Goal: Task Accomplishment & Management: Complete application form

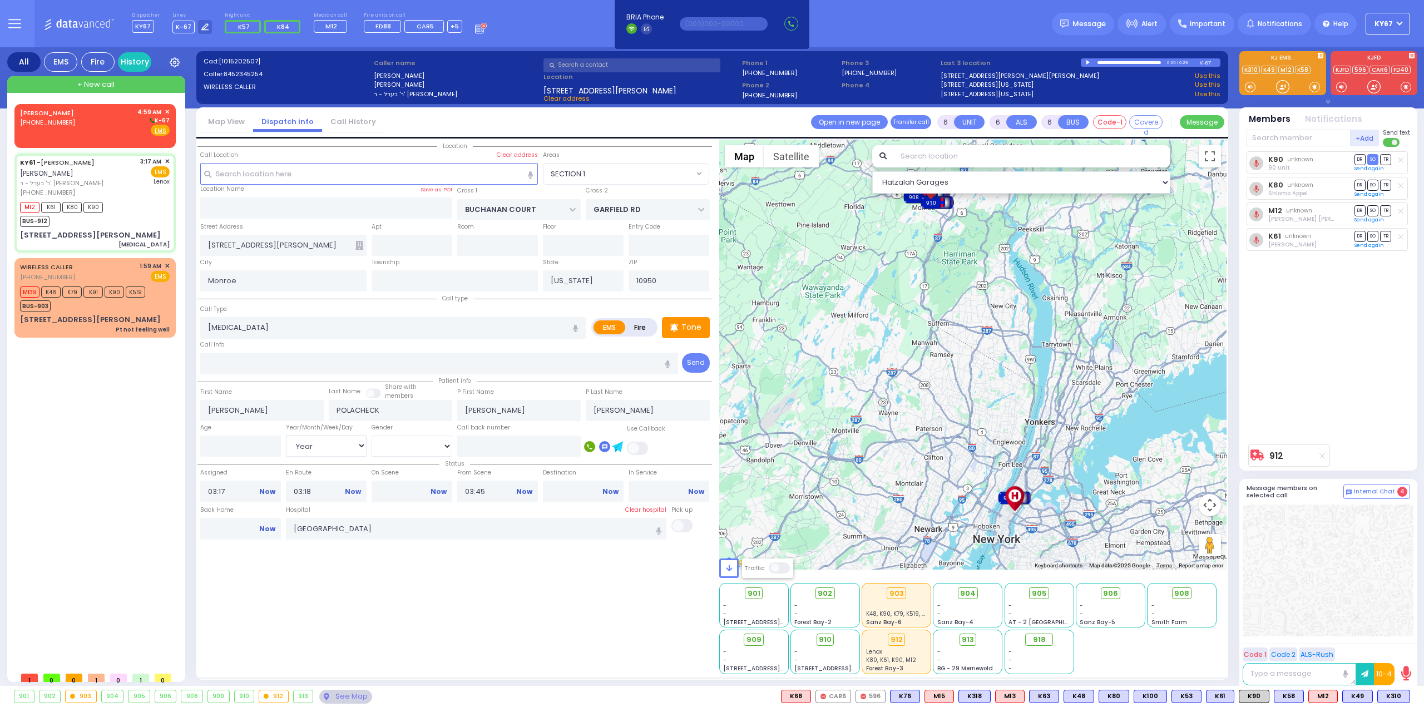
select select "SECTION 1"
select select "Year"
click at [67, 125] on span "(347) 768-4459" at bounding box center [47, 122] width 55 height 9
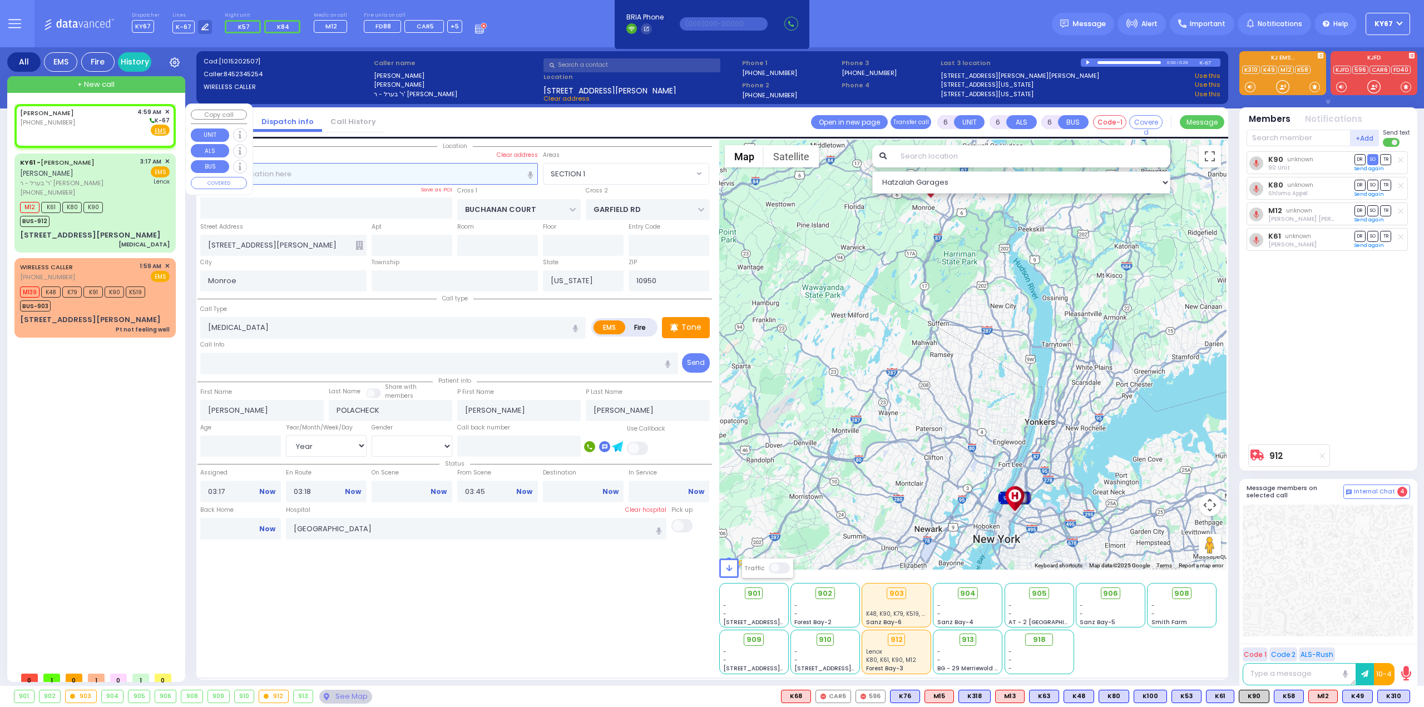
type input "2"
type input "1"
select select
radio input "true"
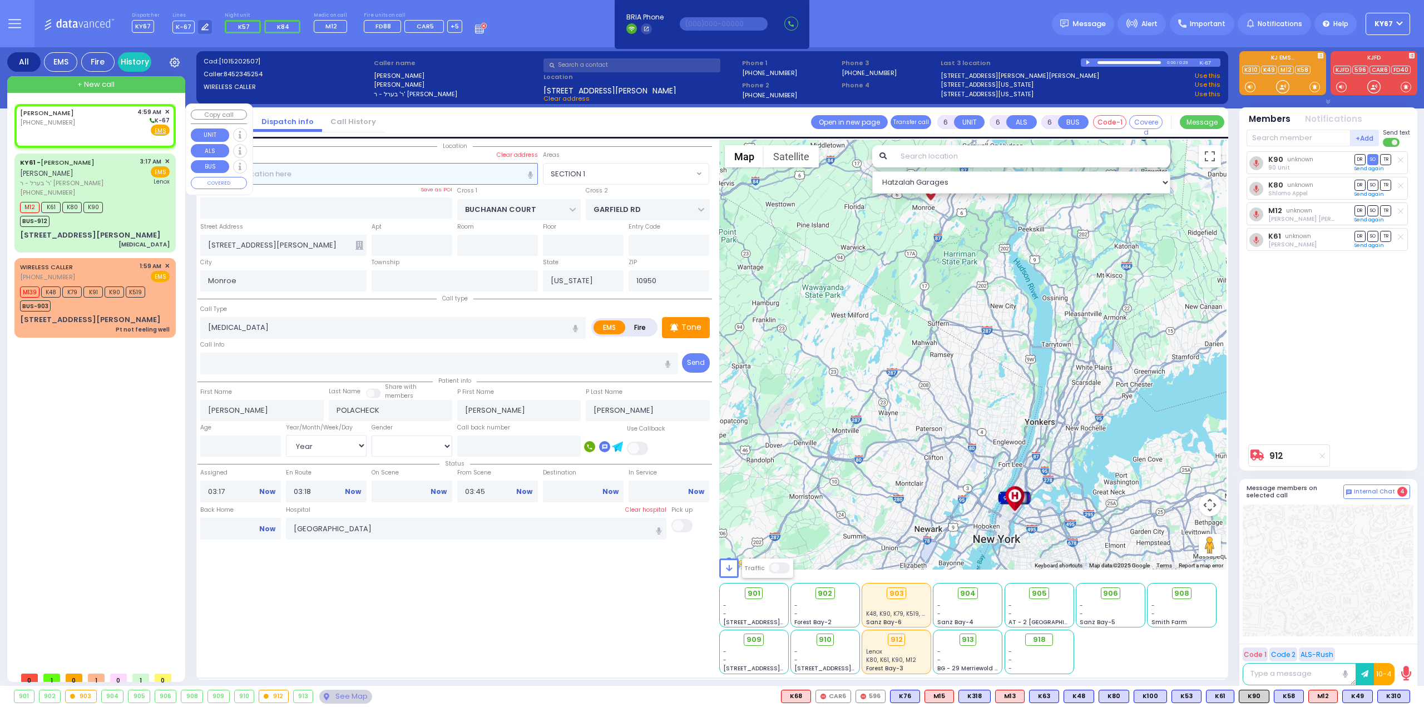
select select
type input "04:59"
select select "Hatzalah Garages"
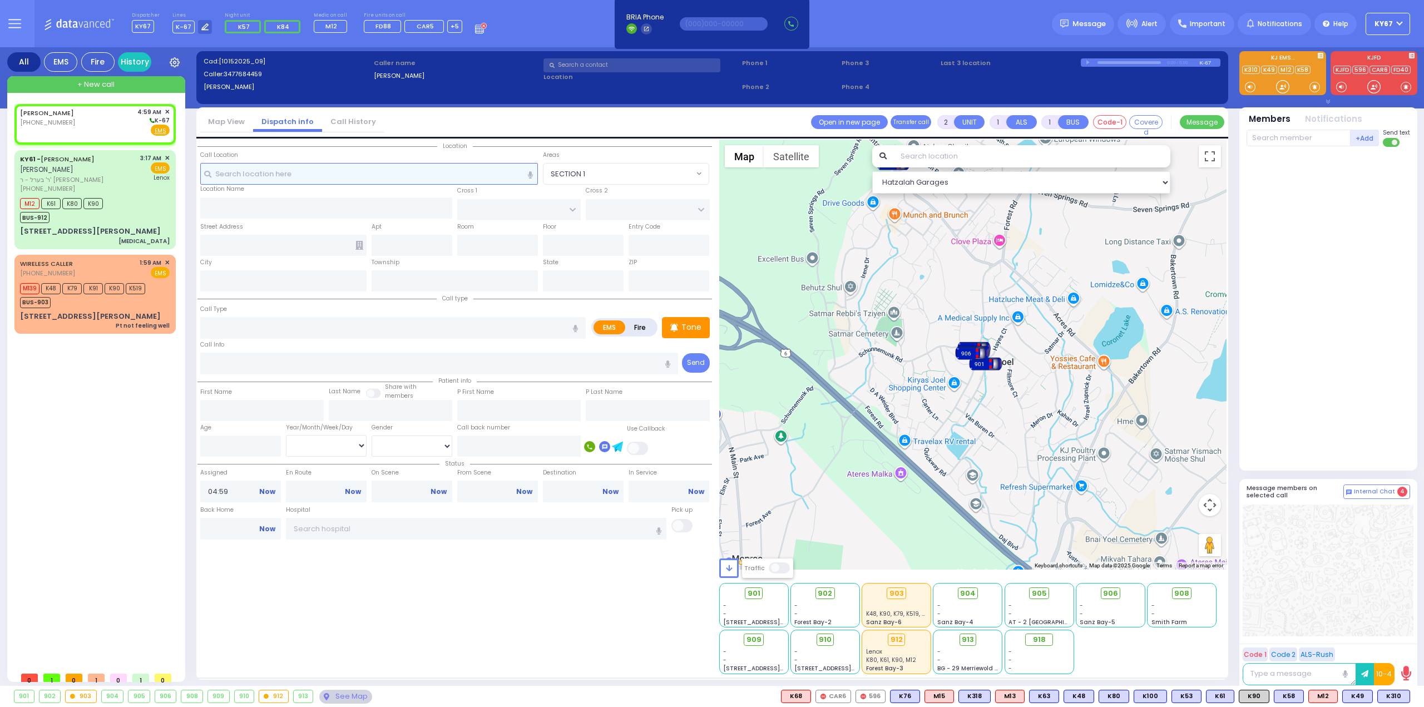
select select
radio input "true"
select select
select select "Hatzalah Garages"
click at [270, 169] on input "text" at bounding box center [369, 173] width 338 height 21
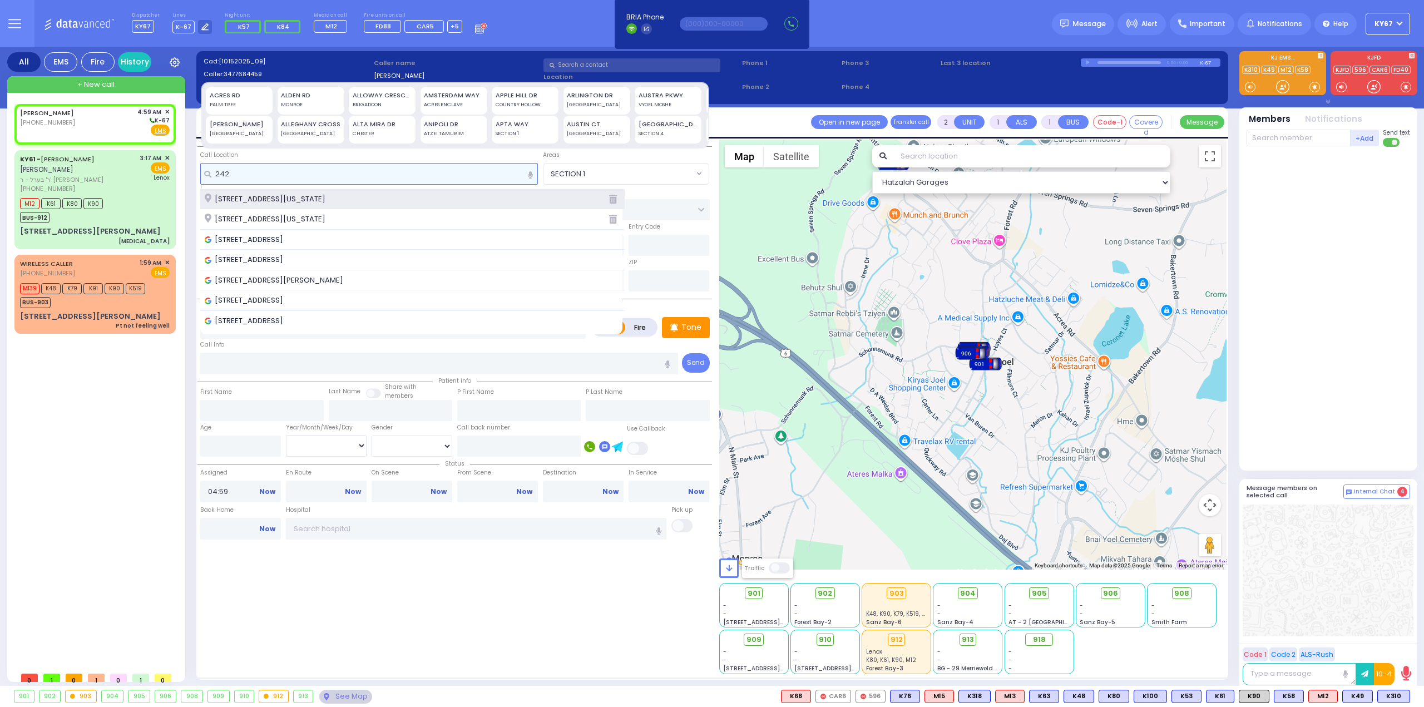
type input "242"
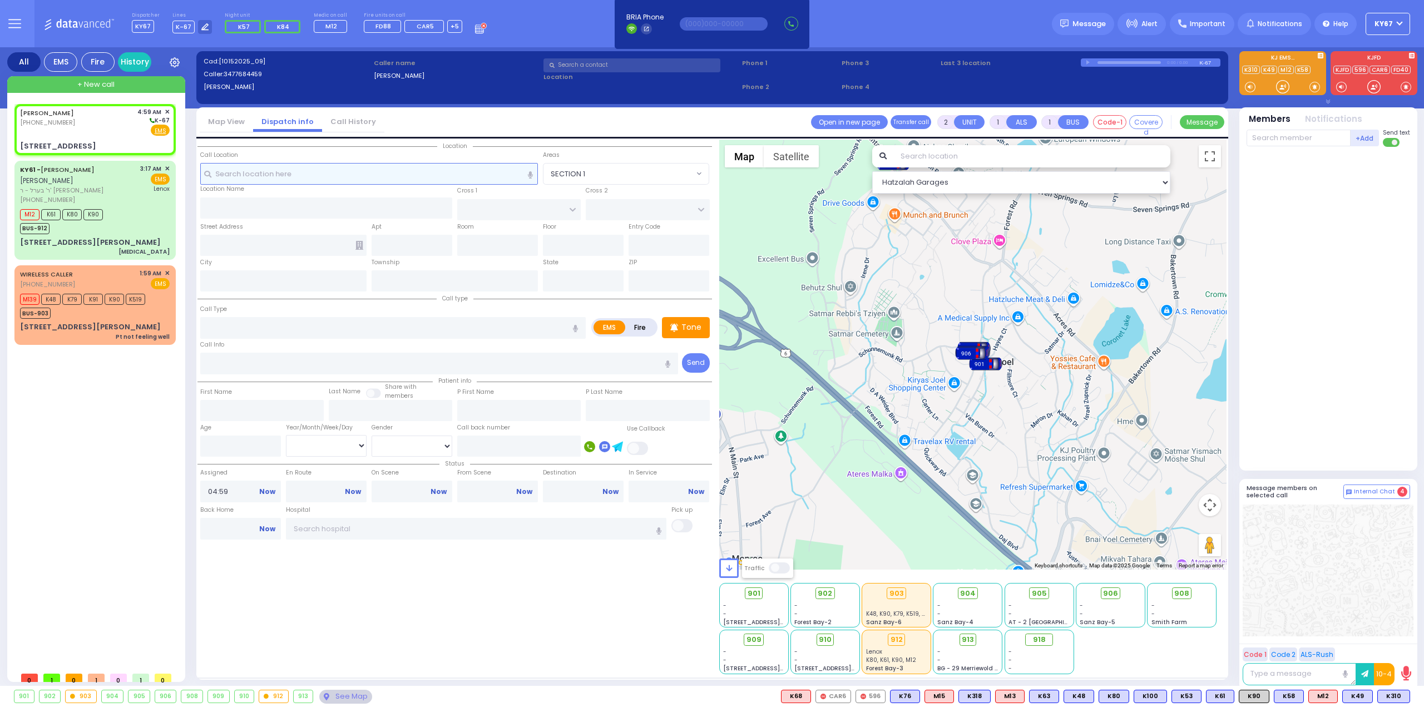
select select
radio input "true"
select select
select select "Hatzalah Garages"
type input "SEVEN SPRINGS MOUNTAIN RD"
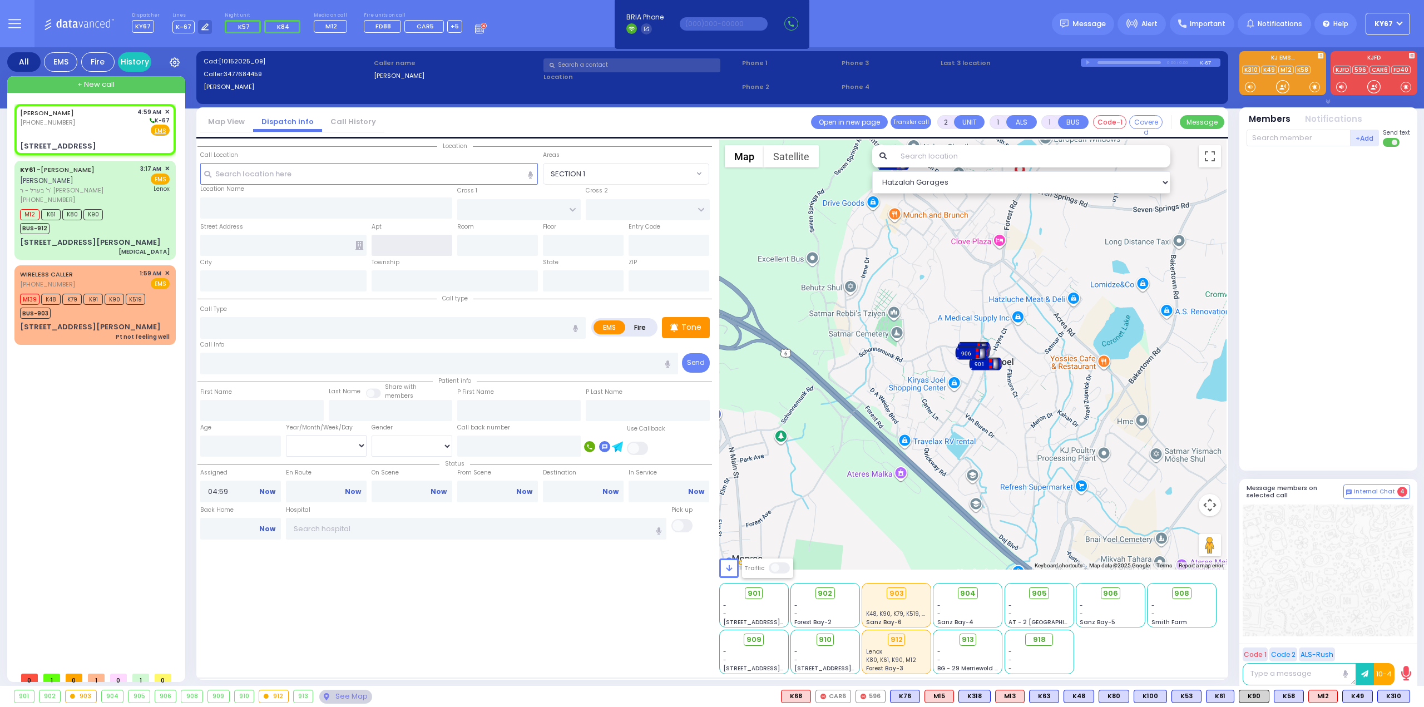
type input "4TH ST"
type input "242 7 Springs Road"
type input "Woodbury"
type input "[US_STATE]"
type input "10930"
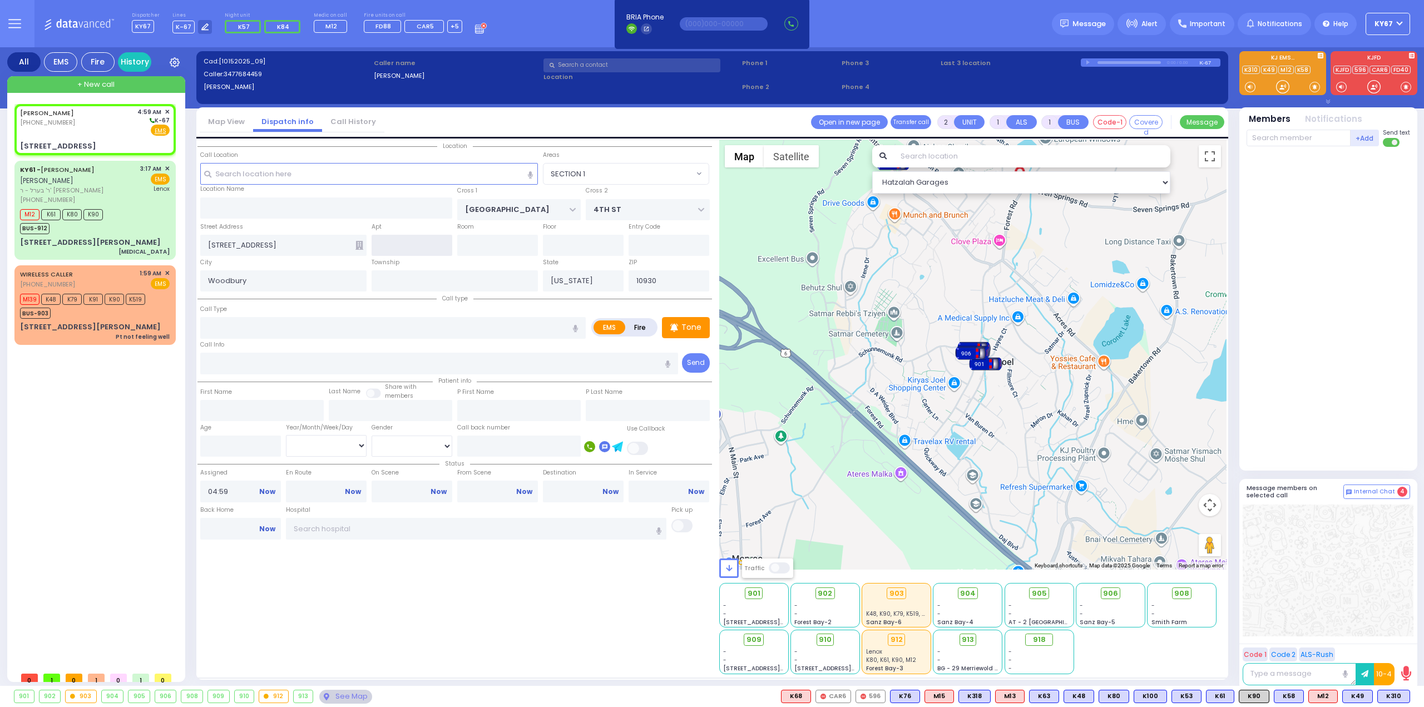
select select "SECTION 5"
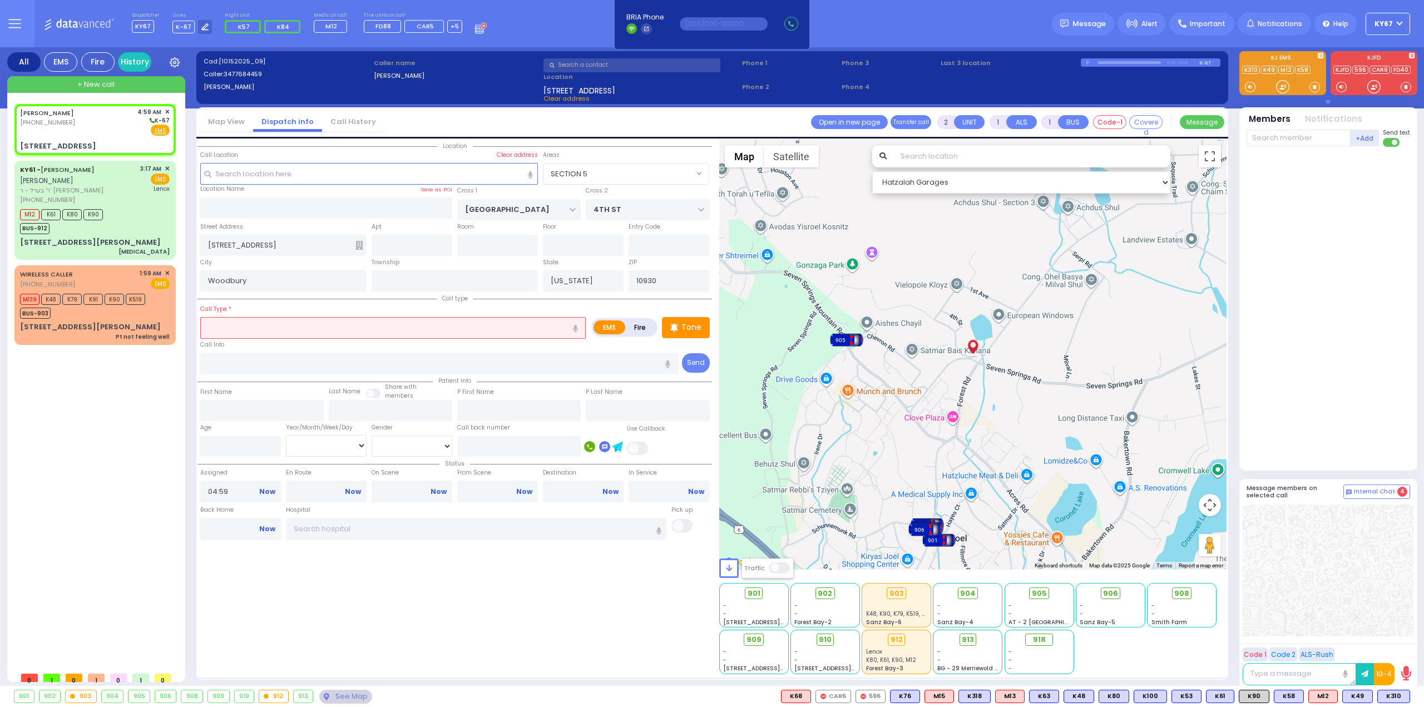
click at [369, 336] on input "text" at bounding box center [393, 327] width 386 height 21
click at [362, 326] on input "text" at bounding box center [393, 327] width 386 height 21
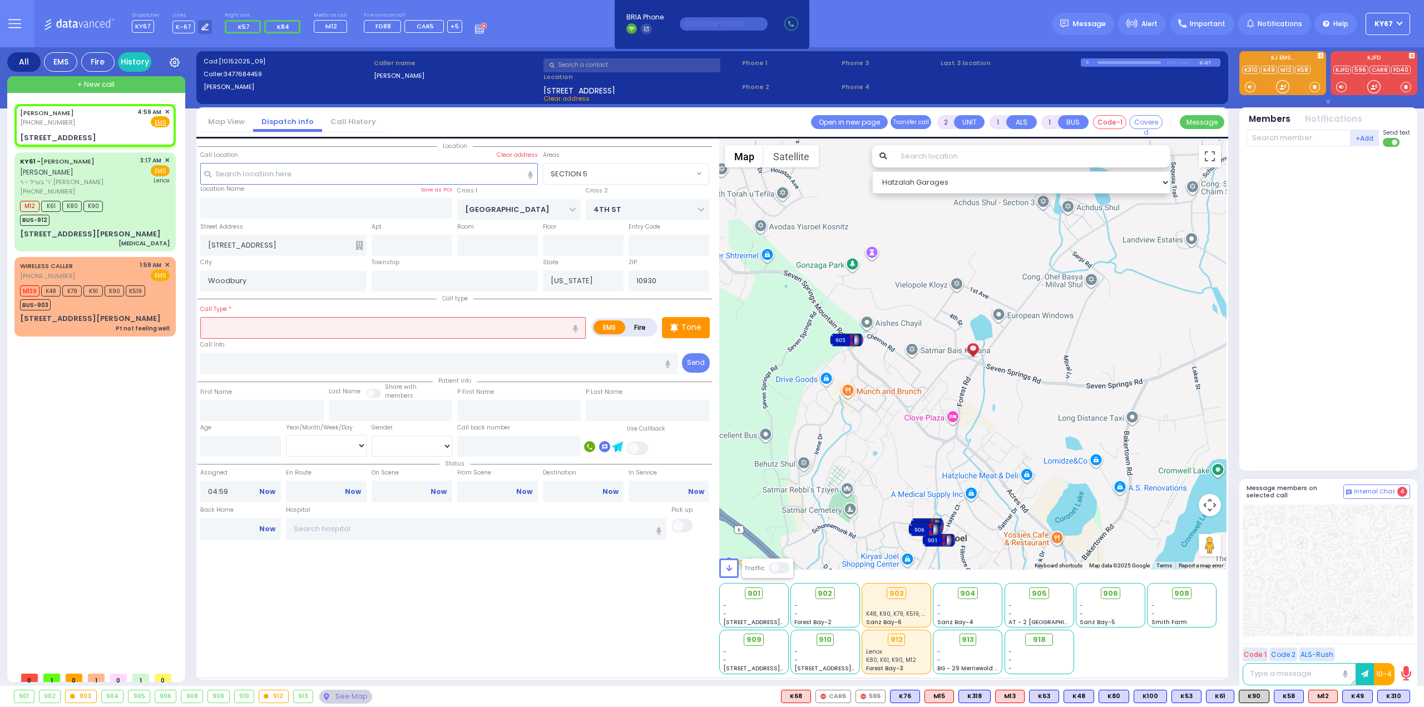
select select
radio input "true"
select select
select select "Hatzalah Garages"
select select "SECTION 5"
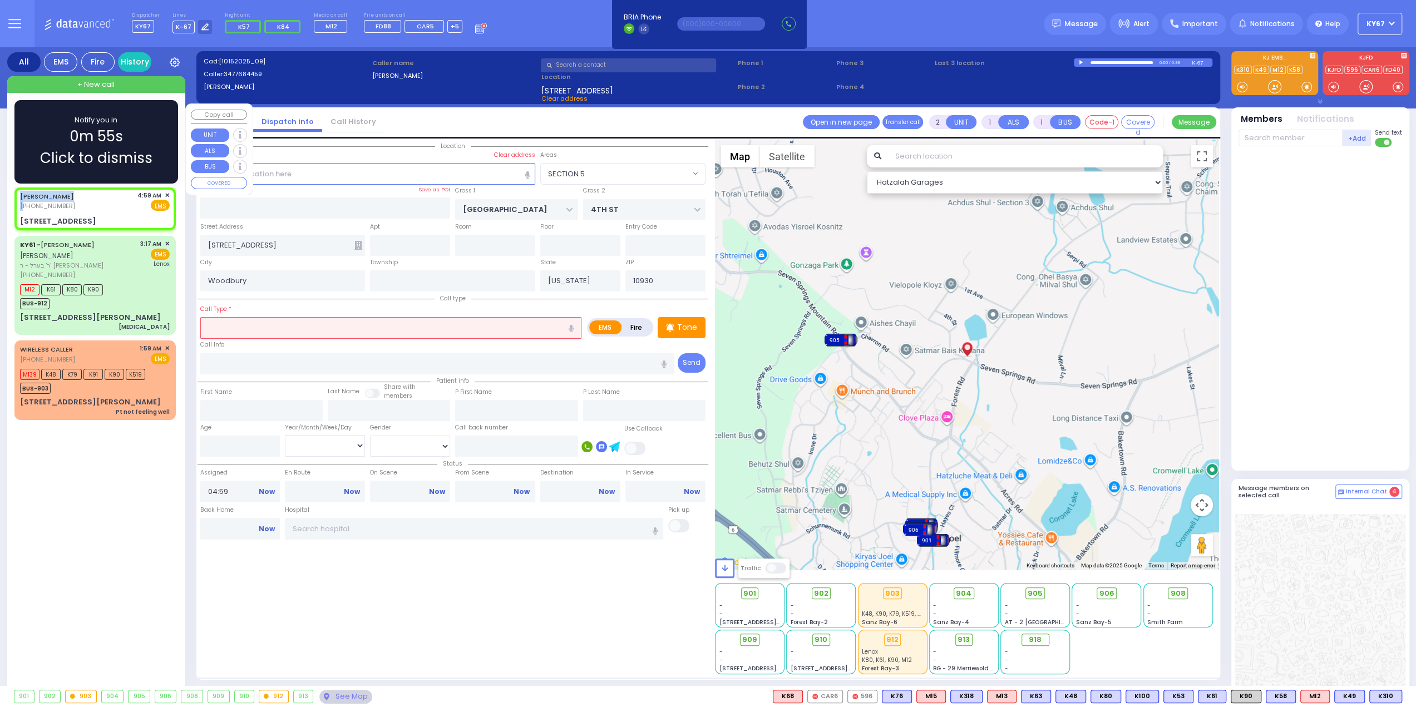
select select
radio input "true"
select select
select select "Hatzalah Garages"
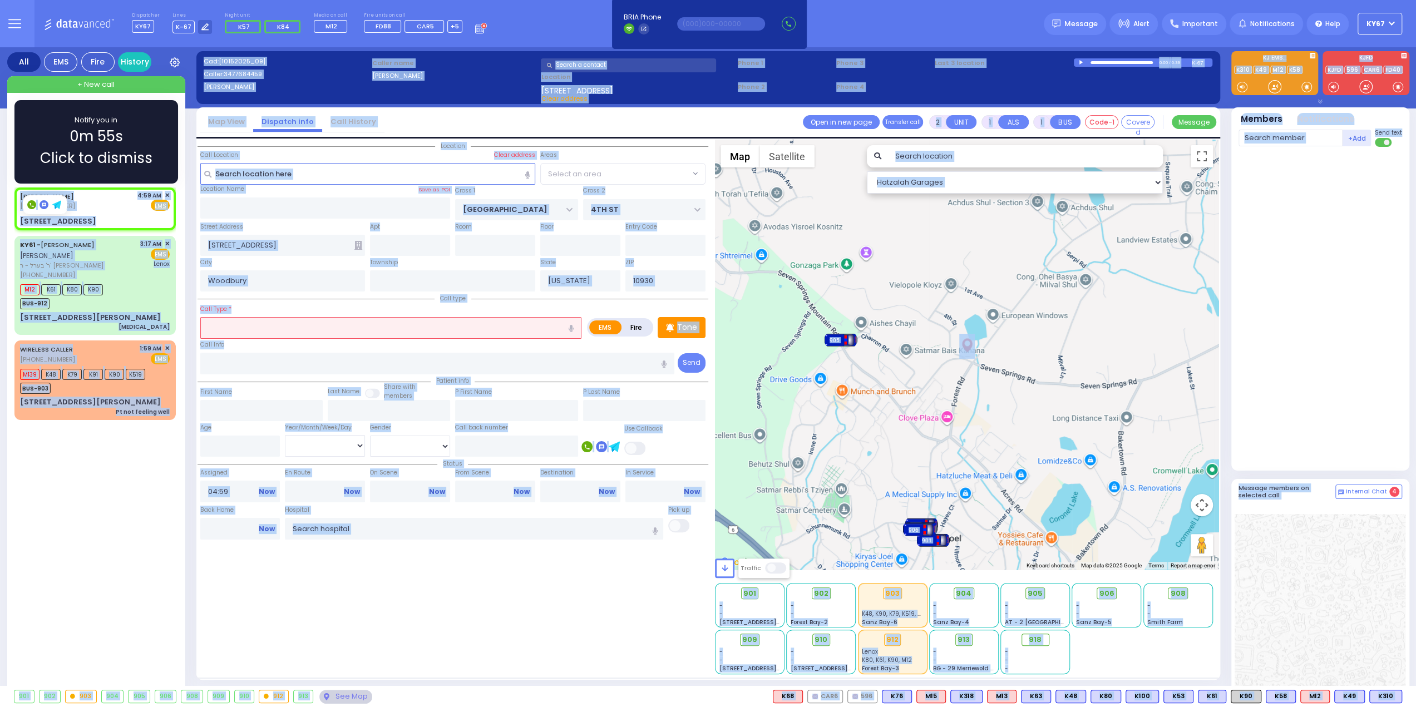
drag, startPoint x: 73, startPoint y: 205, endPoint x: 38, endPoint y: 209, distance: 35.2
select select "SECTION 5"
click at [109, 209] on div "JACOB FRIEDMAN (347) 768-4459 4:59 AM ✕ Fire EMS" at bounding box center [95, 201] width 150 height 21
select select
radio input "true"
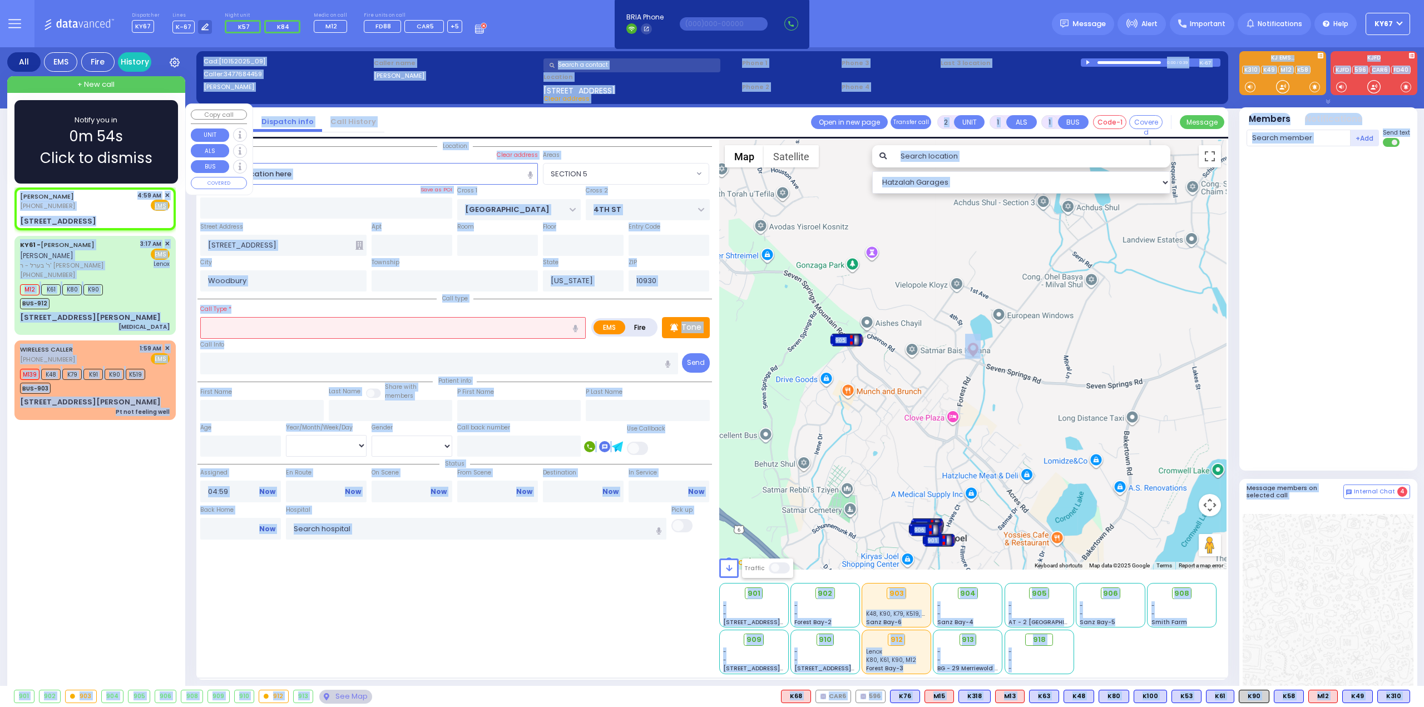
select select
select select "Hatzalah Garages"
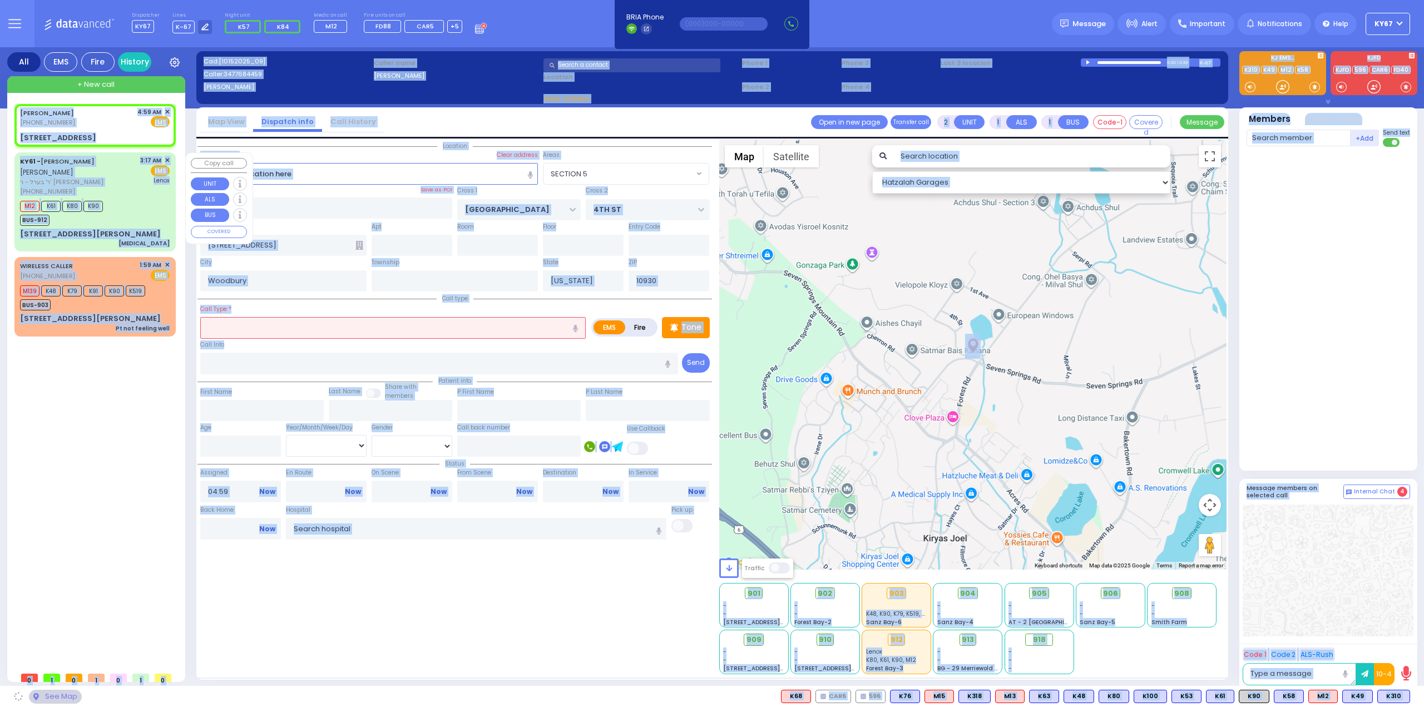
select select "SECTION 5"
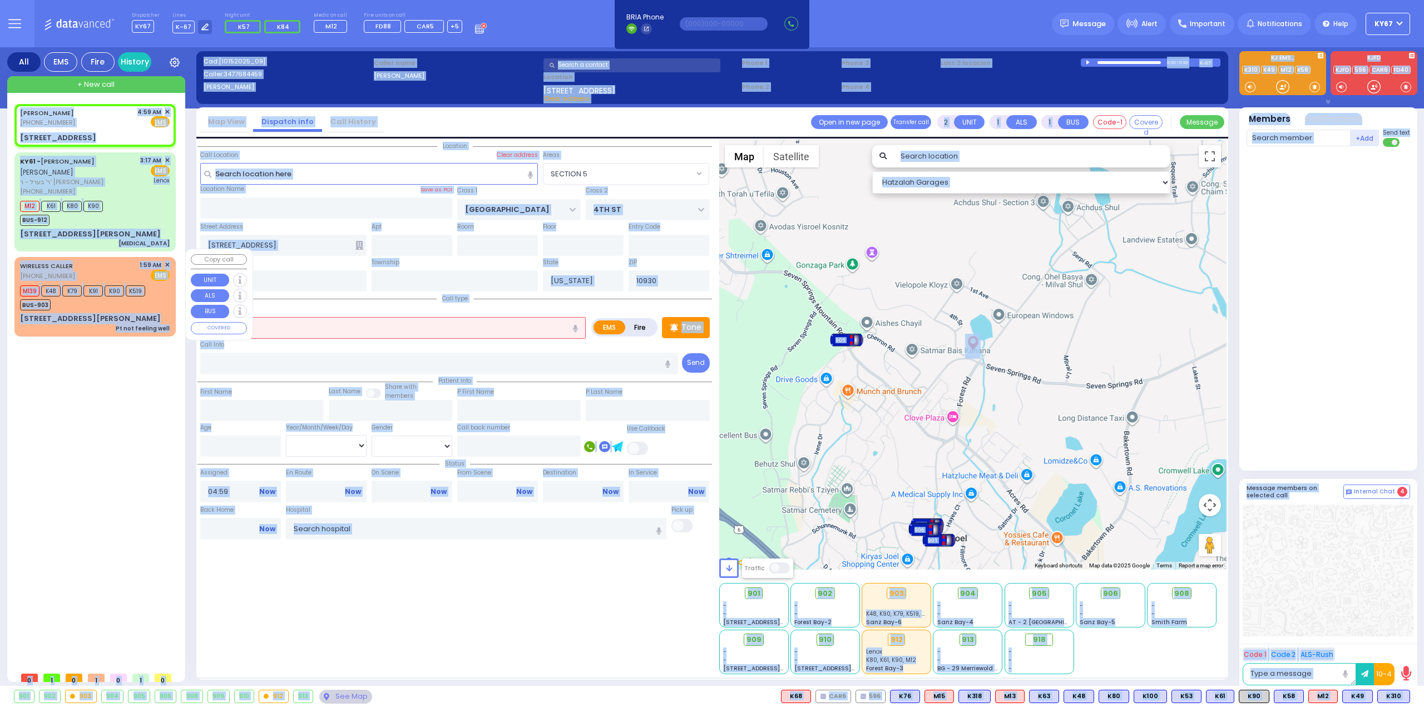
click at [116, 397] on div "JACOB FRIEDMAN (347) 768-4459 4:59 AM ✕ EMS KY61 -" at bounding box center [97, 385] width 166 height 563
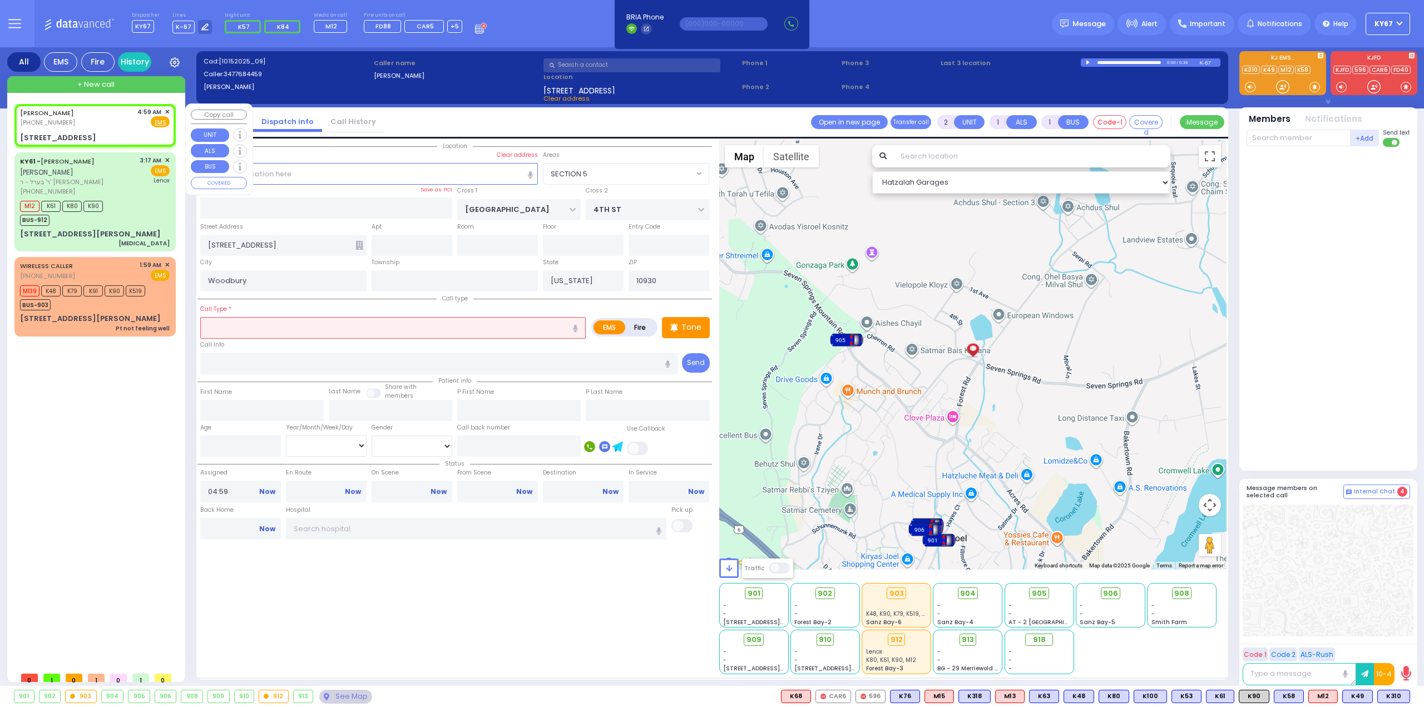
click at [167, 110] on span "✕" at bounding box center [167, 111] width 5 height 9
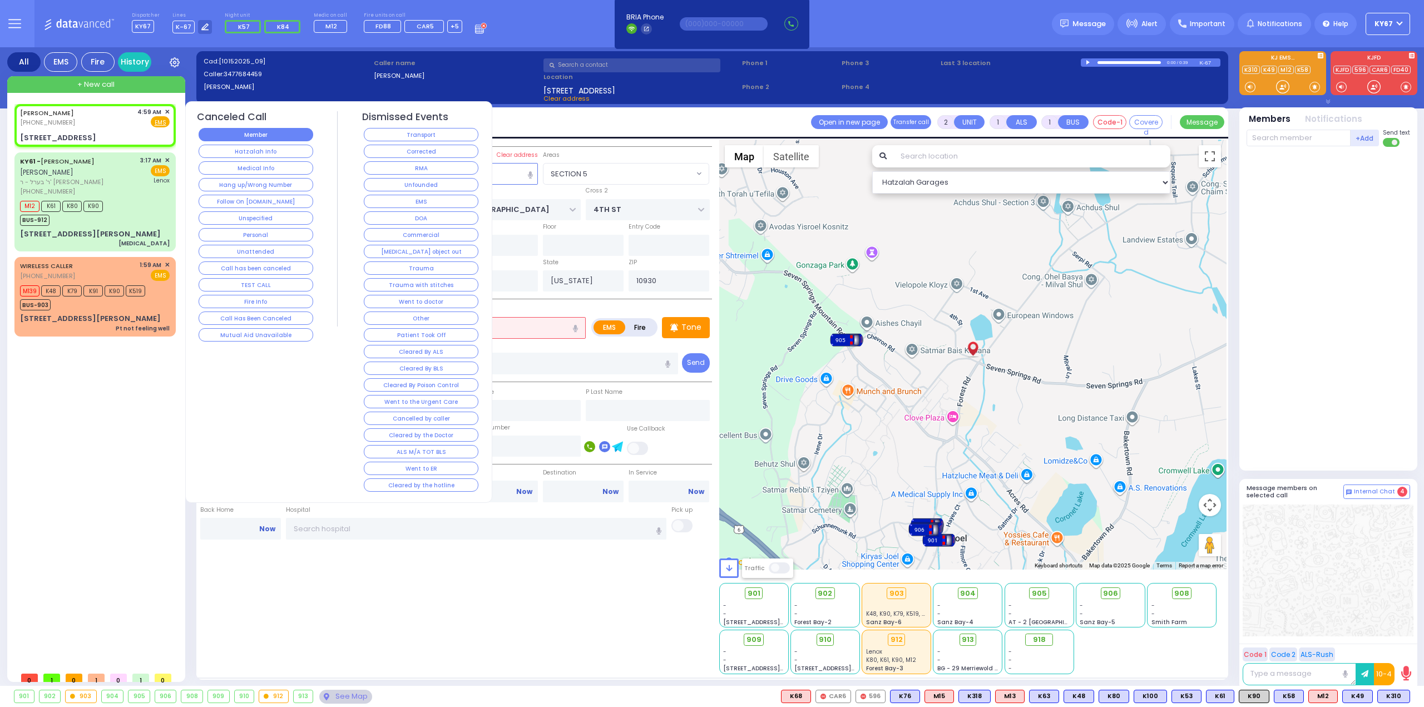
click at [237, 130] on button "Member" at bounding box center [256, 134] width 115 height 13
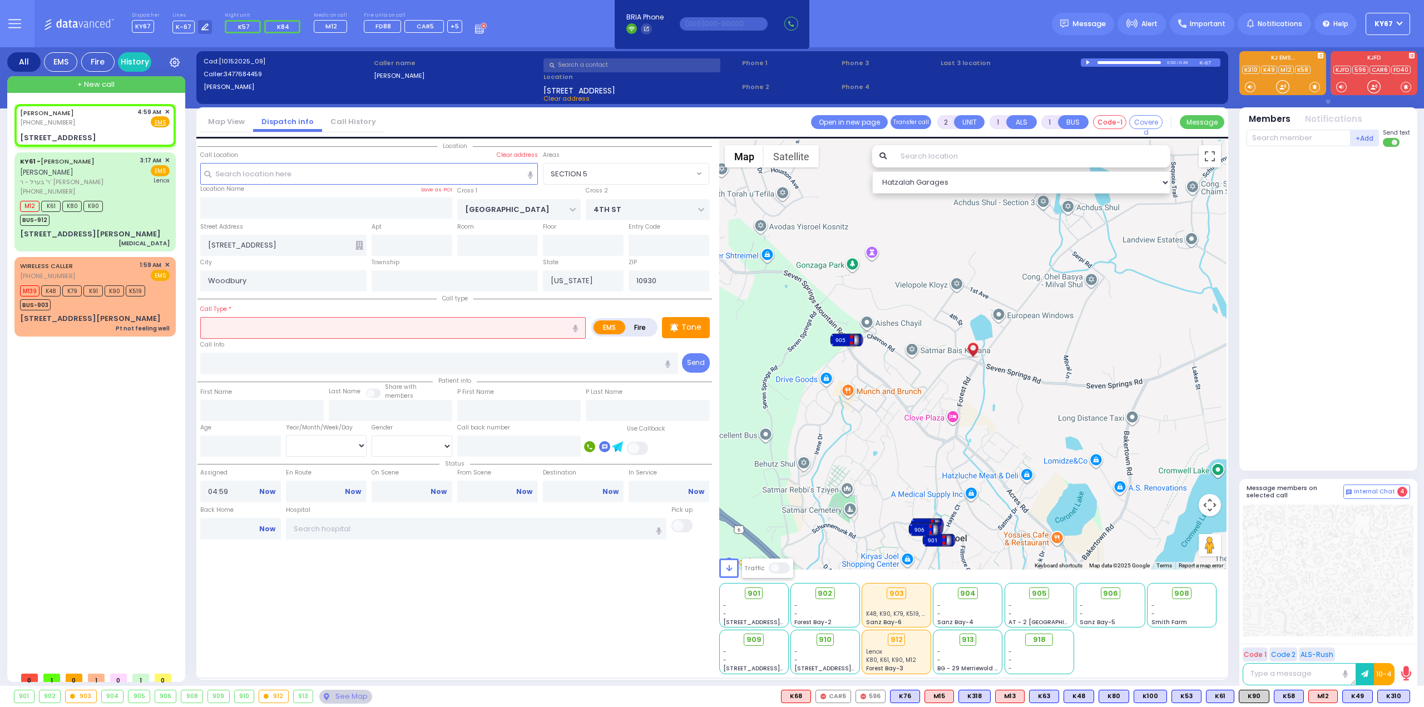
select select
radio input "true"
select select
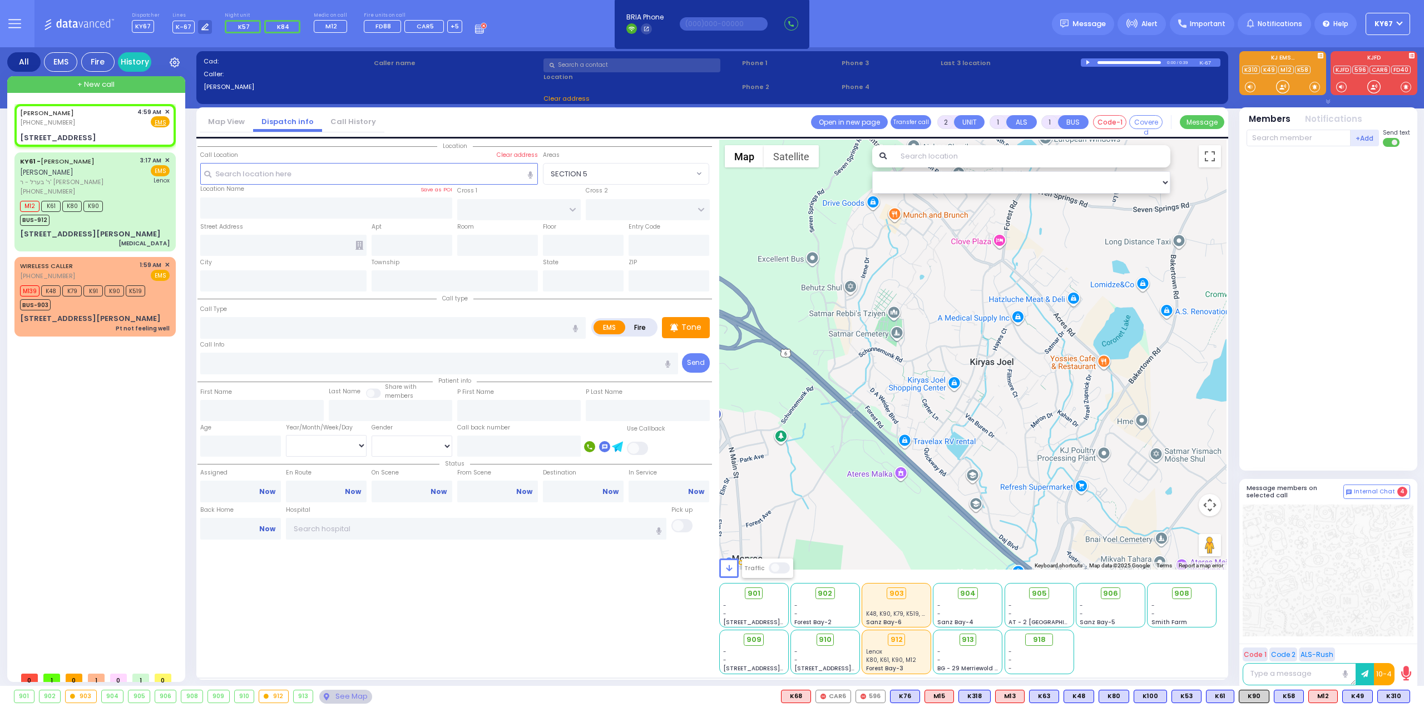
click at [57, 409] on div "JACOB FRIEDMAN (347) 768-4459 4:59 AM ✕ EMS KY61 -" at bounding box center [97, 385] width 166 height 563
click at [165, 110] on span "✕" at bounding box center [167, 111] width 5 height 9
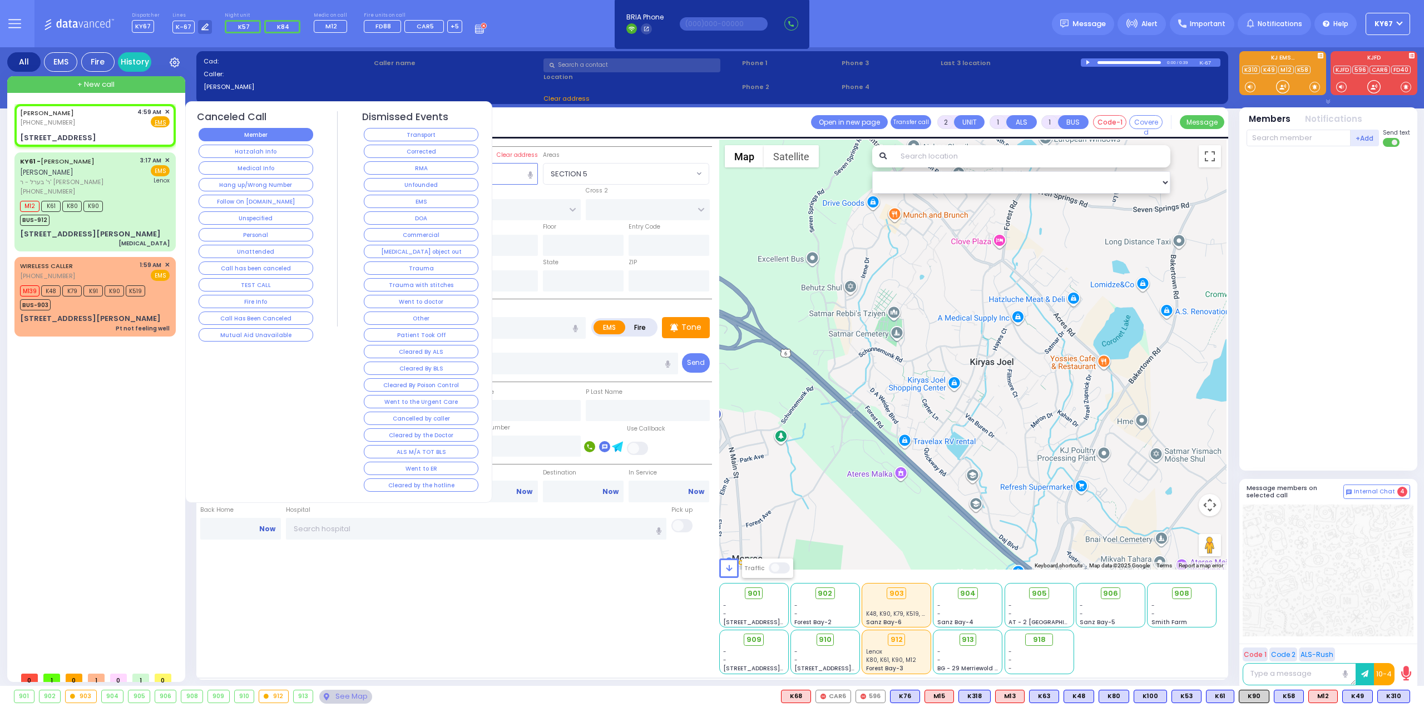
click at [259, 137] on button "Member" at bounding box center [256, 134] width 115 height 13
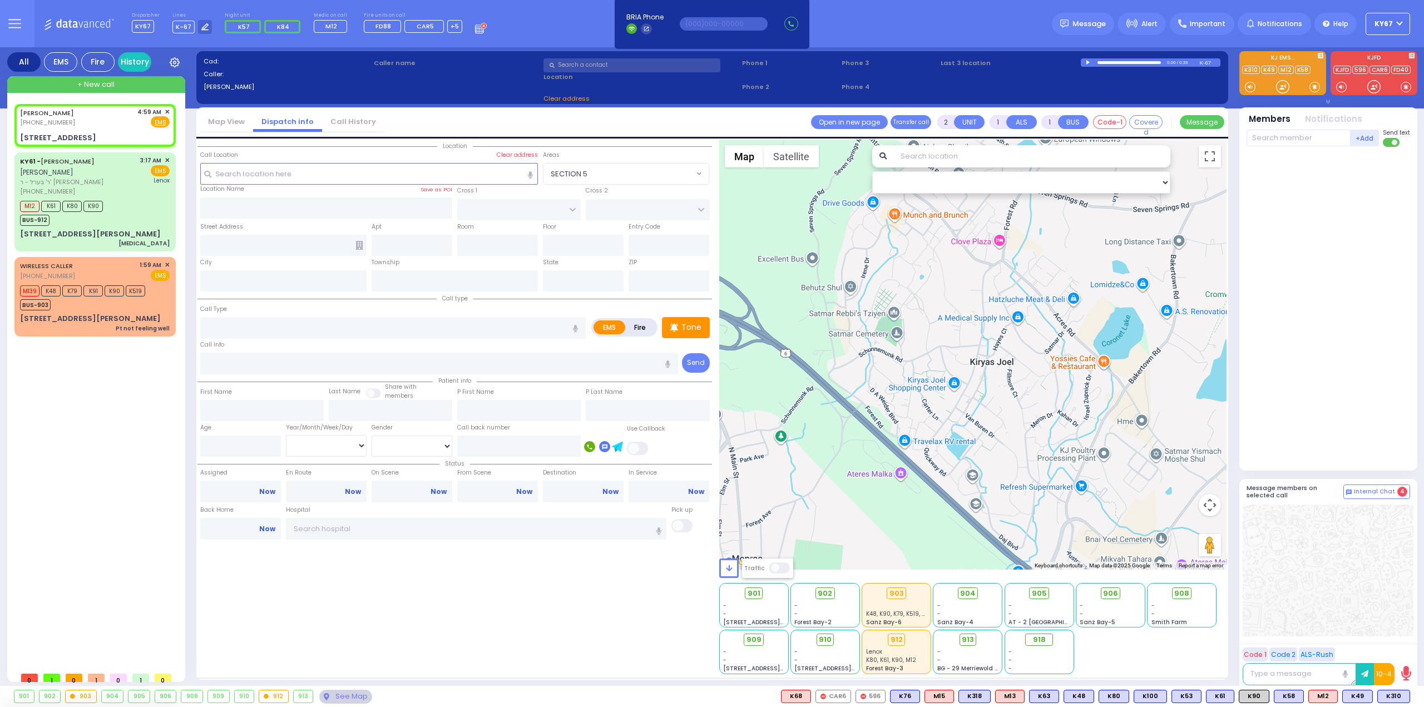
click at [27, 27] on button at bounding box center [14, 23] width 40 height 47
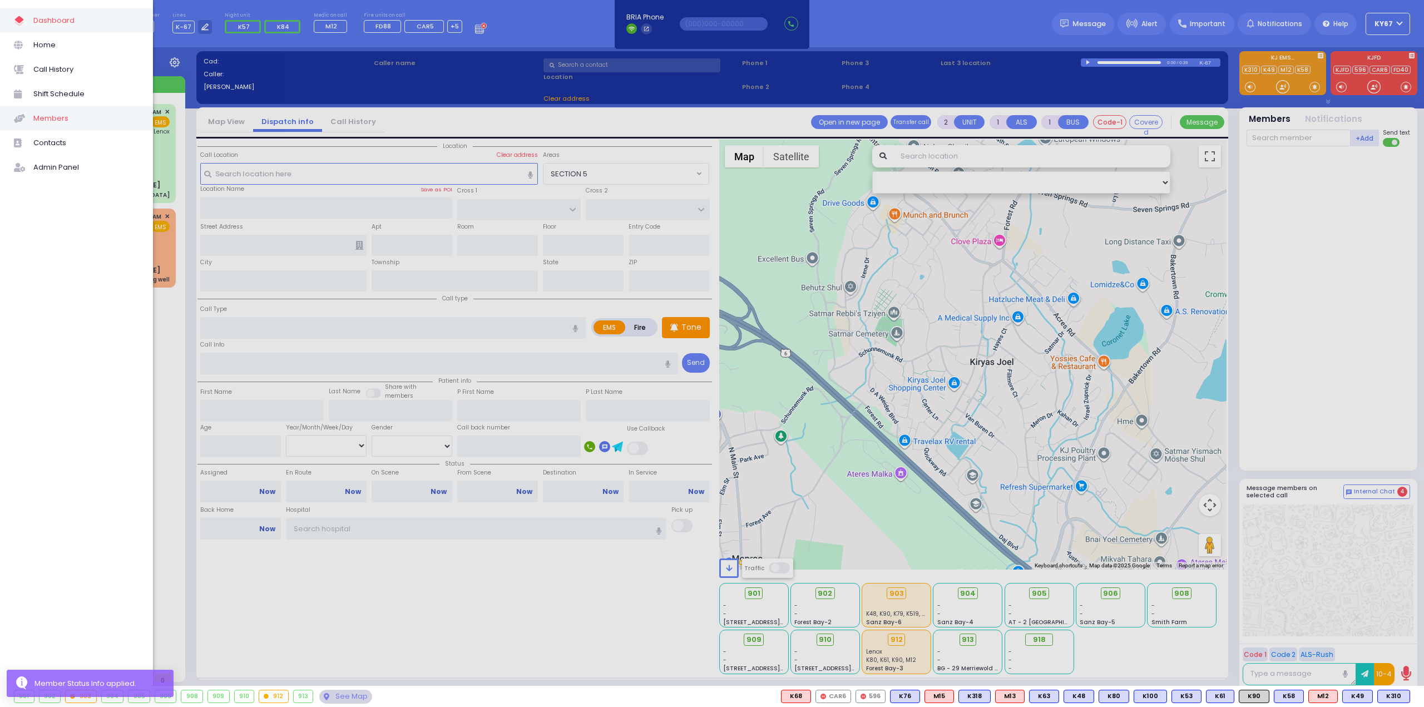
click at [75, 113] on span "Members" at bounding box center [86, 118] width 106 height 14
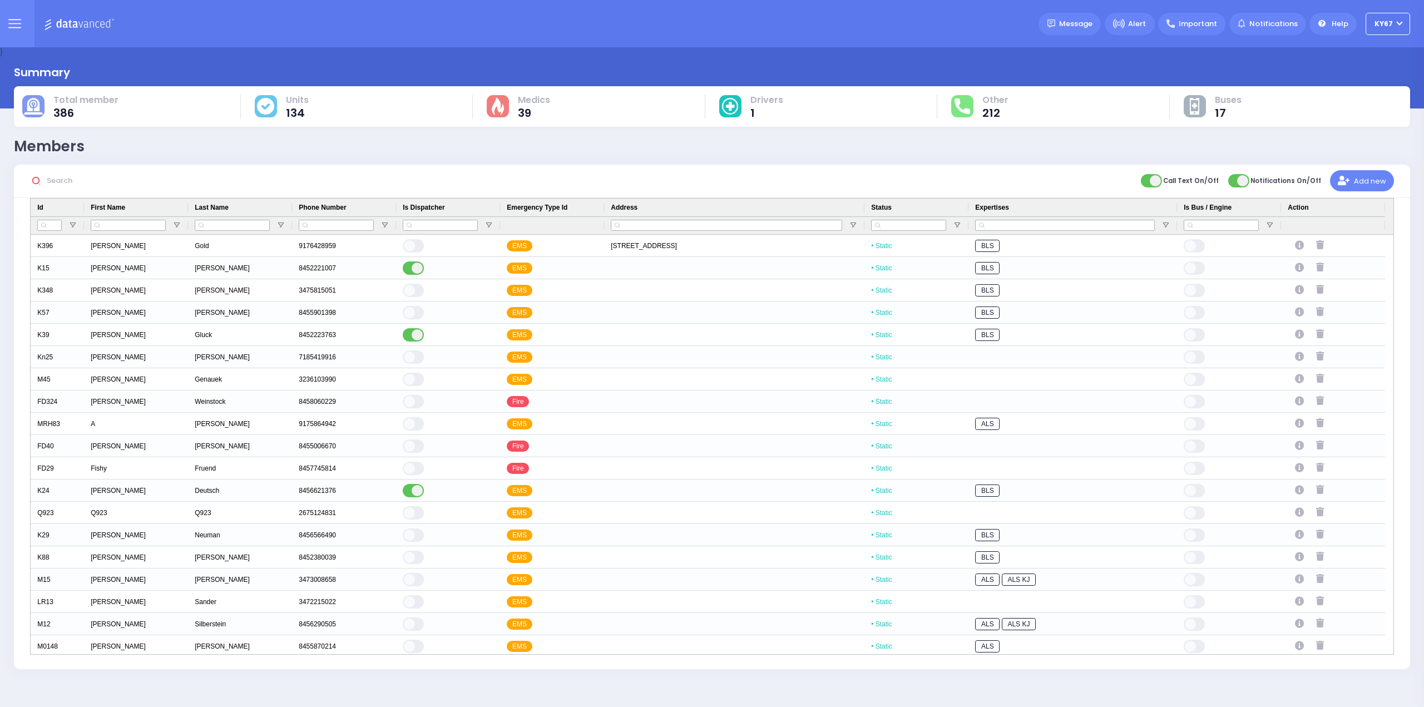
click at [87, 181] on input "text" at bounding box center [126, 180] width 167 height 21
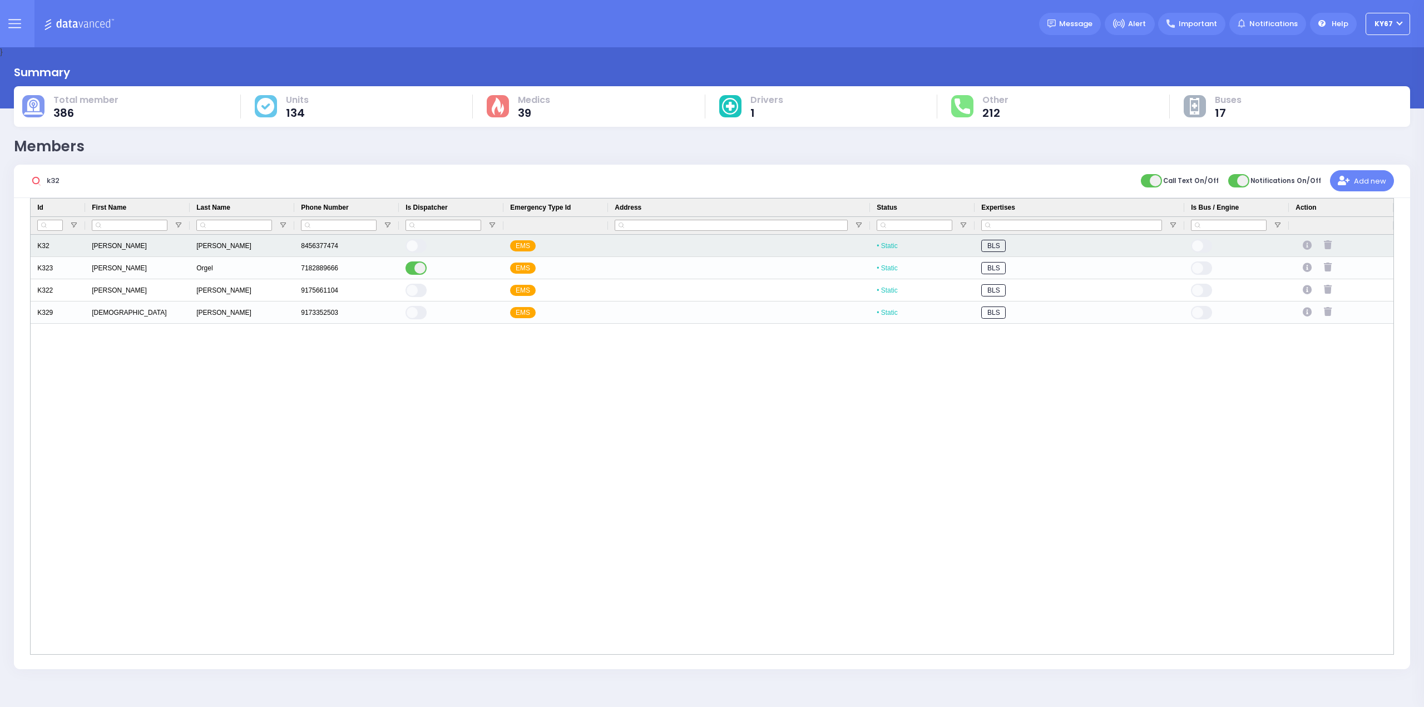
type input "k32"
click at [1310, 246] on icon "Press SPACE to select this row." at bounding box center [1309, 245] width 12 height 9
select select
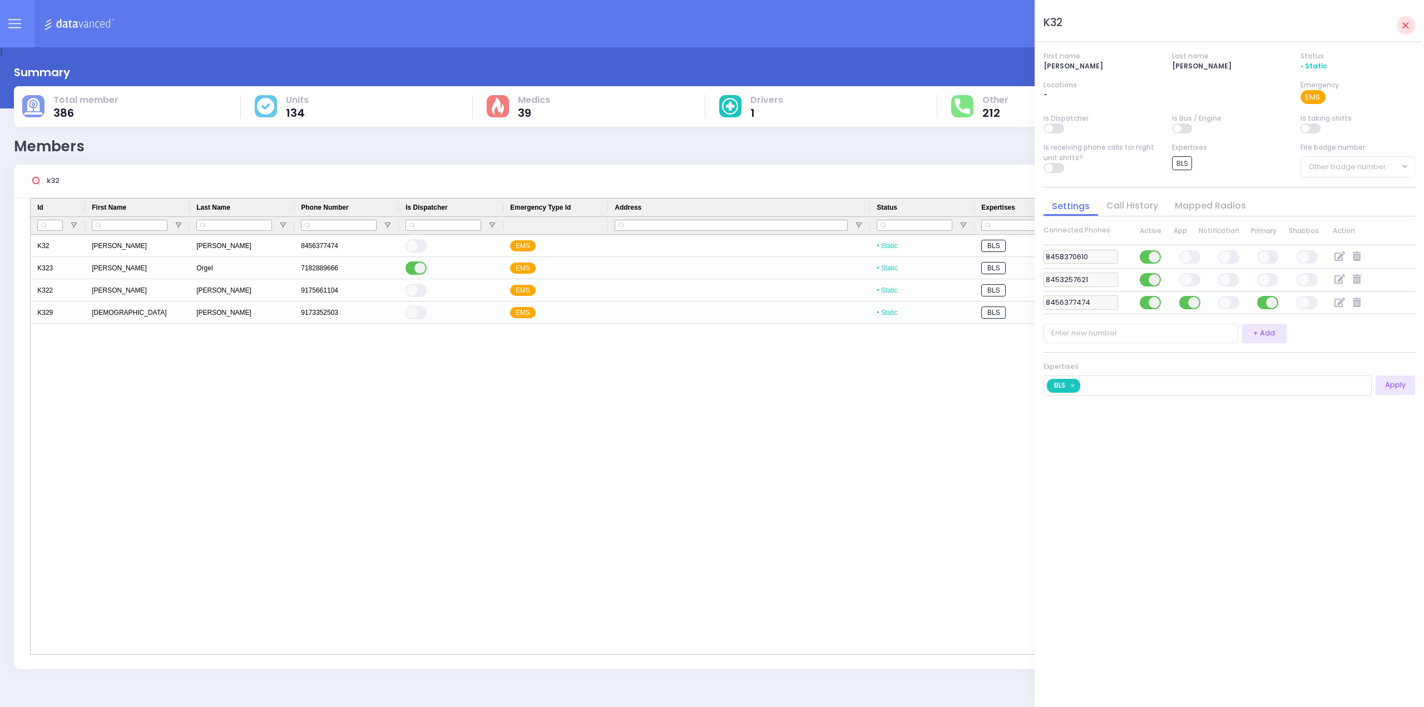
click at [1251, 482] on div "K32 First name Moses Last name Witriol Status • Static Locations - Emergency EM…" at bounding box center [1230, 353] width 372 height 689
drag, startPoint x: 773, startPoint y: 442, endPoint x: 680, endPoint y: 389, distance: 106.4
click at [773, 442] on div "K32 Moses Witriol 8456377474 EMS • Static BLS K323 Mayer Orgel 7182889666 EMS •…" at bounding box center [712, 445] width 1363 height 420
click at [13, 23] on icon at bounding box center [14, 23] width 13 height 13
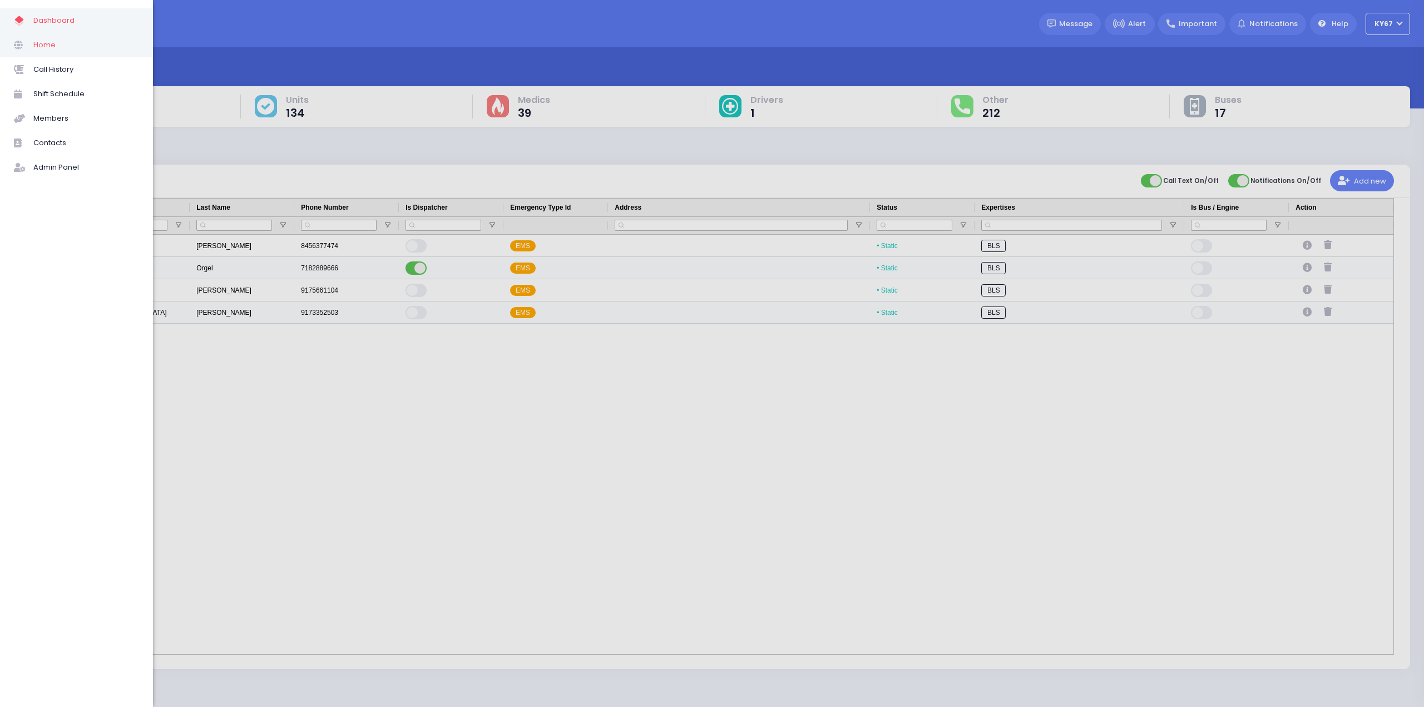
click at [37, 45] on span "Home" at bounding box center [86, 45] width 106 height 14
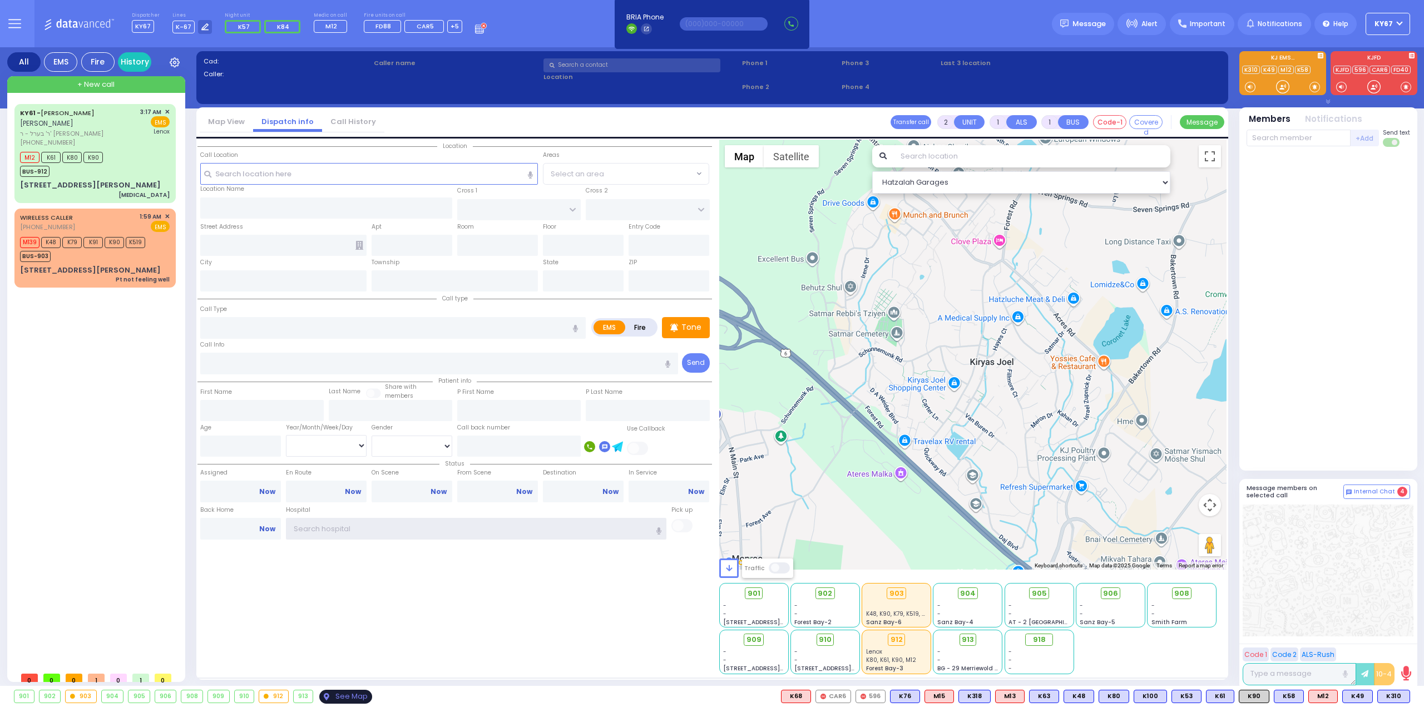
type input "Ky67"
click at [342, 699] on div "See Map" at bounding box center [345, 697] width 52 height 14
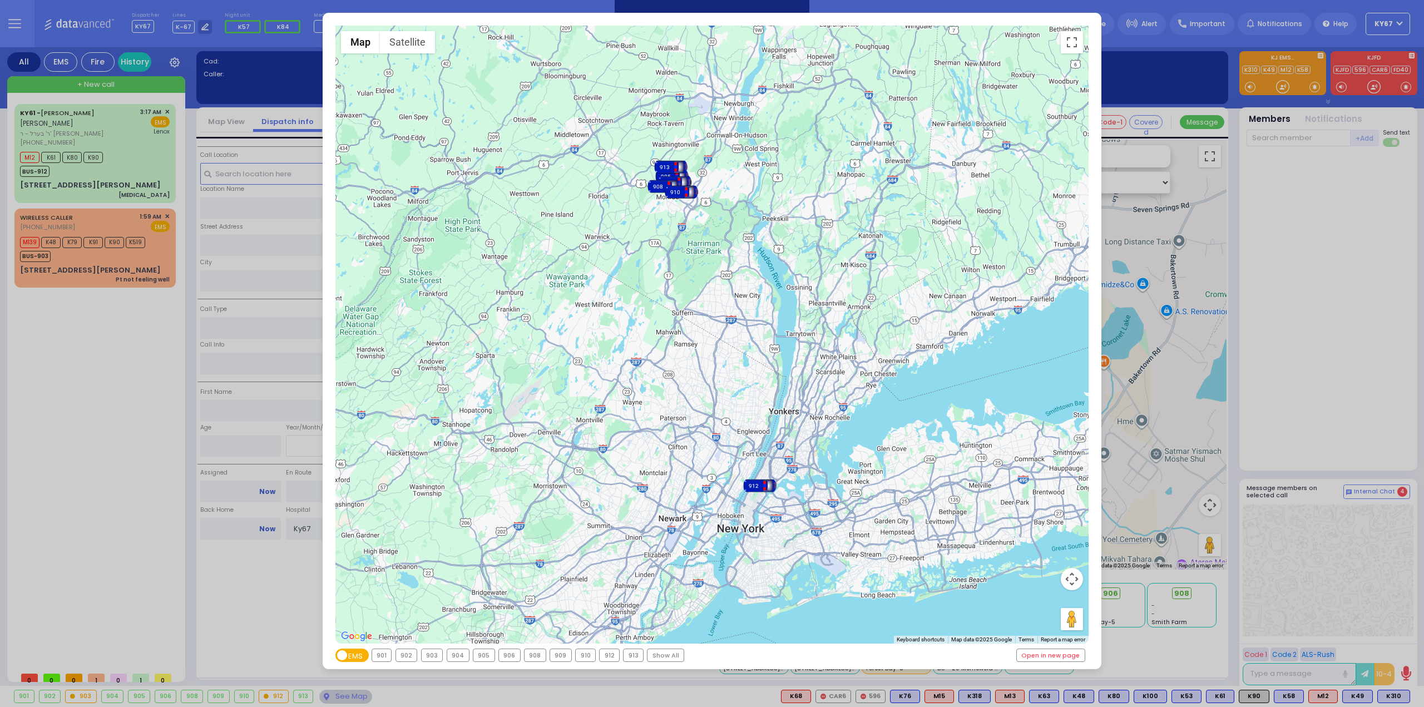
click at [601, 656] on div "912" at bounding box center [609, 655] width 19 height 12
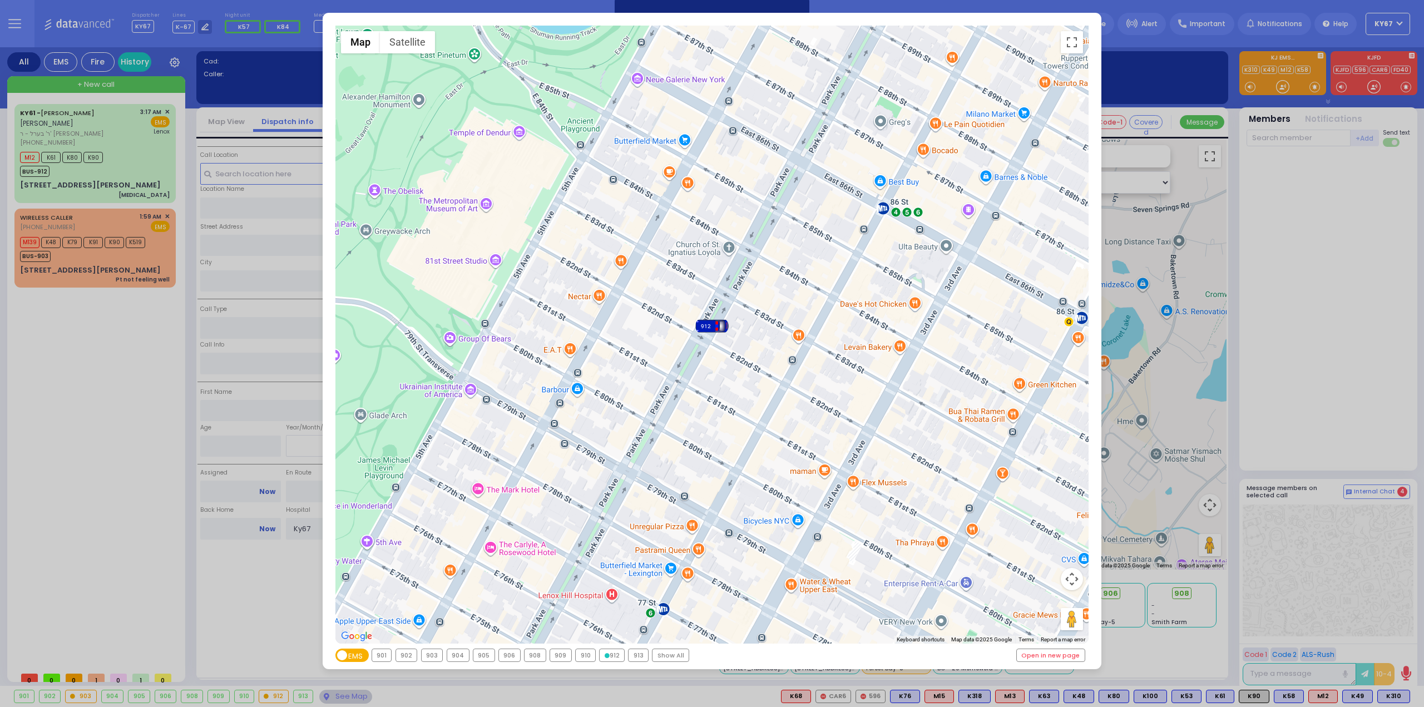
click at [431, 654] on div "903" at bounding box center [432, 655] width 21 height 12
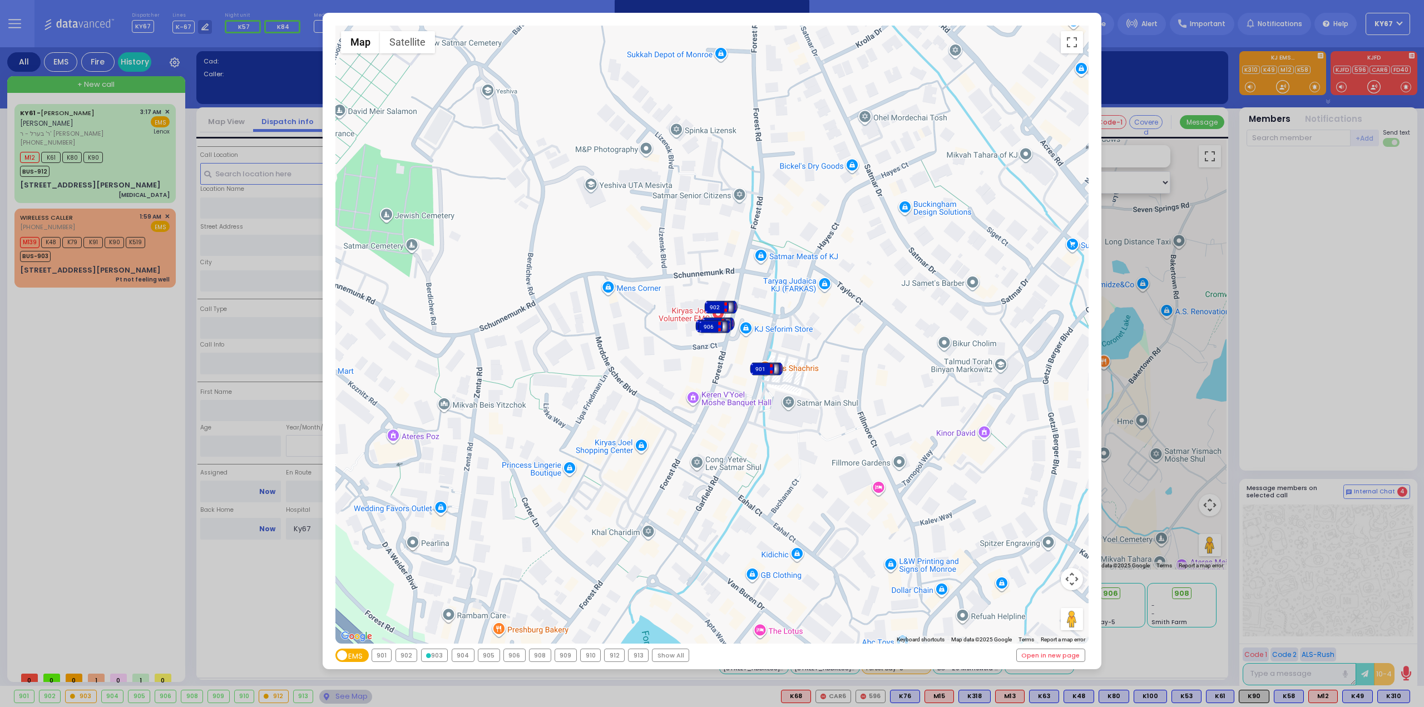
click at [128, 377] on div "← Move left → Move right ↑ Move up ↓ Move down + Zoom in - Zoom out Home Jump l…" at bounding box center [712, 353] width 1424 height 707
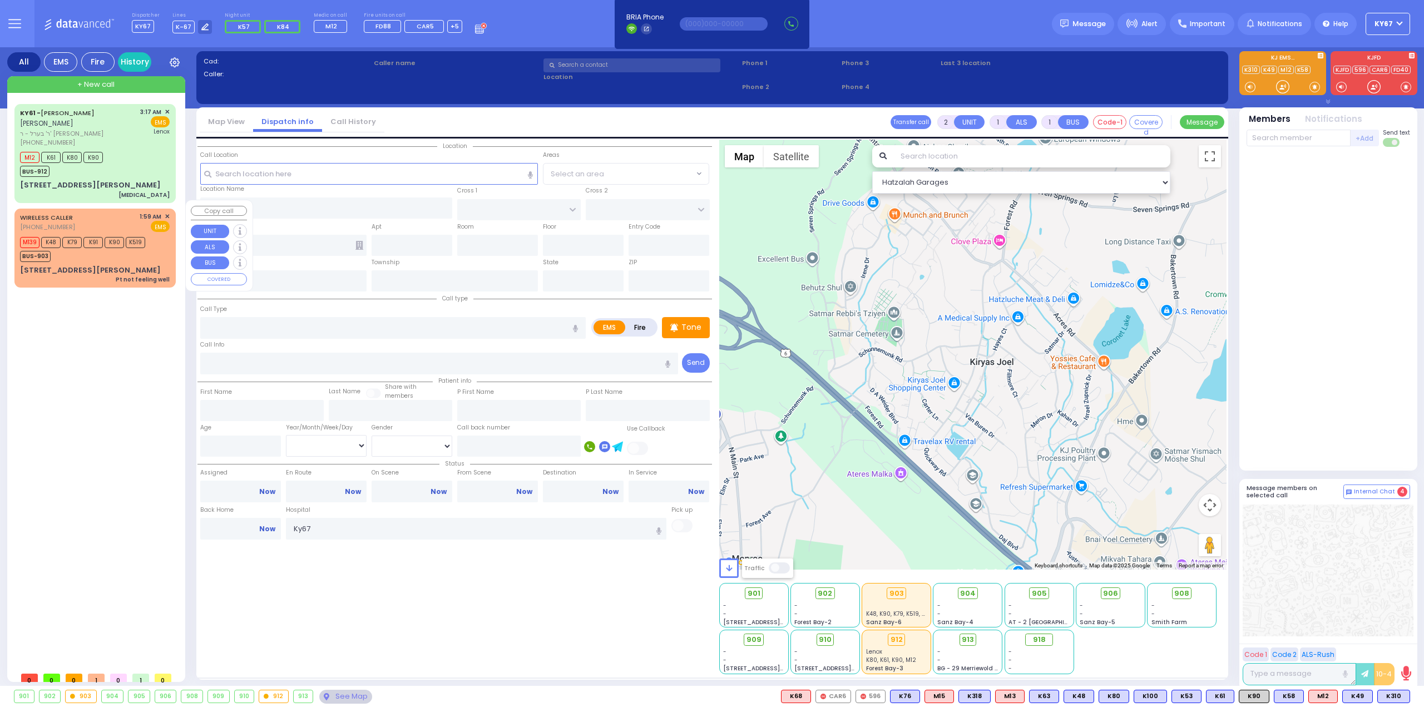
click at [104, 248] on div "BUS-903" at bounding box center [82, 255] width 125 height 14
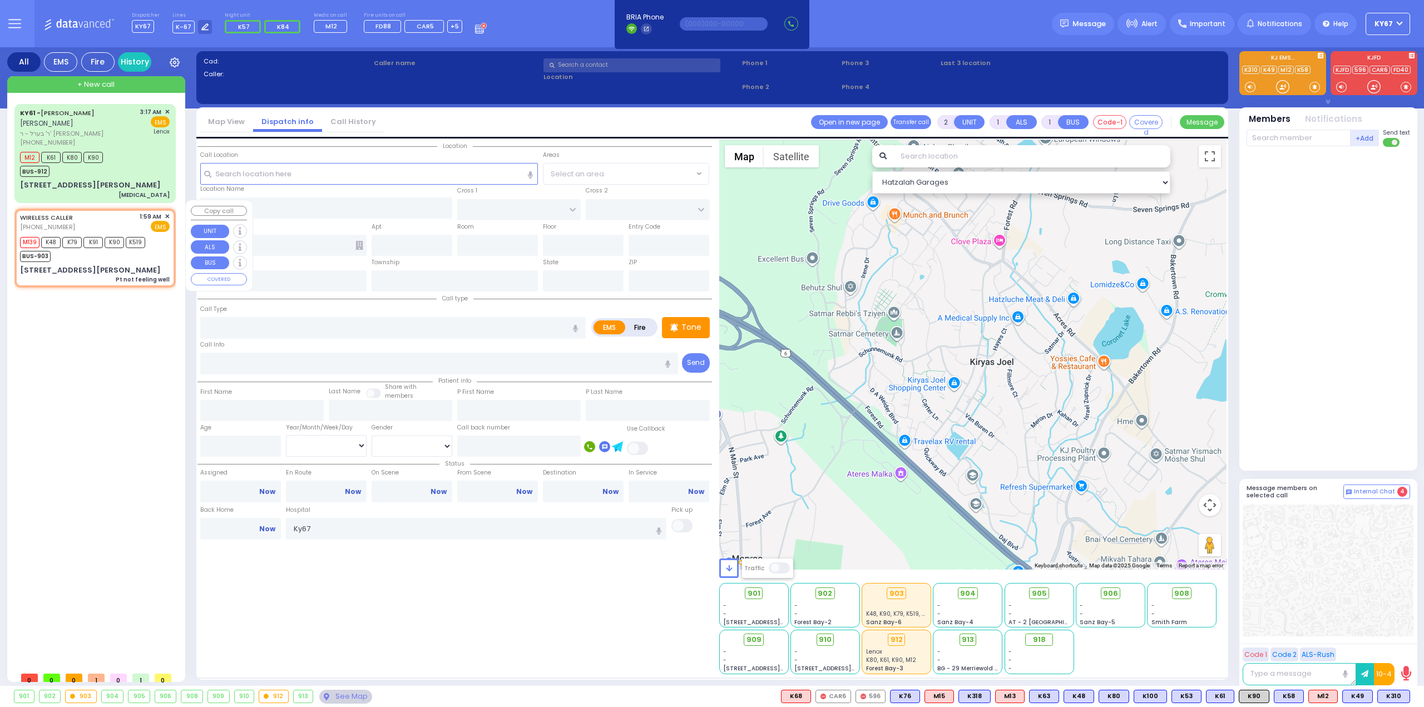
type input "6"
select select
type input "Pt not feeling well"
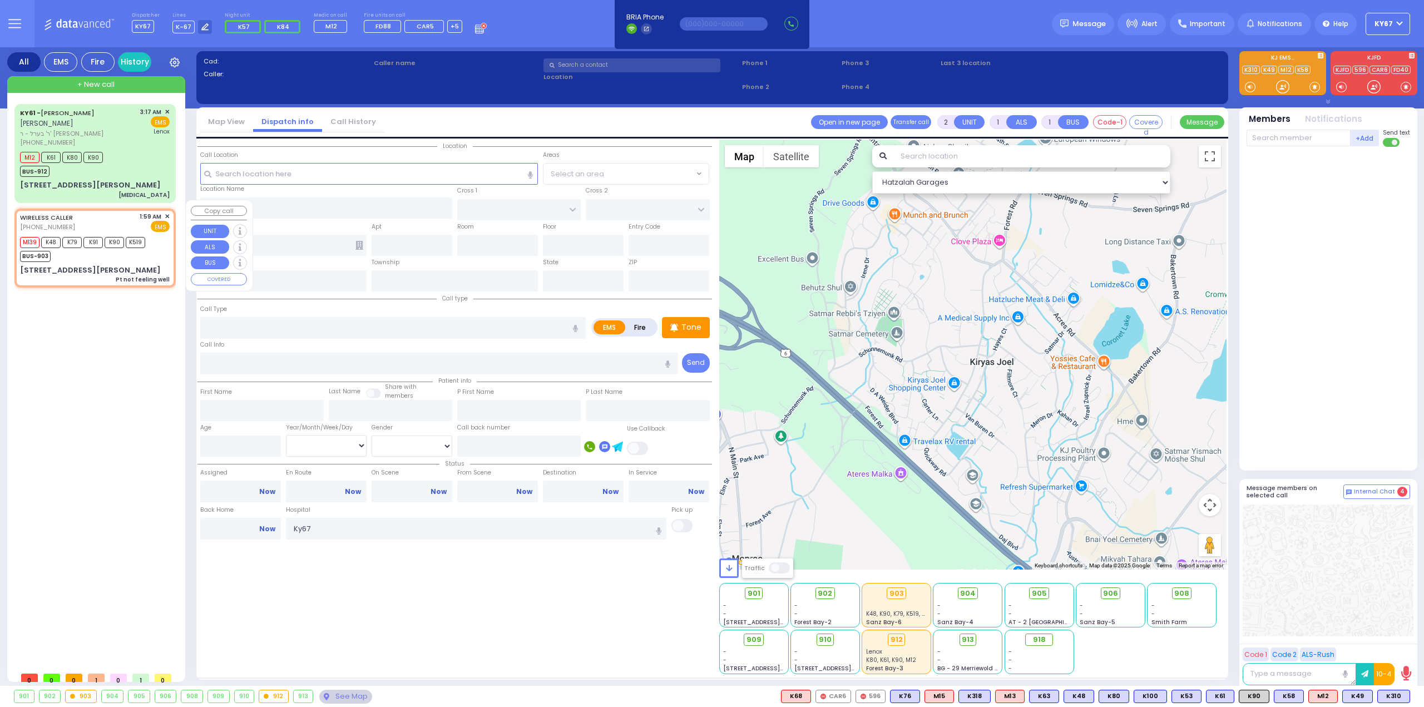
radio input "true"
type input "Pinchus"
type input "Neiman"
type input "32"
select select "Year"
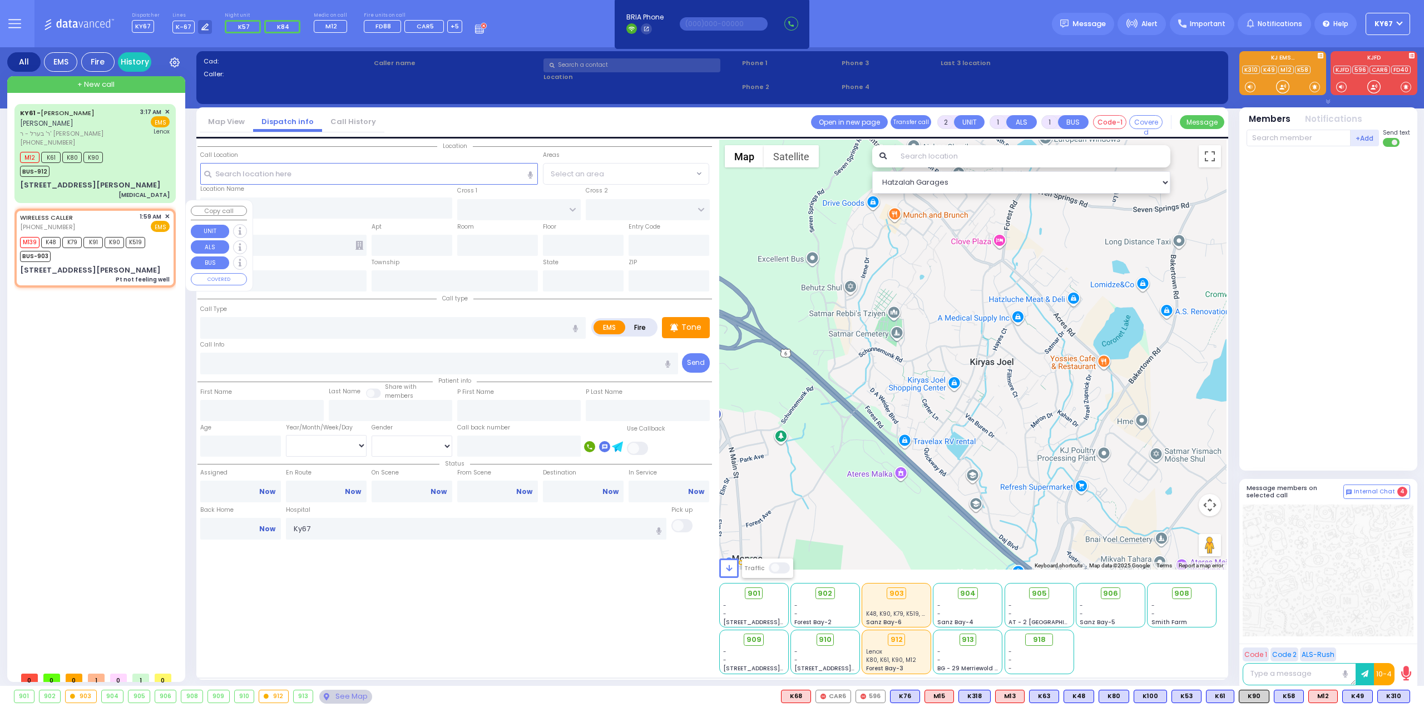
select select "[DEMOGRAPHIC_DATA]"
type input "01:59"
type input "02:00"
type input "04:26"
type input "Garnet Health Medical Center 707 East Main Street Middletown"
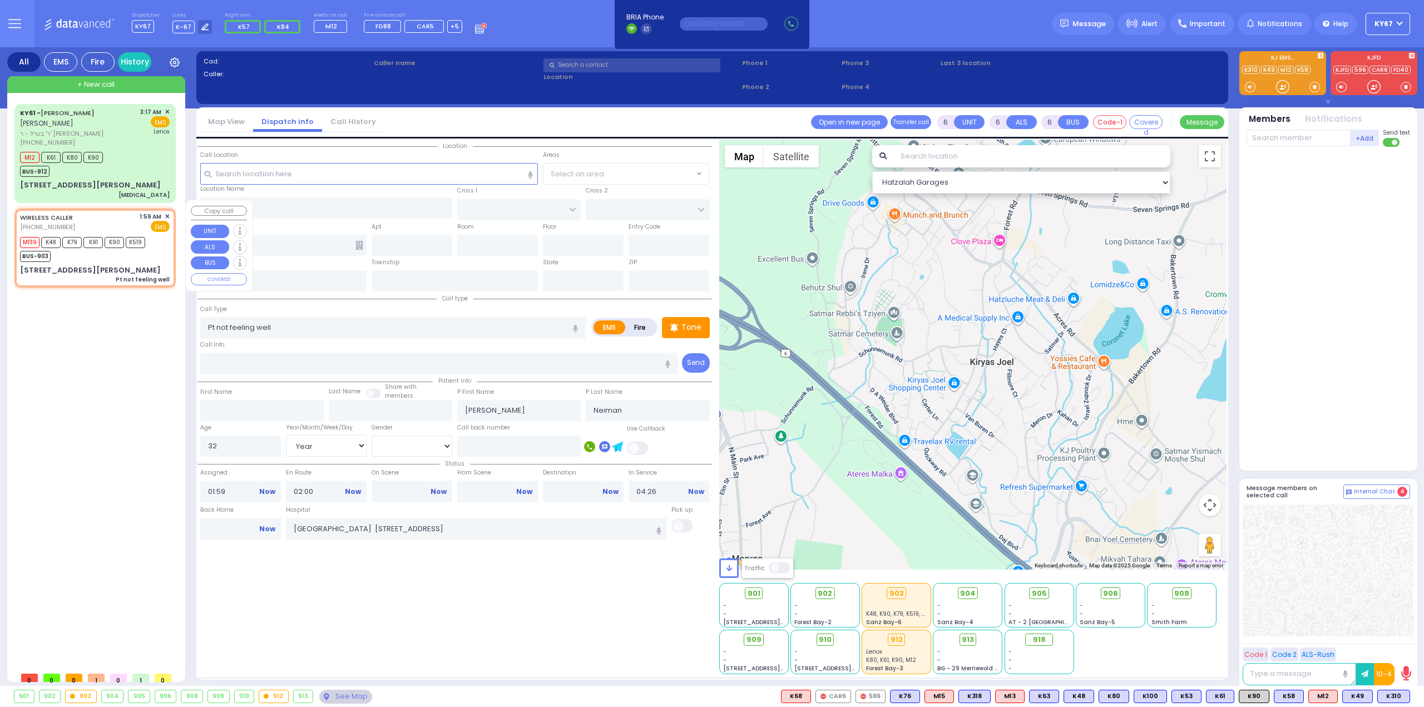
type input "BULL MINE RD"
type input "41 Alta Mira Drive"
type input "Chester"
type input "[US_STATE]"
type input "10918"
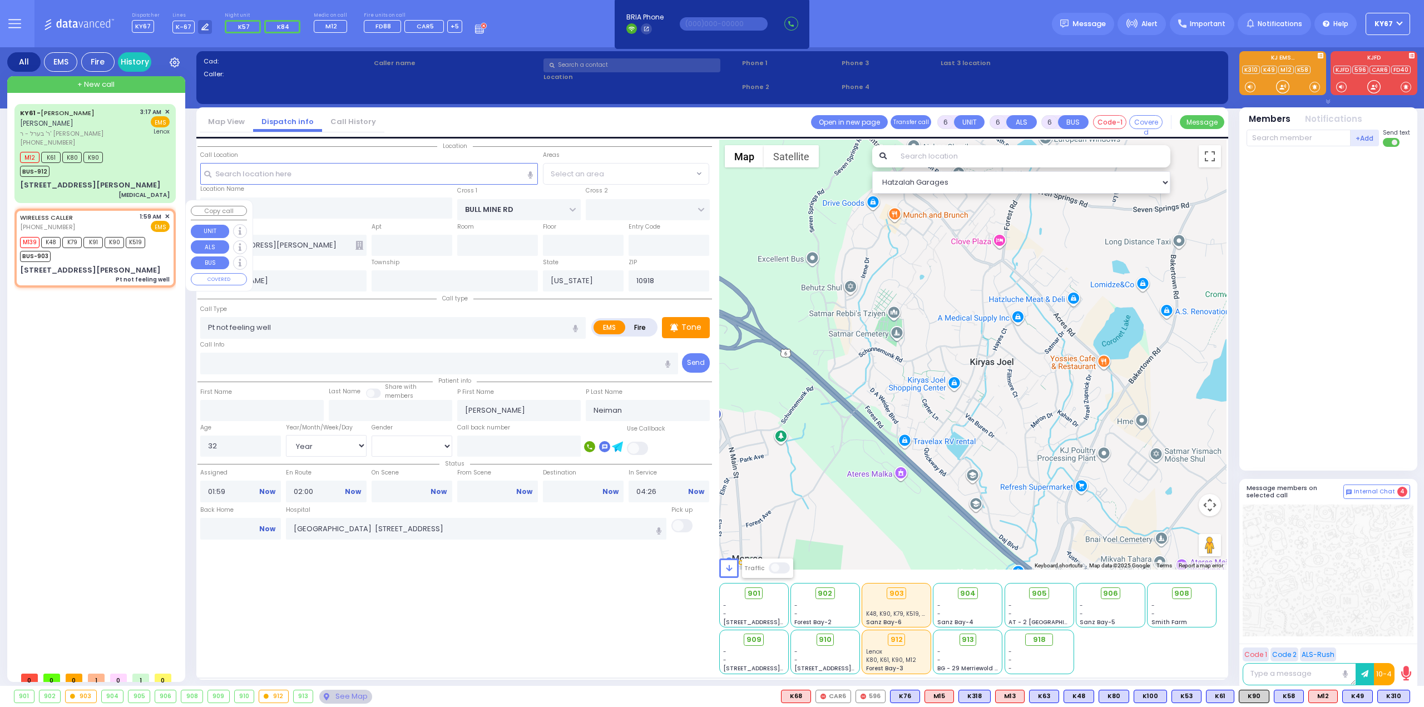
select select "CHESTER"
select select "Hatzalah Garages"
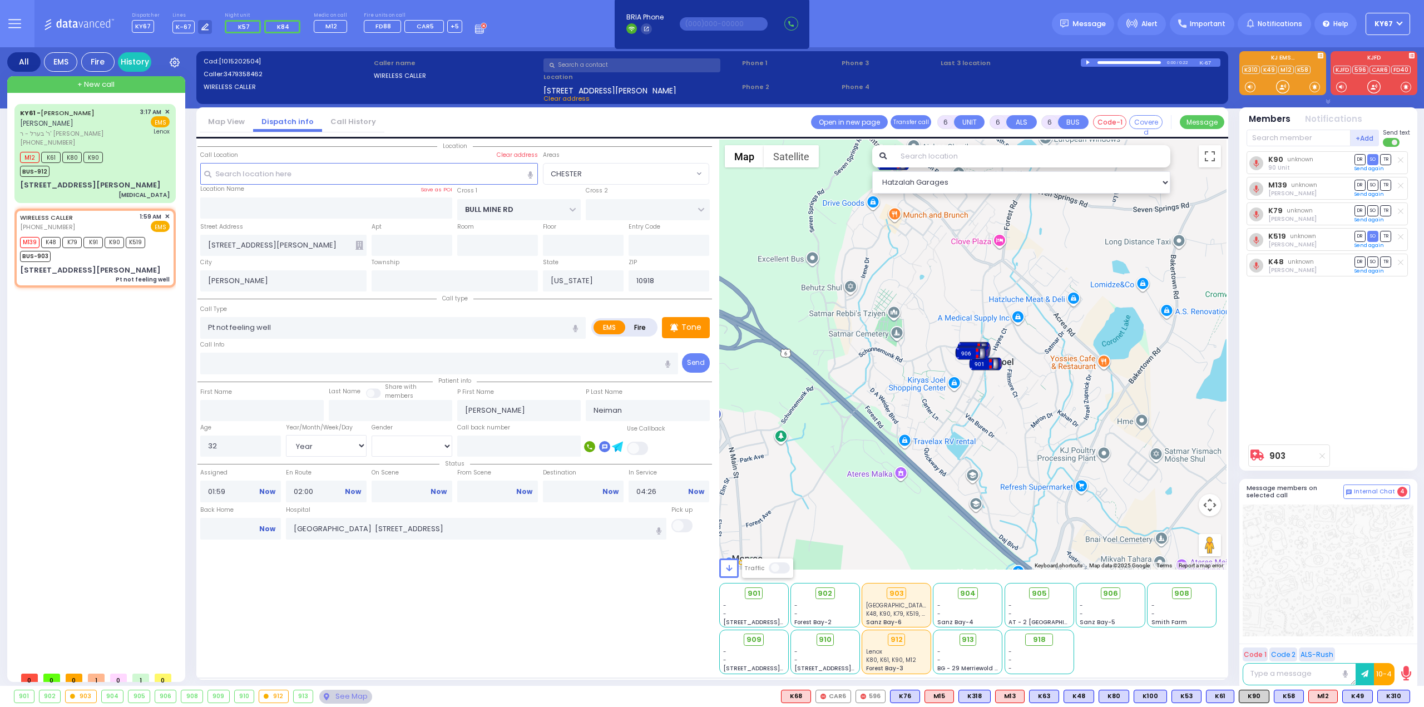
drag, startPoint x: 268, startPoint y: 526, endPoint x: 242, endPoint y: 475, distance: 57.5
click at [268, 526] on link "Now" at bounding box center [267, 529] width 16 height 10
type input "05:05"
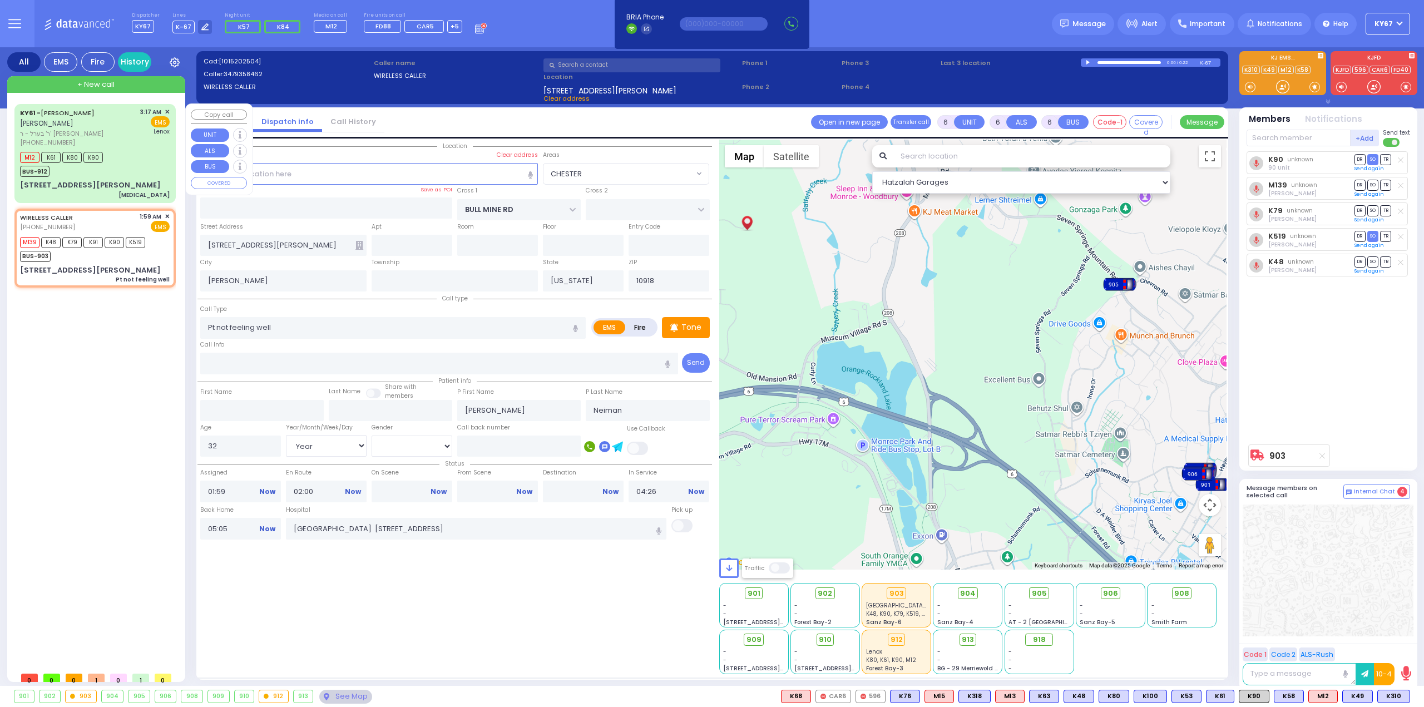
select select
radio input "true"
select select
select select "Hatzalah Garages"
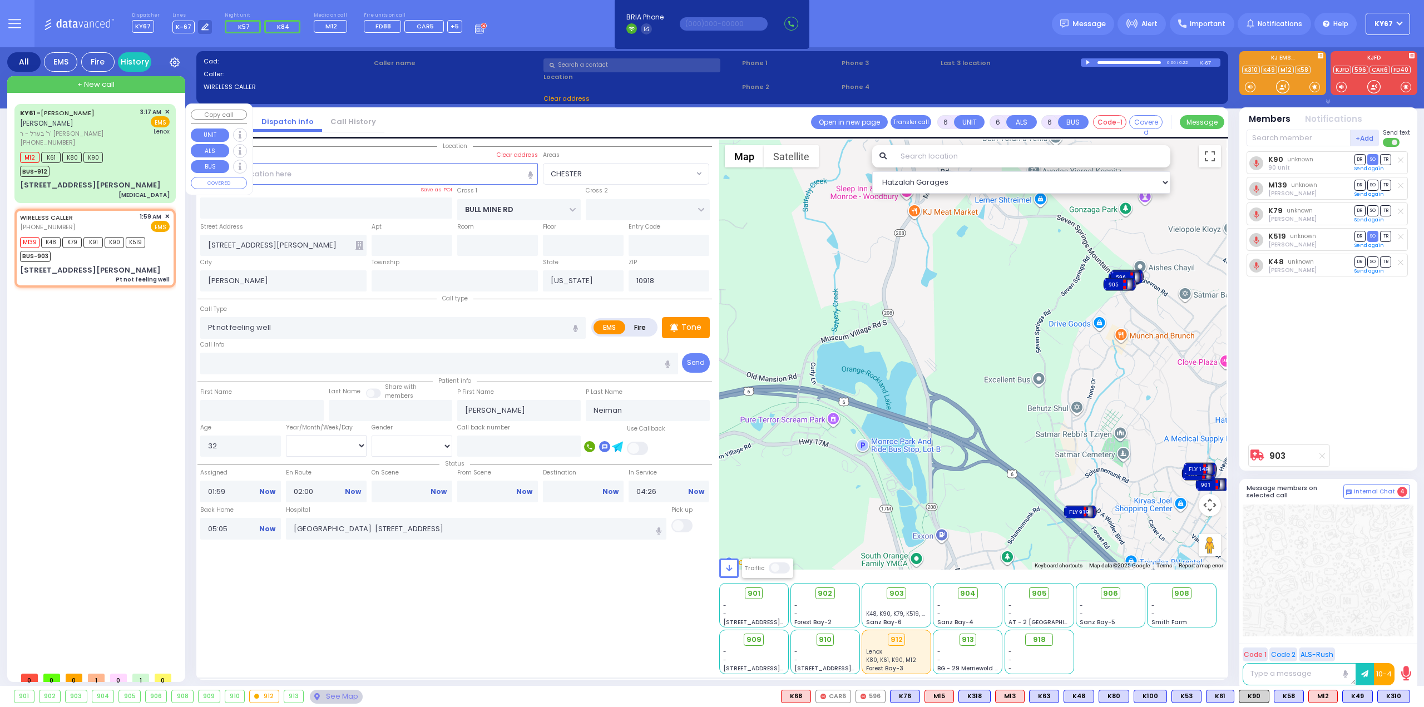
select select
radio input "true"
select select
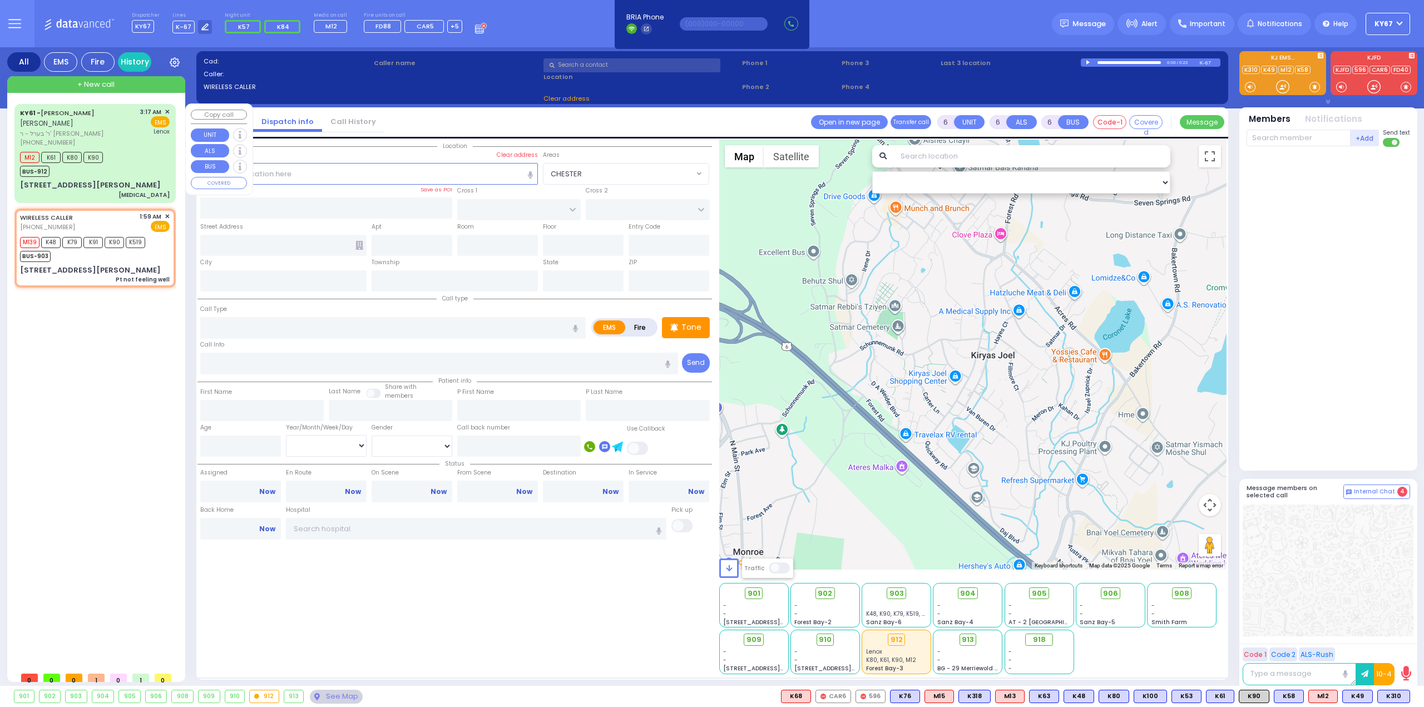
click at [135, 153] on div "M12 K61 K80 K90 BUS-912" at bounding box center [95, 163] width 150 height 28
select select
type input "Chest Pain"
radio input "true"
type input "ARON ZEV"
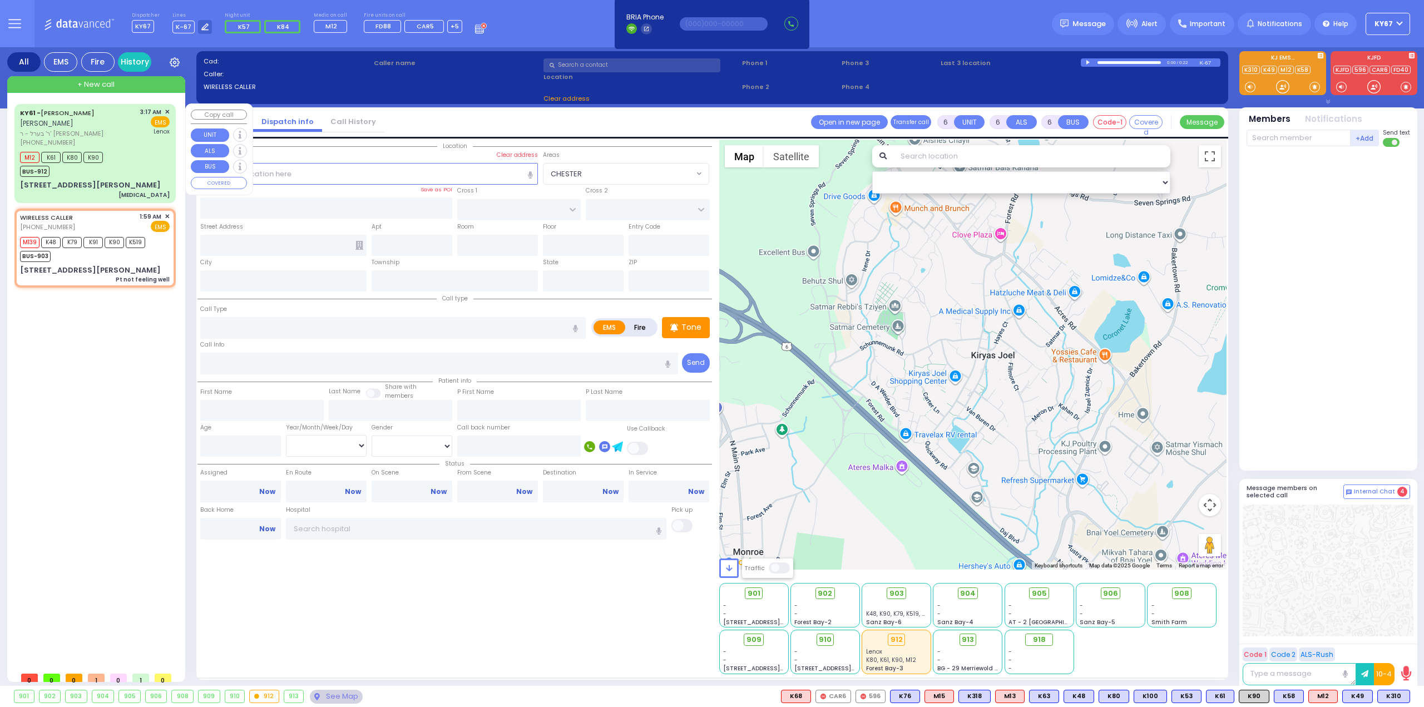
type input "POLACHECK"
type input "Yoel"
type input "Kaufman"
select select "Year"
type input "03:17"
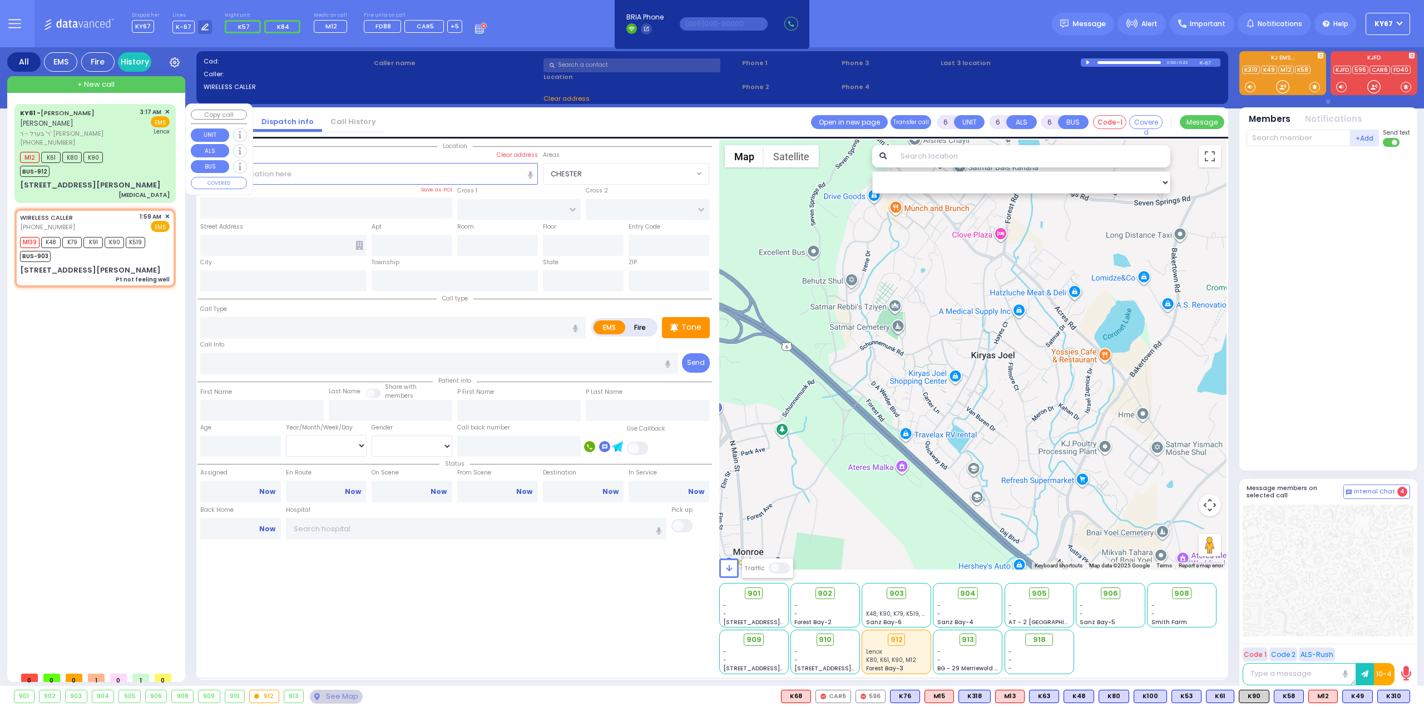
type input "03:18"
type input "03:45"
type input "Lenox Hill Hospital"
select select "Hatzalah Garages"
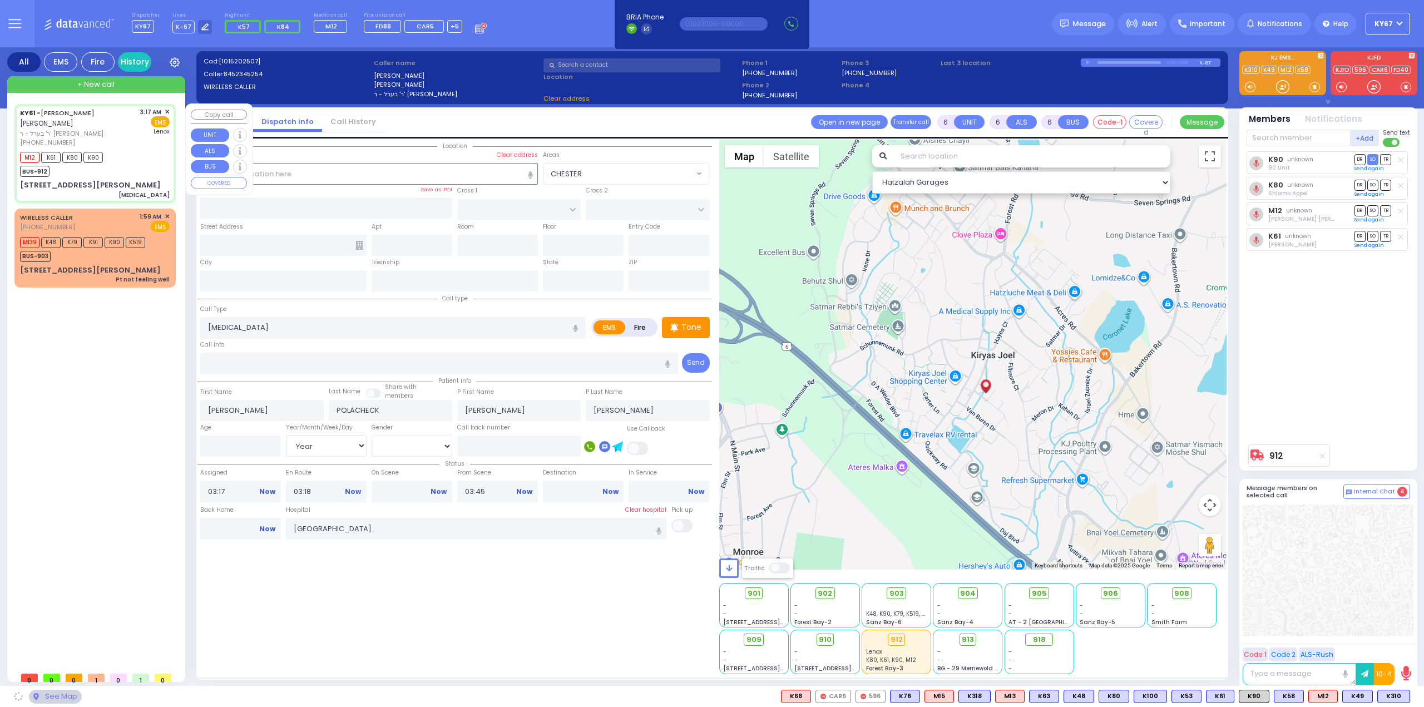
type input "BUCHANAN COURT"
type input "GARFIELD RD"
type input "5 Buchanan Court"
type input "Monroe"
type input "[US_STATE]"
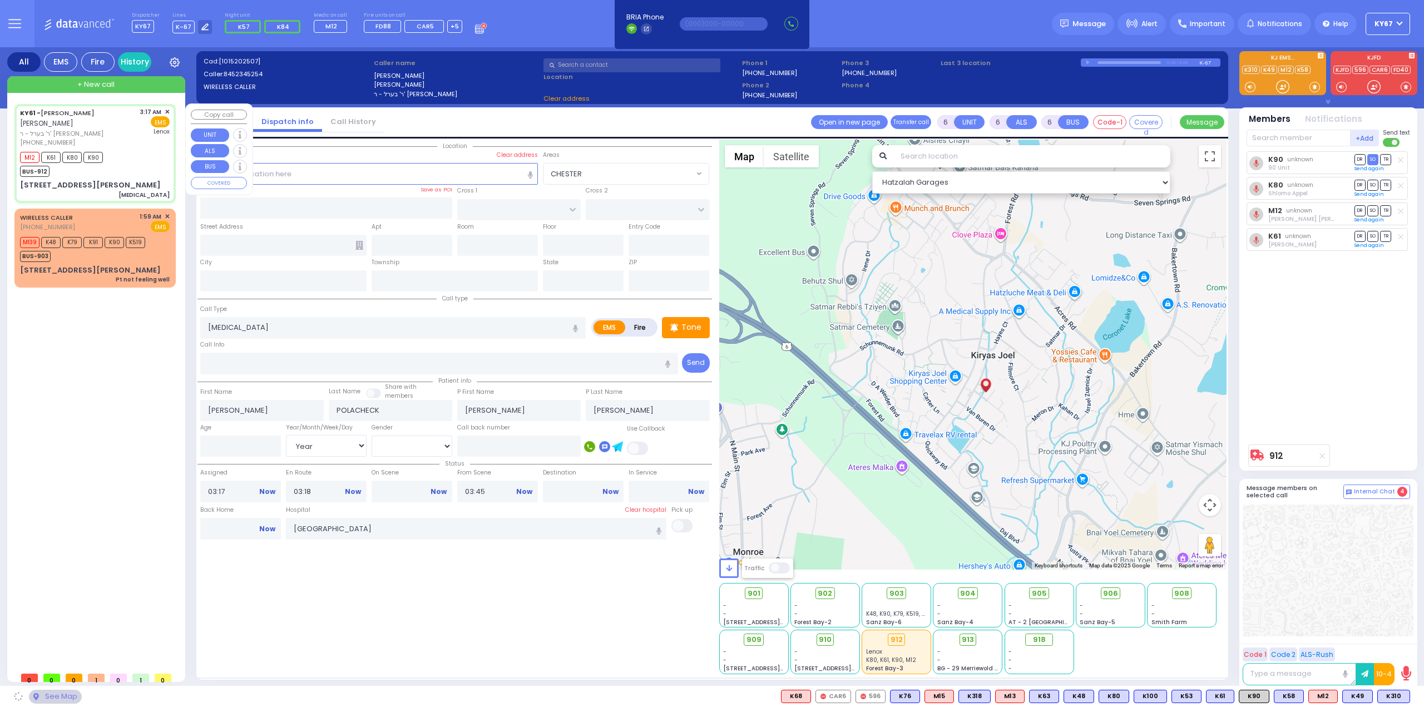
type input "10950"
select select "SECTION 1"
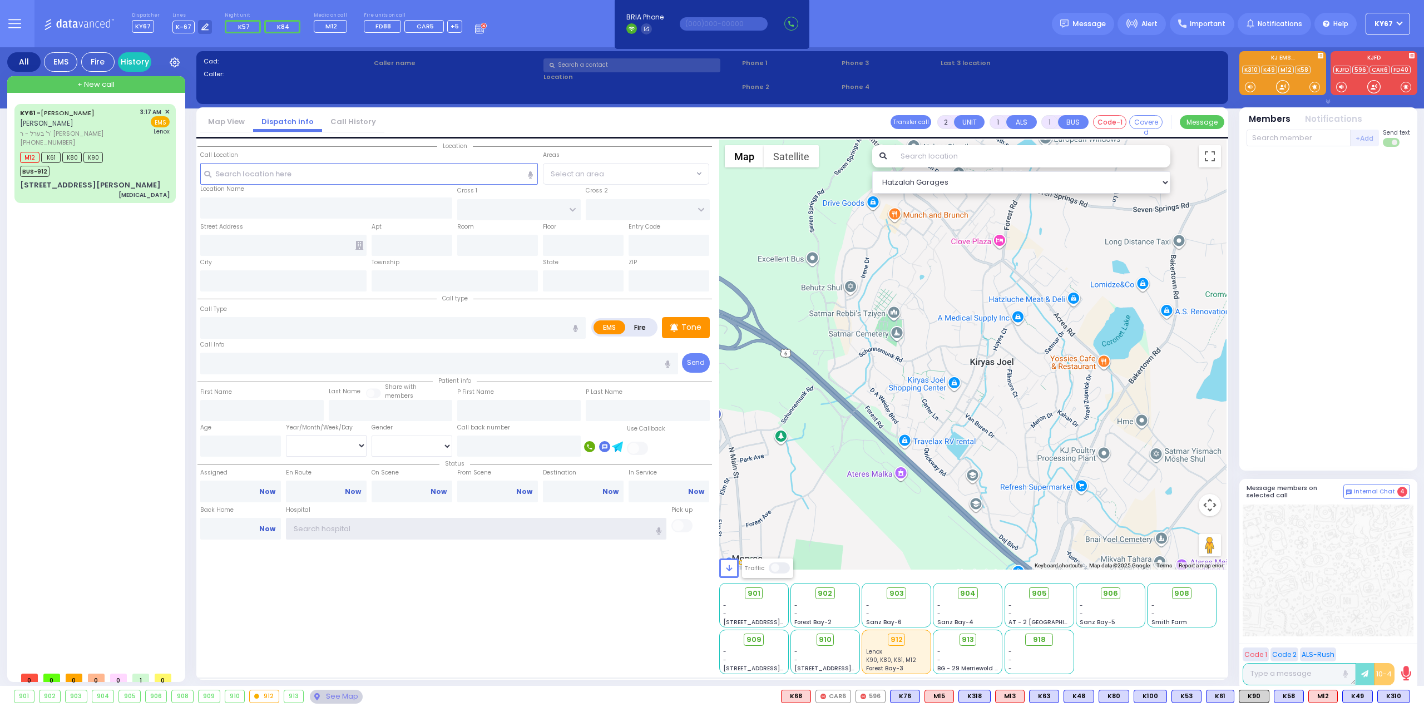
type input "Ky67"
click at [136, 367] on div "KY61 - ARON ZEV POLACHECK אהרן זאב פאלאטשעק ר' בערל - ר' שמואל דוד מארקאוויטש (…" at bounding box center [97, 385] width 166 height 563
click at [78, 85] on span "+ New call" at bounding box center [95, 84] width 37 height 11
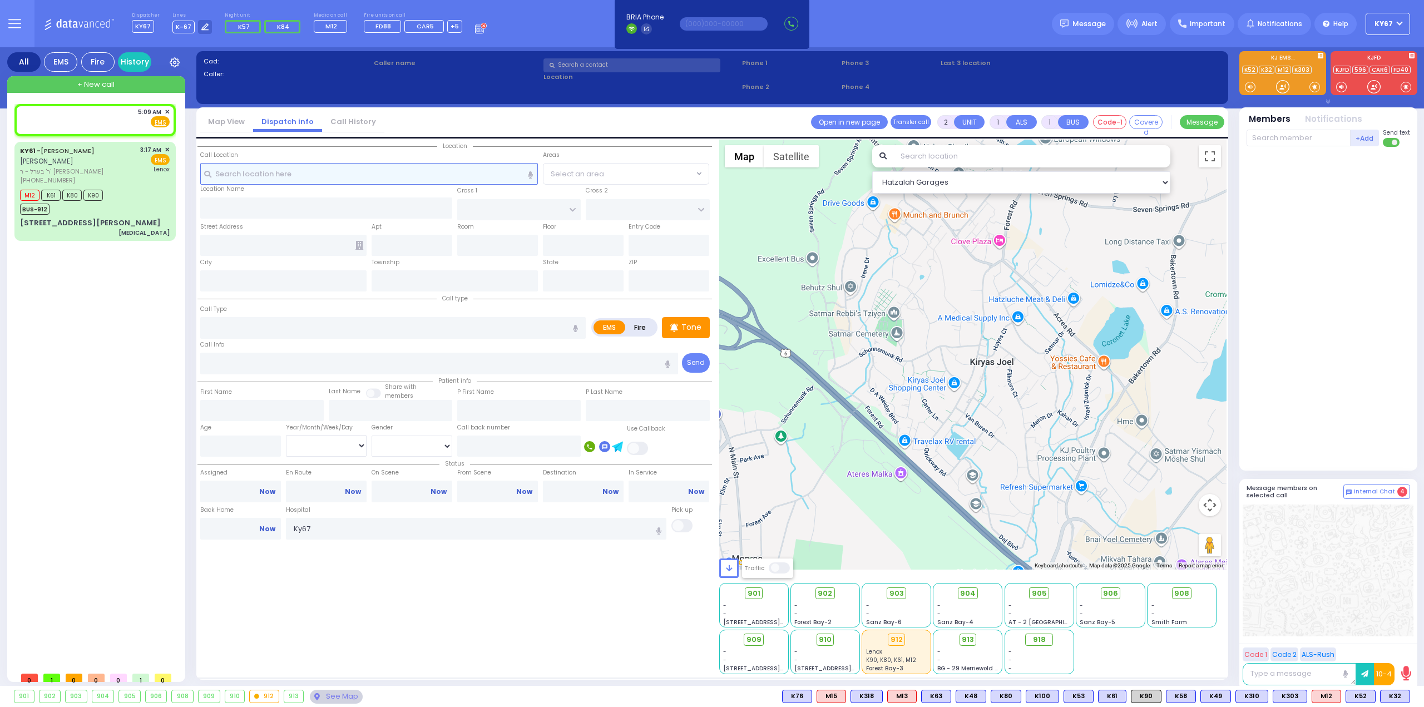
select select
radio input "true"
select select
type input "05:09"
select select "Hatzalah Garages"
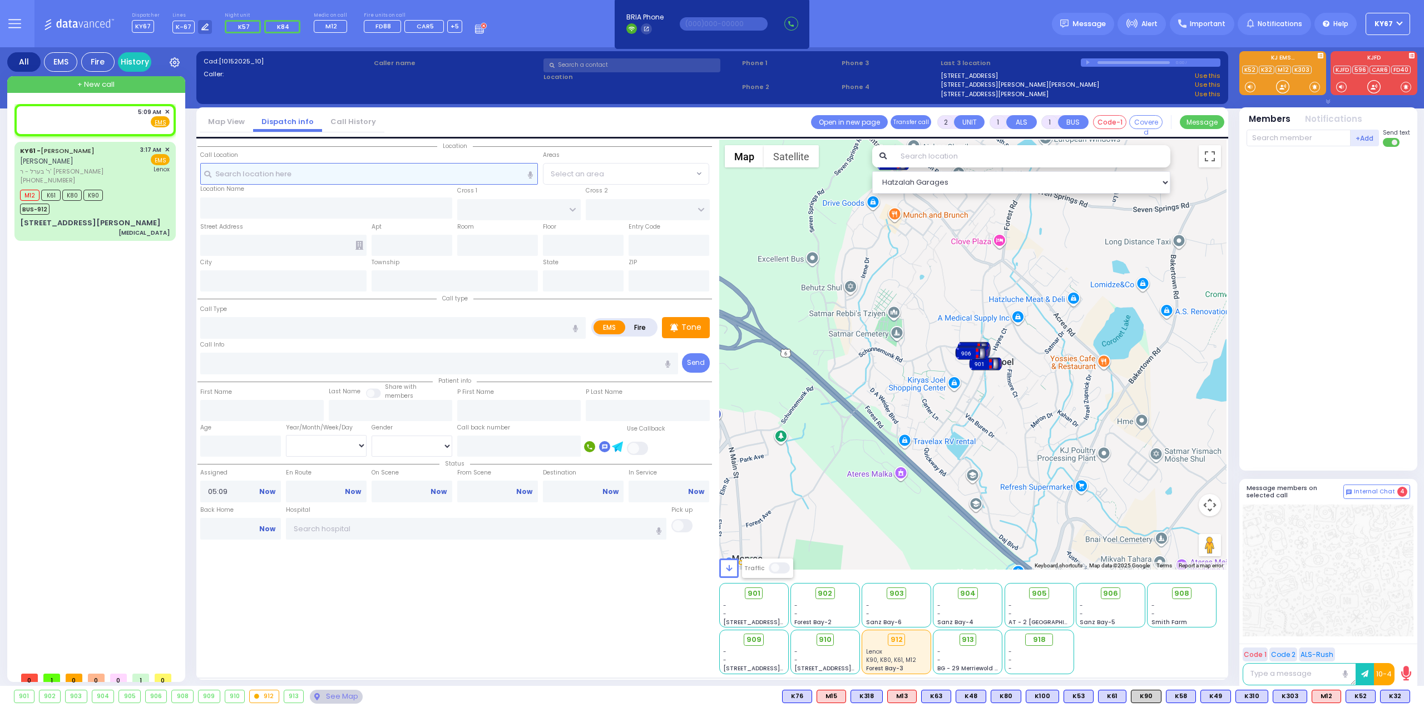
select select
radio input "true"
select select
select select "Hatzalah Garages"
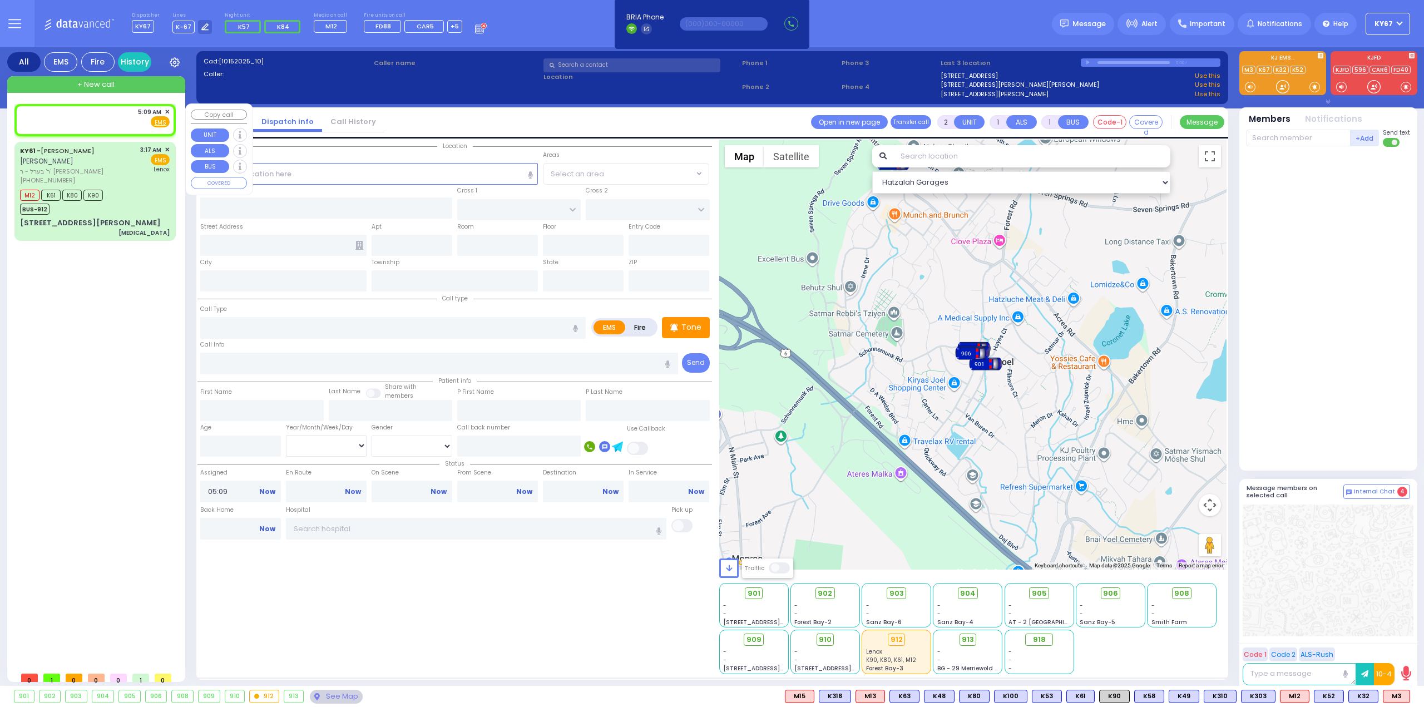
click at [167, 111] on span "✕" at bounding box center [167, 111] width 5 height 9
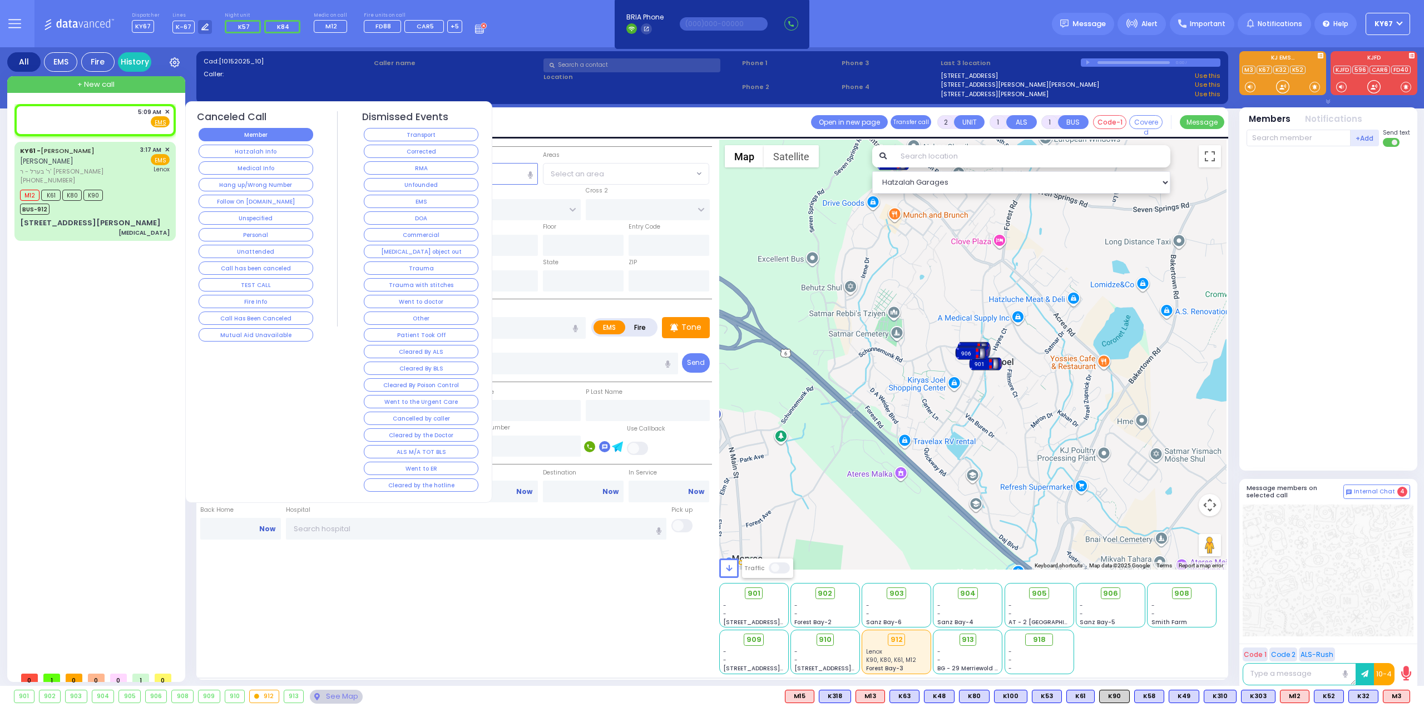
click at [240, 136] on button "Member" at bounding box center [256, 134] width 115 height 13
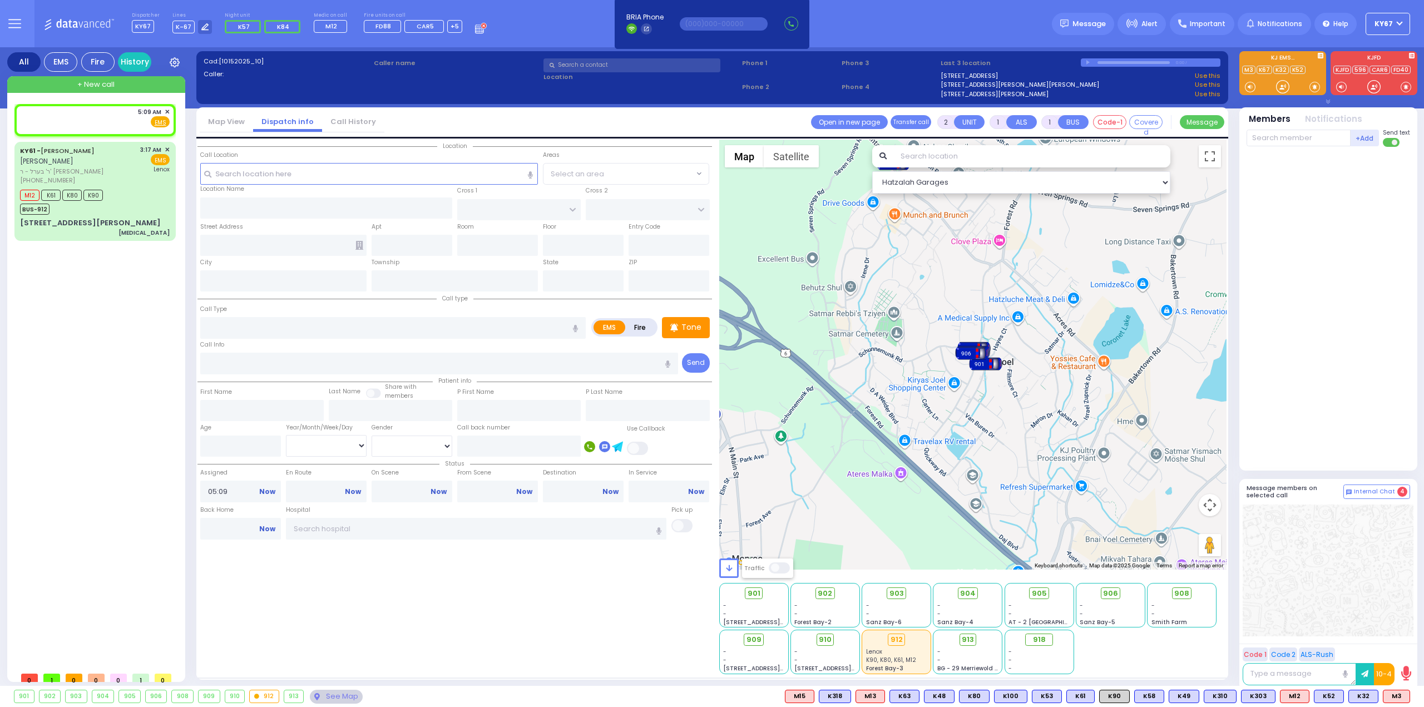
select select
radio input "true"
select select
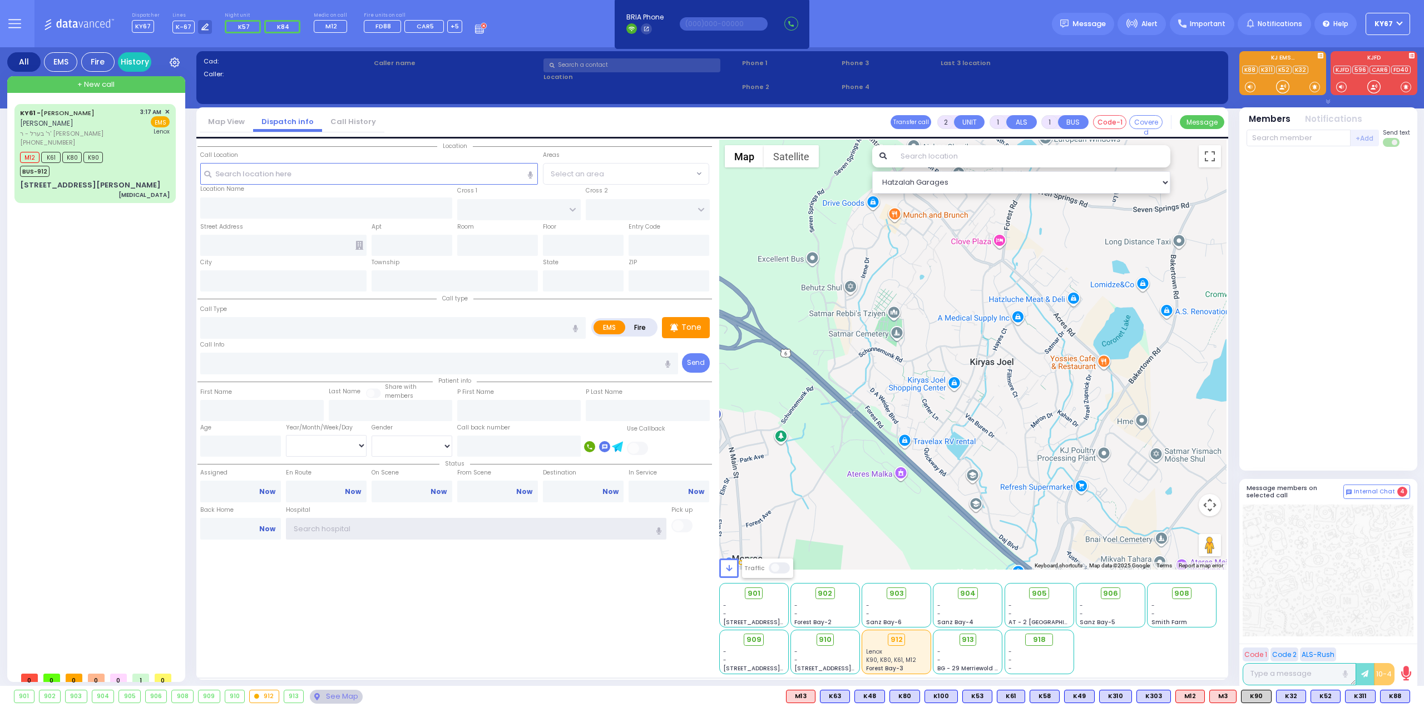
type input "Ky67"
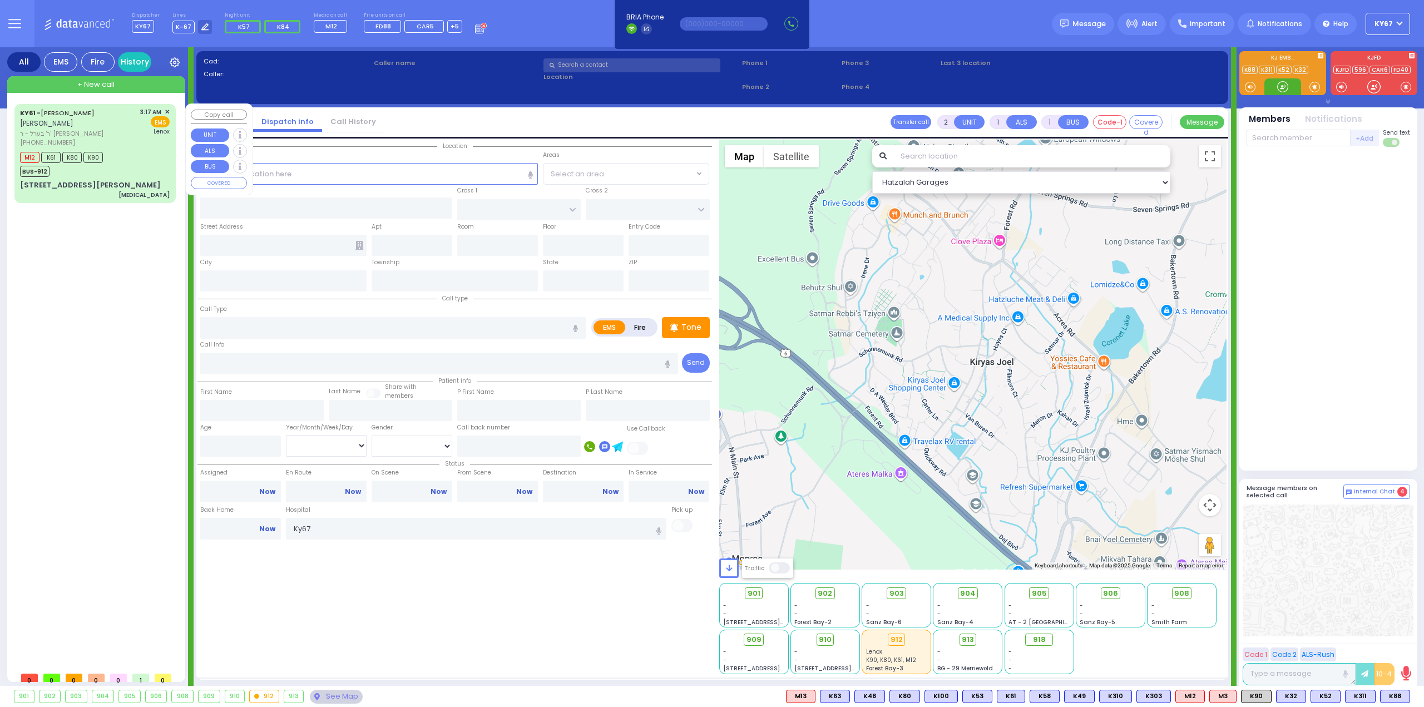
click at [97, 87] on span "+ New call" at bounding box center [95, 84] width 37 height 11
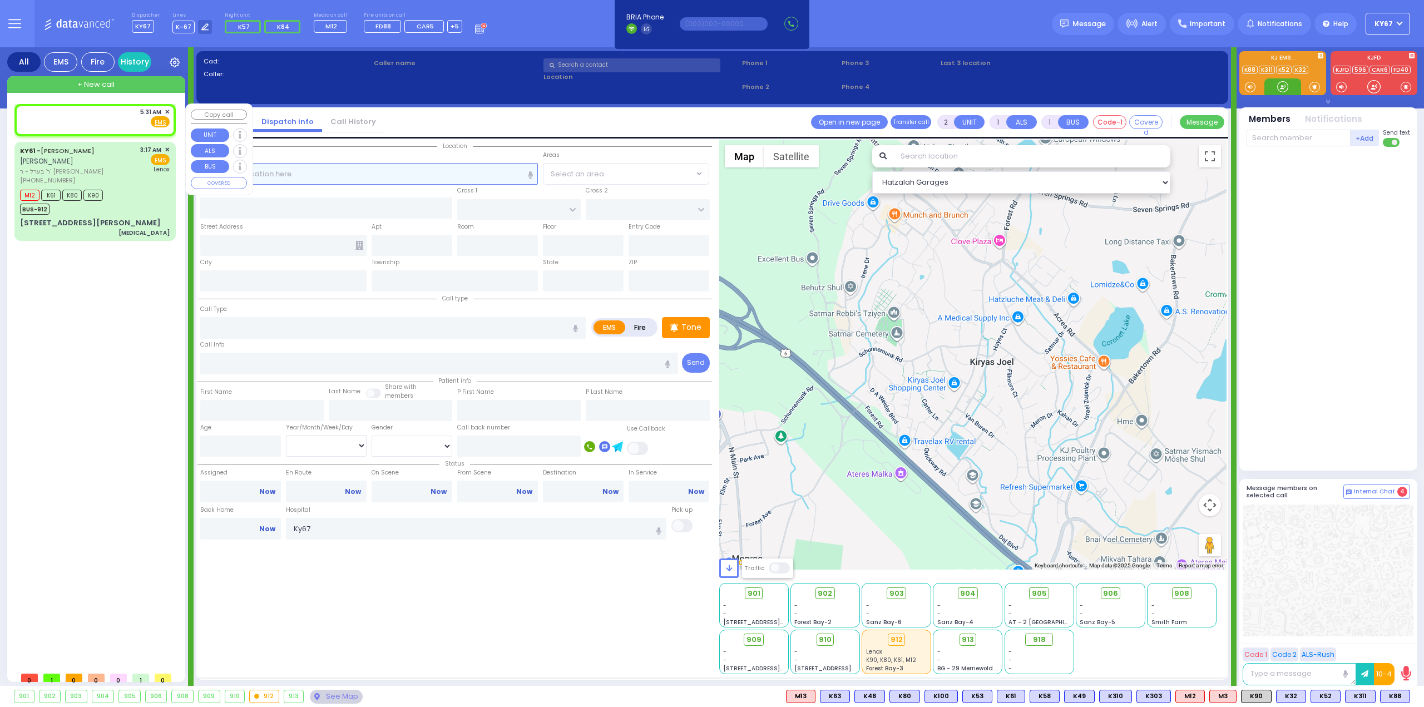
select select
radio input "true"
select select
type input "05:31"
select select
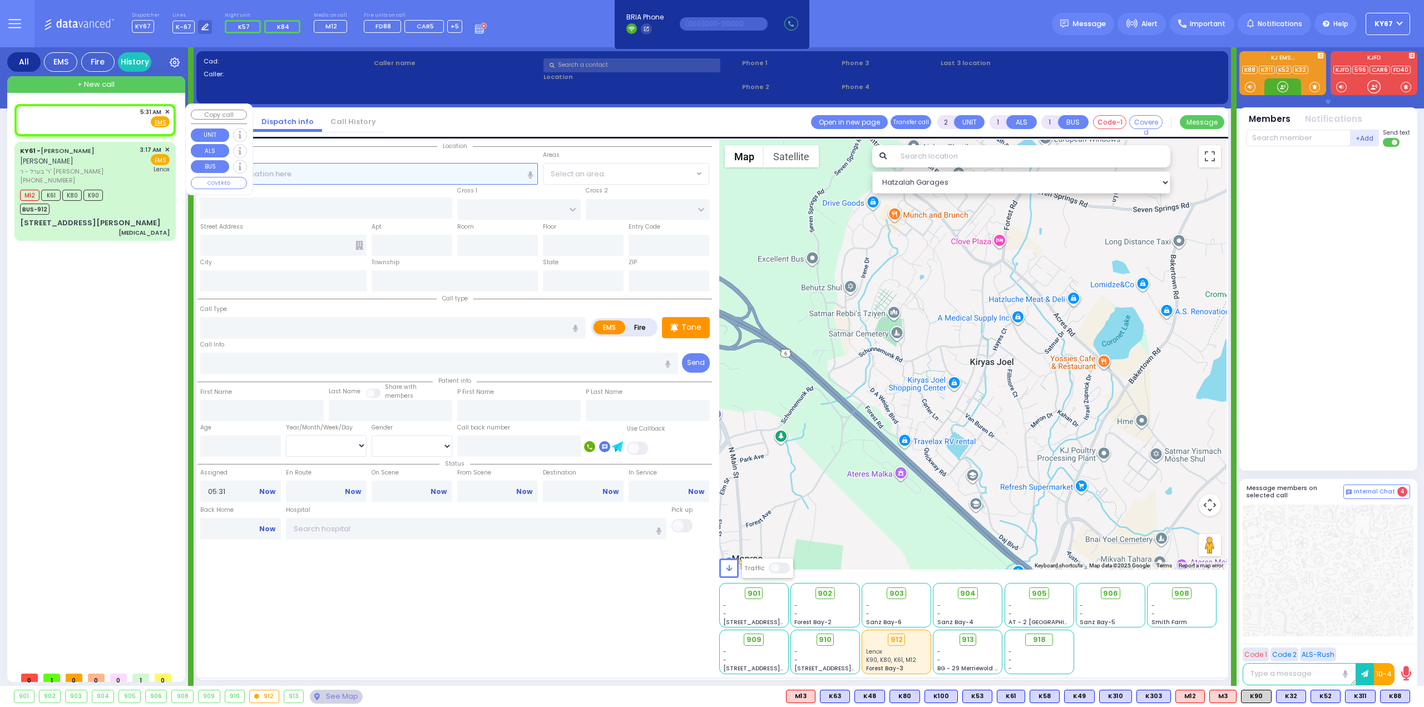
radio input "true"
select select
select select "Hatzalah Garages"
click at [102, 116] on div "5:31 AM ✕ Fire EMS" at bounding box center [95, 117] width 150 height 21
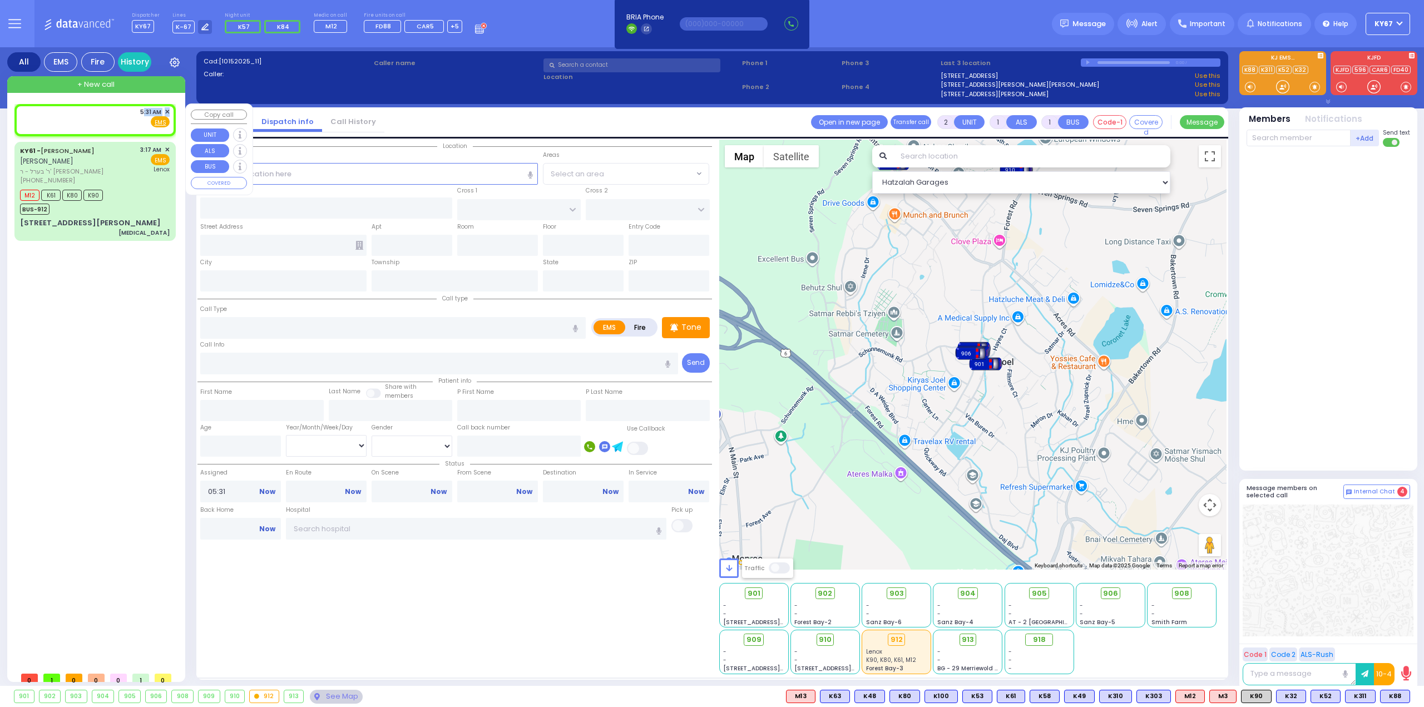
select select
radio input "true"
select select
select select "Hatzalah Garages"
click at [333, 175] on input "text" at bounding box center [369, 173] width 338 height 21
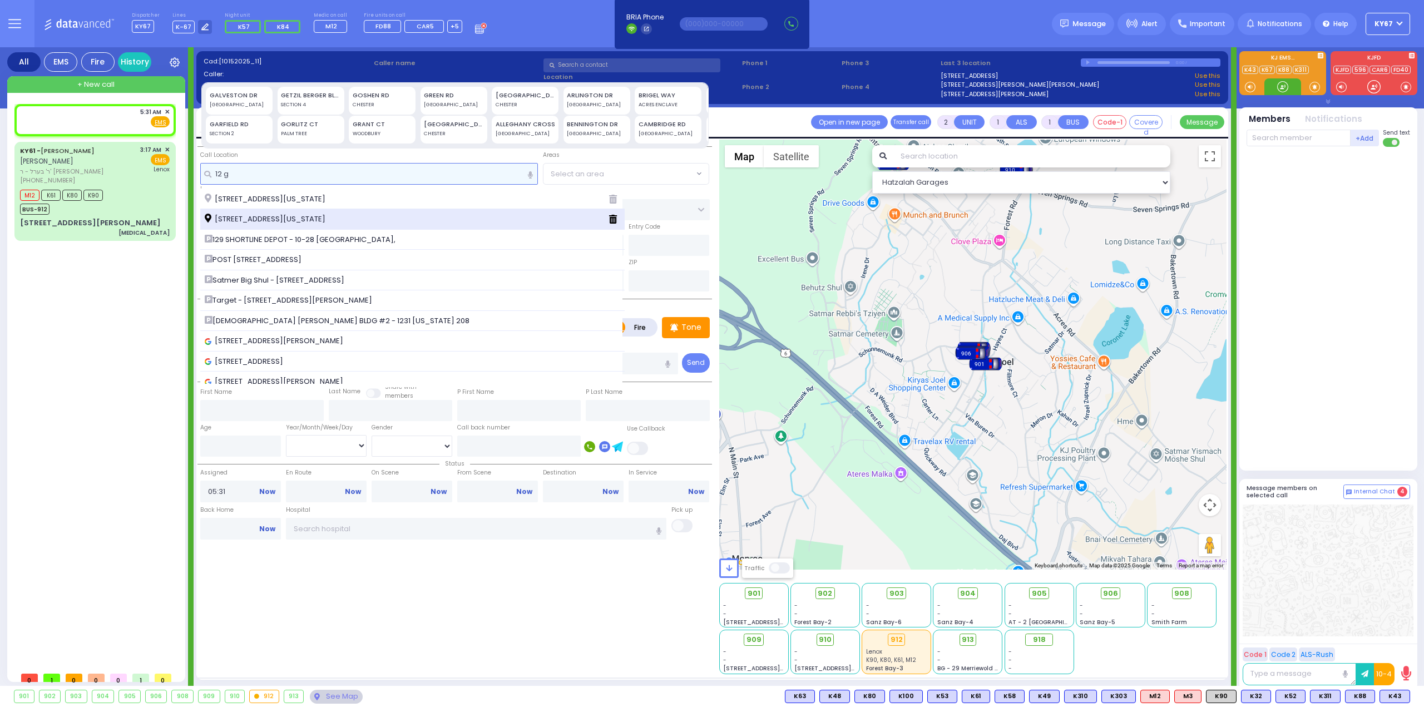
type input "12 g"
click at [310, 218] on span "12 Garfield Road Monroe New York 10950" at bounding box center [267, 219] width 125 height 11
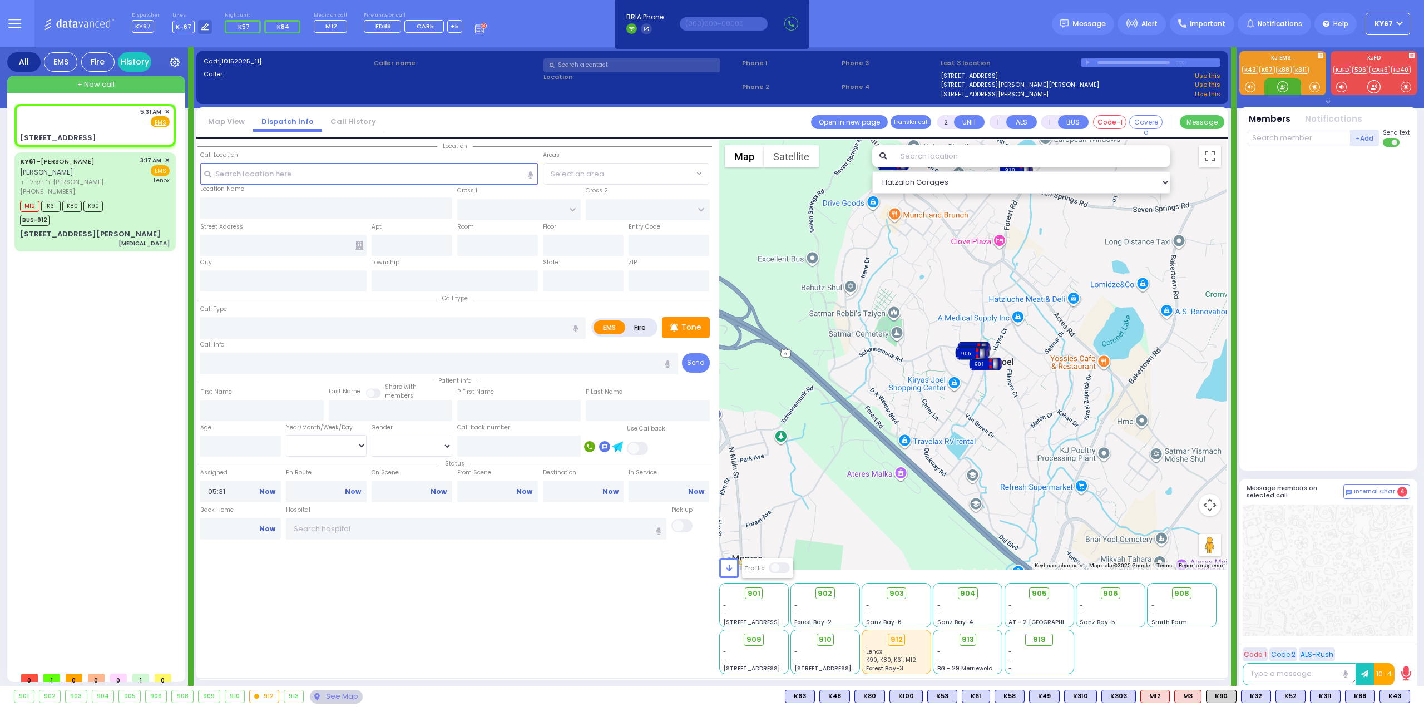
select select
radio input "true"
select select
select select "Hatzalah Garages"
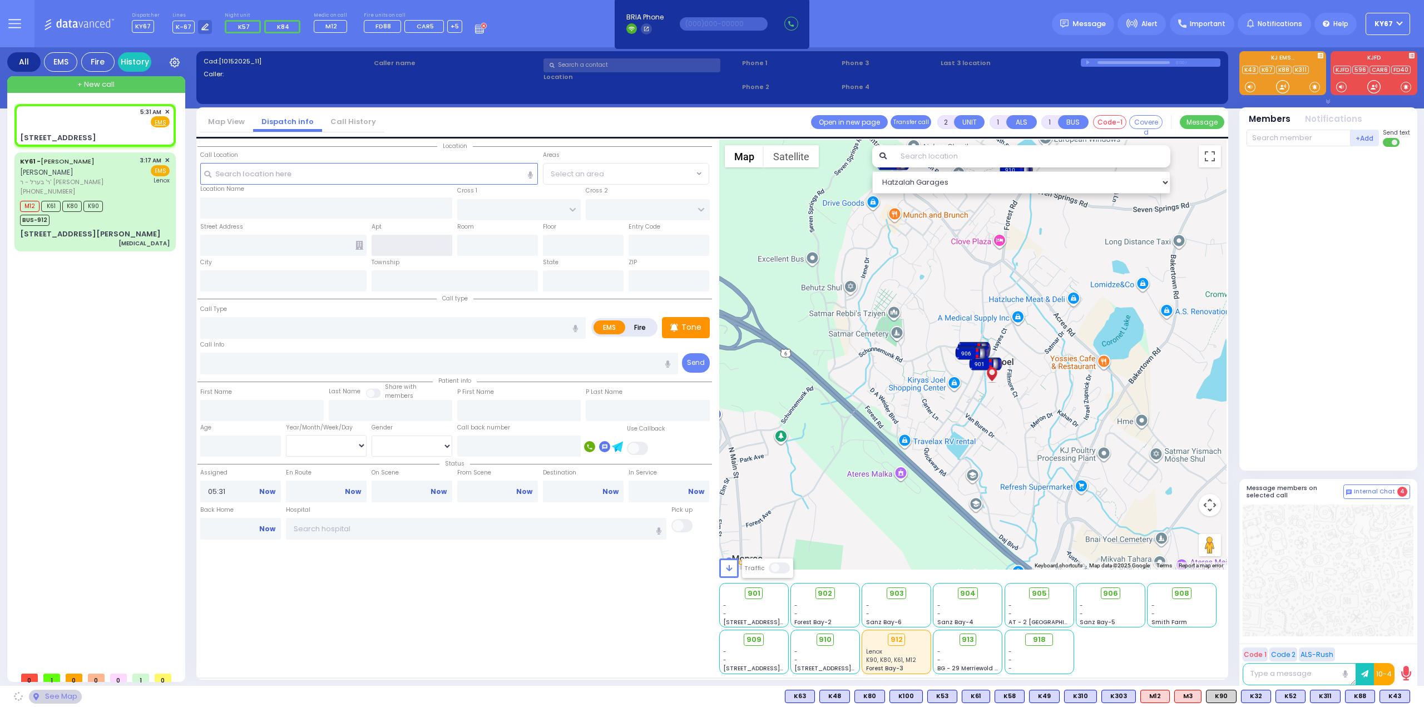
type input "EAHAL COURT"
type input "12 Garfield Road"
type input "Monroe"
type input "[US_STATE]"
type input "10950"
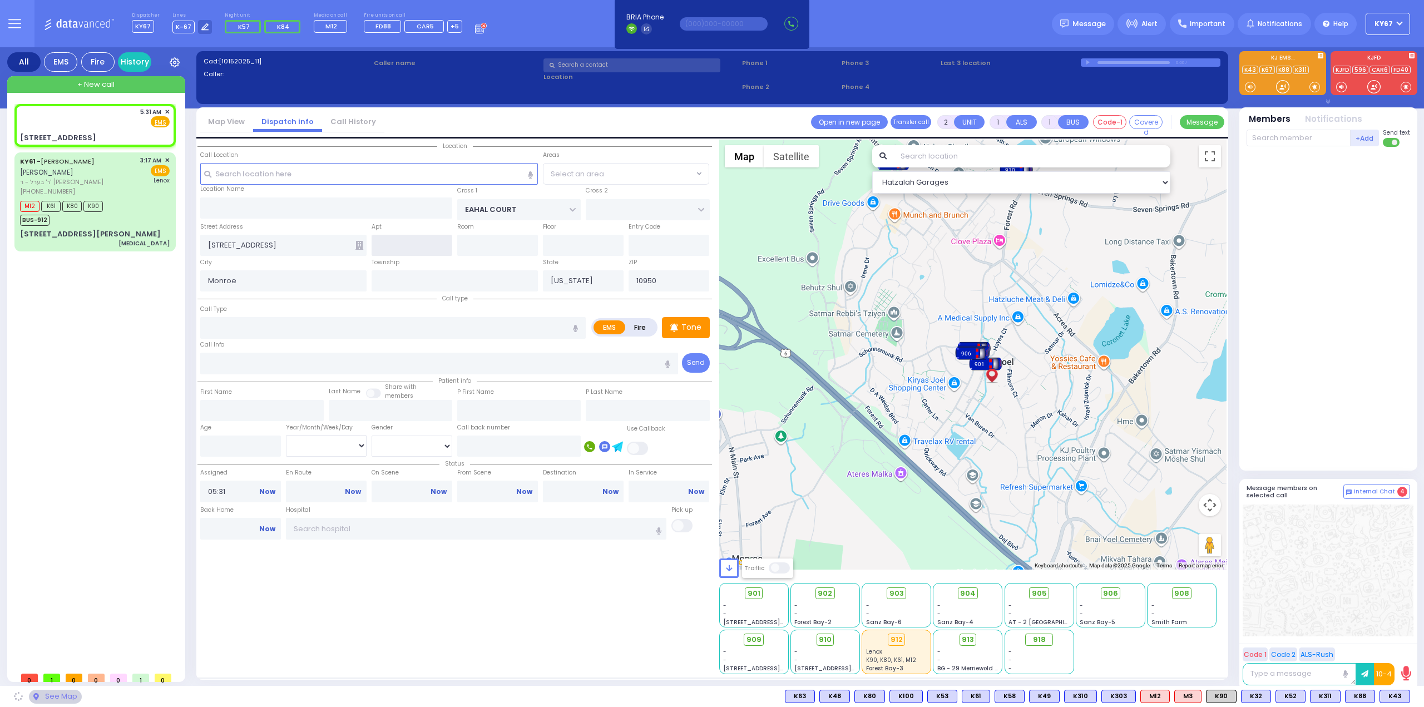
select select "SECTION 1"
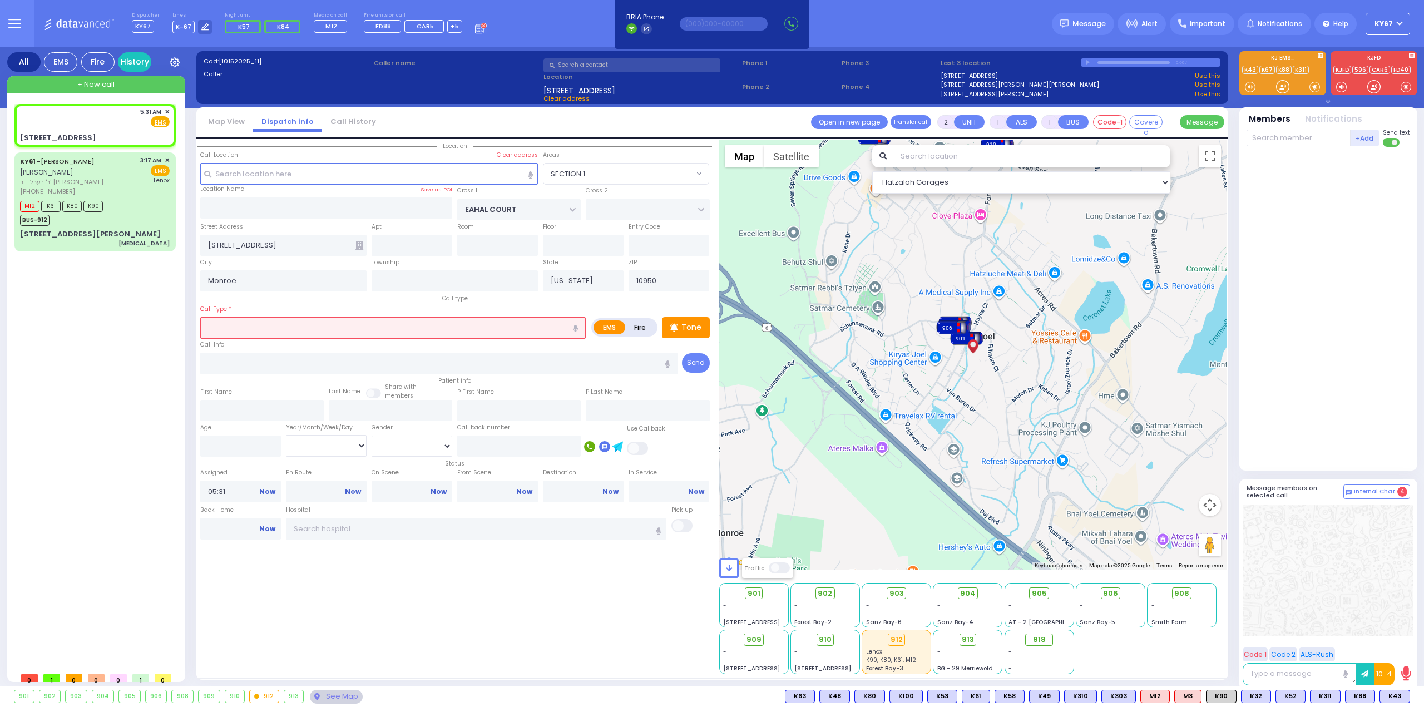
click at [296, 325] on input "text" at bounding box center [393, 327] width 386 height 21
type input "f"
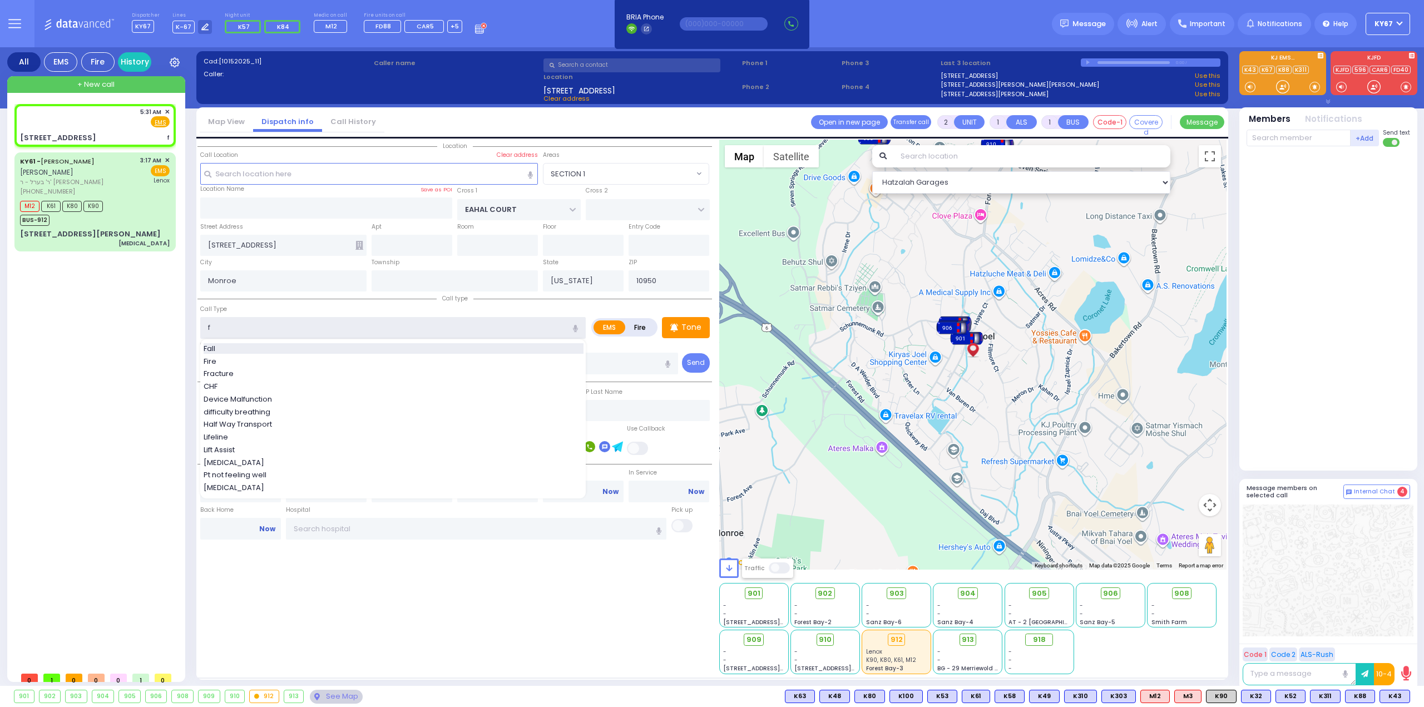
select select
radio input "true"
select select
select select "Hatzalah Garages"
type input "f"
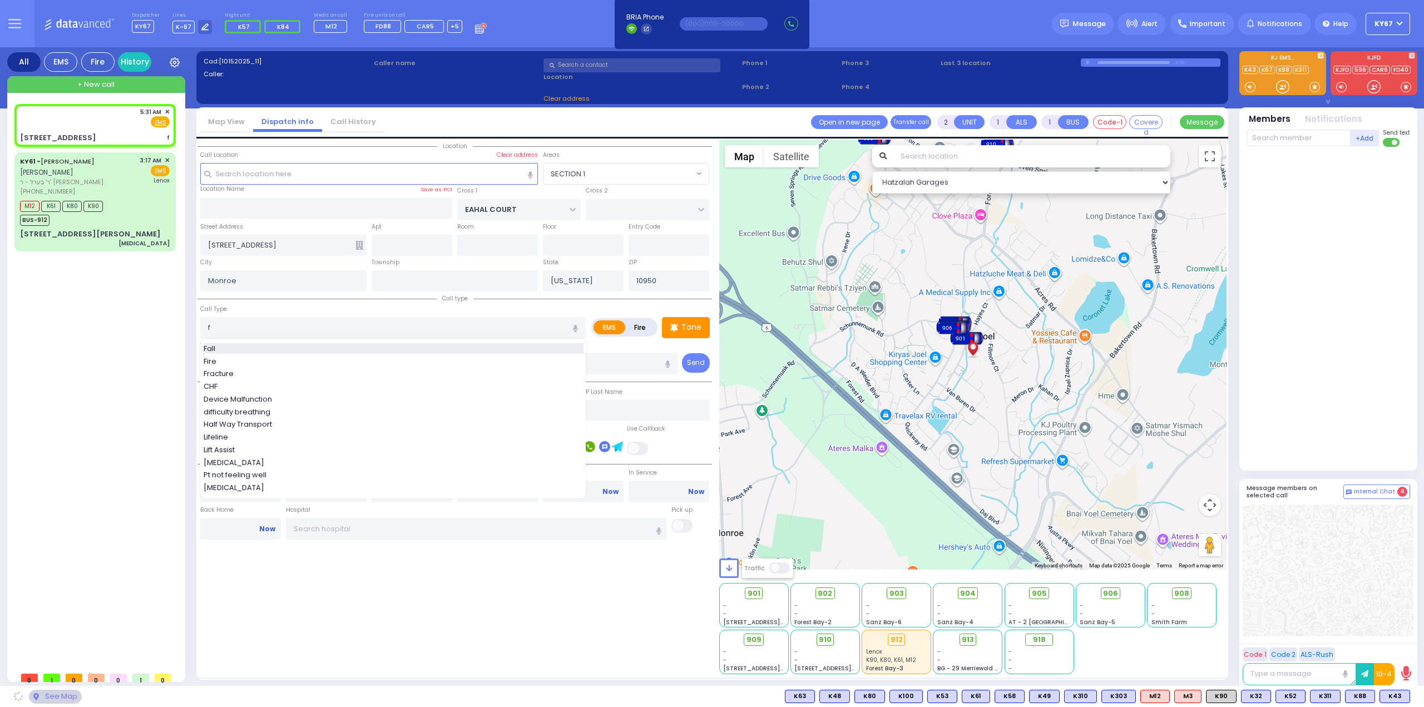
select select "SECTION 1"
click at [259, 346] on div "Fall" at bounding box center [394, 348] width 380 height 11
type input "Fall"
type input "1"
type input "0"
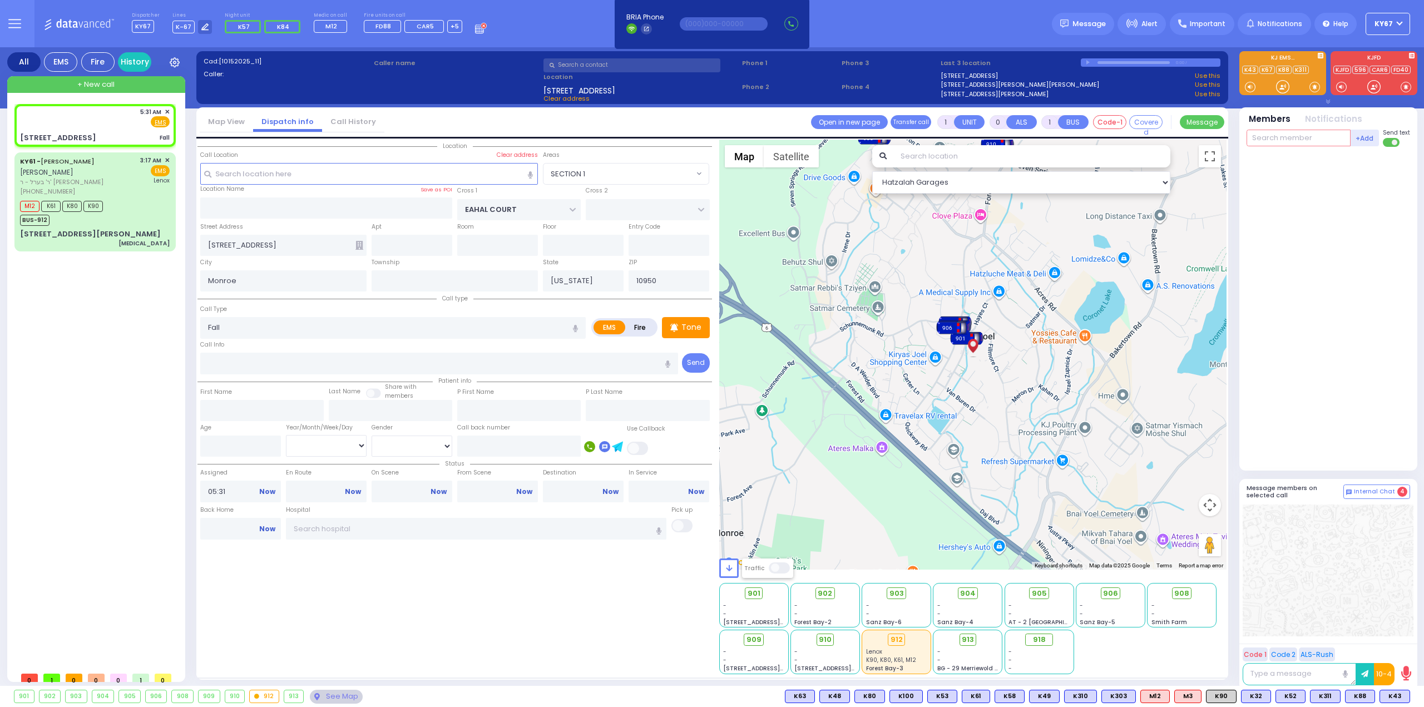
click at [1273, 140] on input "text" at bounding box center [1299, 138] width 104 height 17
select select
radio input "true"
select select
select select "Hatzalah Garages"
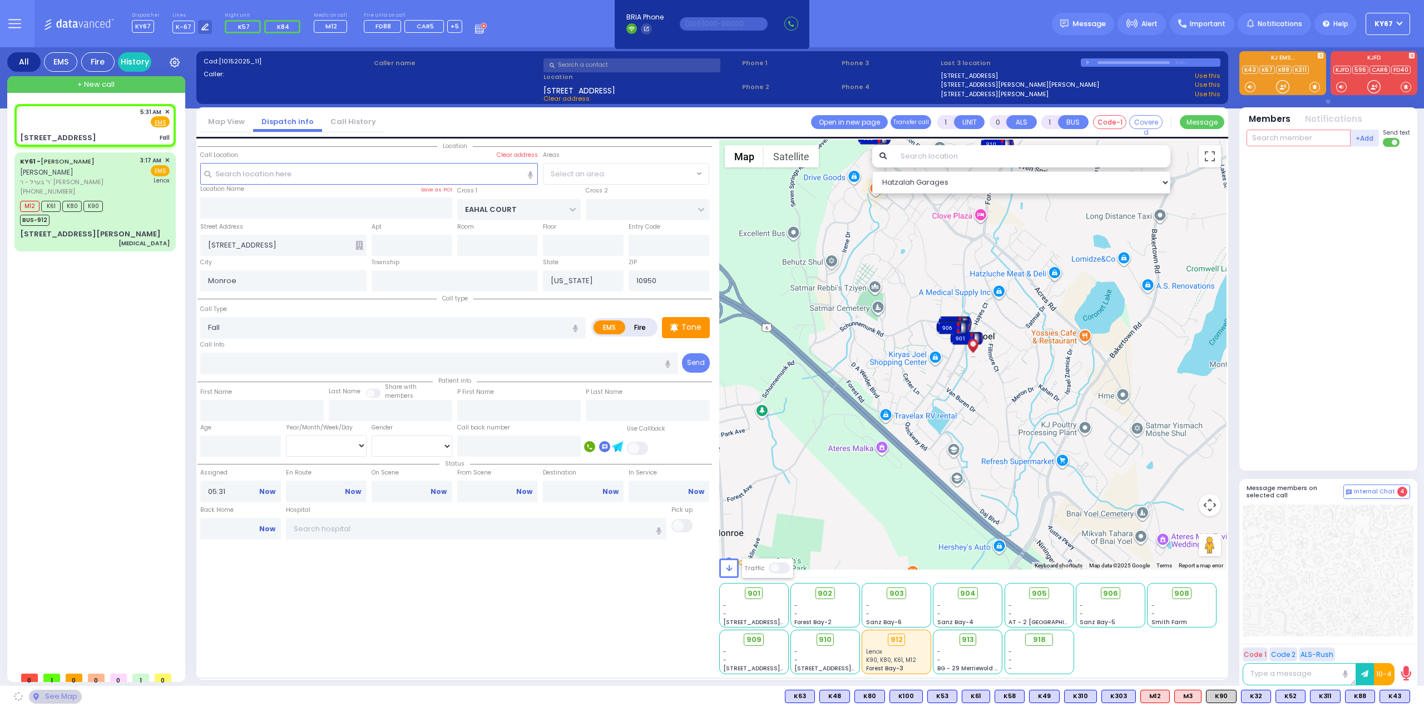
type input "8"
select select "SECTION 1"
type input "88"
select select
radio input "true"
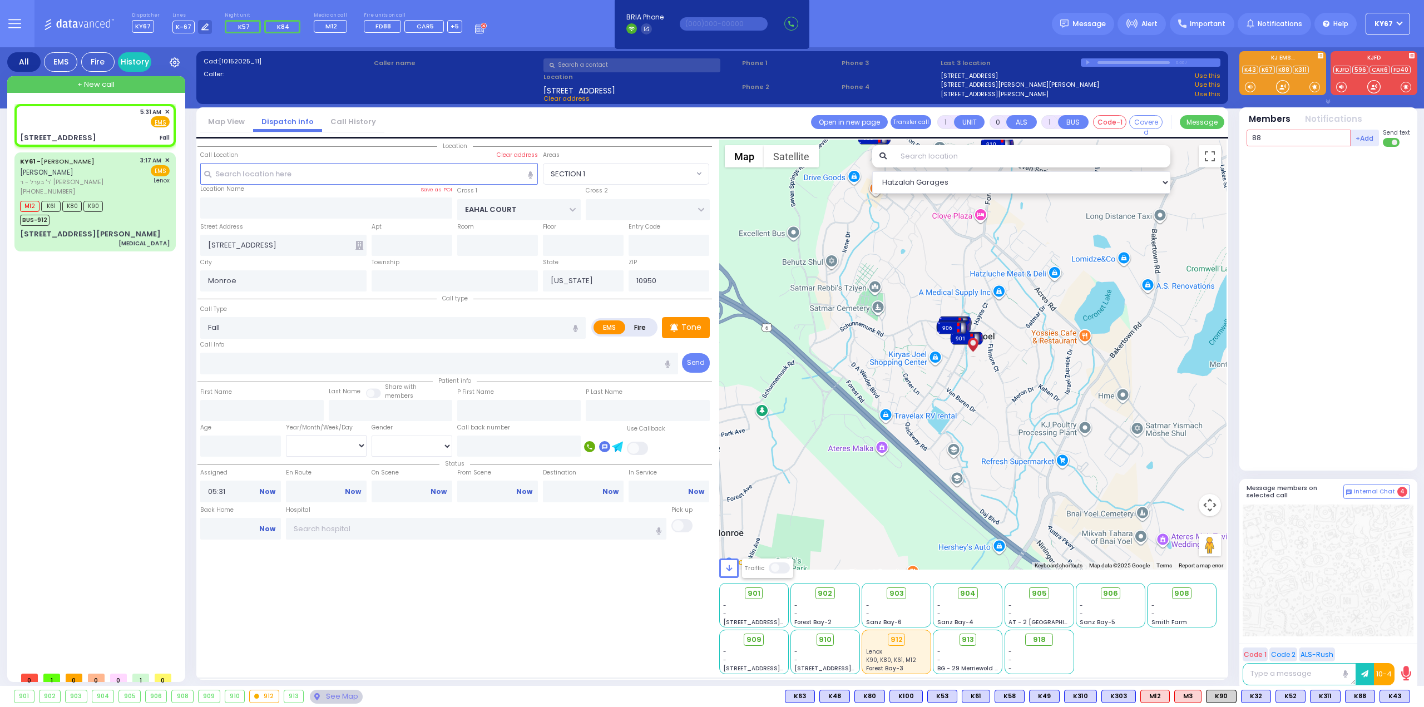
select select
select select "Hatzalah Garages"
select select "SECTION 1"
type input "88"
type input "46"
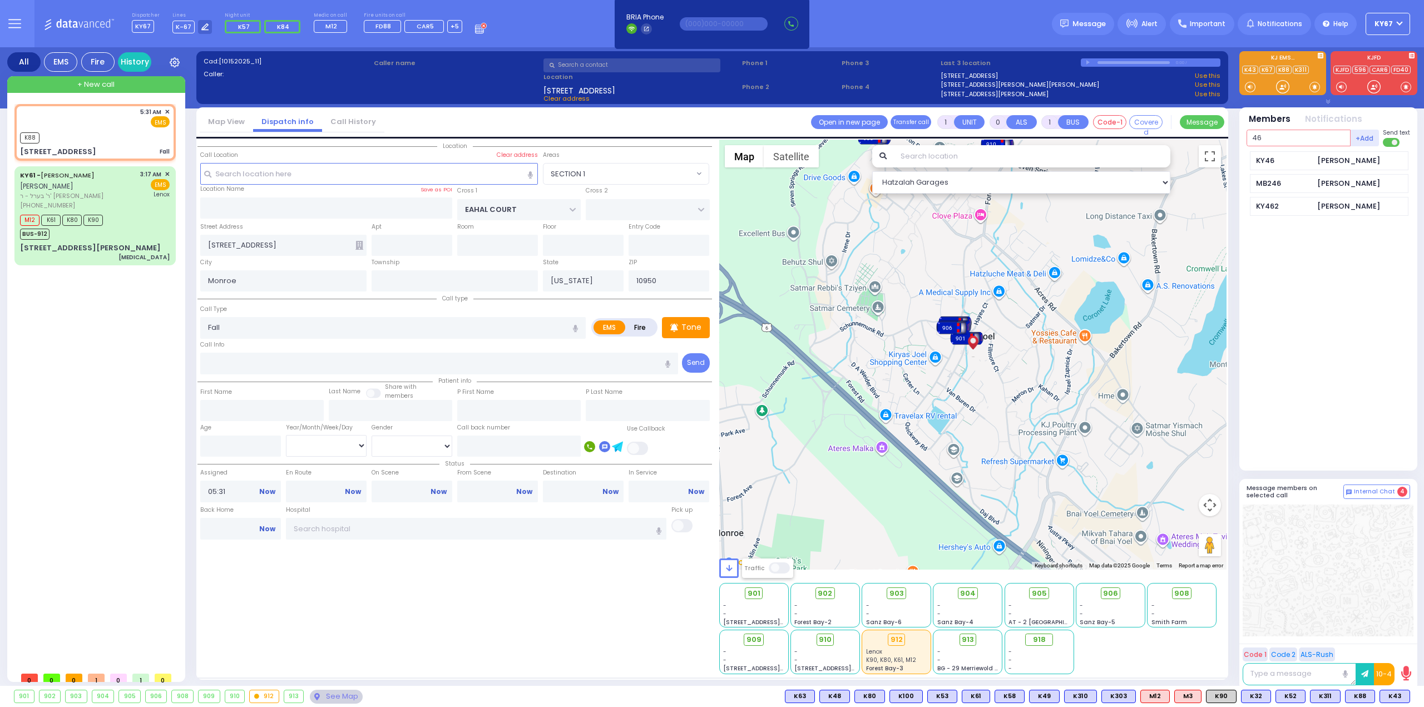
select select
radio input "true"
select select
type input "05:31"
select select "Hatzalah Garages"
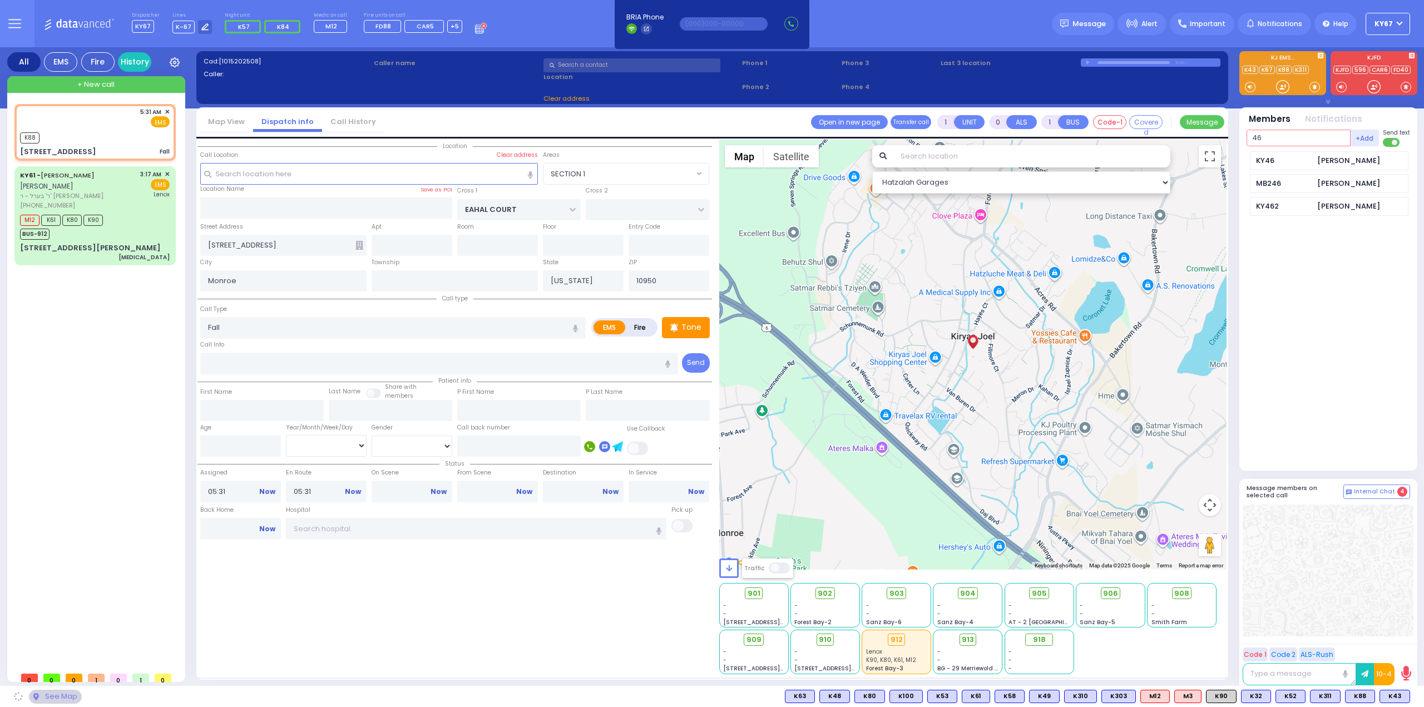
type input "4"
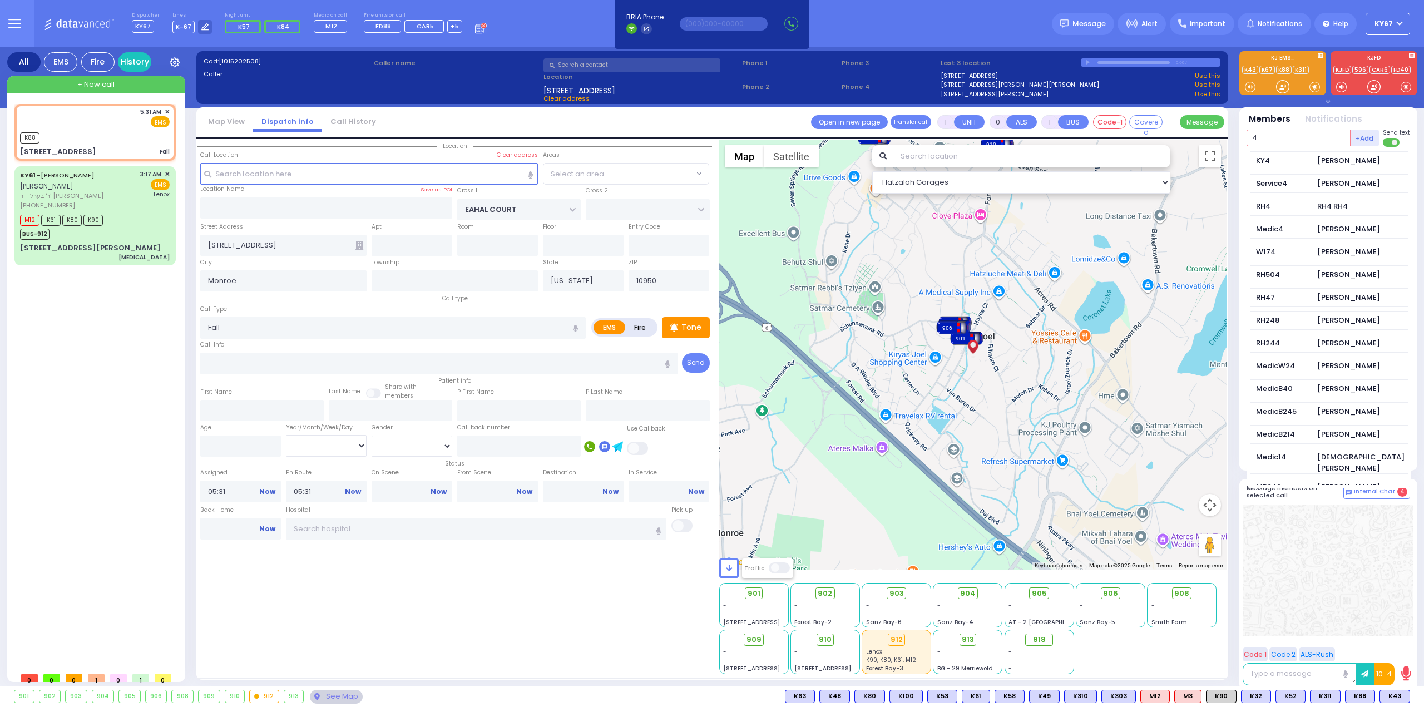
select select "SECTION 1"
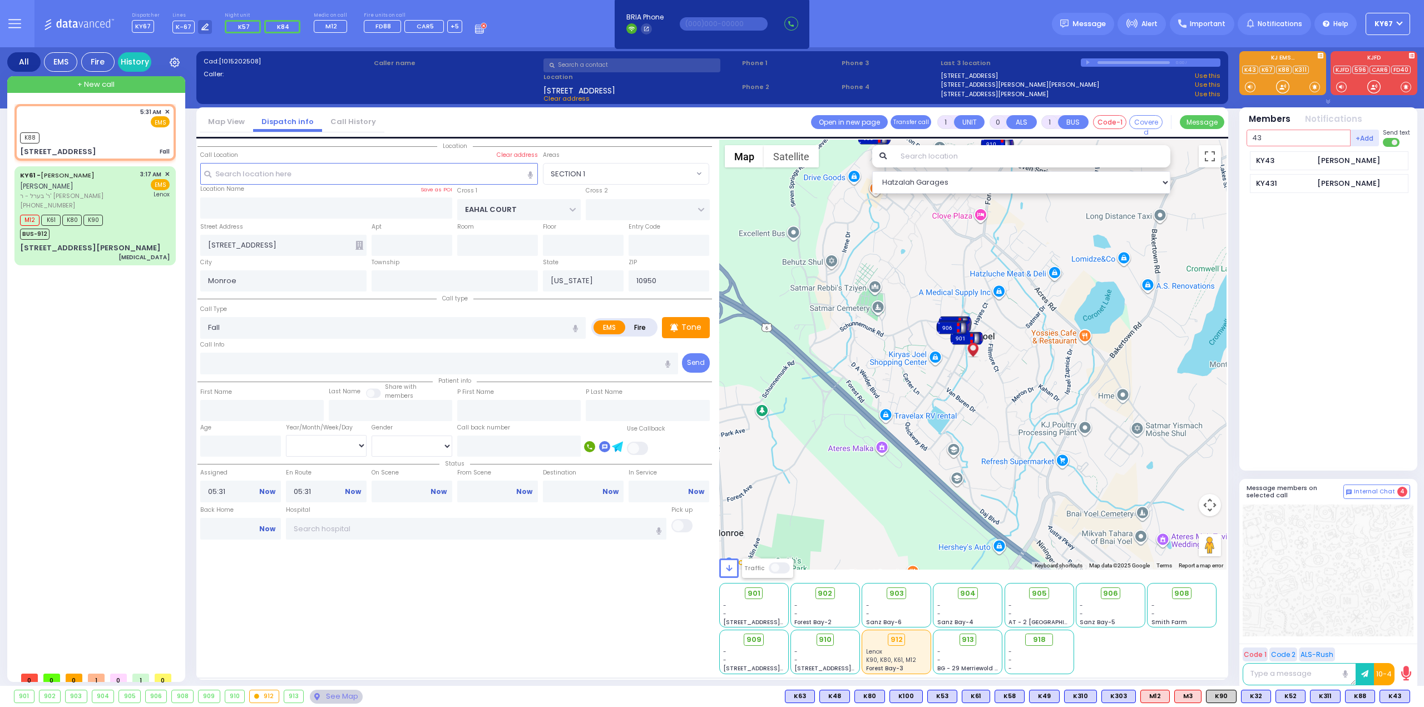
type input "43"
click at [1401, 326] on div "KY43 Moshe Hirsch Brach K88 unknown" at bounding box center [1330, 306] width 166 height 310
select select
radio input "true"
select select
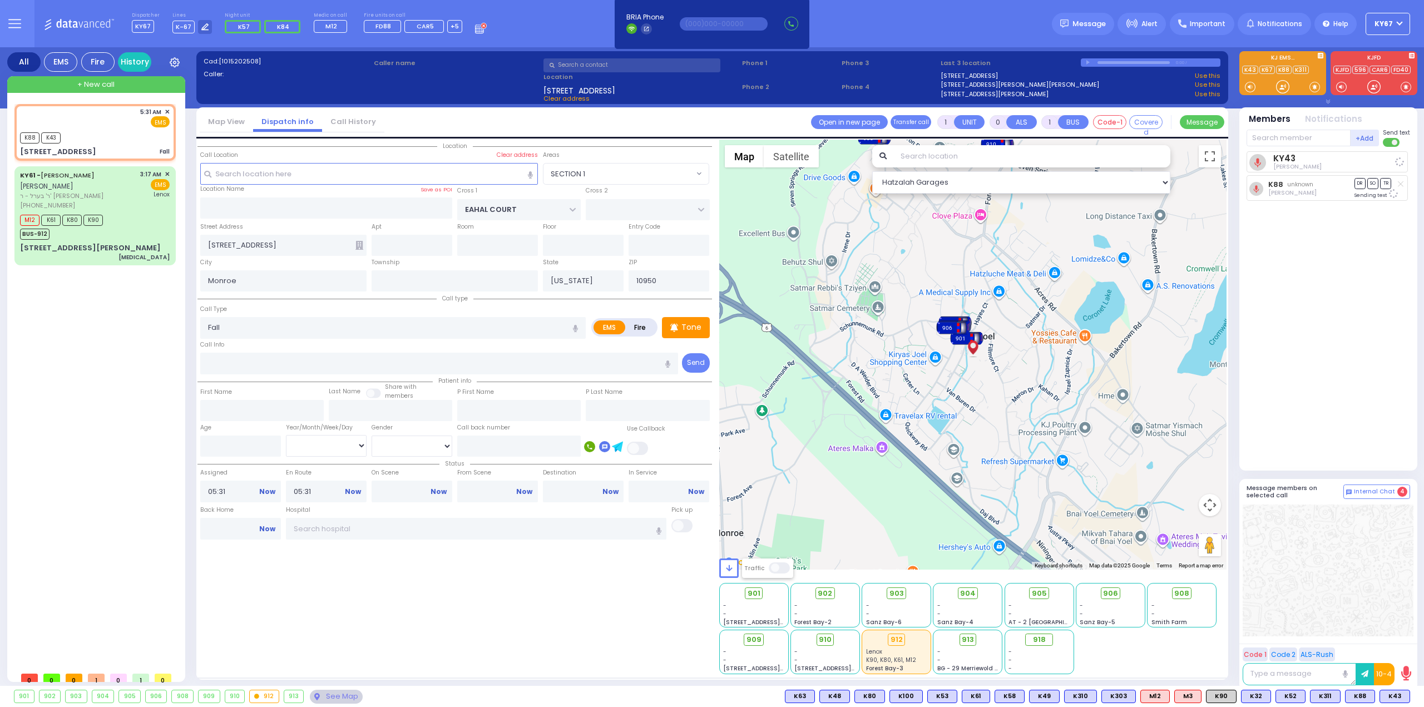
select select "Hatzalah Garages"
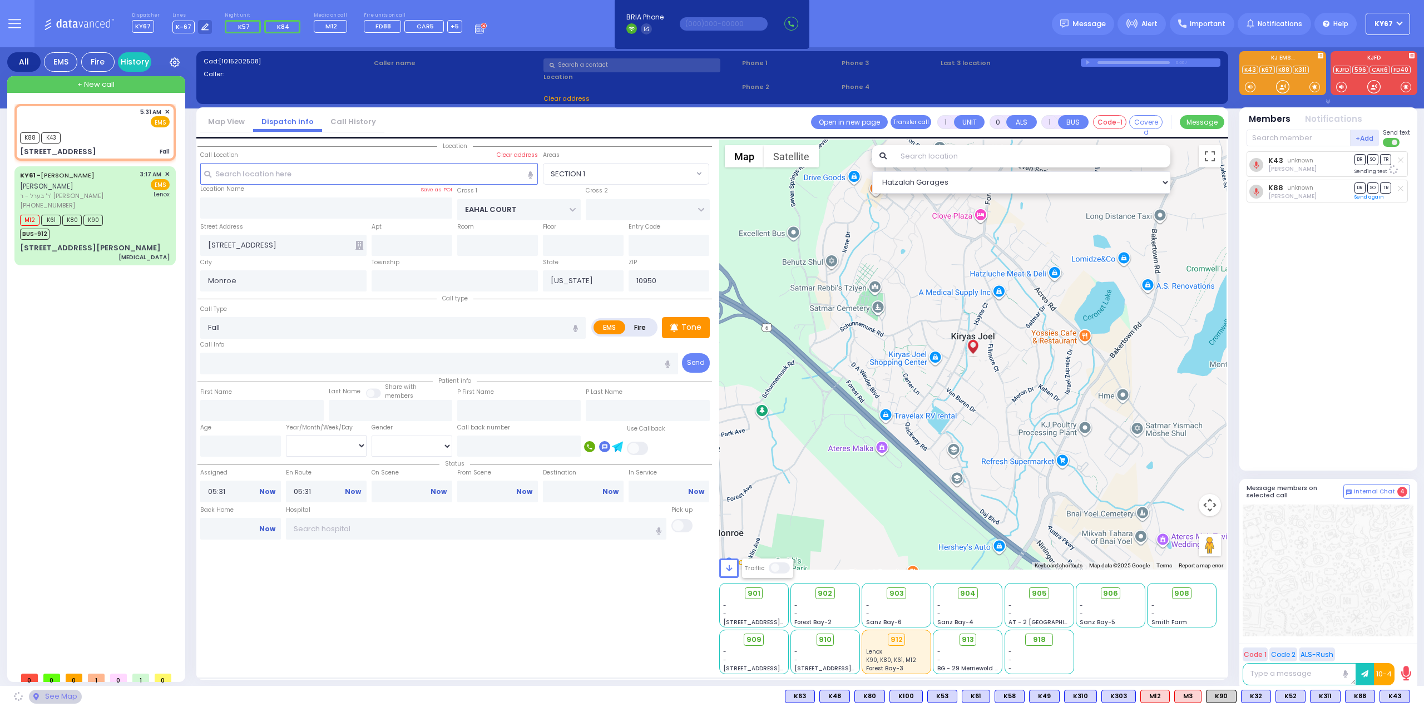
select select "SECTION 1"
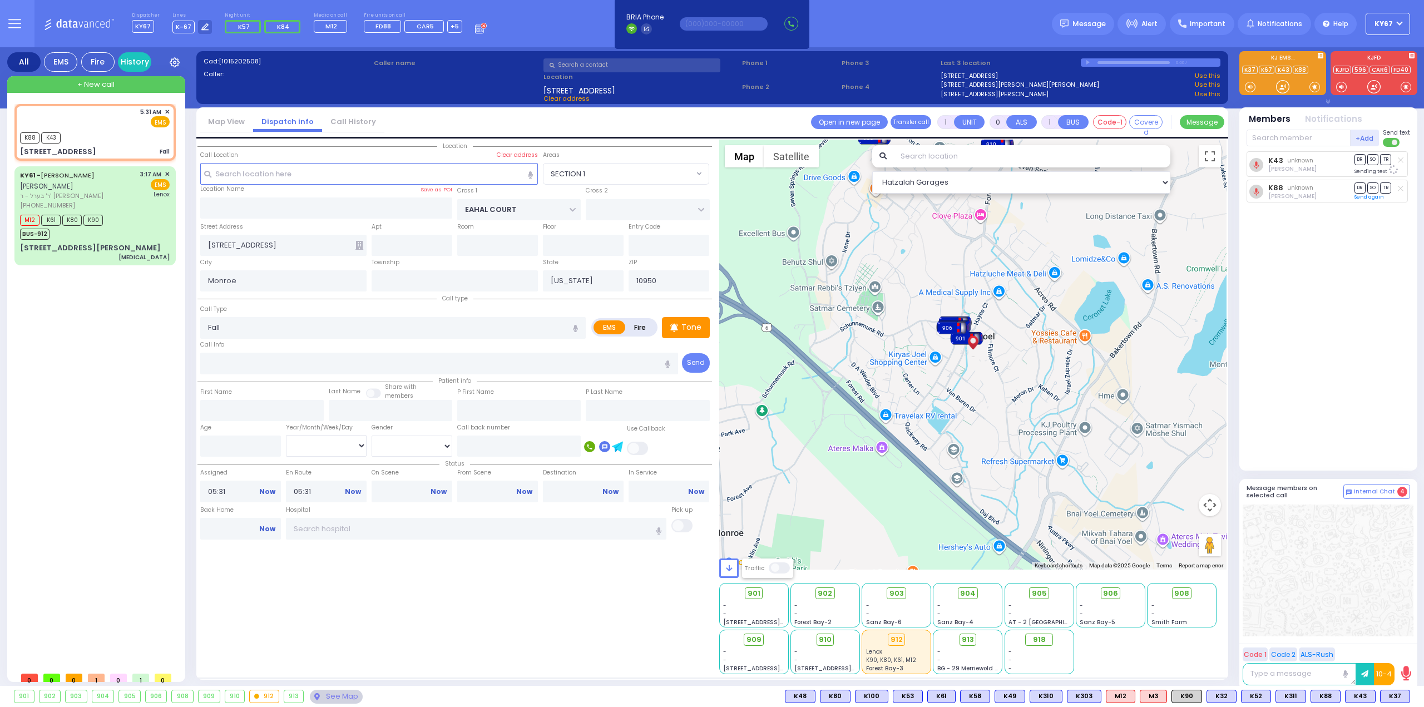
drag, startPoint x: 1332, startPoint y: 426, endPoint x: 1328, endPoint y: 417, distance: 10.0
click at [1328, 417] on div "K43 unknown Moshe Hirsch Brach DR SO TR K88 DR SO" at bounding box center [1330, 306] width 166 height 310
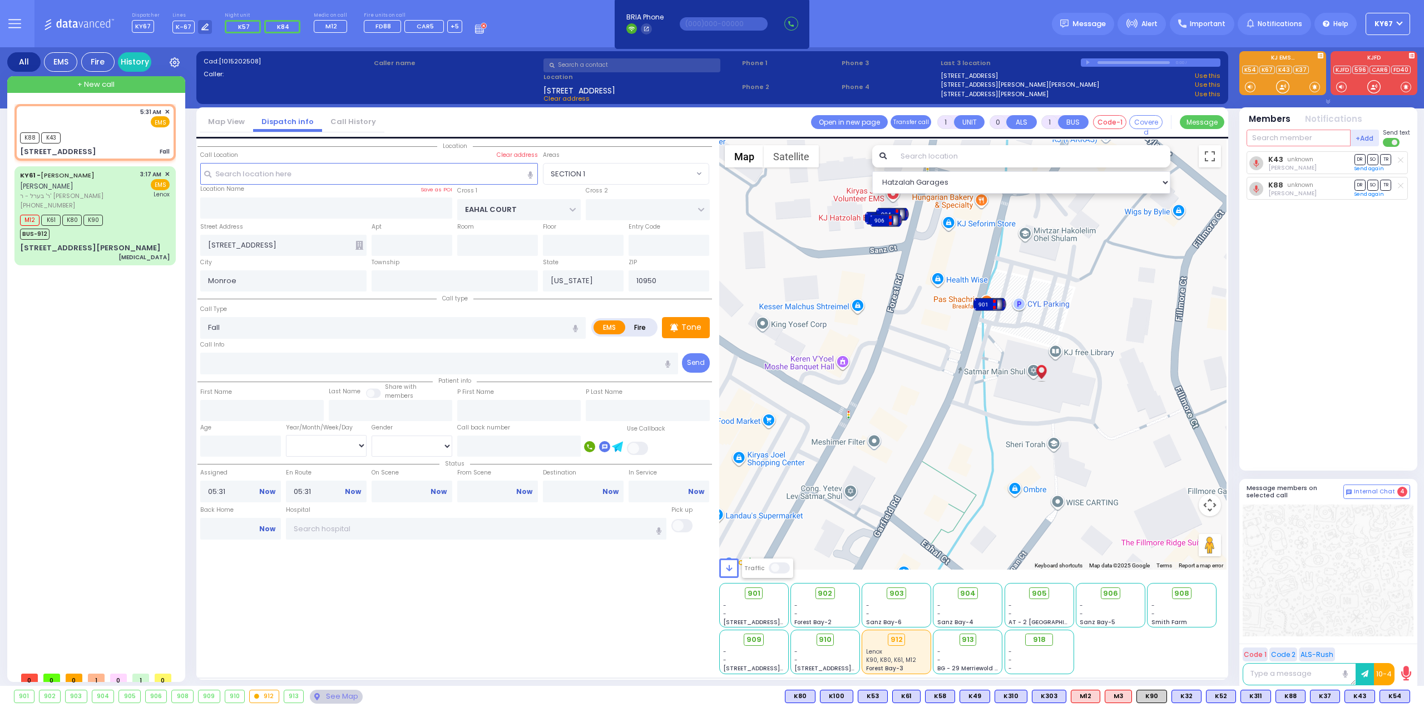
click at [1309, 136] on input "text" at bounding box center [1299, 138] width 104 height 17
type input "54"
select select
radio input "true"
select select
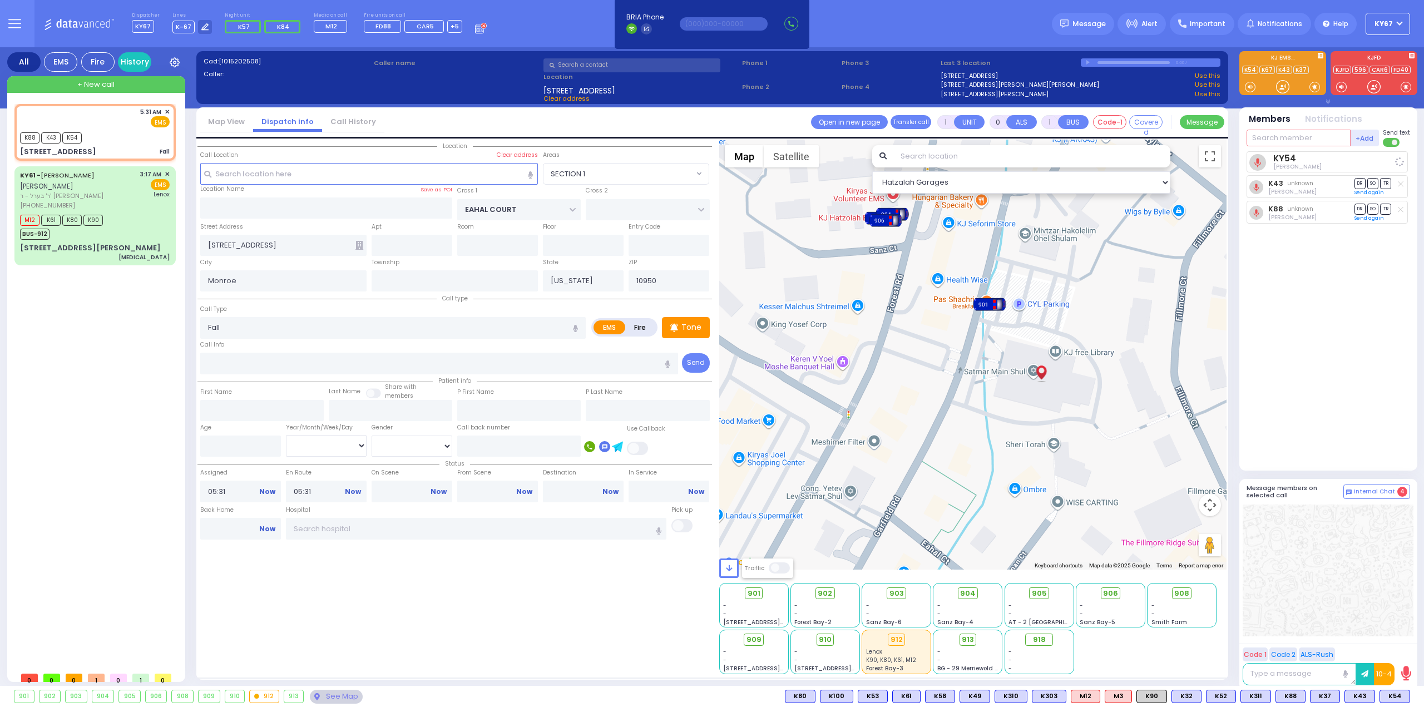
select select "Hatzalah Garages"
select select "SECTION 1"
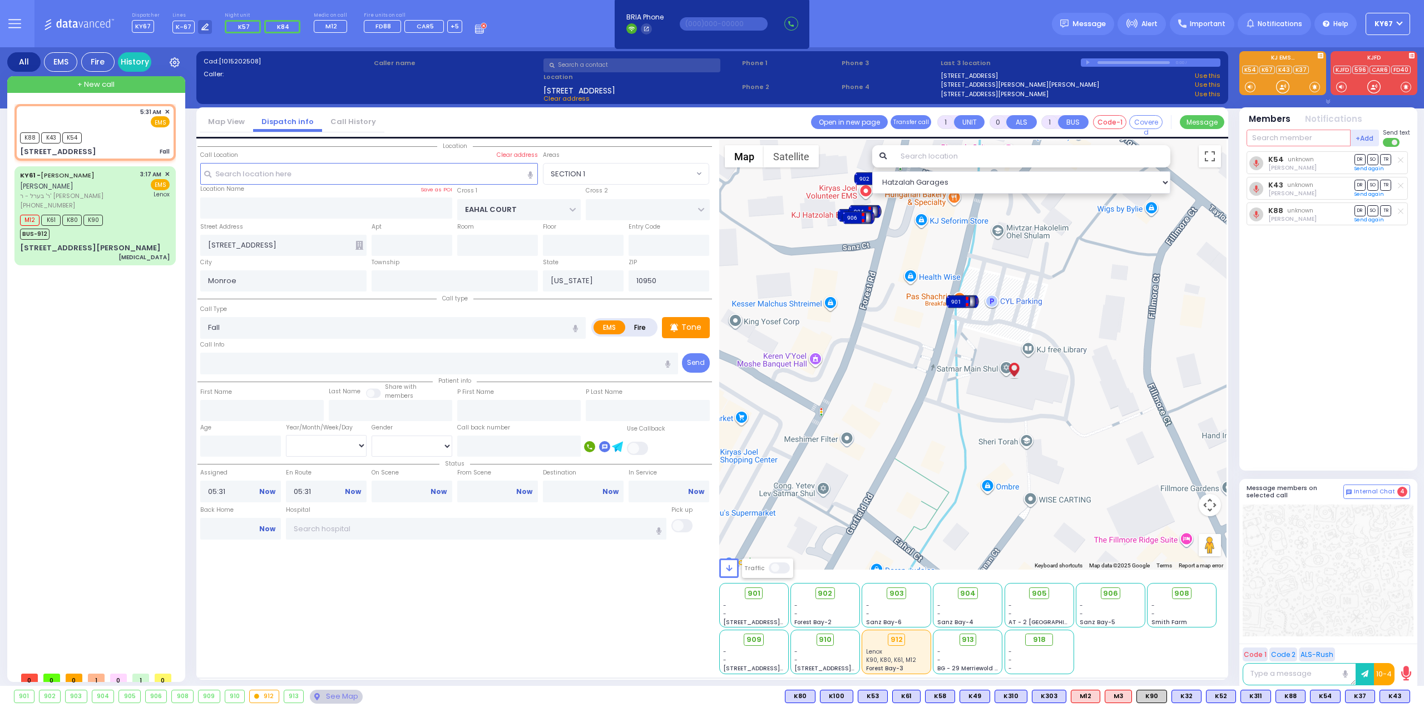
click at [1285, 135] on input "text" at bounding box center [1299, 138] width 104 height 17
type input "37"
click at [1309, 162] on div "KY37" at bounding box center [1284, 160] width 56 height 11
click at [1355, 339] on div "KY37 Elya Spitzer K54 unknown" at bounding box center [1330, 306] width 166 height 310
select select
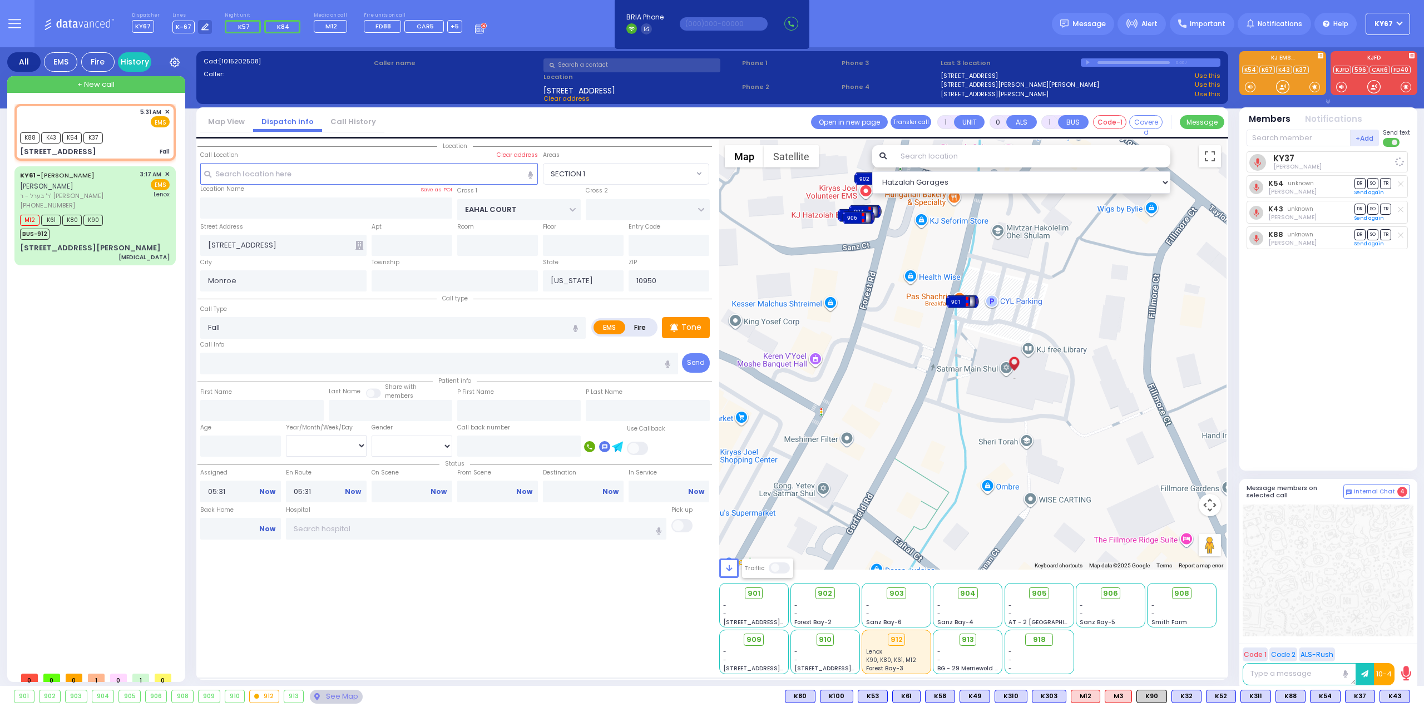
radio input "true"
select select
select select "Hatzalah Garages"
select select "SECTION 1"
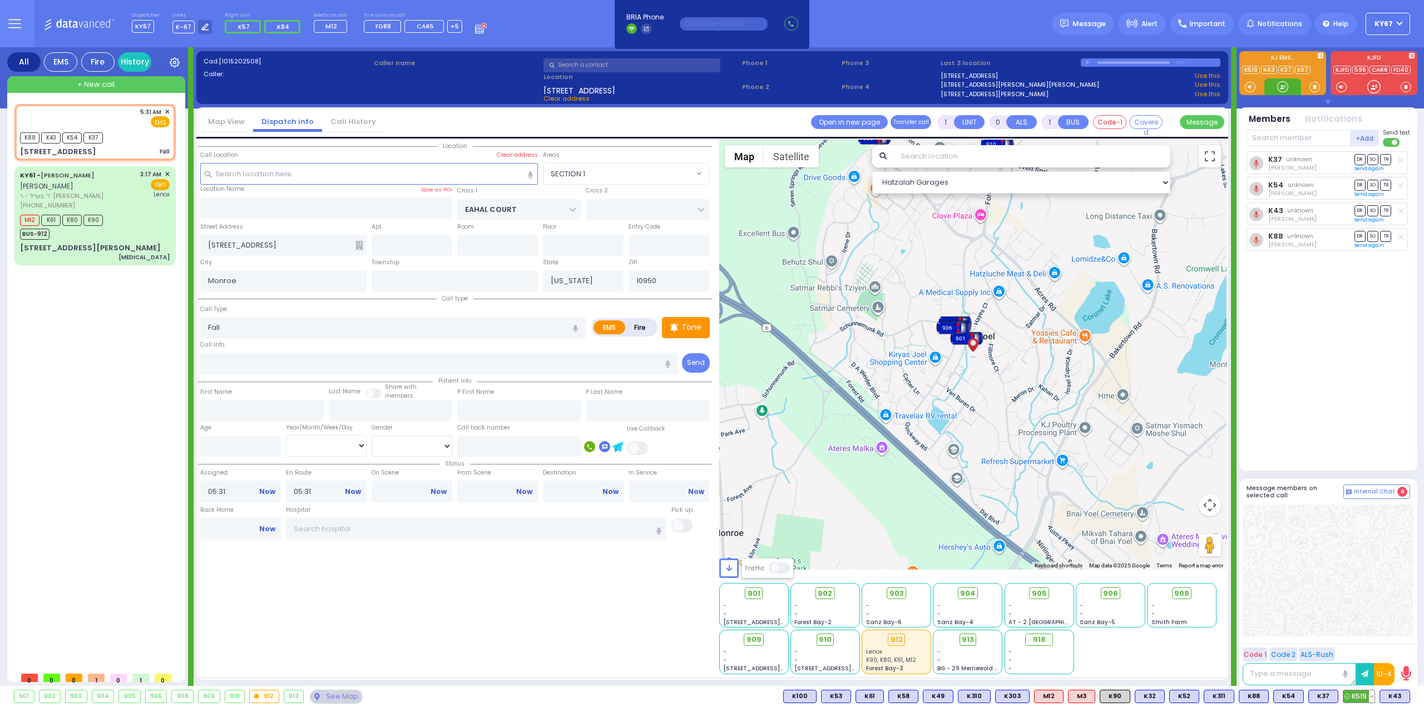
click at [1357, 695] on span "K519" at bounding box center [1359, 697] width 31 height 12
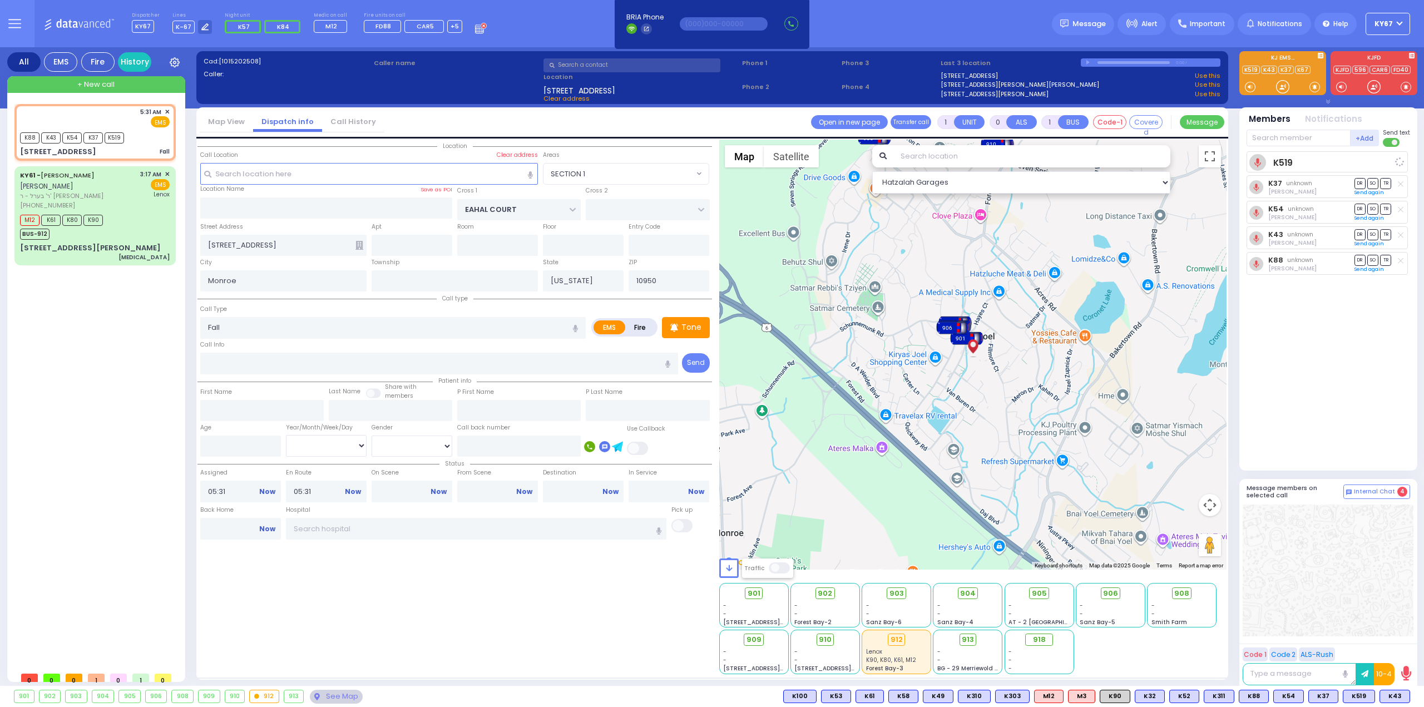
select select
radio input "true"
select select
select select "Hatzalah Garages"
select select "SECTION 1"
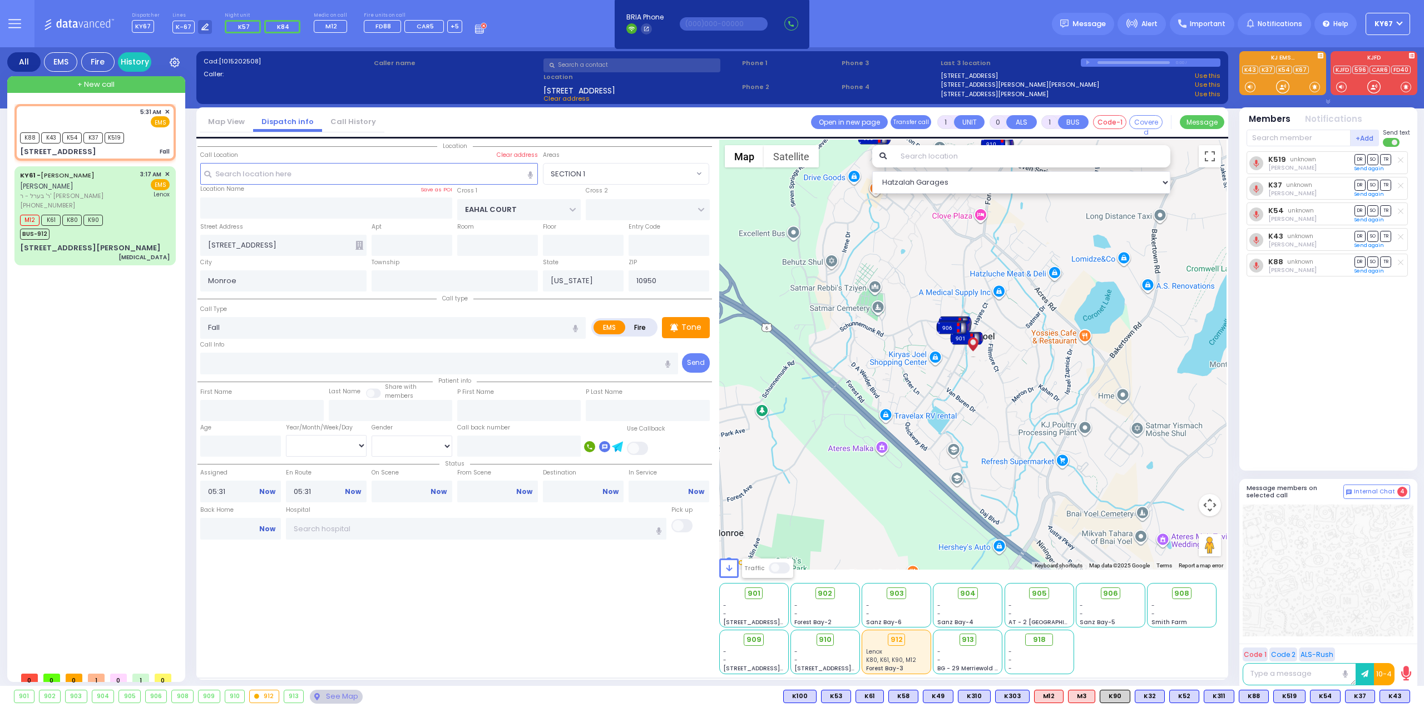
click at [1365, 410] on div "K519 unknown Aron Spielman DR SO TR Sending text" at bounding box center [1330, 306] width 166 height 310
click at [1121, 700] on span "K90" at bounding box center [1115, 697] width 29 height 12
click at [1394, 608] on div at bounding box center [1328, 571] width 171 height 132
select select
radio input "true"
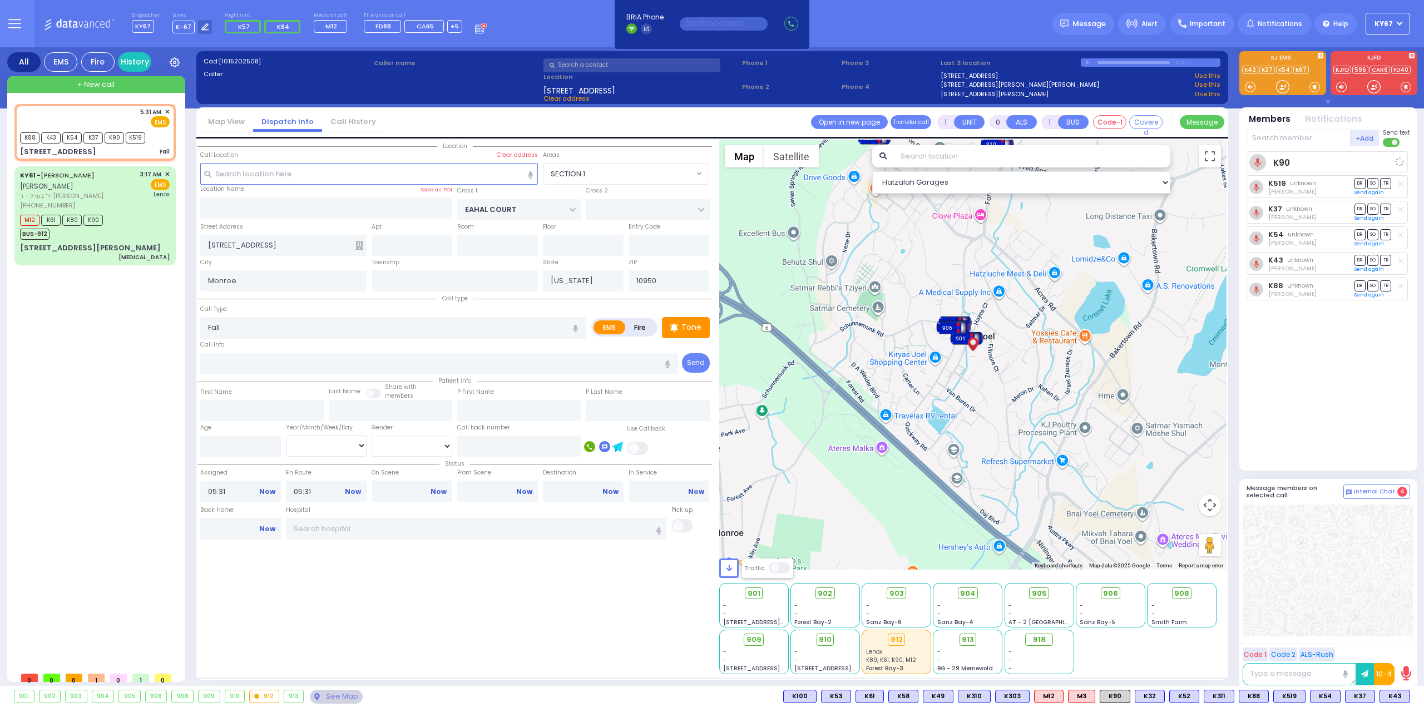
select select
select select "Hatzalah Garages"
select select "SECTION 1"
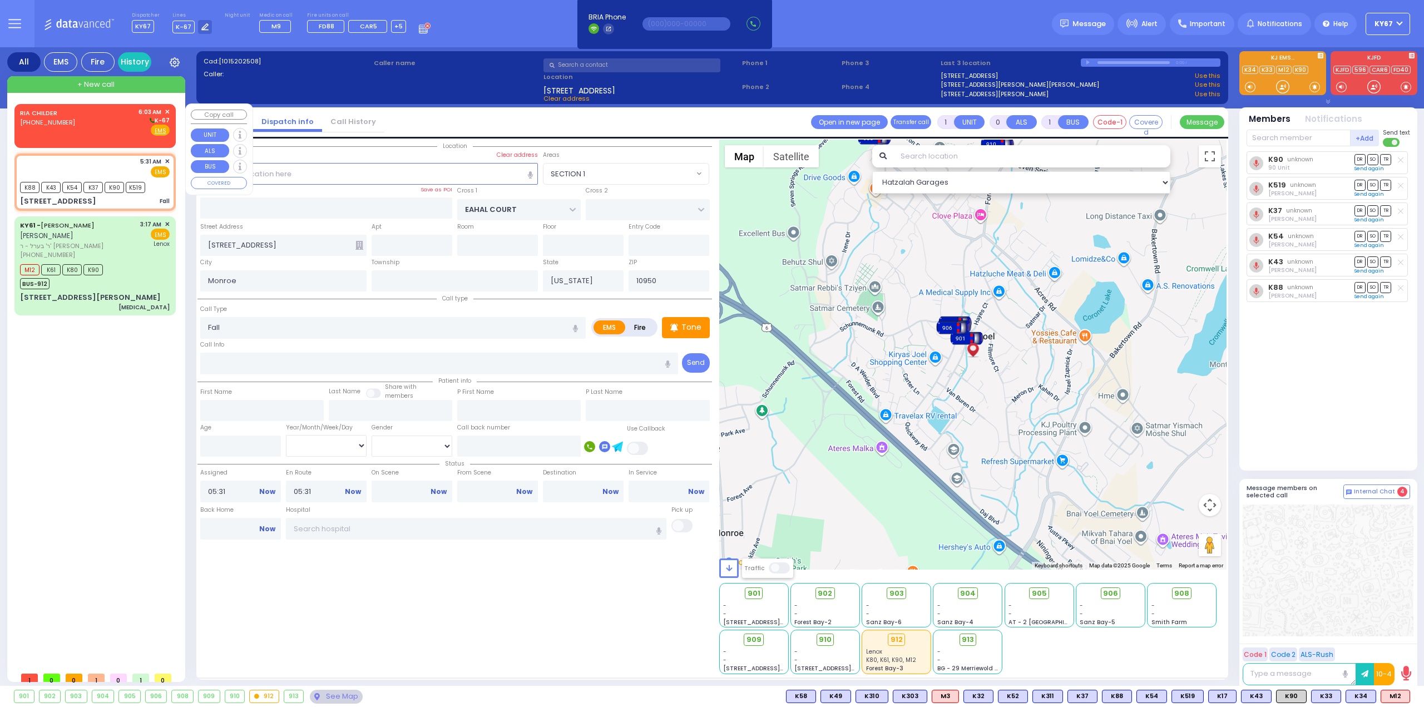
click at [95, 127] on div "RIA CHILDER (845) 806-8127 6:03 AM ✕ K-67" at bounding box center [95, 121] width 150 height 29
type input "2"
type input "1"
select select
radio input "true"
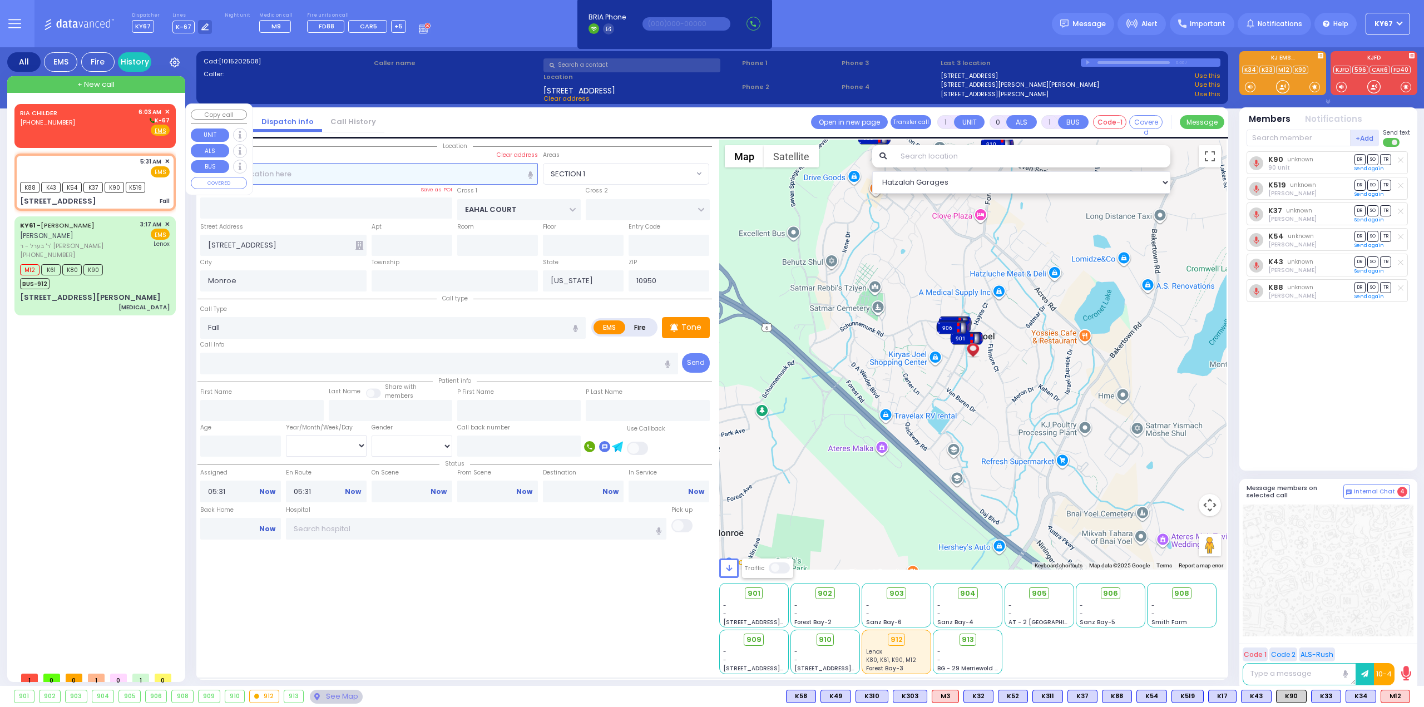
select select
type input "06:03"
select select "Hatzalah Garages"
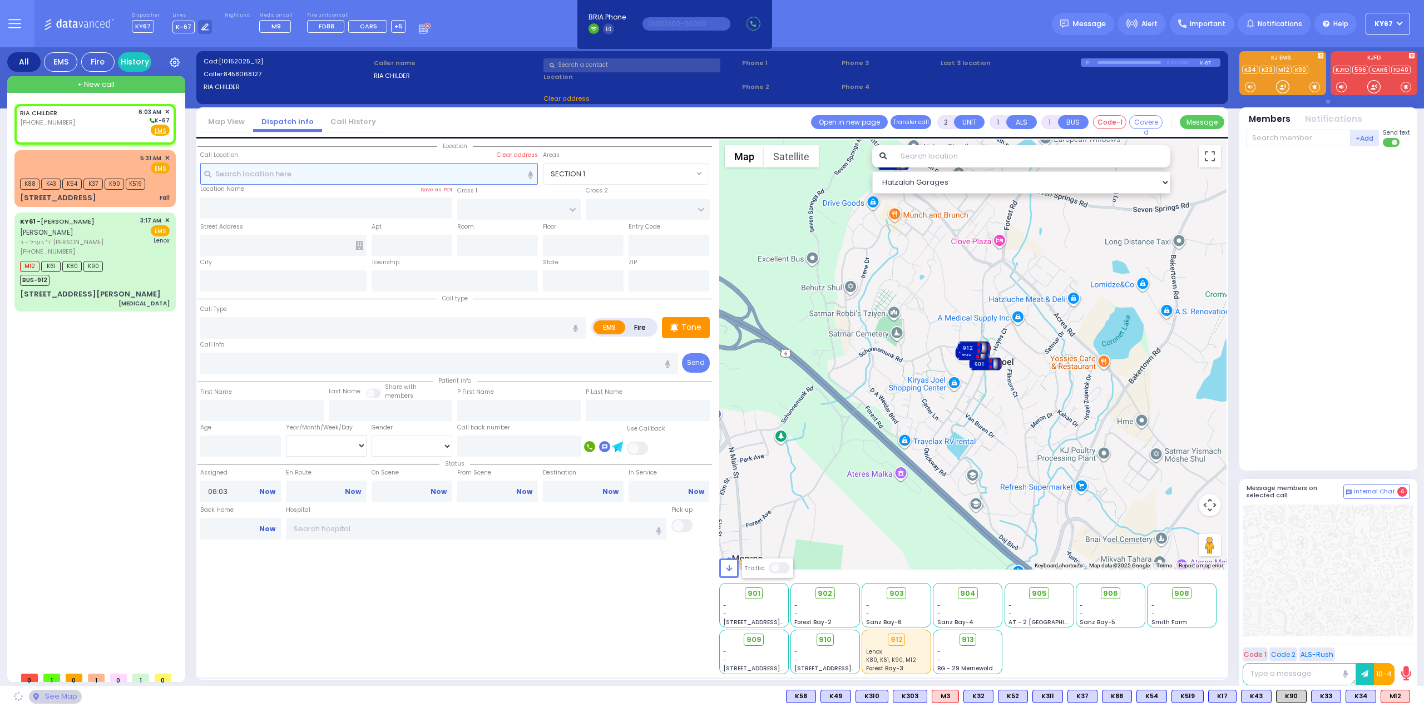
select select
radio input "true"
select select
select select "Hatzalah Garages"
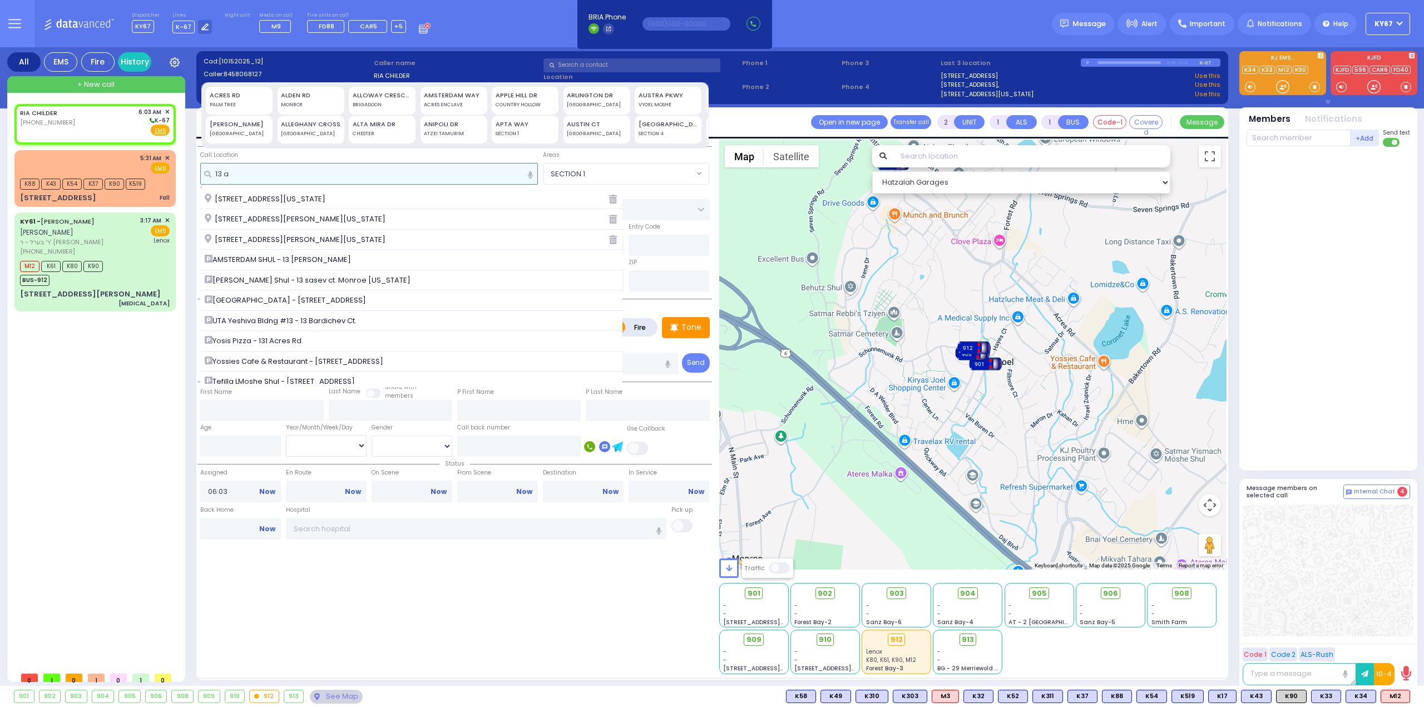
type input "13 a"
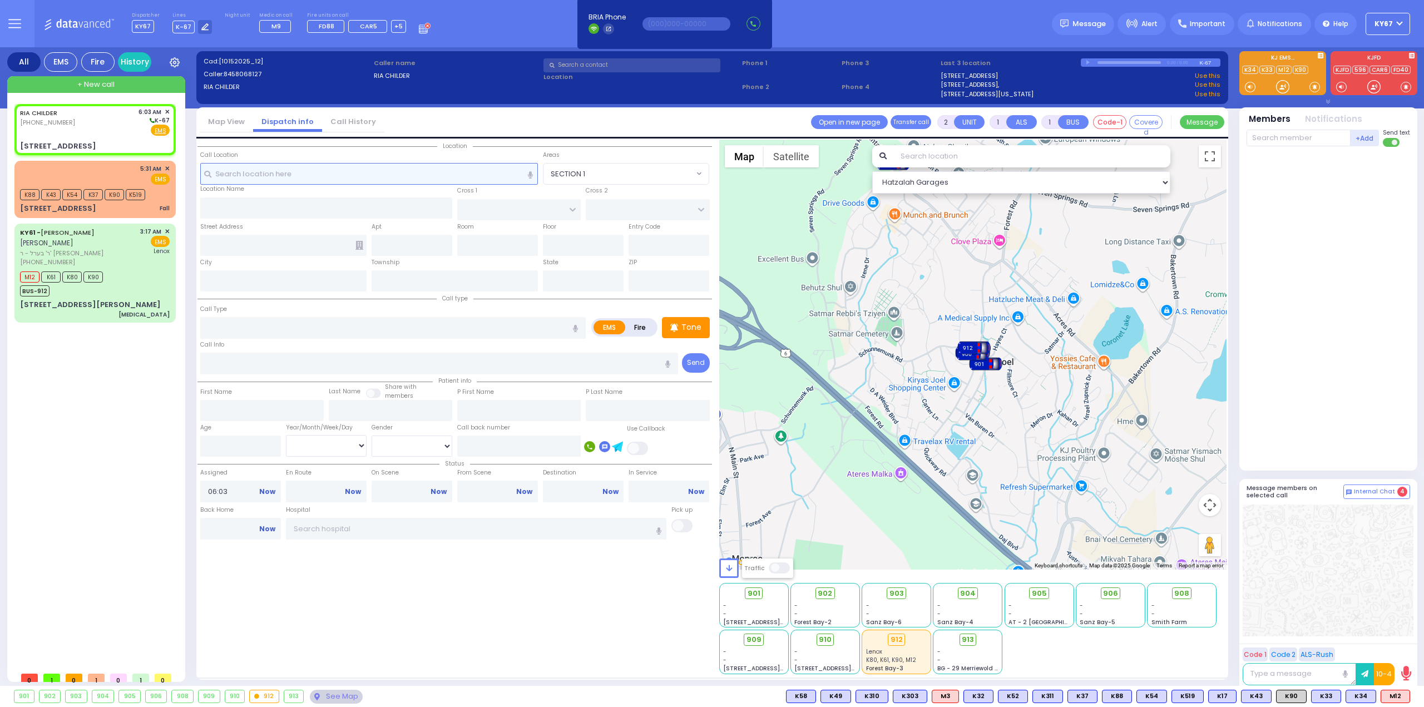
select select
radio input "true"
select select
select select "Hatzalah Garages"
type input "CHUST RD"
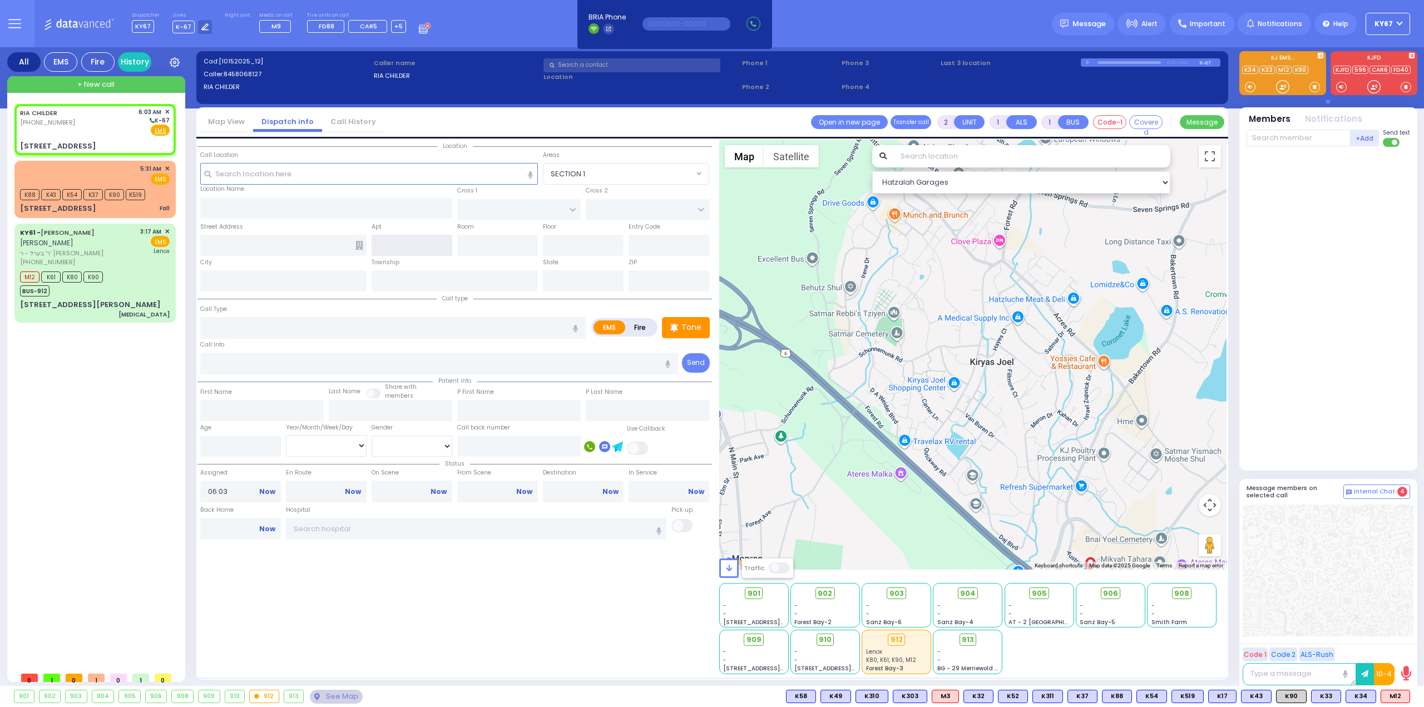
type input "[GEOGRAPHIC_DATA]"
type input "13 Austra Parkway"
type input "Monroe"
type input "[US_STATE]"
type input "10950"
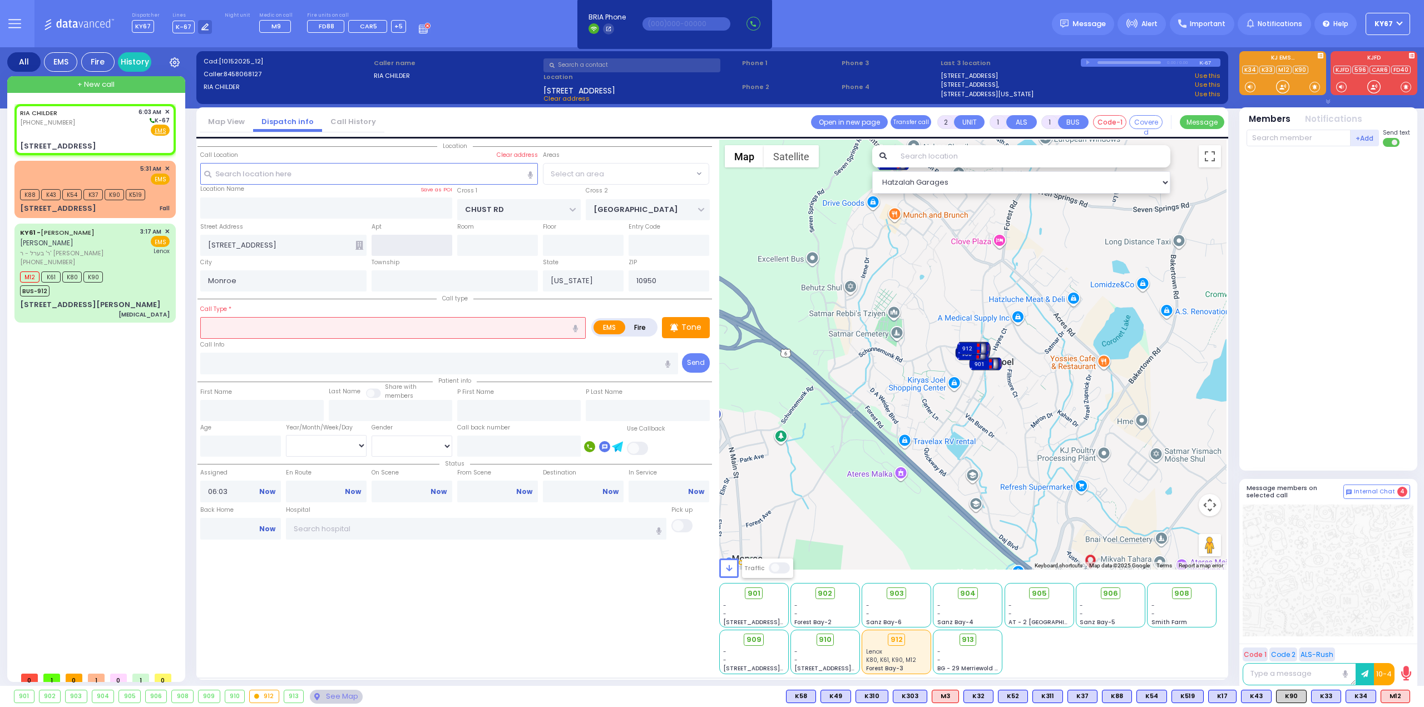
select select "VYOEL MOSHE"
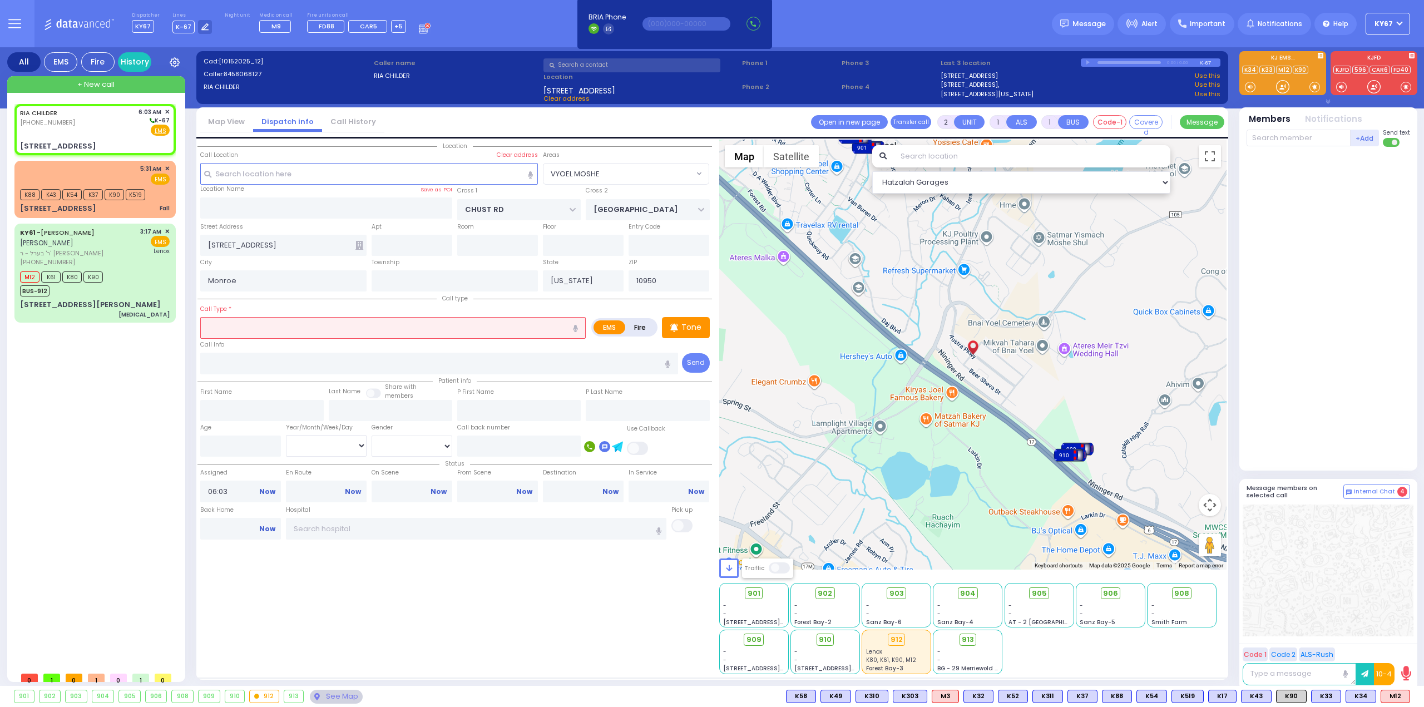
click at [332, 330] on input "text" at bounding box center [393, 327] width 386 height 21
click at [412, 241] on input "text" at bounding box center [412, 245] width 81 height 21
select select
radio input "true"
select select
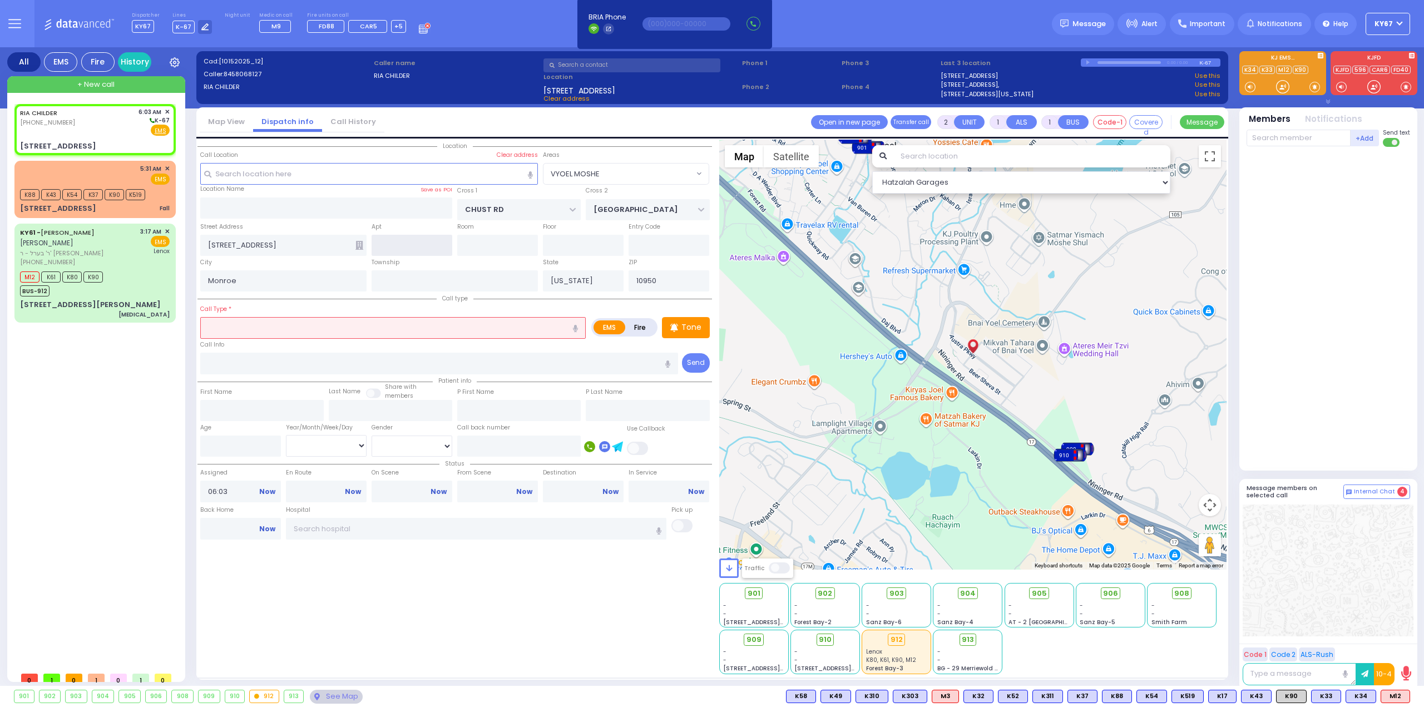
select select "Hatzalah Garages"
type input "30"
select select "VYOEL MOSHE"
type input "306"
click at [289, 329] on input "text" at bounding box center [393, 327] width 386 height 21
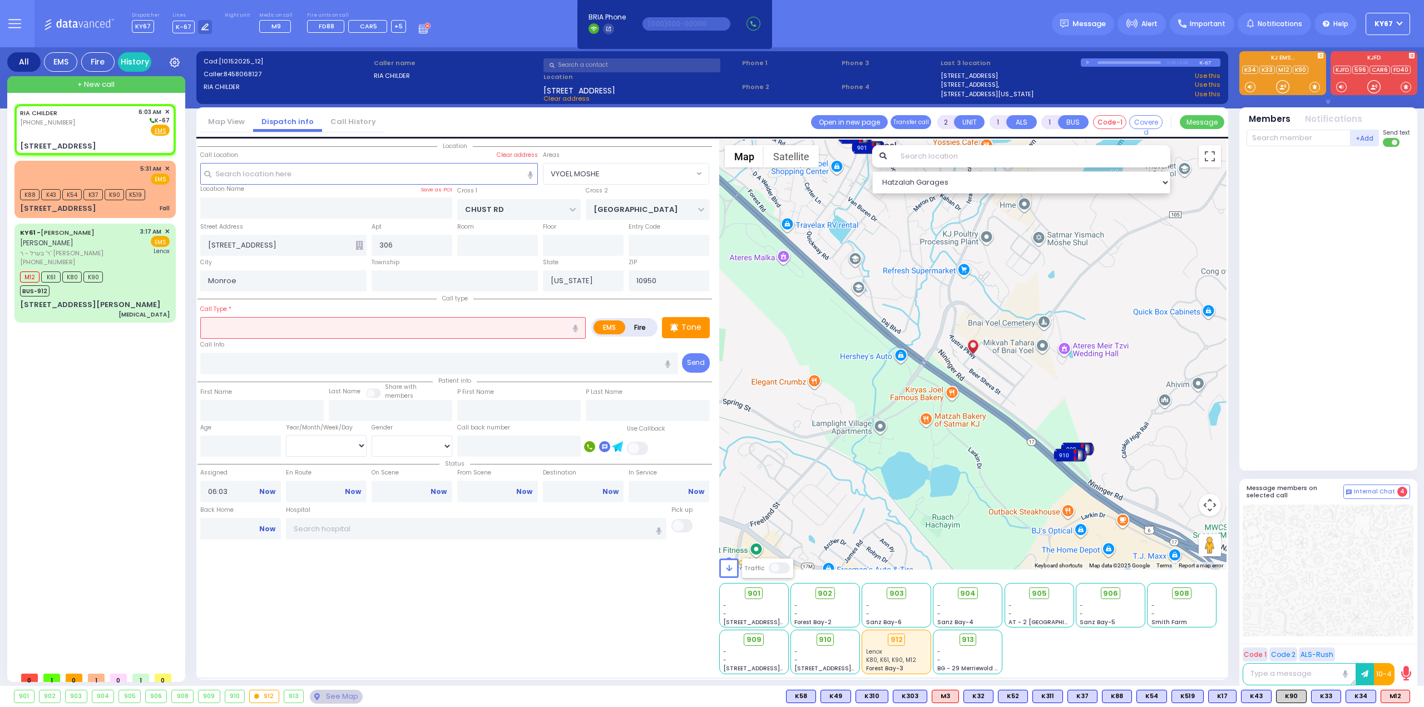
select select
radio input "true"
select select
select select "Hatzalah Garages"
select select "VYOEL MOSHE"
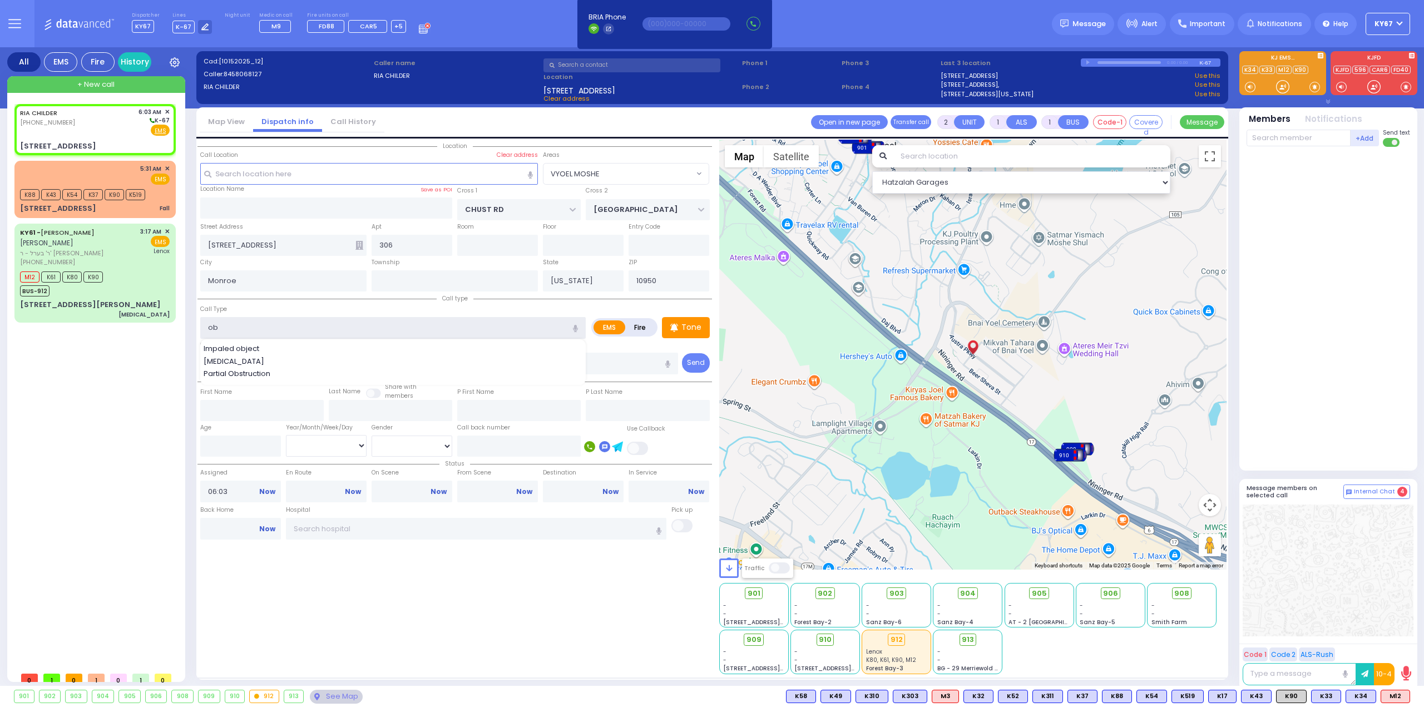
type input "ob"
click at [334, 633] on div "Location" at bounding box center [455, 407] width 515 height 535
select select
radio input "true"
select select
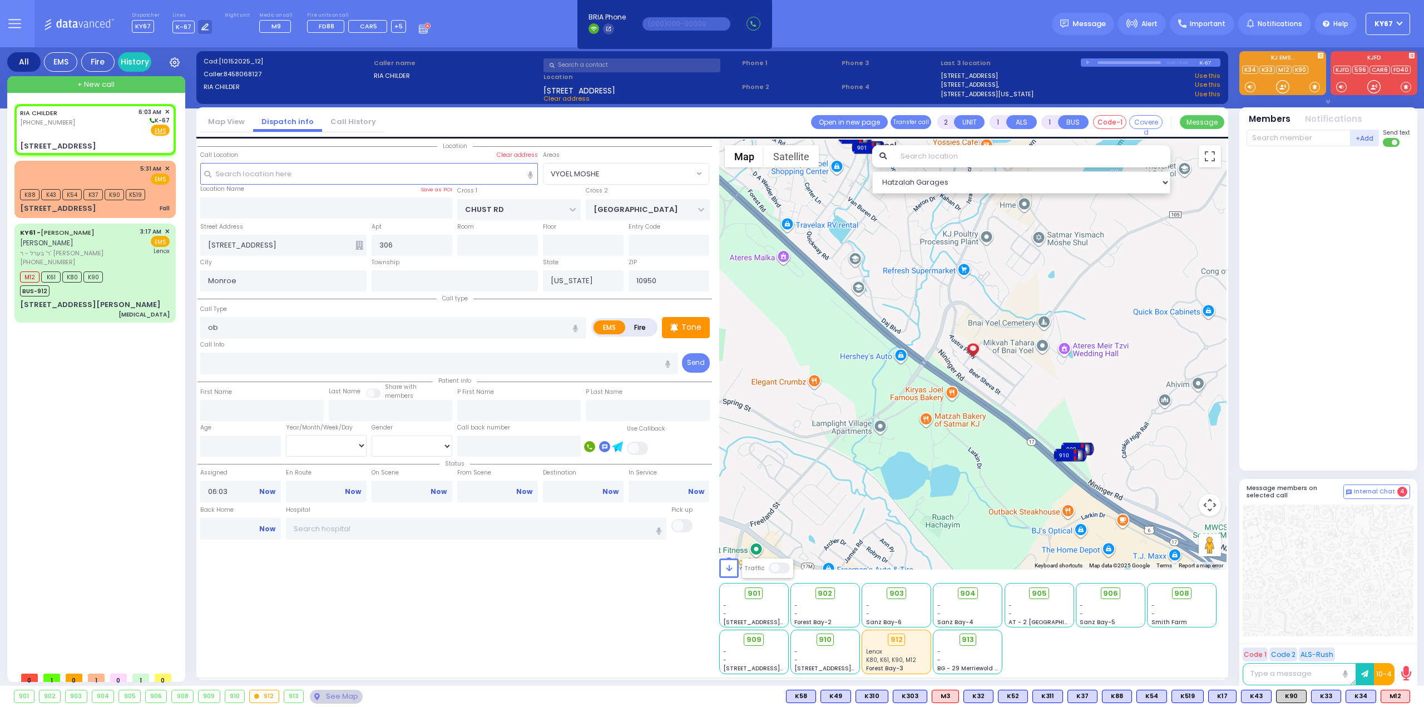
select select "Hatzalah Garages"
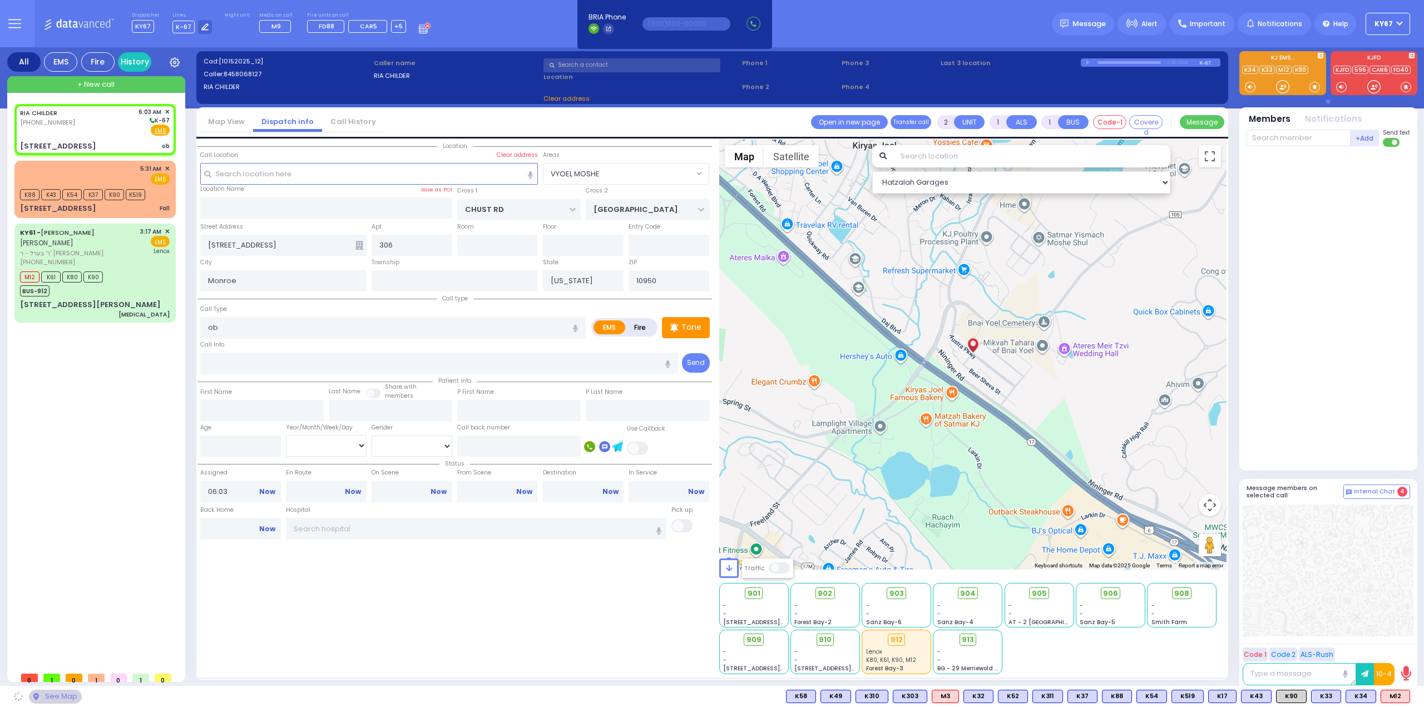
select select "VYOEL MOSHE"
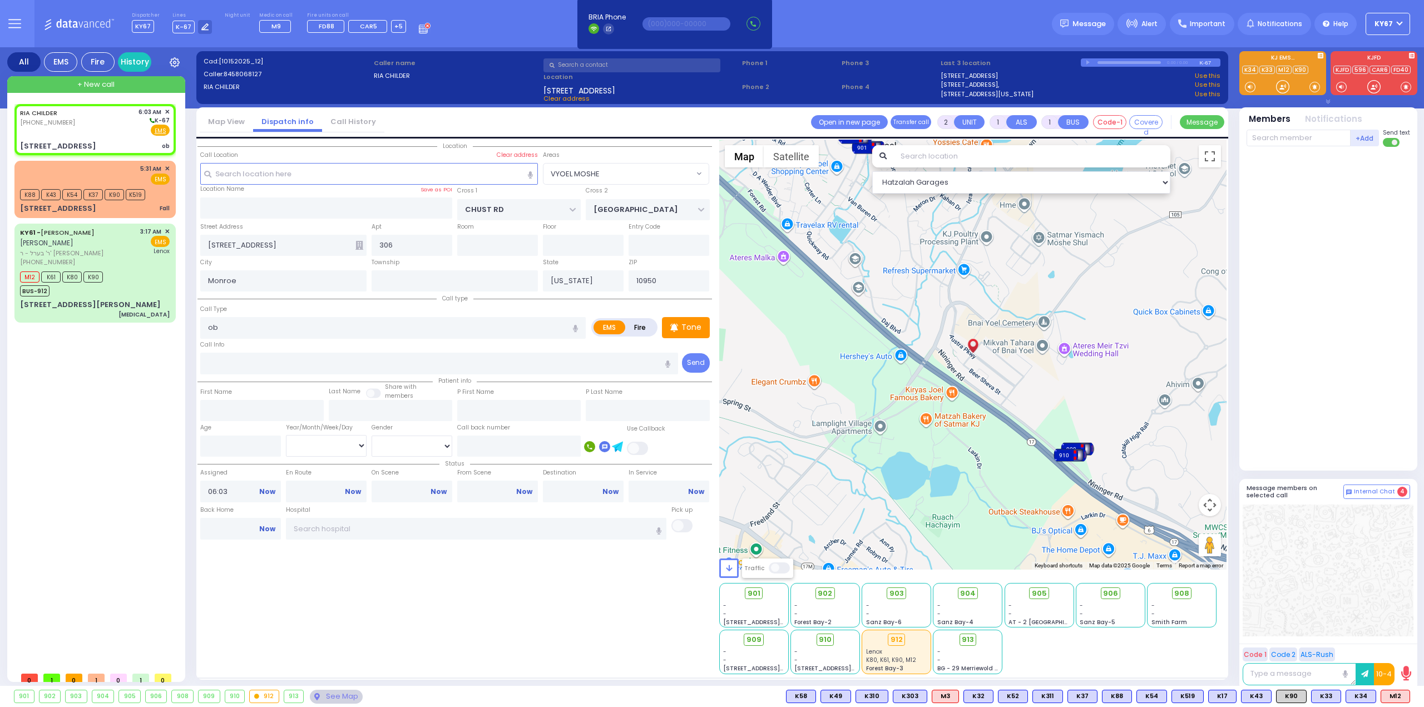
click at [357, 246] on icon at bounding box center [360, 245] width 8 height 9
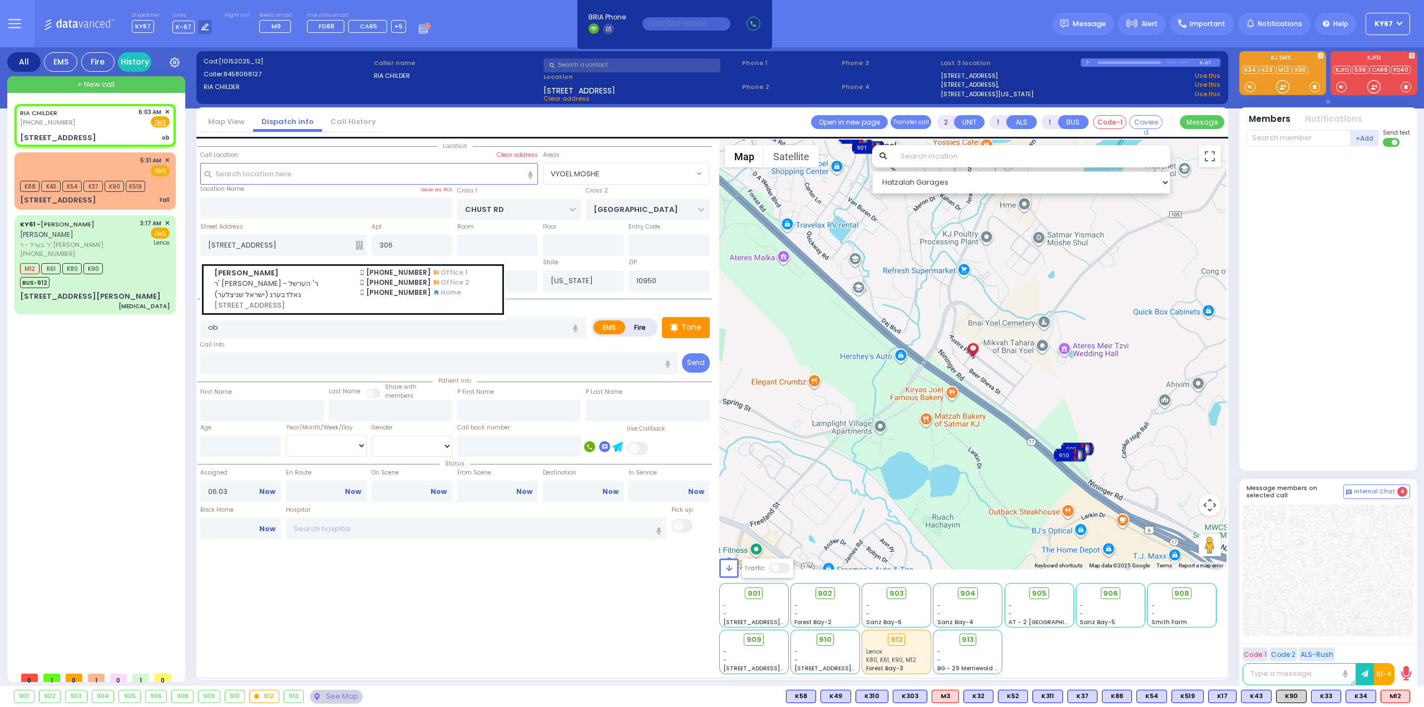
select select
radio input "true"
select select
select select "Hatzalah Garages"
select select "VYOEL MOSHE"
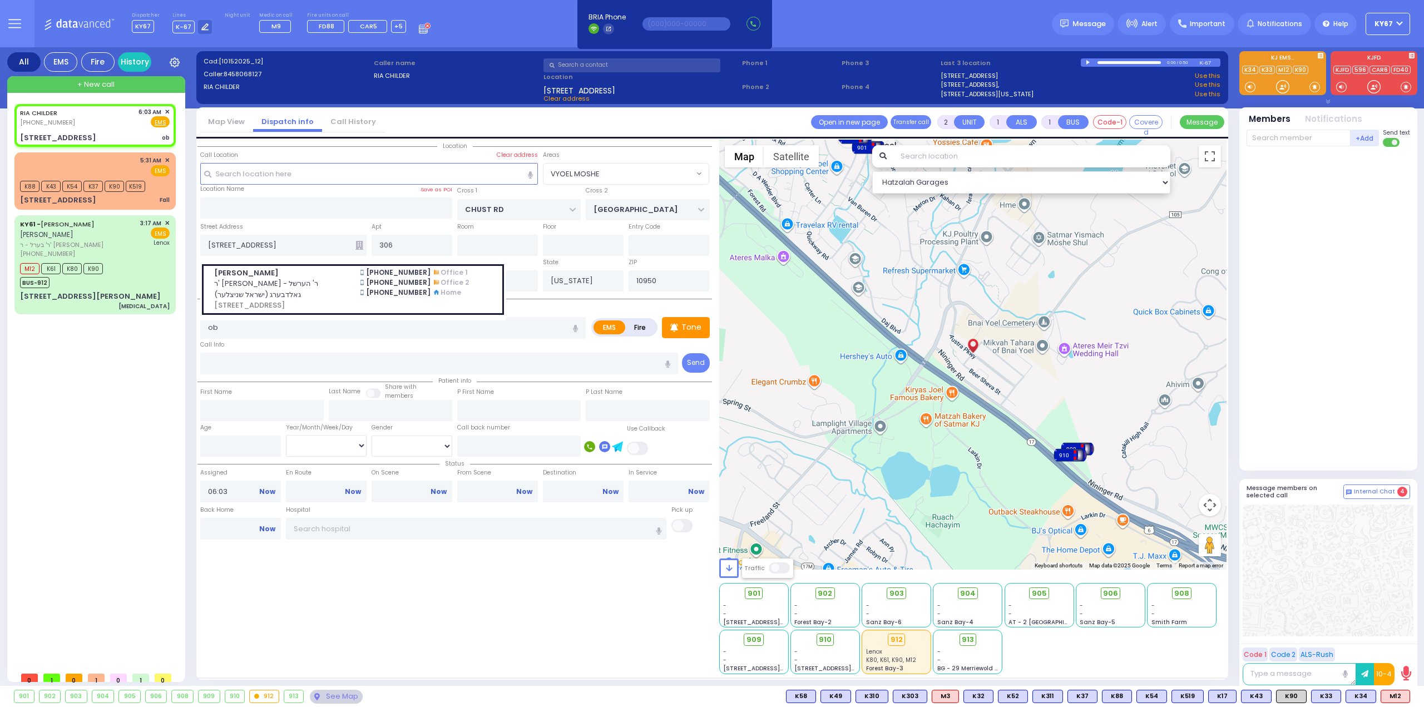
click at [358, 245] on icon at bounding box center [360, 245] width 8 height 9
click at [344, 295] on span "ר' ברוך יודא - ר' הערשל גאלדבערג (ישראל שניצלער)" at bounding box center [280, 289] width 133 height 22
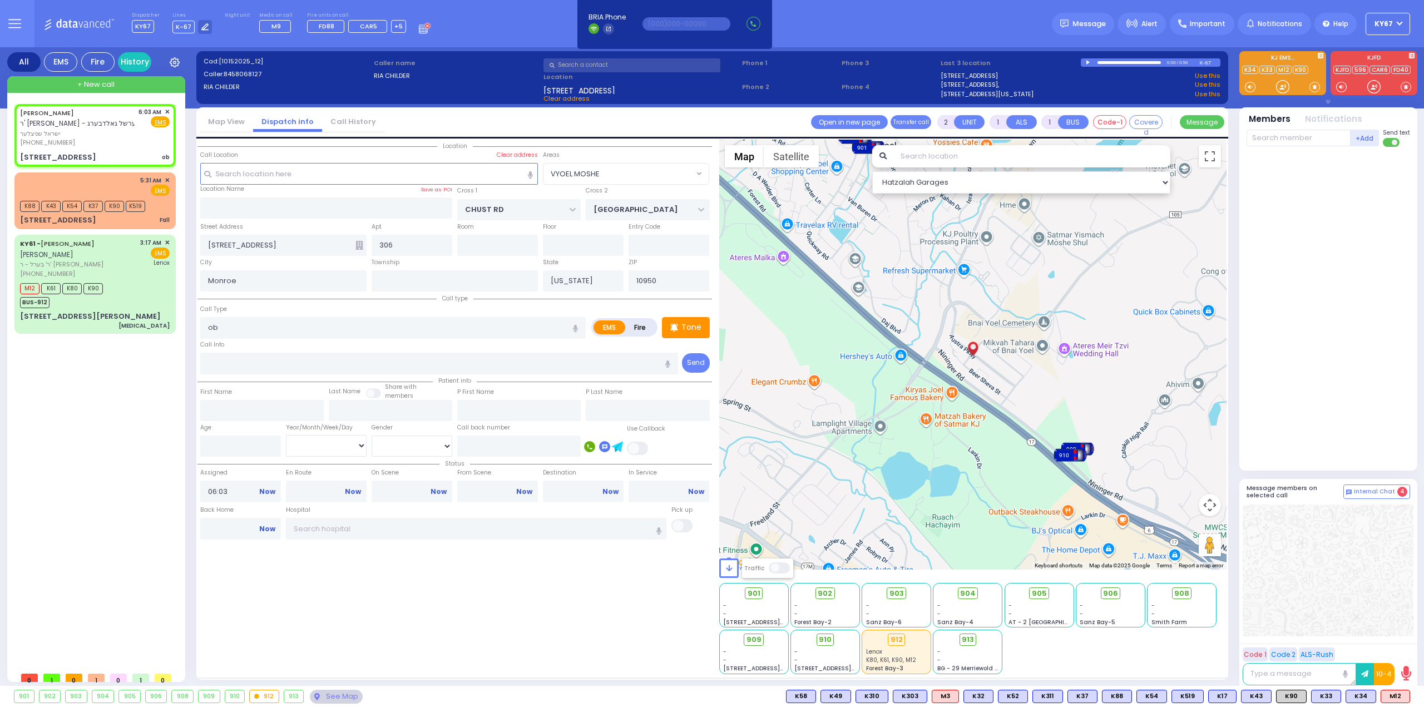
select select
radio input "true"
type input "[PERSON_NAME]"
select select
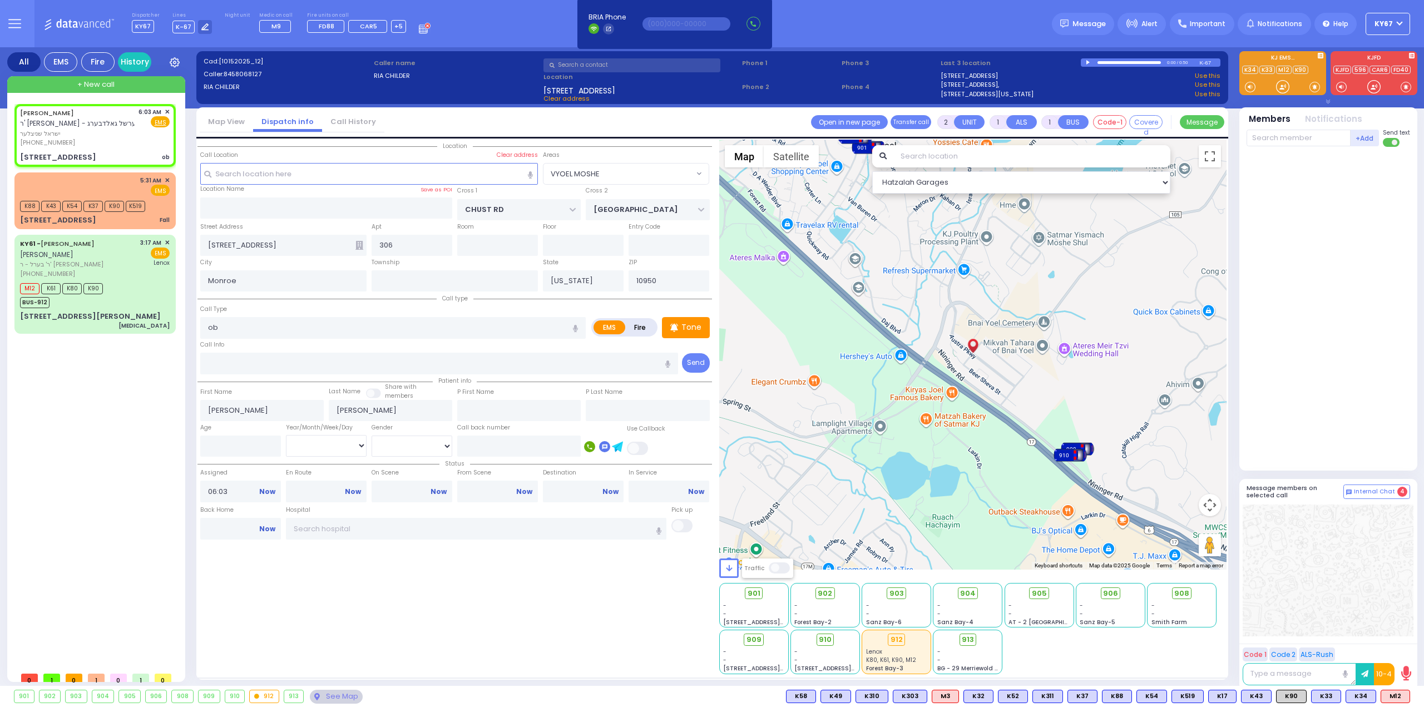
select select "Hatzalah Garages"
type input "[GEOGRAPHIC_DATA]"
type input "COUNTY ROUTE 105"
type input "[STREET_ADDRESS]"
type input "[PERSON_NAME]"
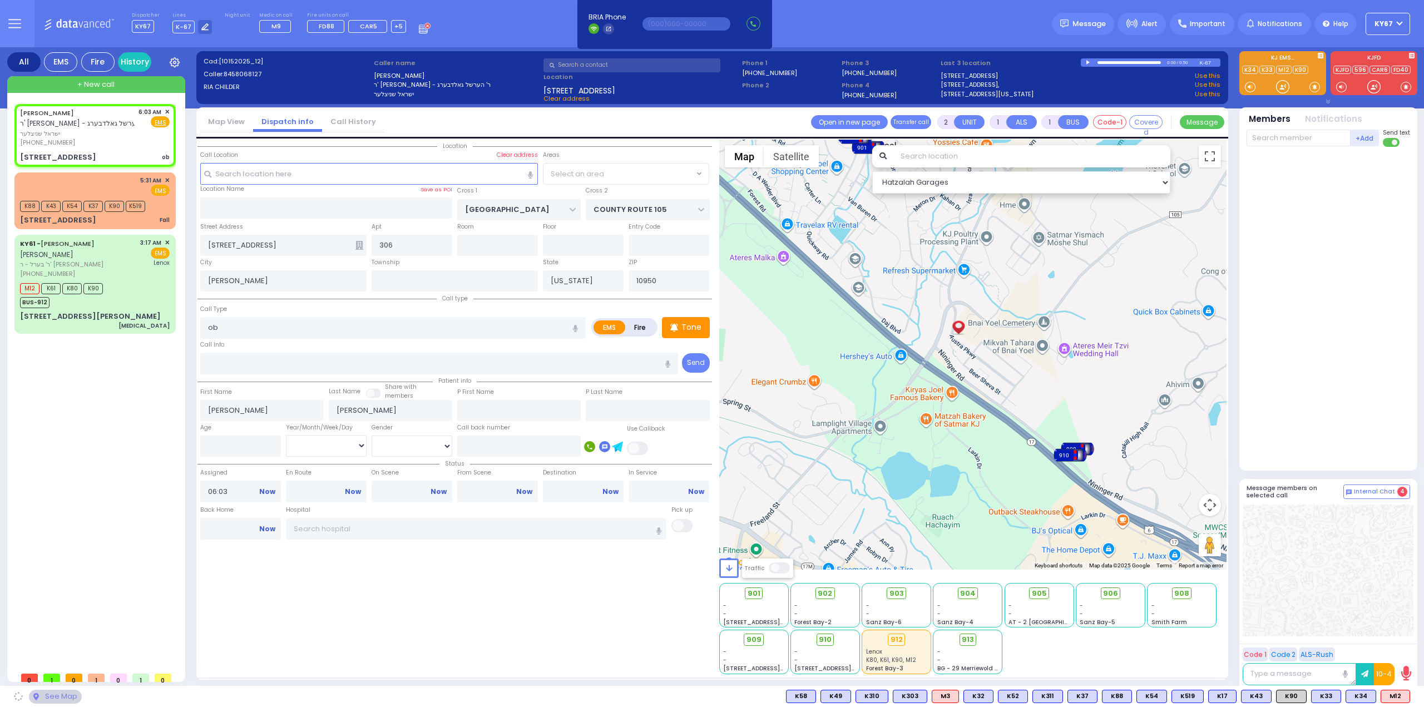
select select "SECTION 4"
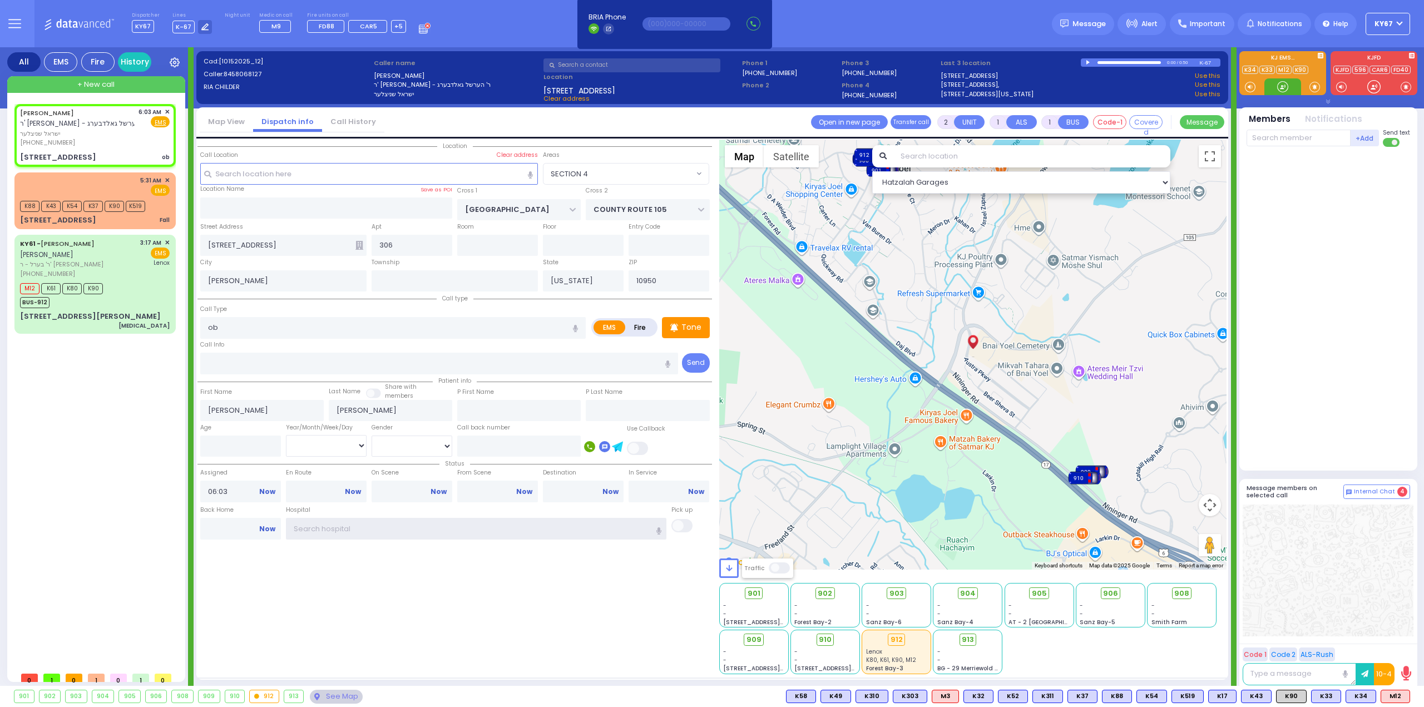
click at [341, 524] on input "text" at bounding box center [476, 528] width 381 height 21
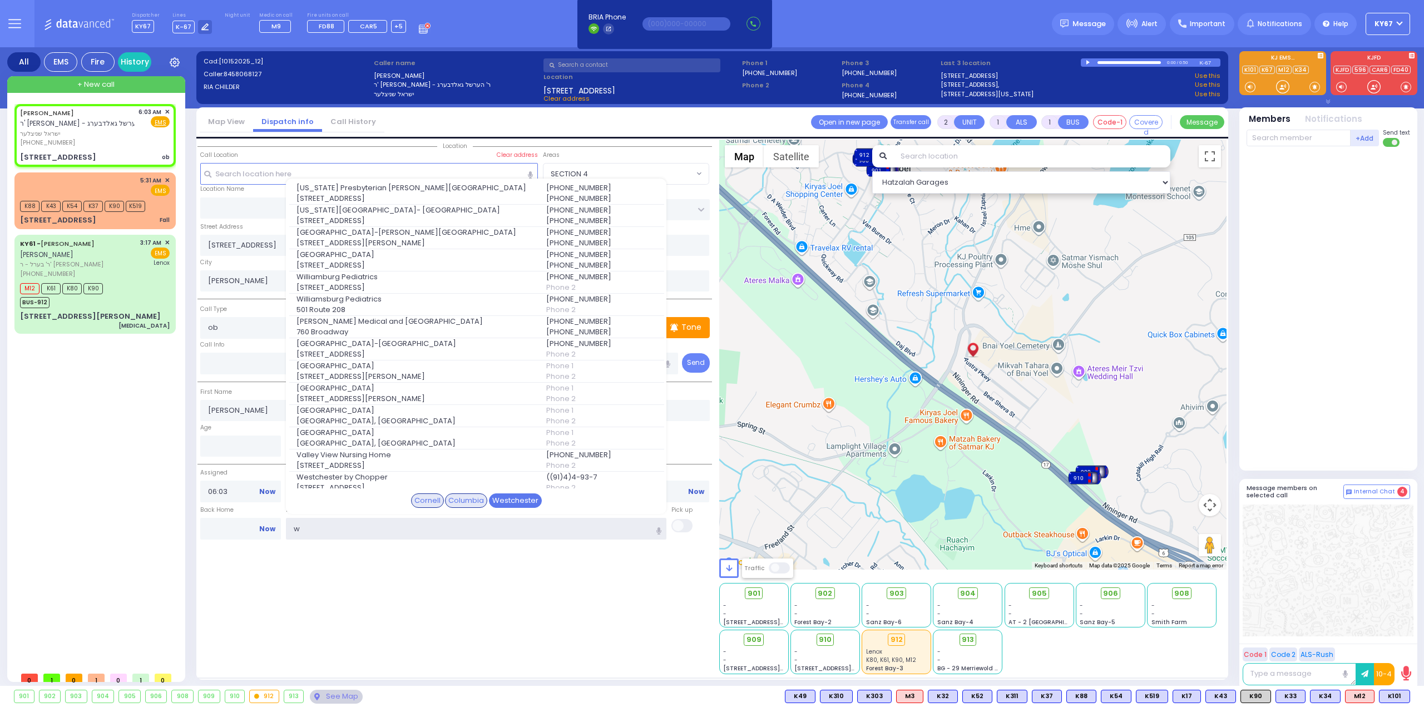
type input "w"
click at [510, 502] on div "Westchester" at bounding box center [515, 501] width 53 height 14
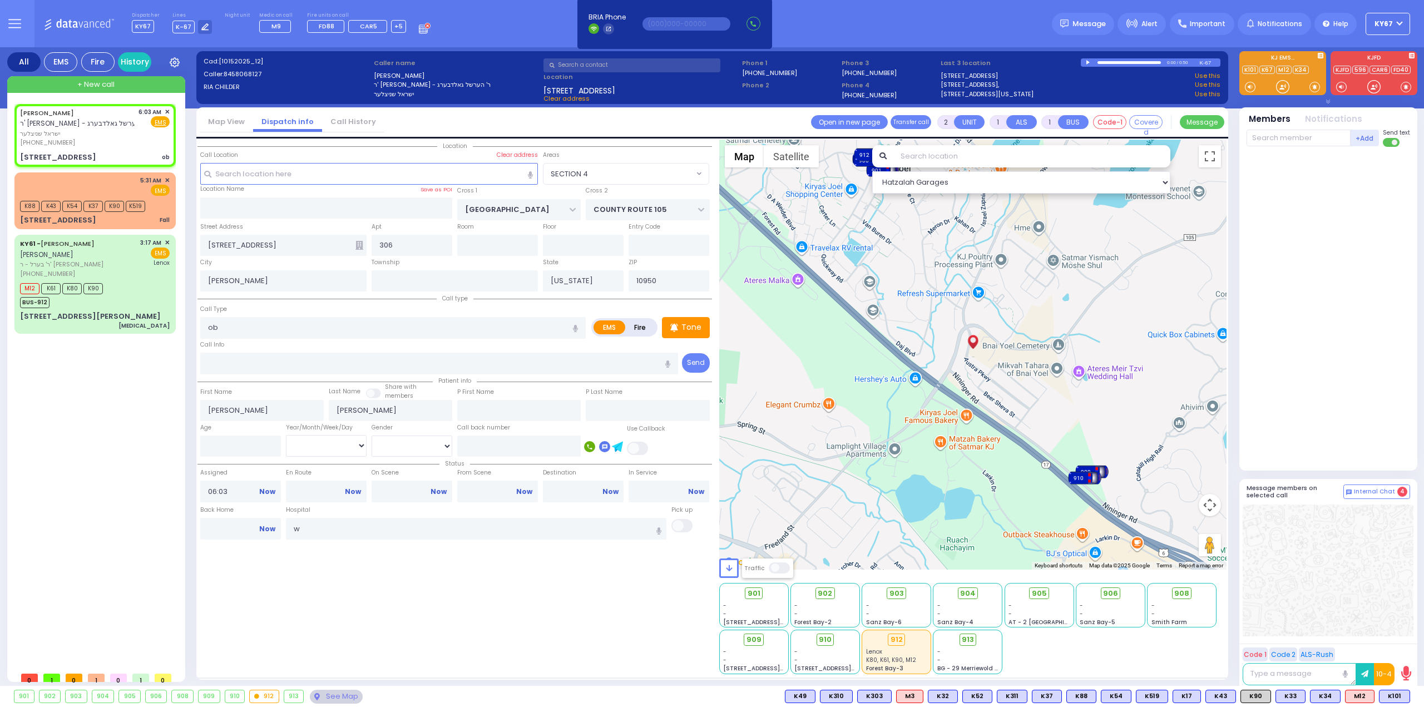
select select
radio input "true"
select select
type input "[GEOGRAPHIC_DATA]-[PERSON_NAME][GEOGRAPHIC_DATA]"
select select "Hatzalah Garages"
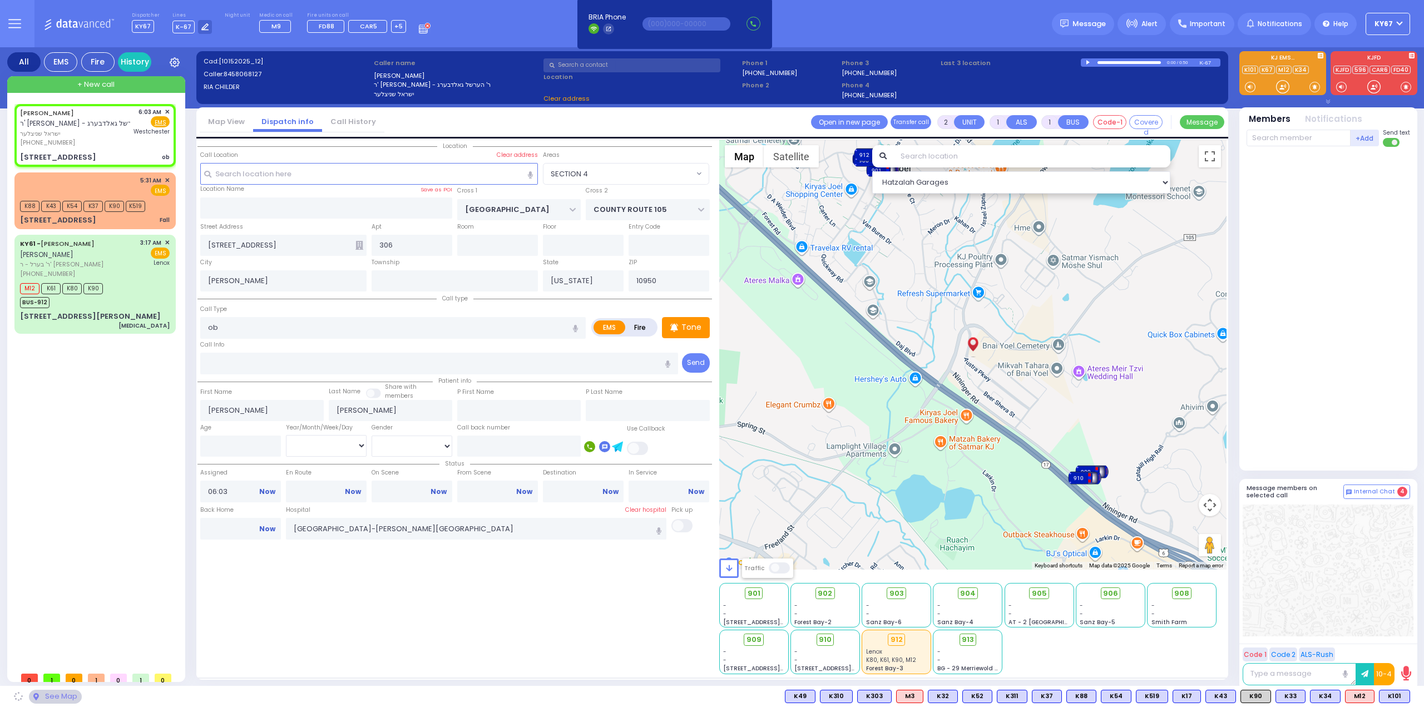
select select "SECTION 4"
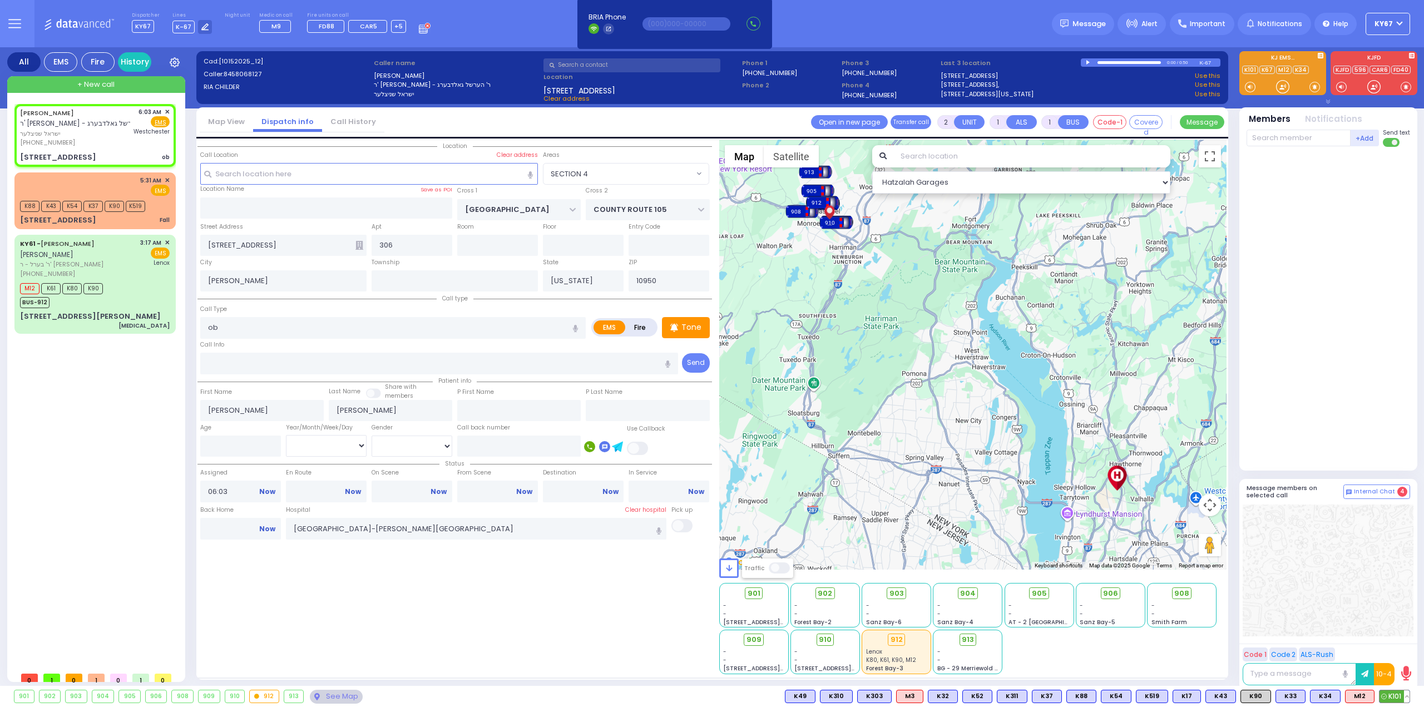
click at [1393, 696] on span "K101" at bounding box center [1395, 697] width 30 height 12
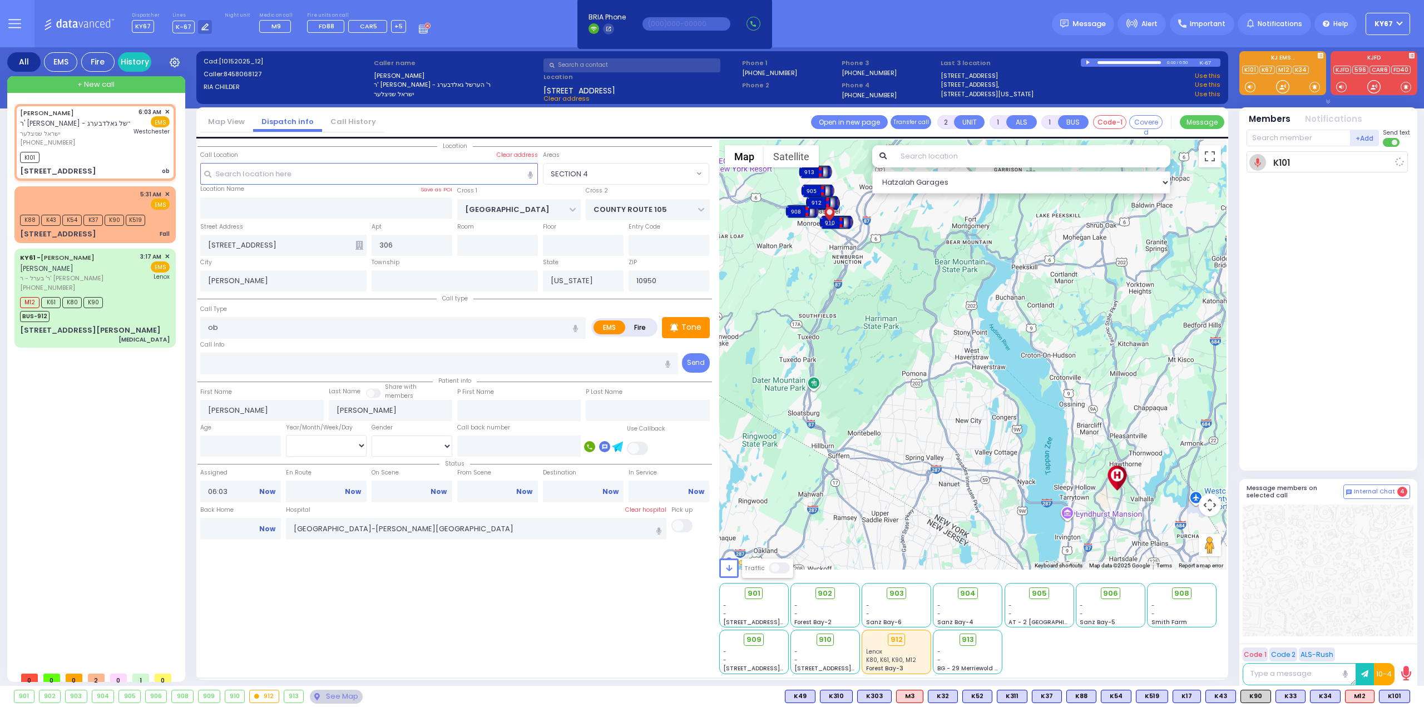
select select
radio input "true"
select select
type input "06:04"
select select "Hatzalah Garages"
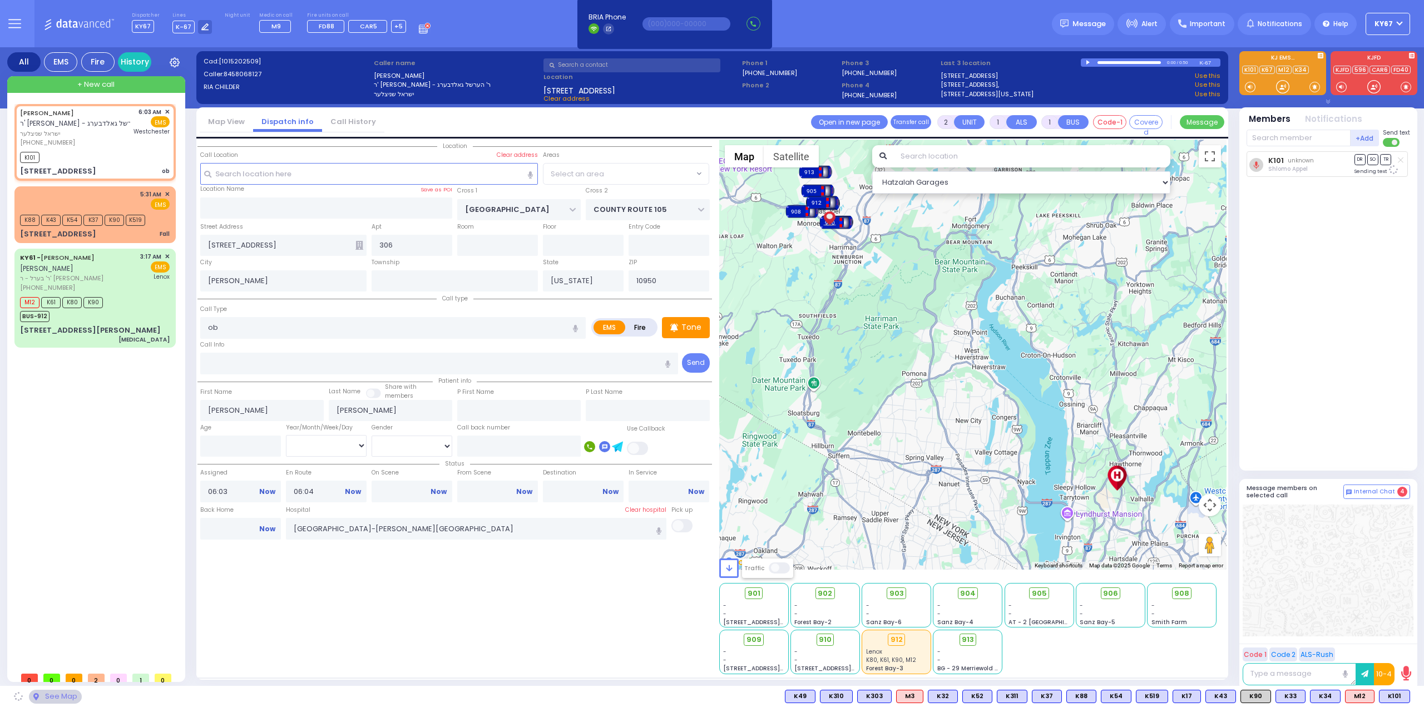
select select "SECTION 4"
drag, startPoint x: 1395, startPoint y: 696, endPoint x: 1397, endPoint y: 687, distance: 9.0
click at [0, 0] on span "K81" at bounding box center [0, 0] width 0 height 0
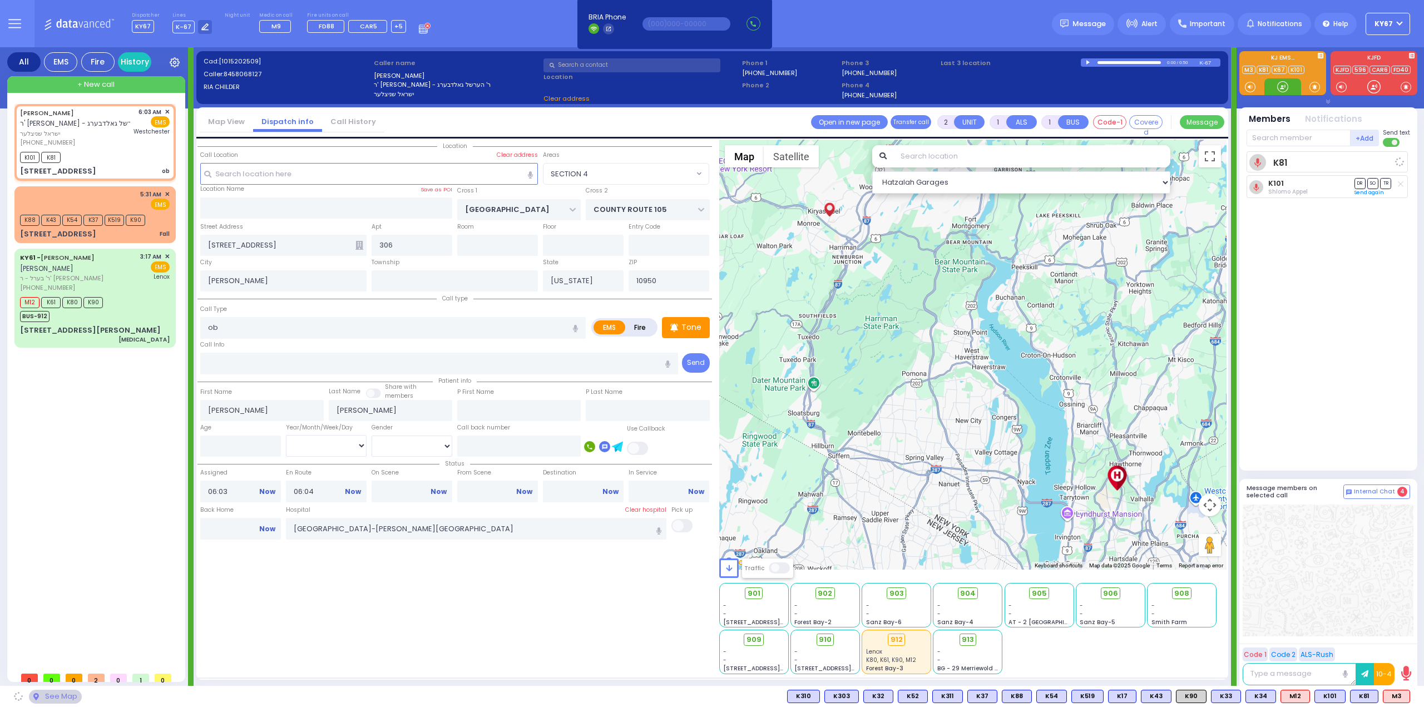
select select
radio input "true"
select select
select select "Hatzalah Garages"
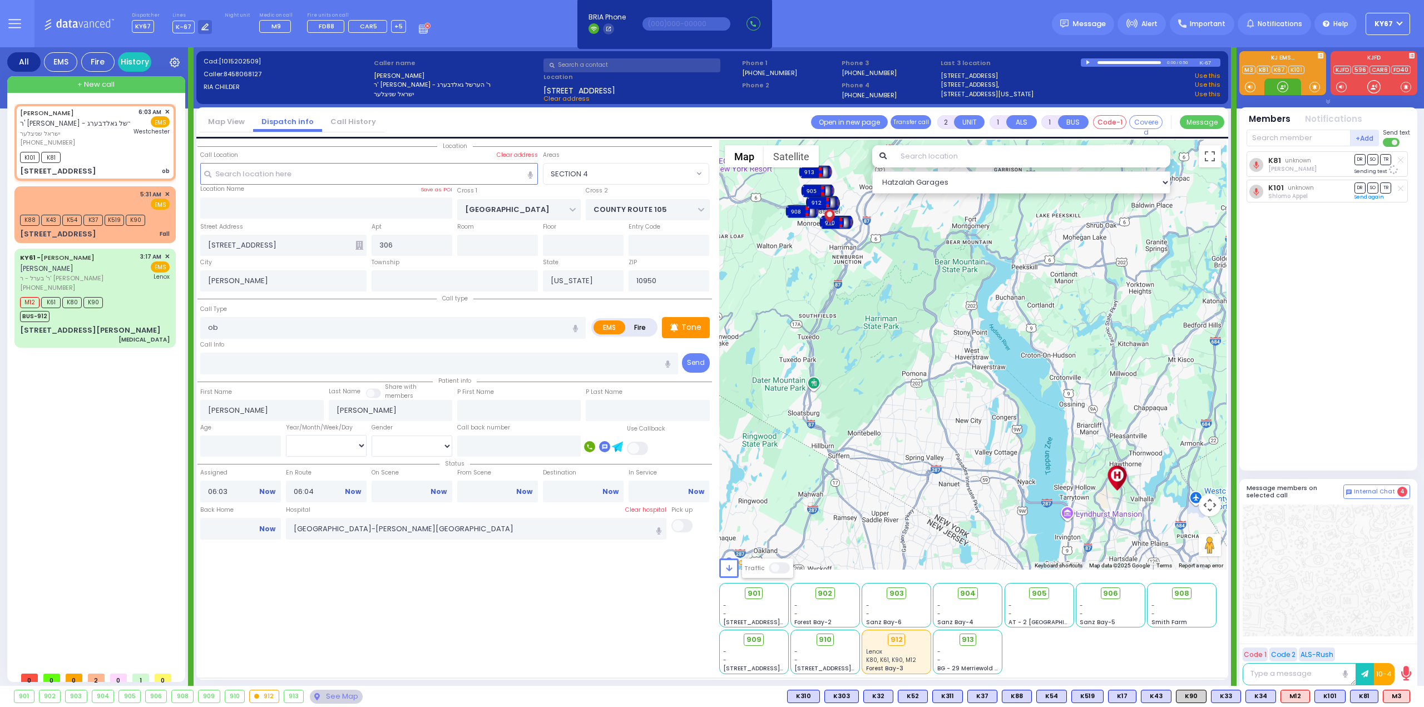
select select "SECTION 4"
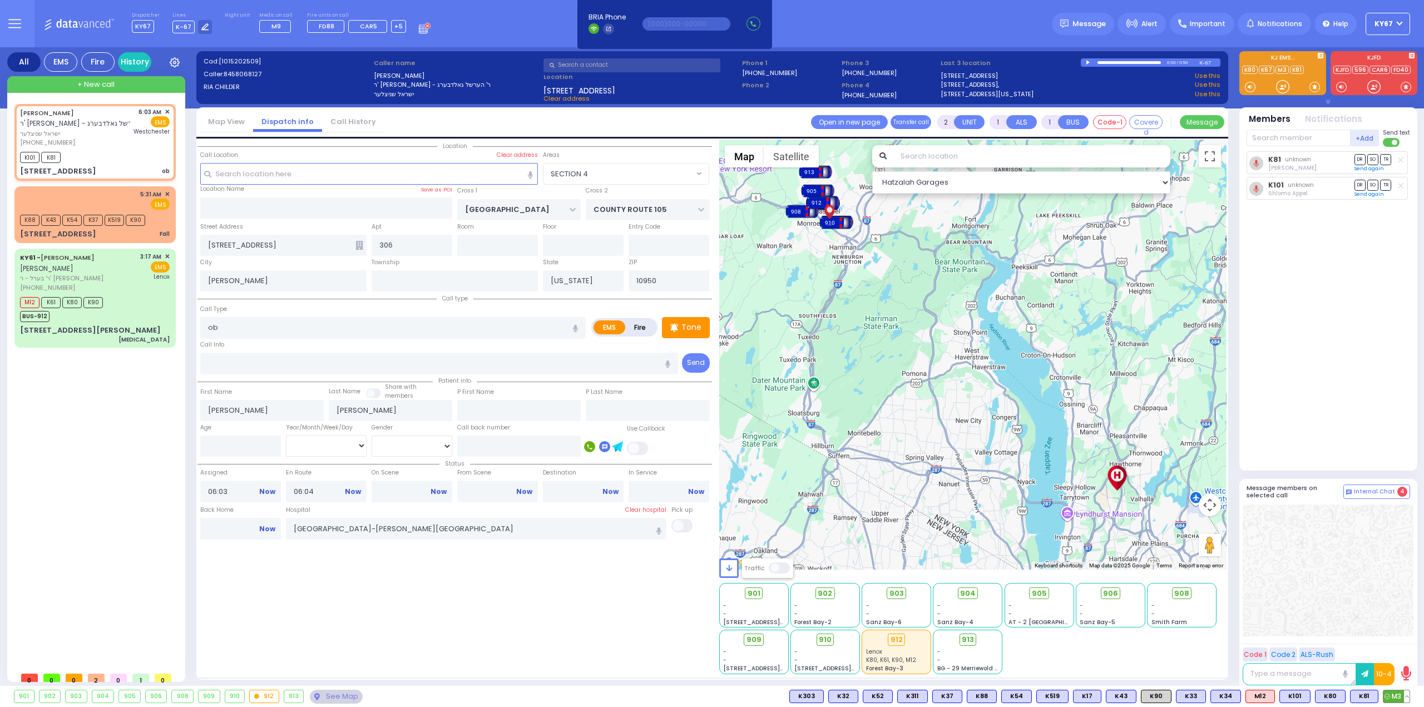
click at [1392, 698] on span "M3" at bounding box center [1397, 697] width 26 height 12
select select
radio input "true"
select select
select select "Hatzalah Garages"
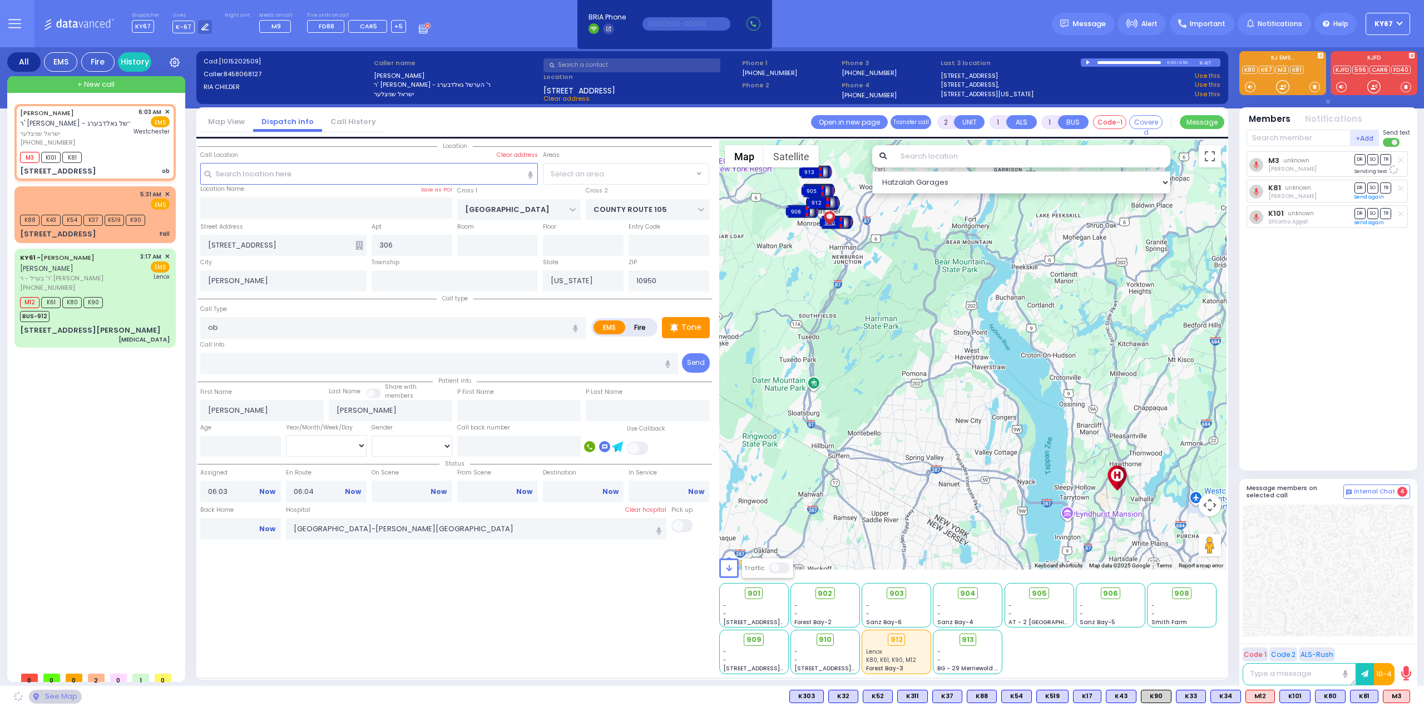
select select "SECTION 4"
click at [831, 639] on span "910" at bounding box center [829, 639] width 13 height 11
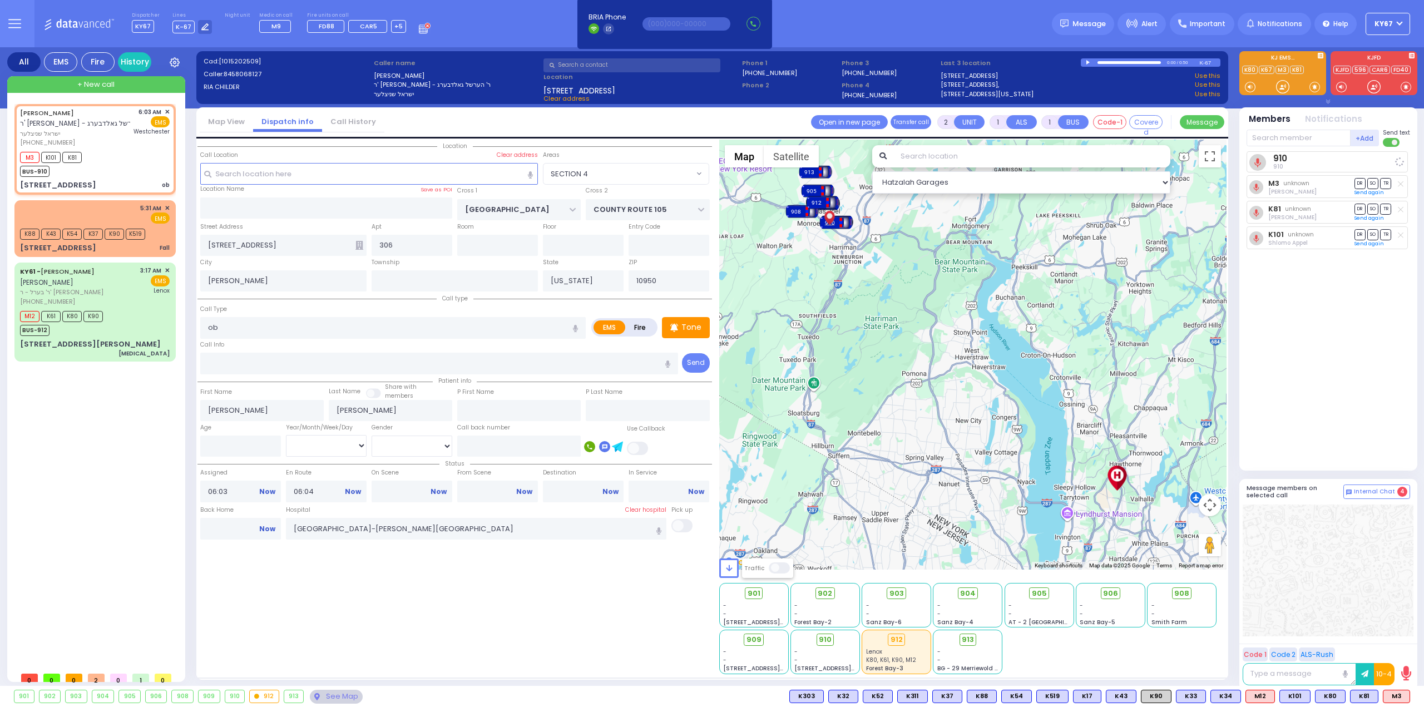
select select
radio input "true"
select select
select select "Hatzalah Garages"
select select "SECTION 4"
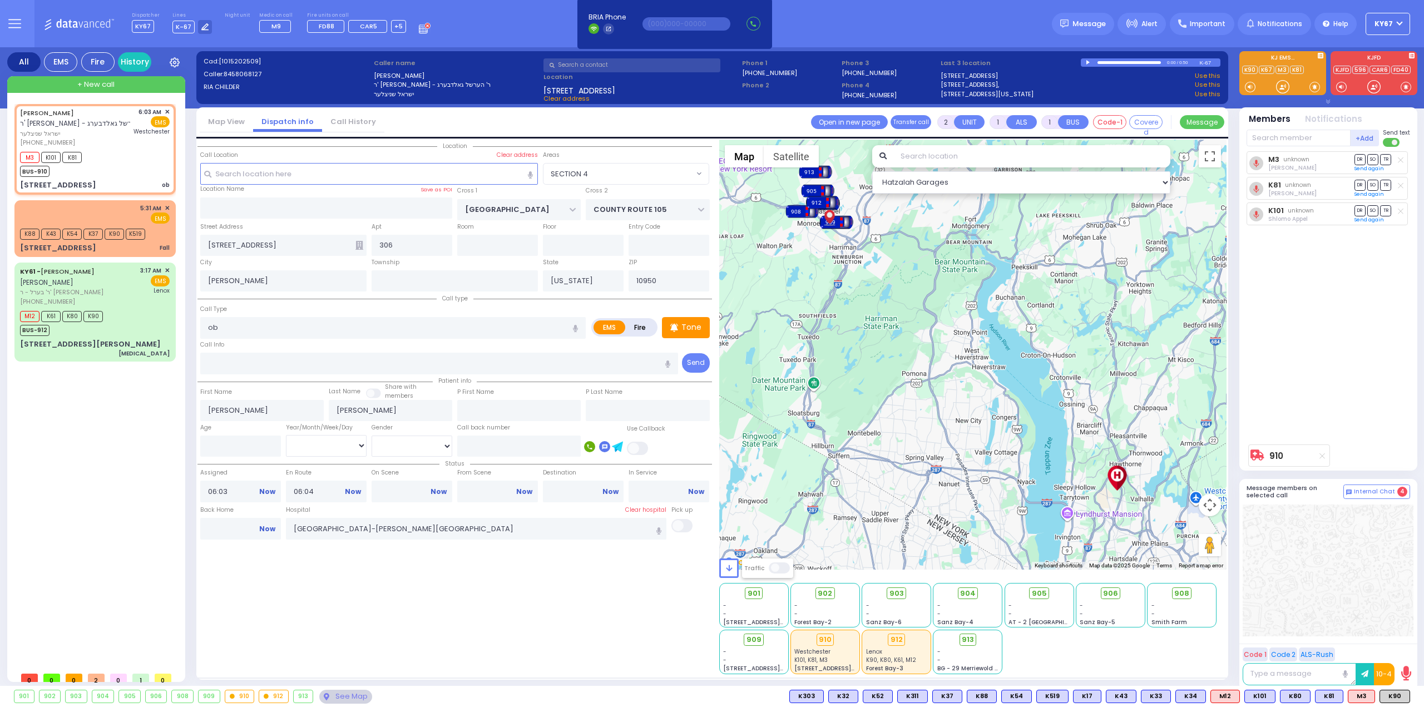
click at [352, 581] on div "Location" at bounding box center [455, 407] width 515 height 535
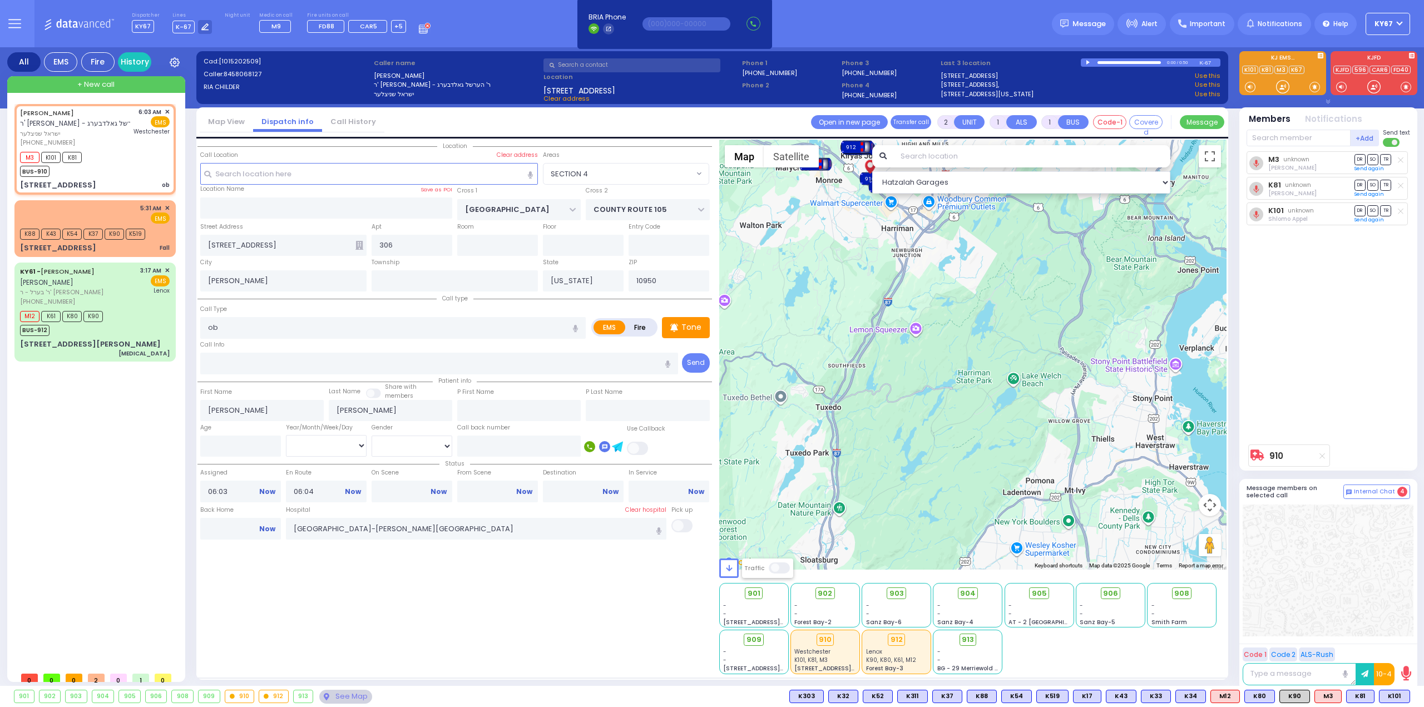
drag, startPoint x: 836, startPoint y: 285, endPoint x: 846, endPoint y: 409, distance: 123.9
click at [844, 407] on div "To activate drag with keyboard, press Alt + Enter. Once in keyboard drag state,…" at bounding box center [973, 355] width 508 height 430
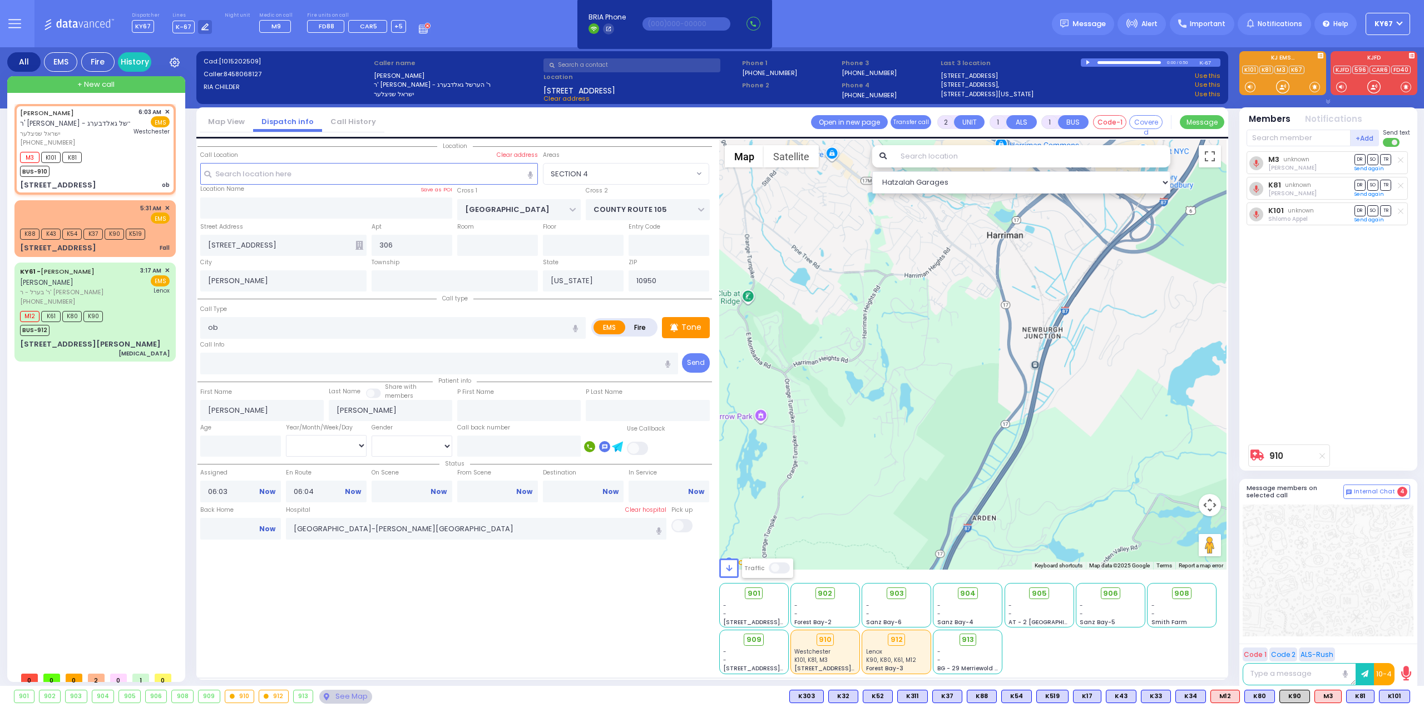
drag, startPoint x: 840, startPoint y: 336, endPoint x: 889, endPoint y: 469, distance: 141.0
click at [881, 456] on div "To activate drag with keyboard, press Alt + Enter. Once in keyboard drag state,…" at bounding box center [973, 355] width 508 height 430
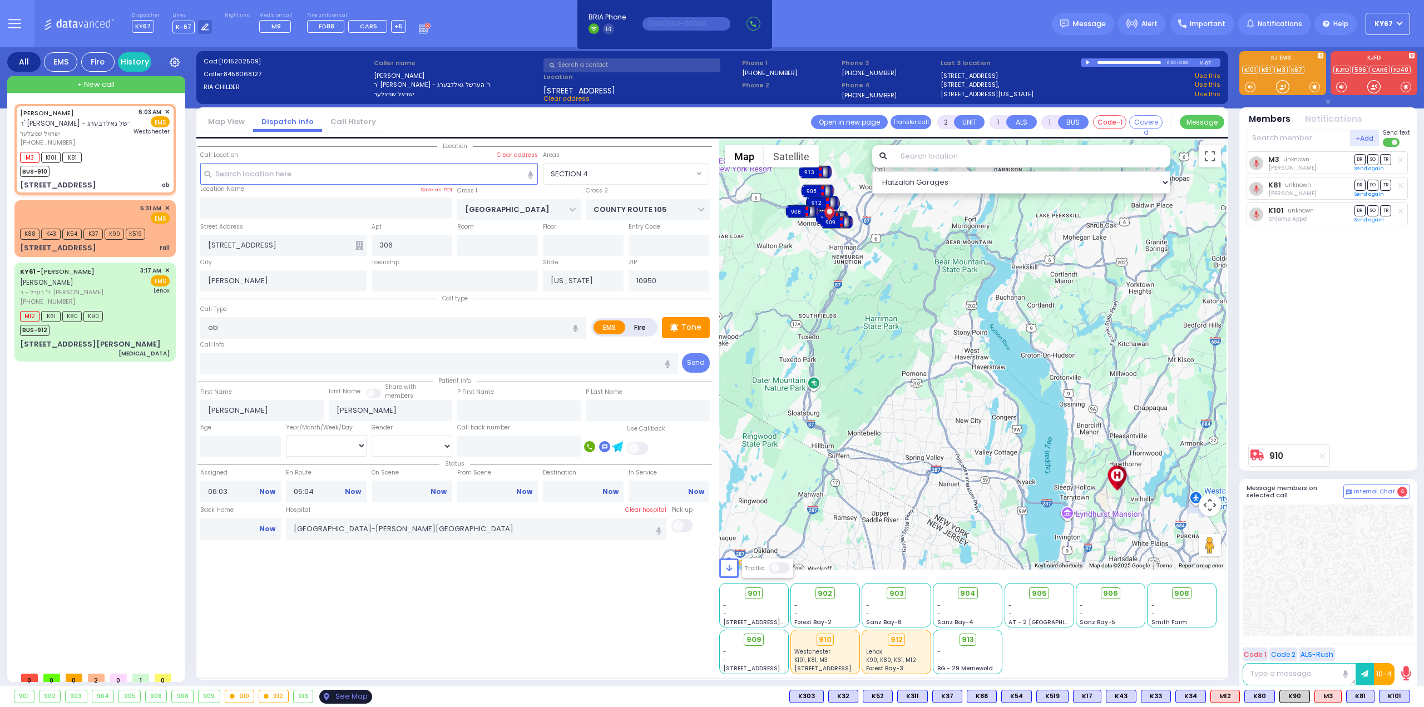
click at [337, 695] on div "See Map" at bounding box center [345, 697] width 52 height 14
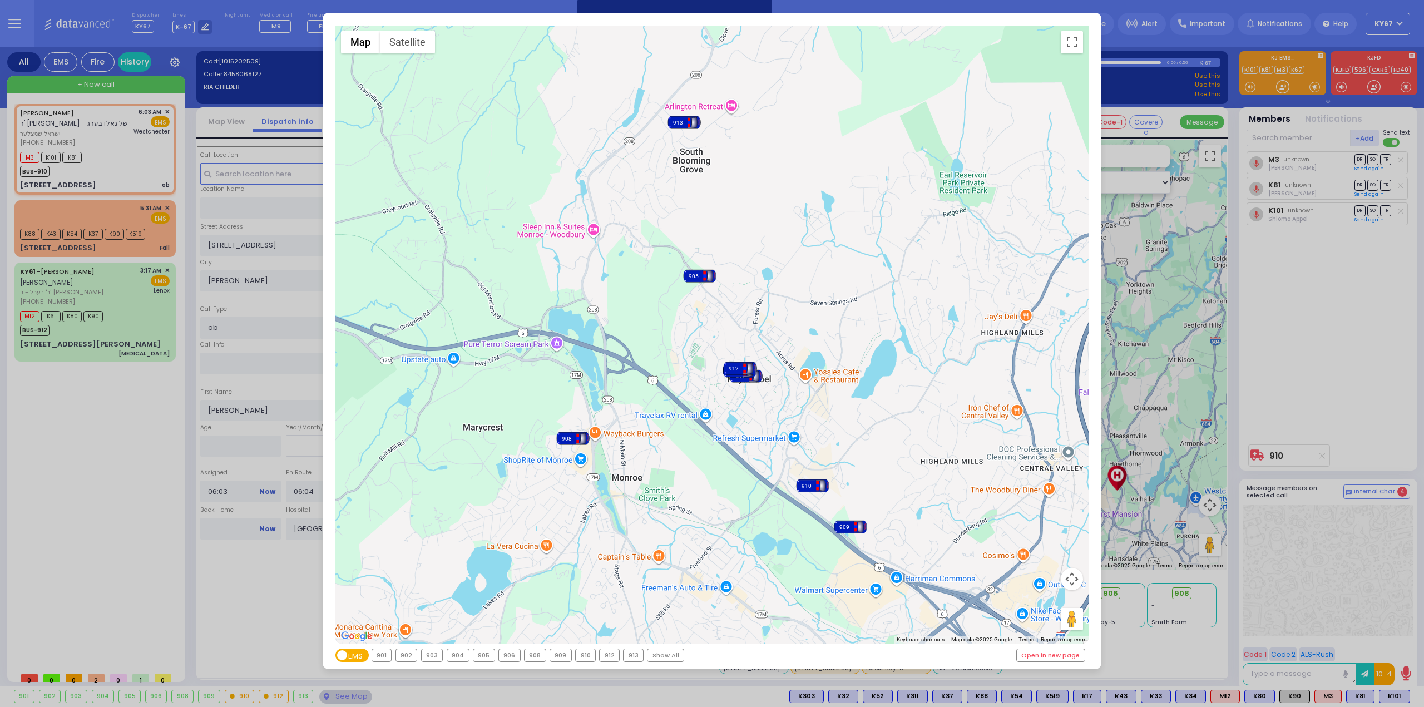
click at [383, 659] on div "901" at bounding box center [381, 655] width 19 height 12
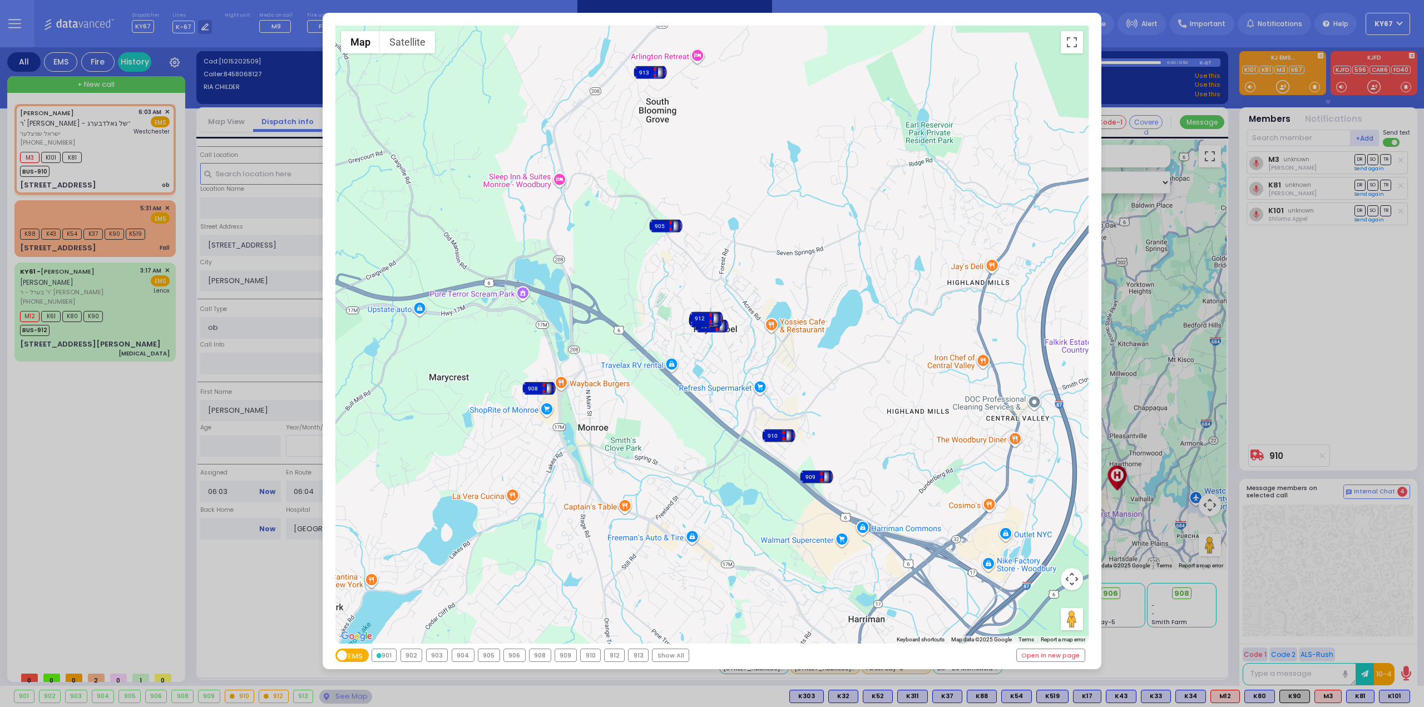
click at [410, 655] on div "902" at bounding box center [411, 655] width 21 height 12
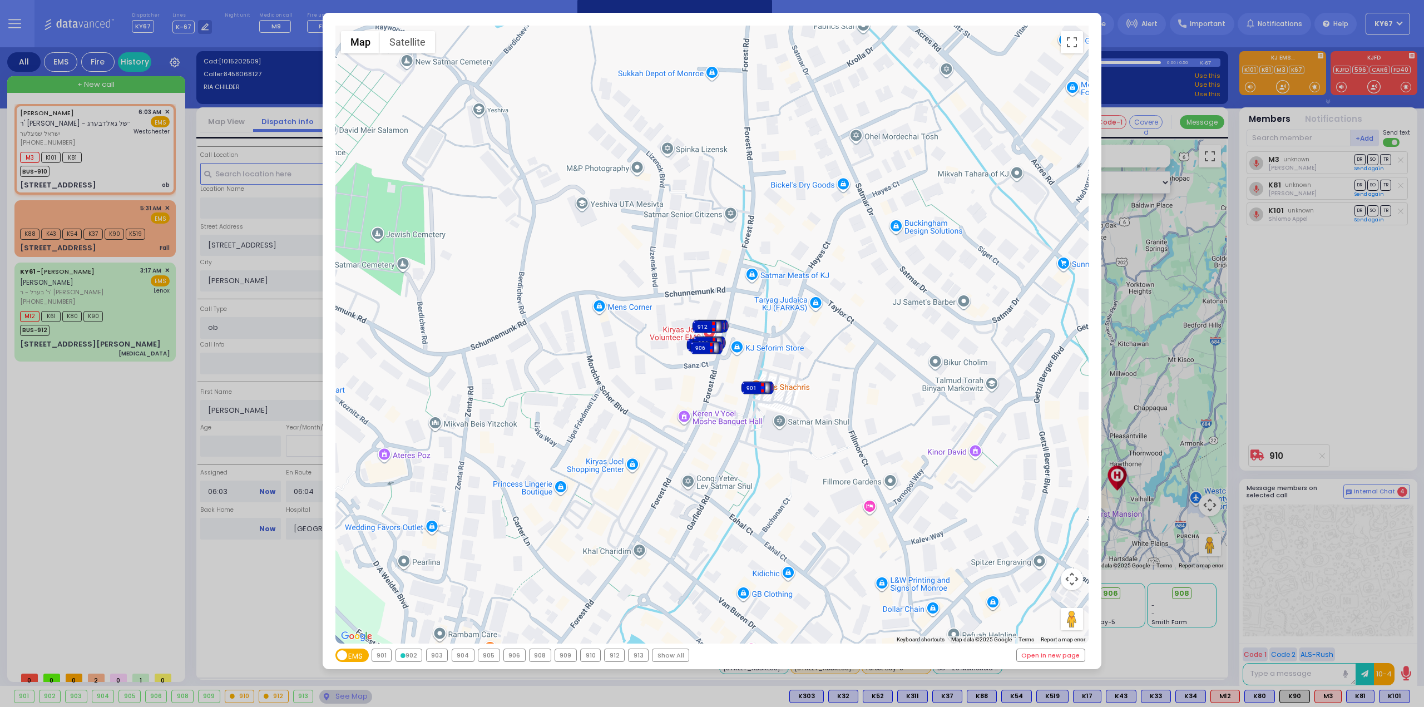
click at [438, 657] on div "903" at bounding box center [437, 655] width 21 height 12
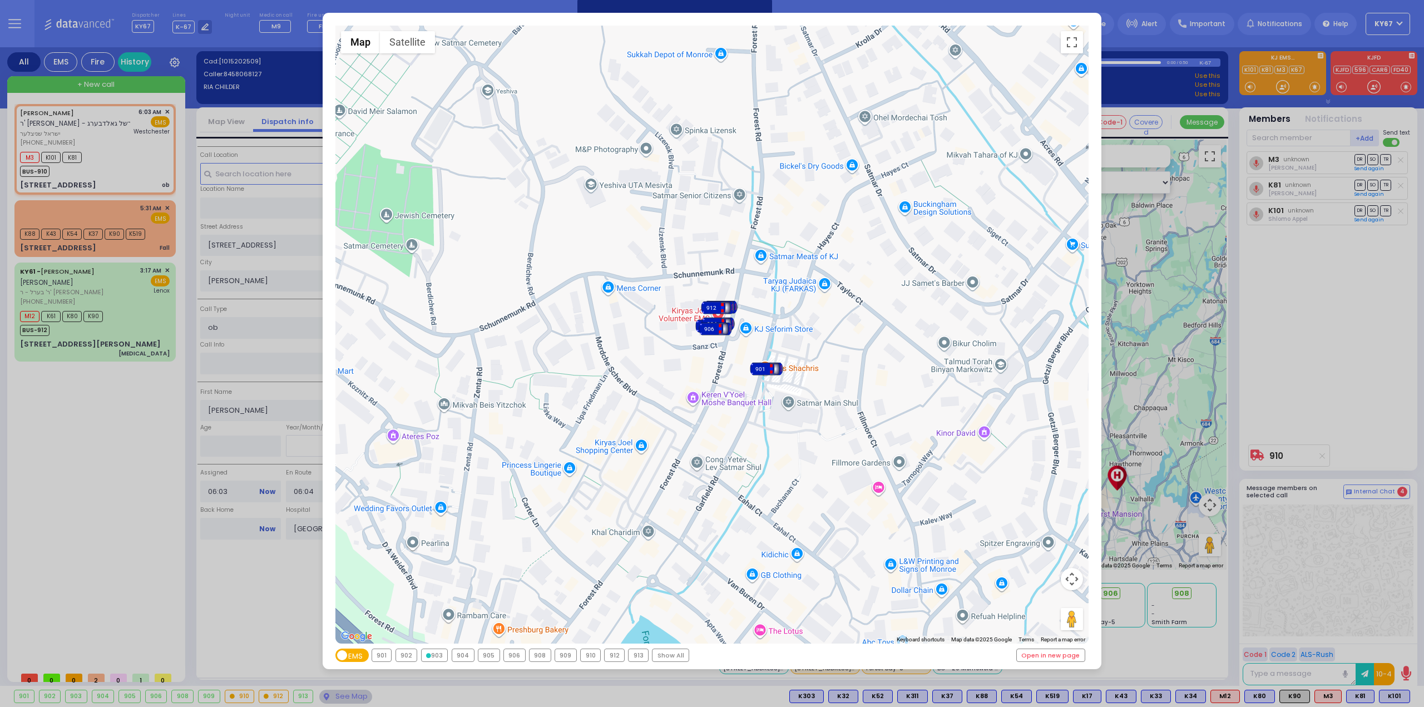
click at [461, 659] on div "904" at bounding box center [463, 655] width 22 height 12
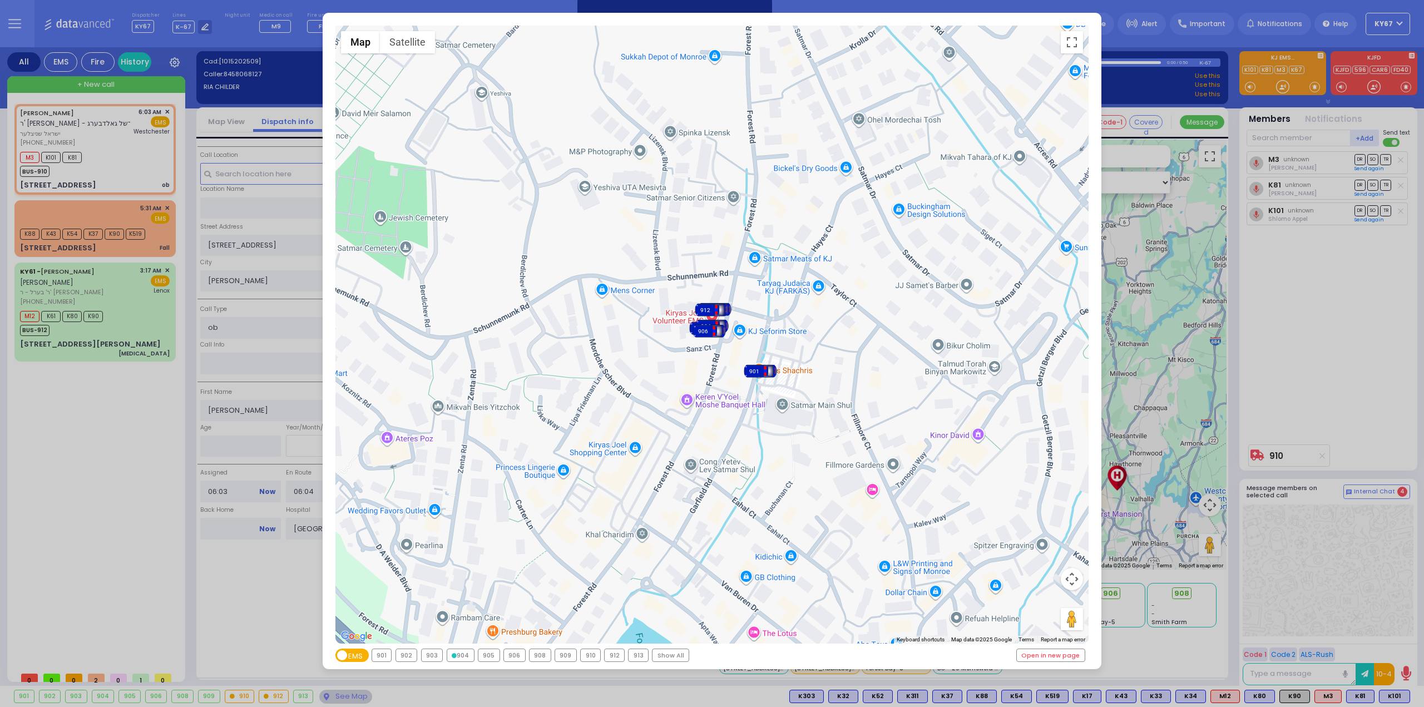
click at [516, 657] on div "906" at bounding box center [514, 655] width 21 height 12
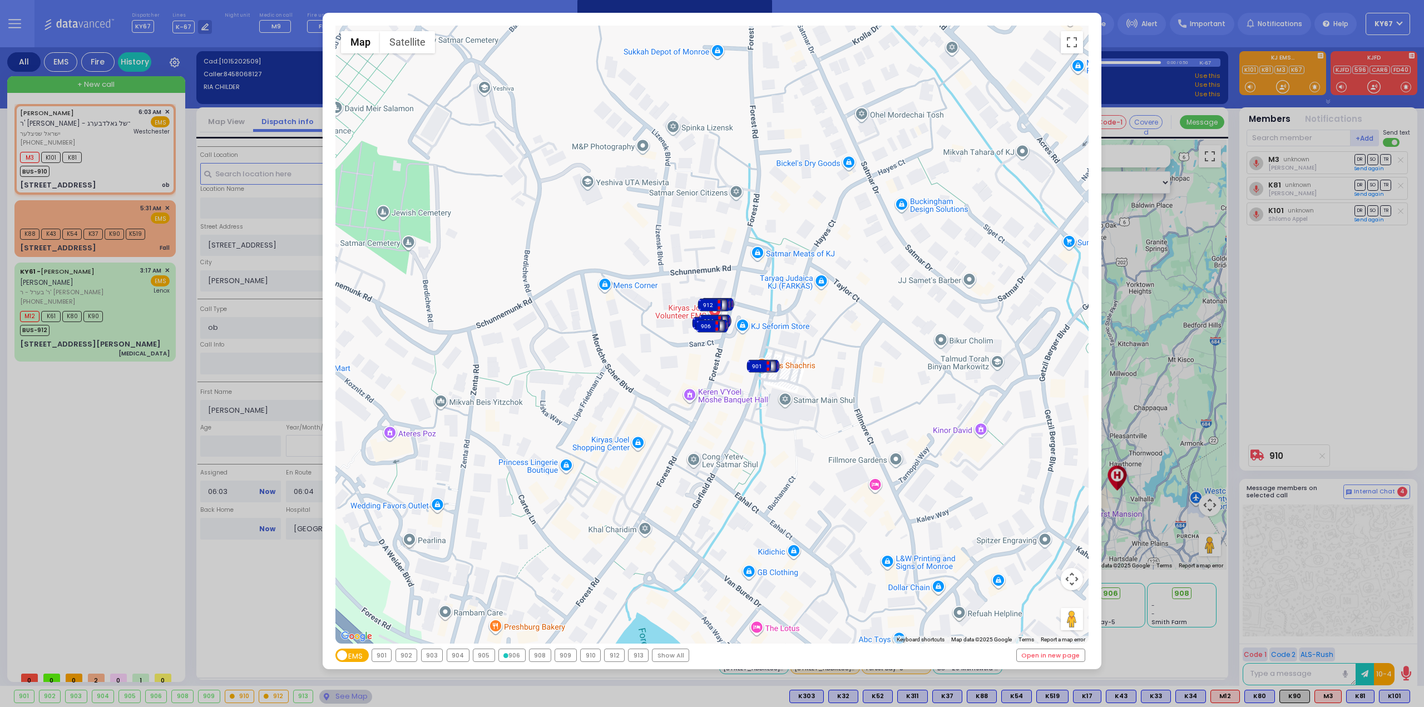
click at [533, 657] on div "908" at bounding box center [540, 655] width 21 height 12
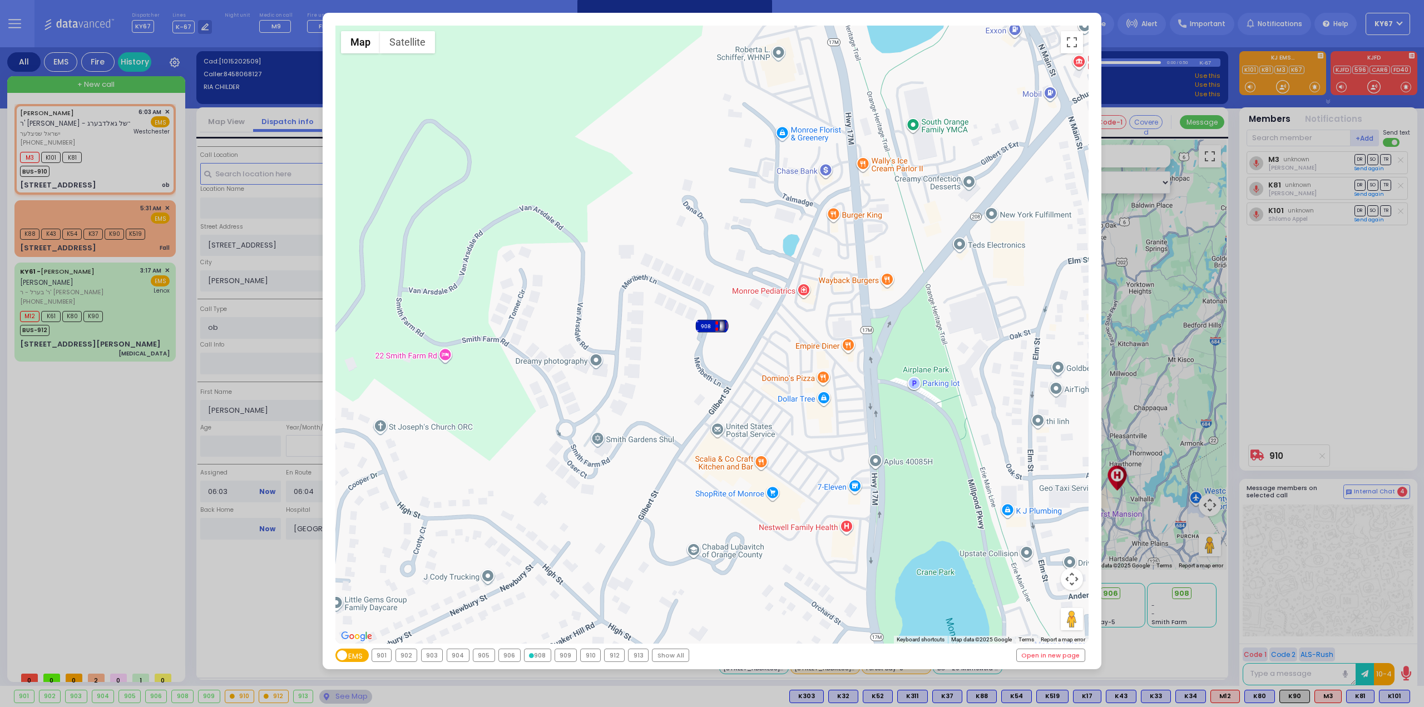
click at [560, 658] on div "909" at bounding box center [565, 655] width 21 height 12
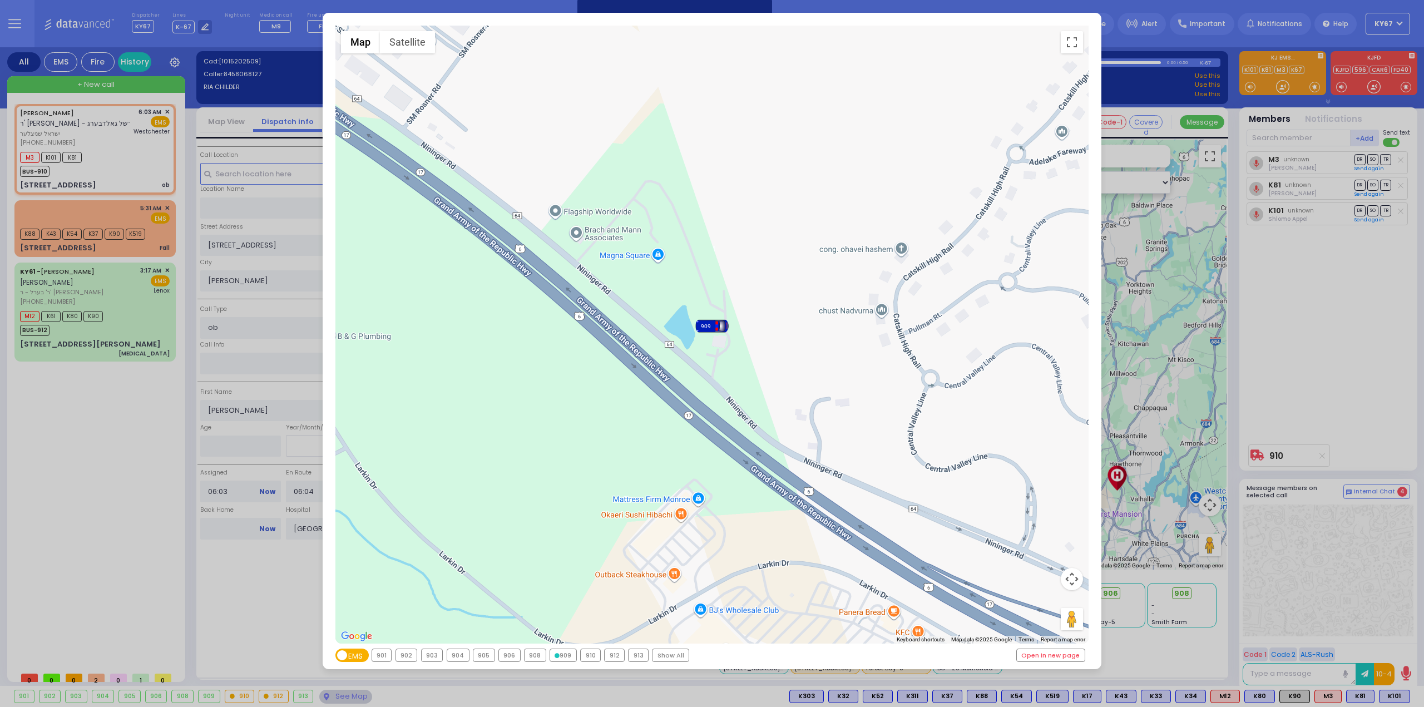
click at [584, 657] on div "910" at bounding box center [590, 655] width 19 height 12
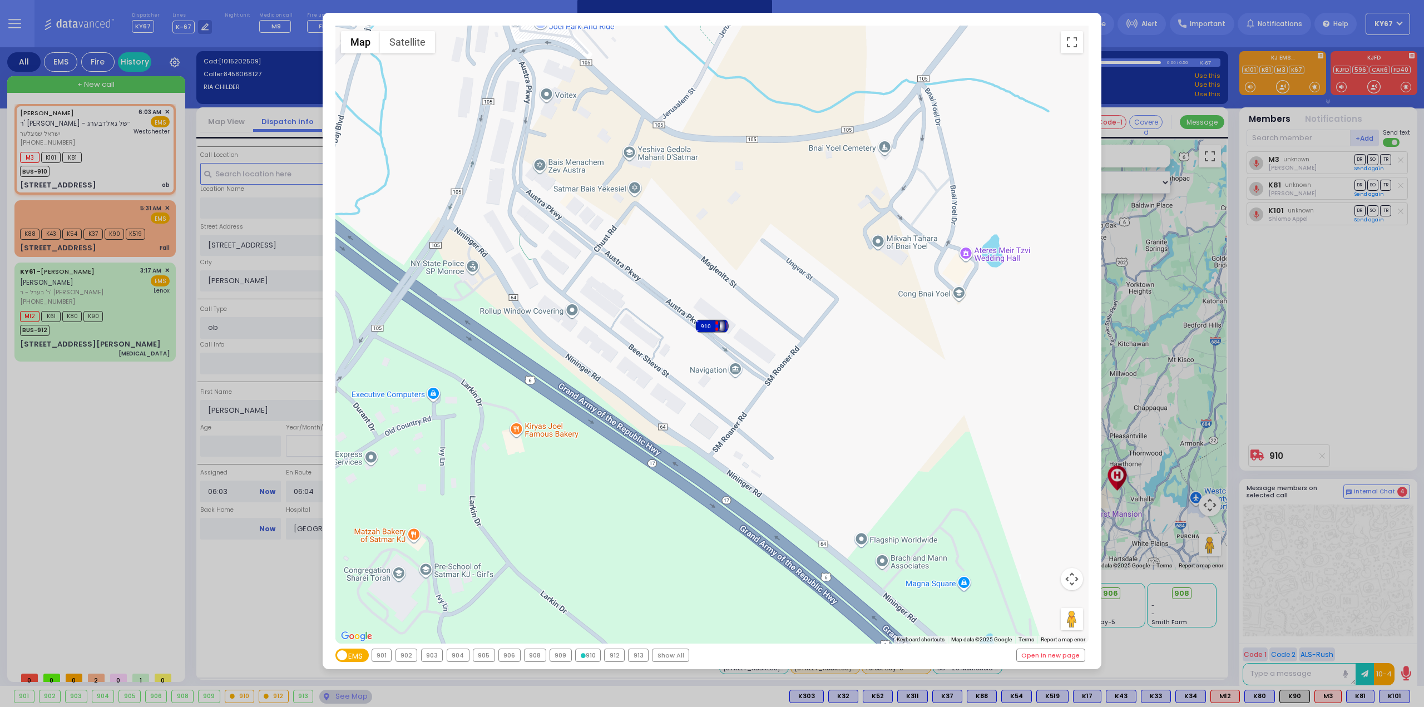
click at [612, 658] on div "912" at bounding box center [614, 655] width 19 height 12
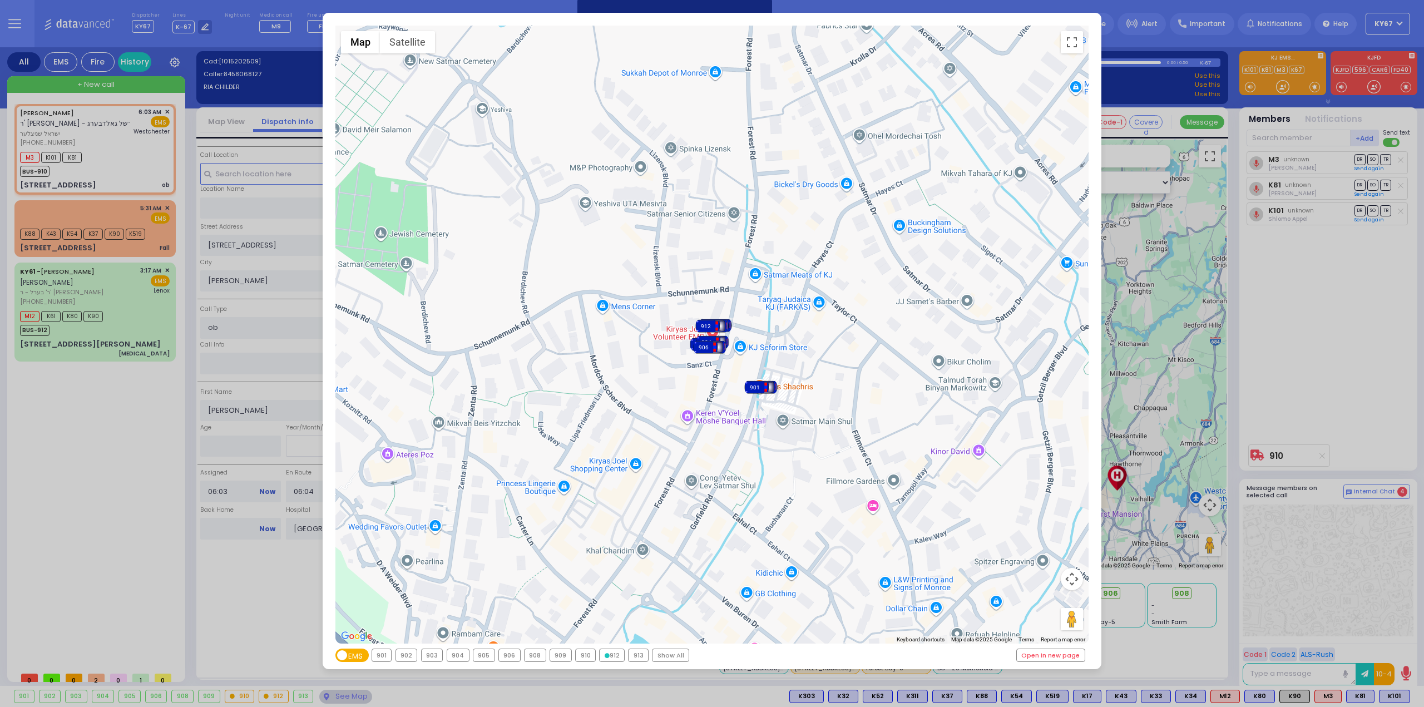
click at [635, 660] on div "913" at bounding box center [638, 655] width 19 height 12
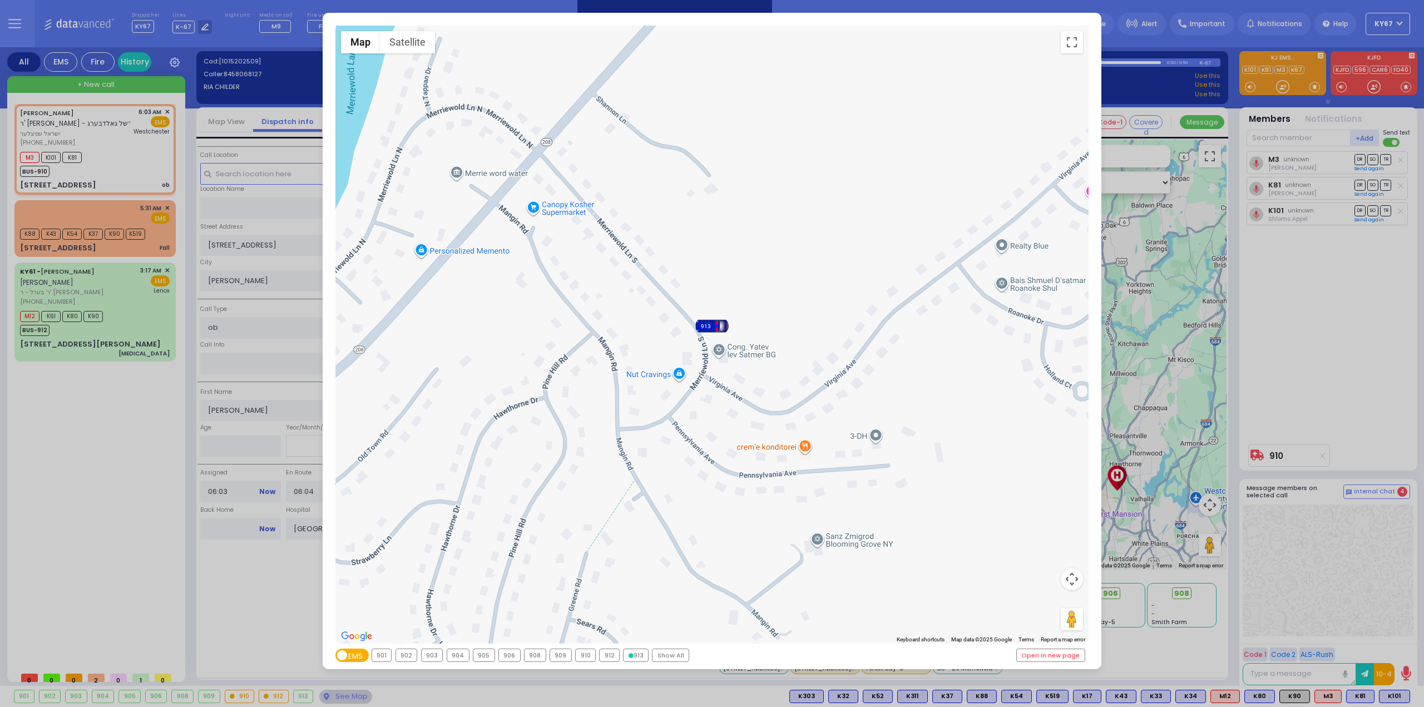
click at [202, 521] on div "← Move left → Move right ↑ Move up ↓ Move down + Zoom in - Zoom out Home Jump l…" at bounding box center [712, 353] width 1424 height 707
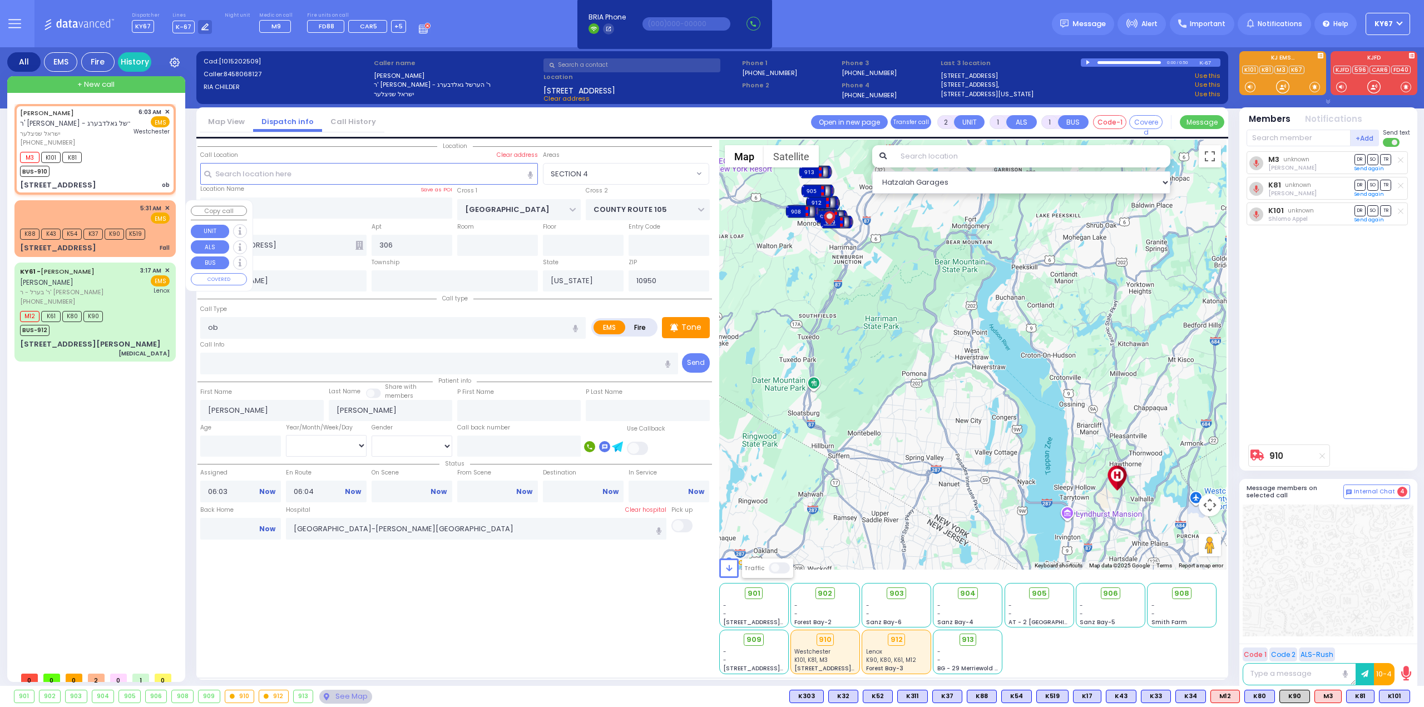
click at [171, 208] on div "5:31 AM ✕ EMS K88 K43" at bounding box center [95, 228] width 157 height 53
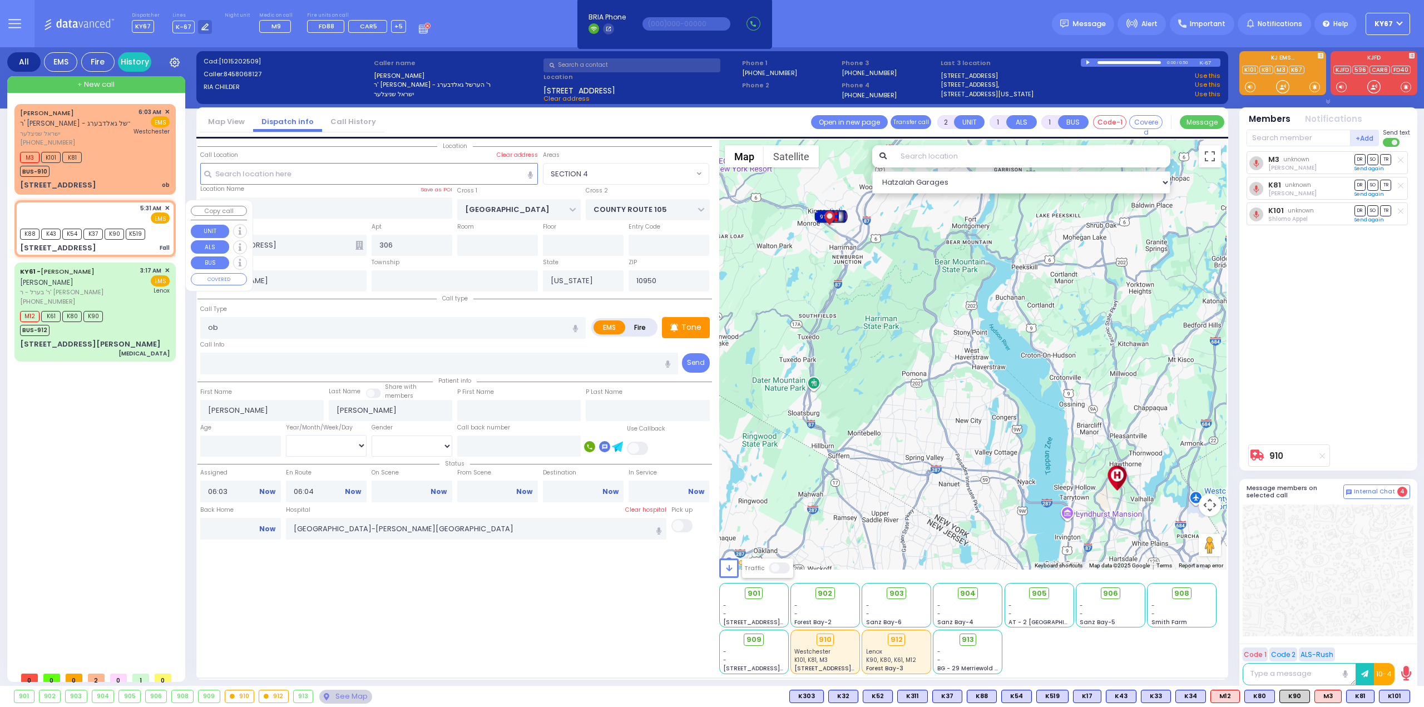
type input "1"
type input "0"
select select
type input "Fall"
radio input "true"
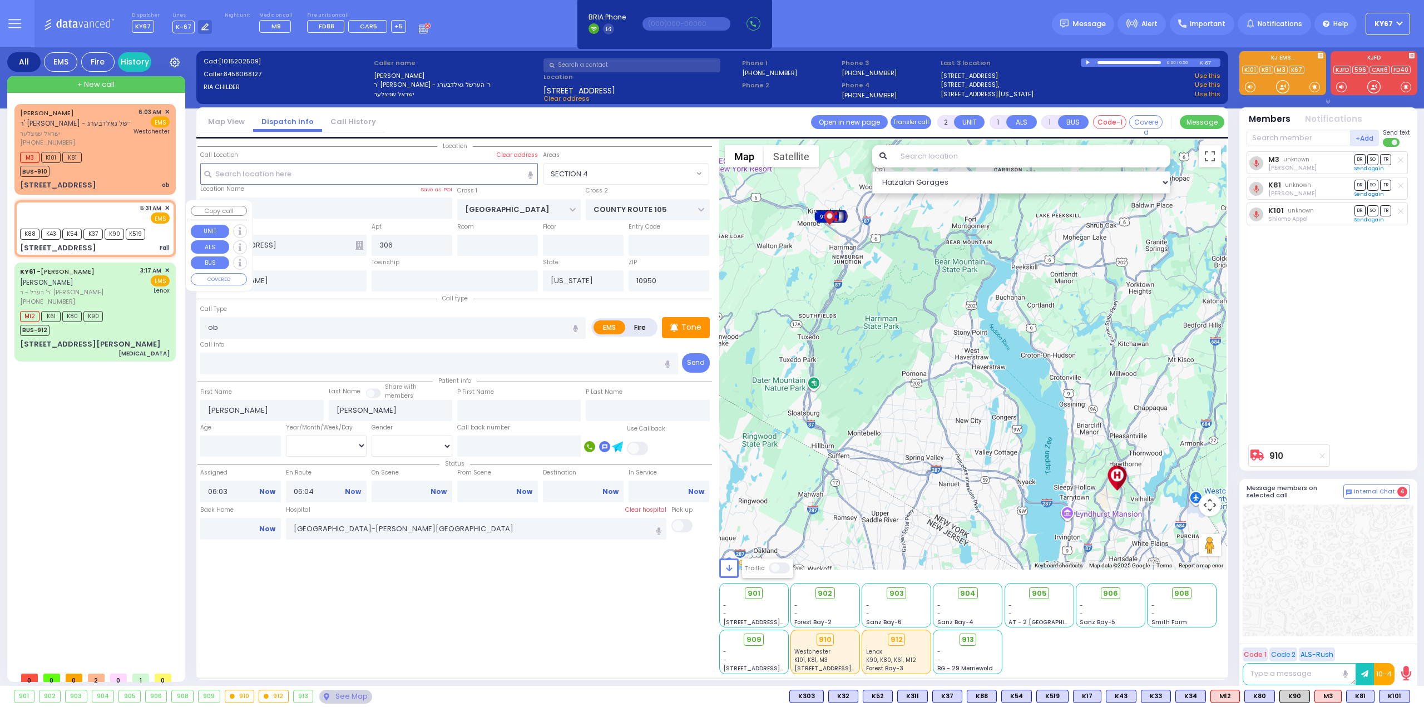
select select
type input "05:31"
select select "Hatzalah Garages"
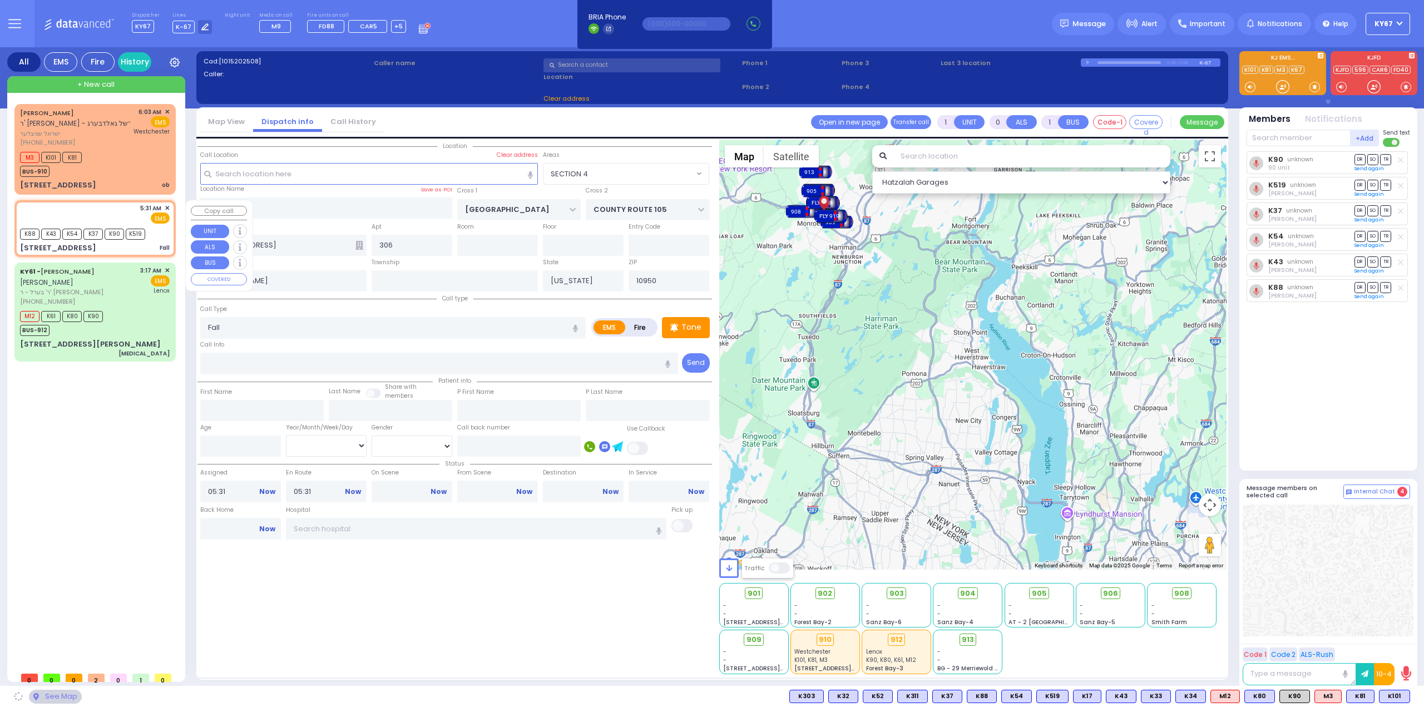
click at [169, 208] on span "✕" at bounding box center [167, 208] width 5 height 9
type input "EAHAL COURT"
type input "12 Garfield Road"
type input "Monroe"
select select "SECTION 1"
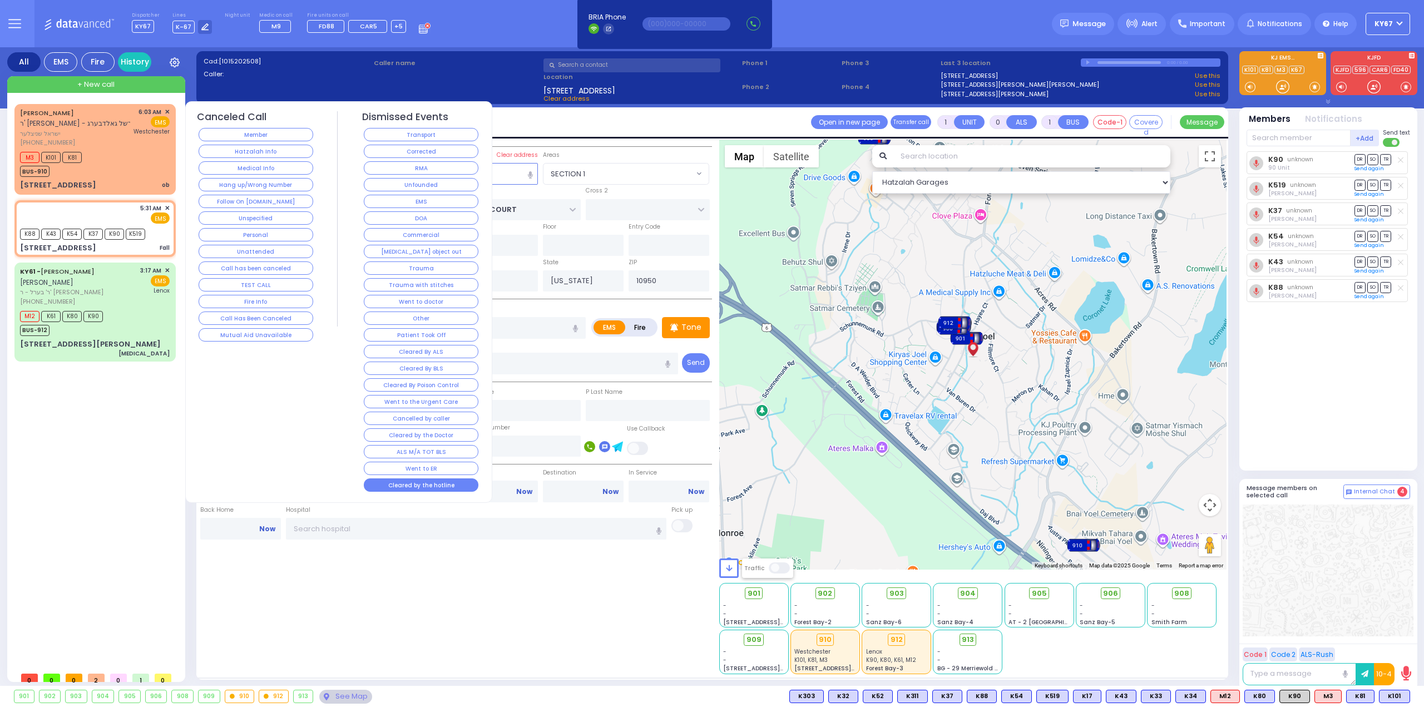
click at [405, 479] on button "Cleared by the hotline" at bounding box center [421, 485] width 115 height 13
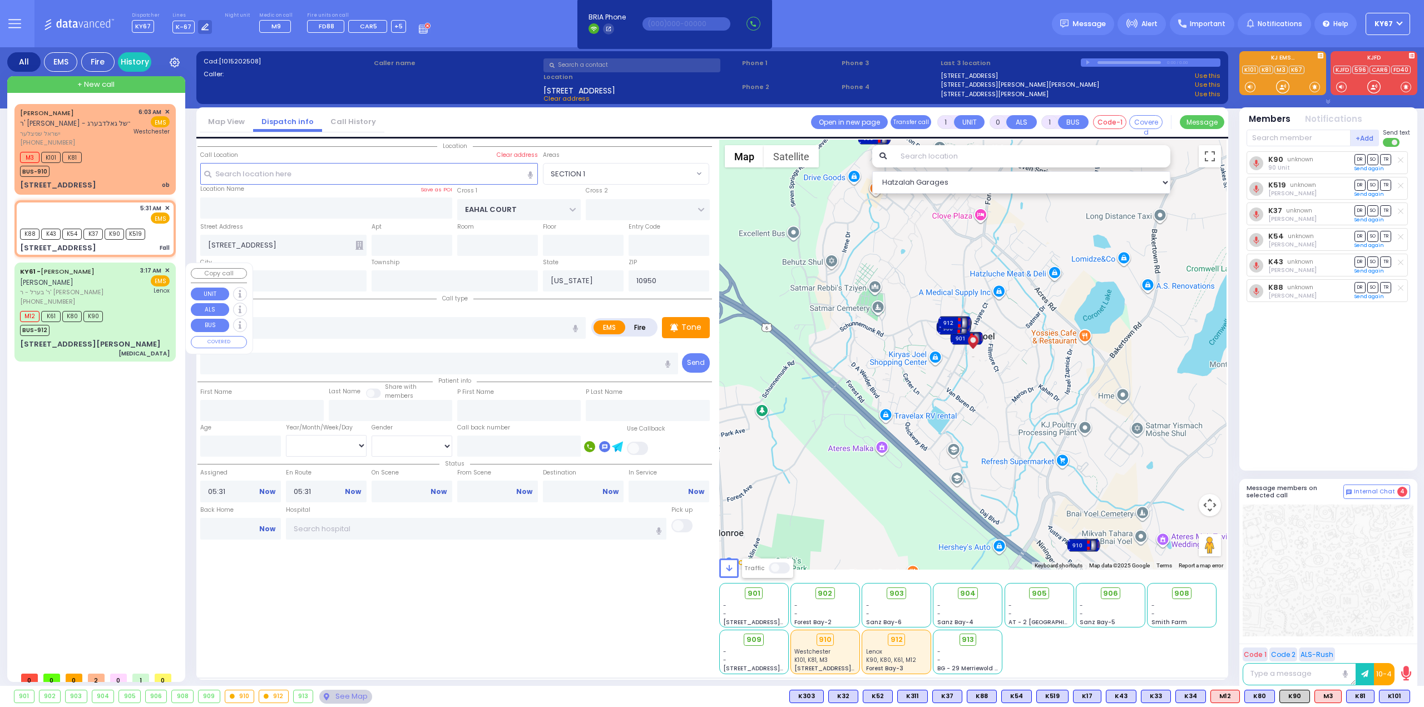
select select
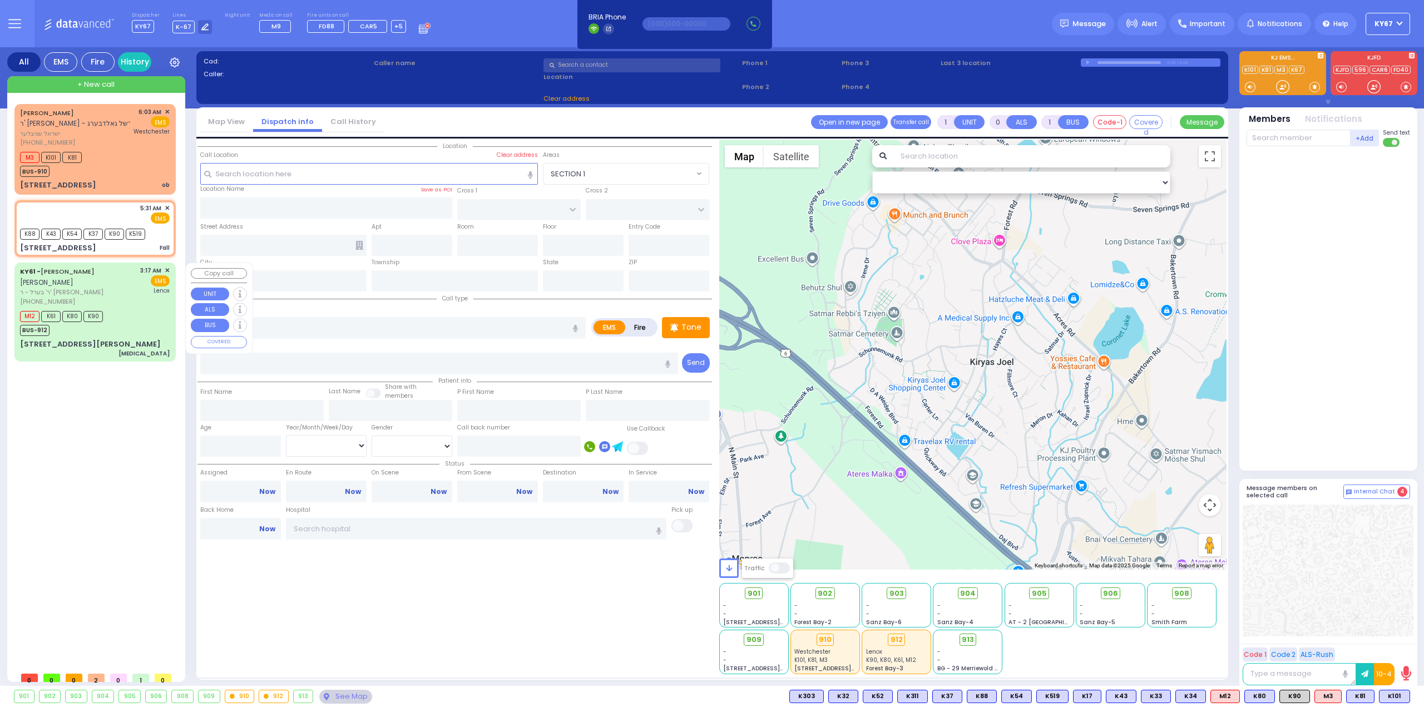
click at [133, 309] on div "M12 K61 K80 K90 BUS-912" at bounding box center [95, 322] width 150 height 28
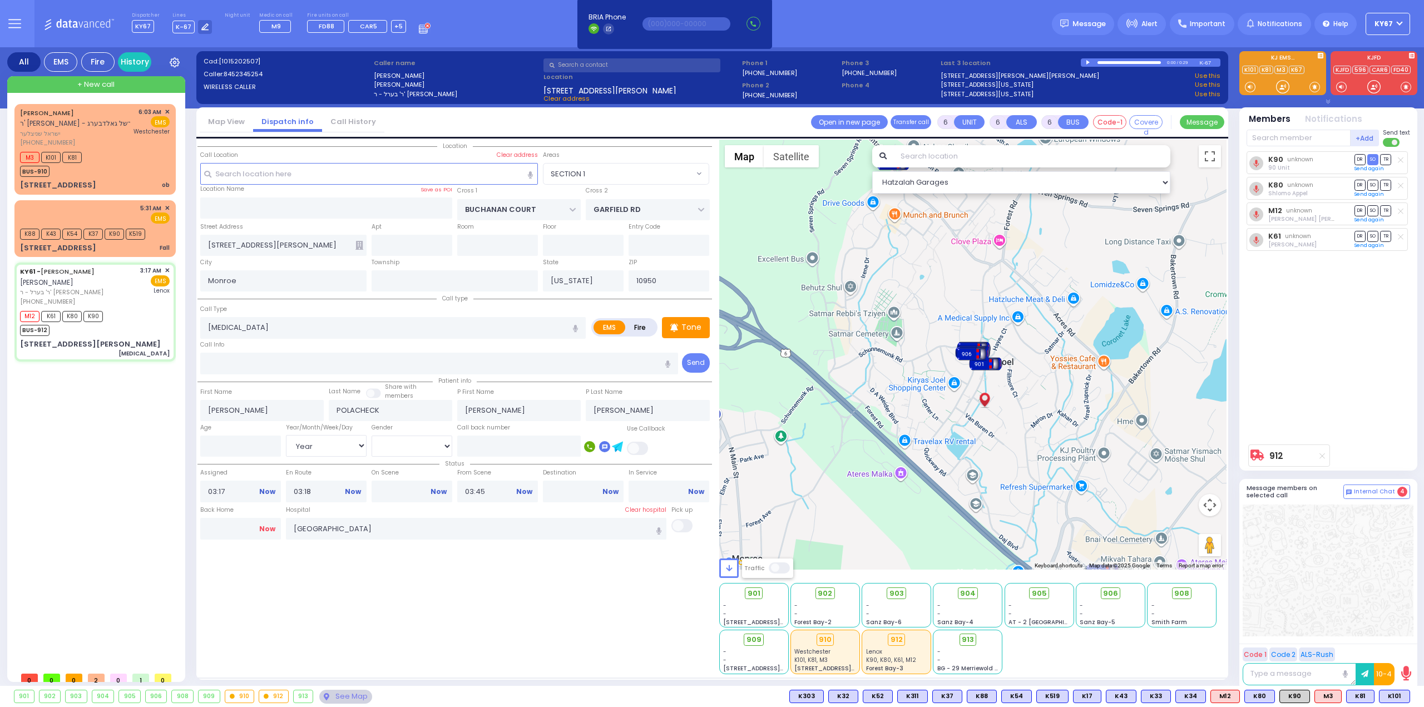
click at [269, 526] on link "Now" at bounding box center [267, 529] width 16 height 10
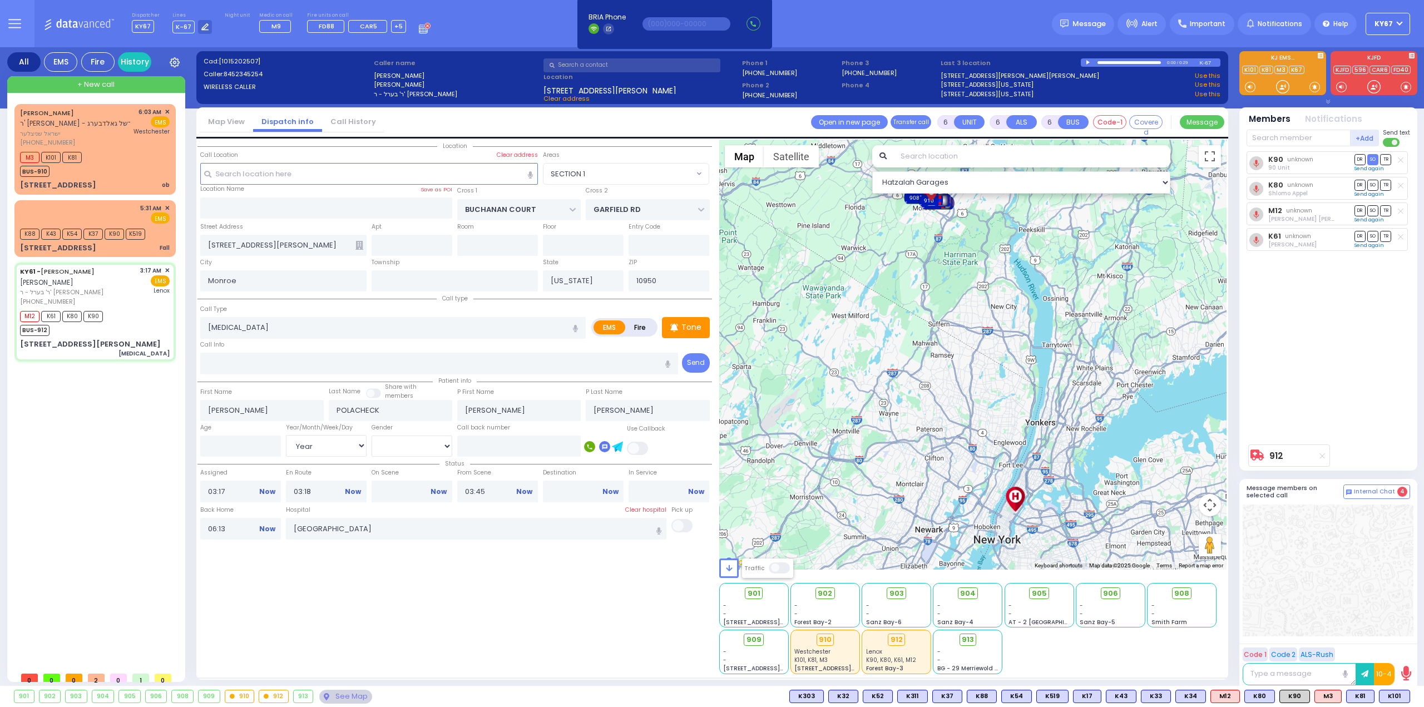
click at [44, 480] on div "ISRAEL MENACHEM SCHNITZLER ר' ברוך יודא - ר' הערשל גאלדבערג ישראל שניצלער (845)…" at bounding box center [97, 385] width 166 height 563
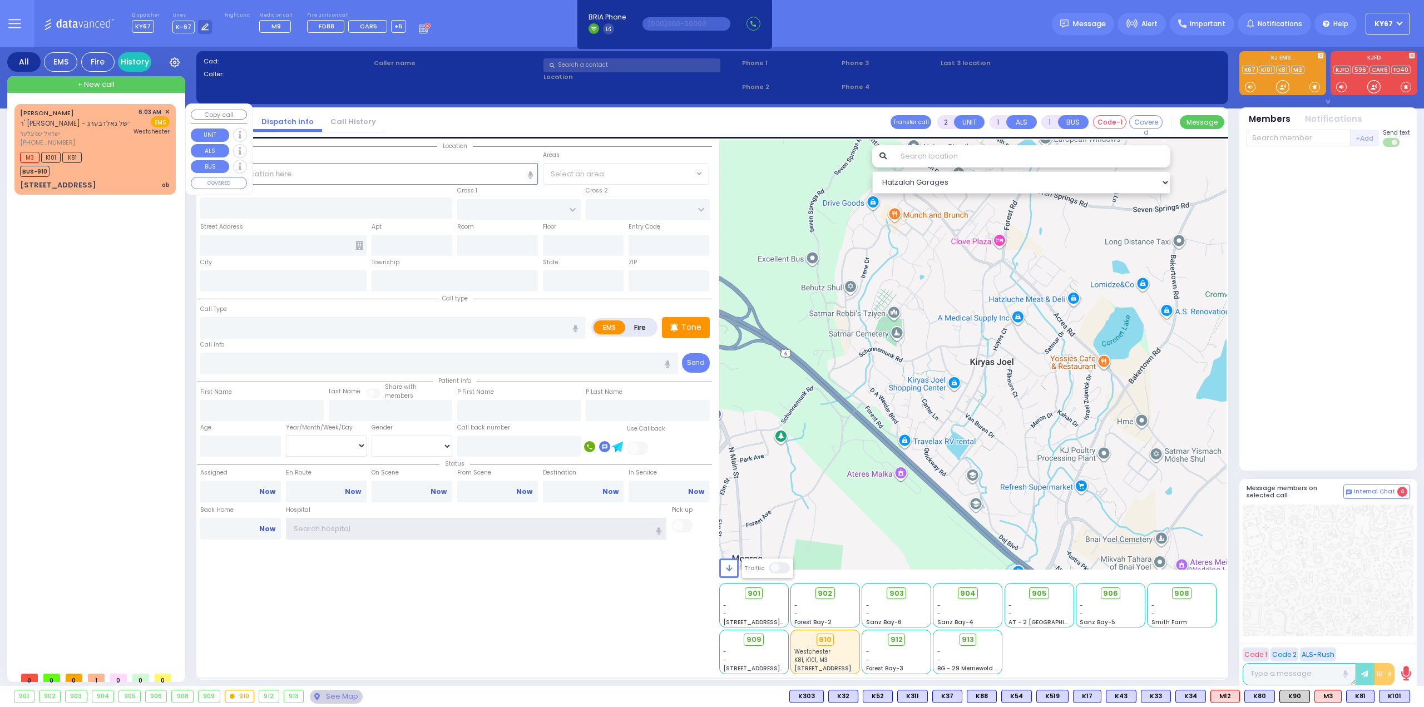
type input "Ky67"
click at [120, 144] on div "[PHONE_NUMBER]" at bounding box center [75, 142] width 110 height 9
select select
type input "ob"
radio input "true"
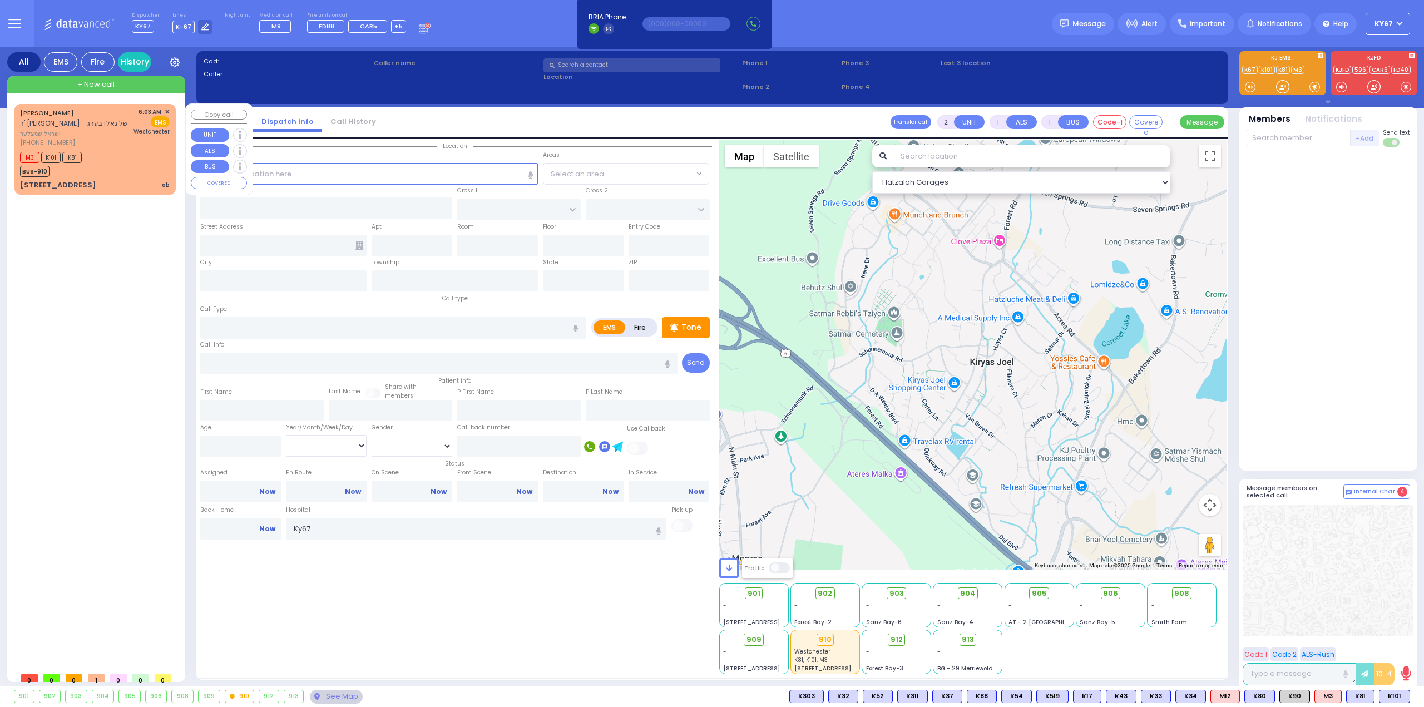
type input "[PERSON_NAME]"
select select
type input "06:03"
type input "06:04"
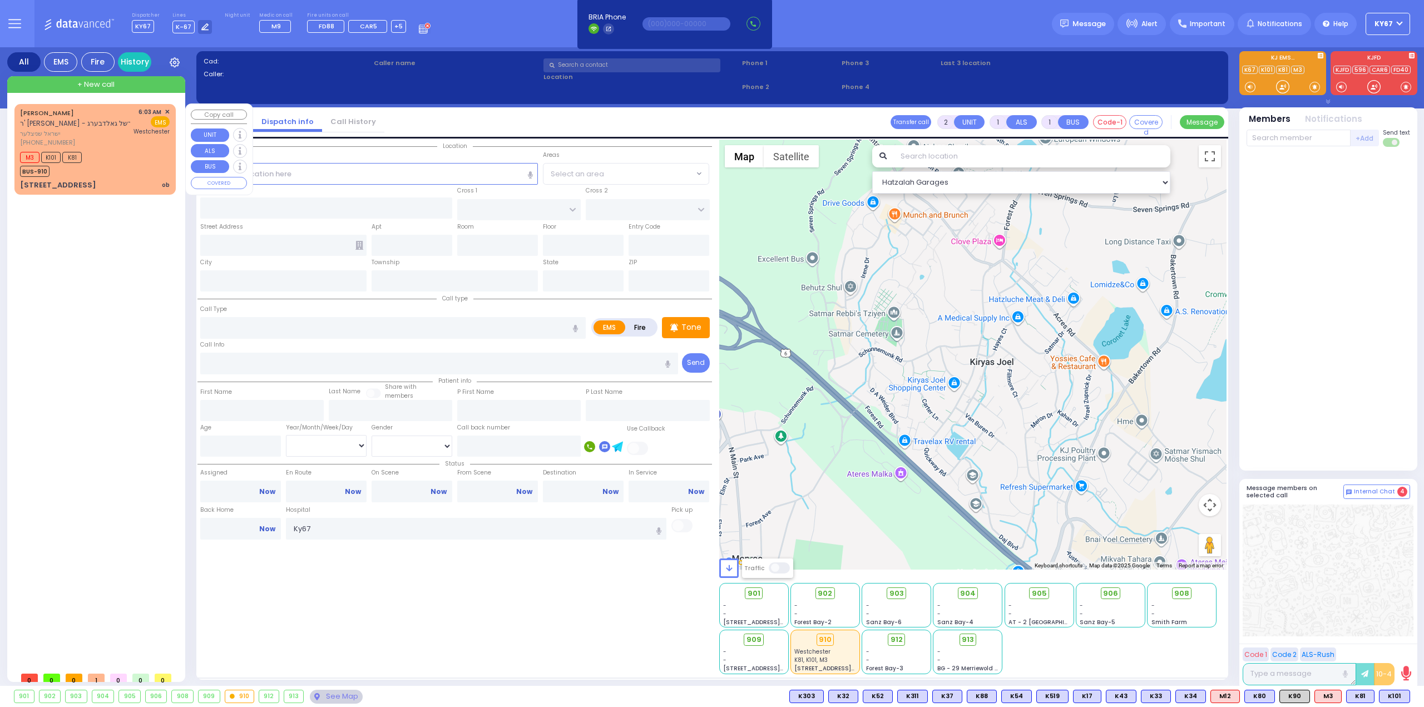
type input "[GEOGRAPHIC_DATA]-[PERSON_NAME][GEOGRAPHIC_DATA]"
select select "Hatzalah Garages"
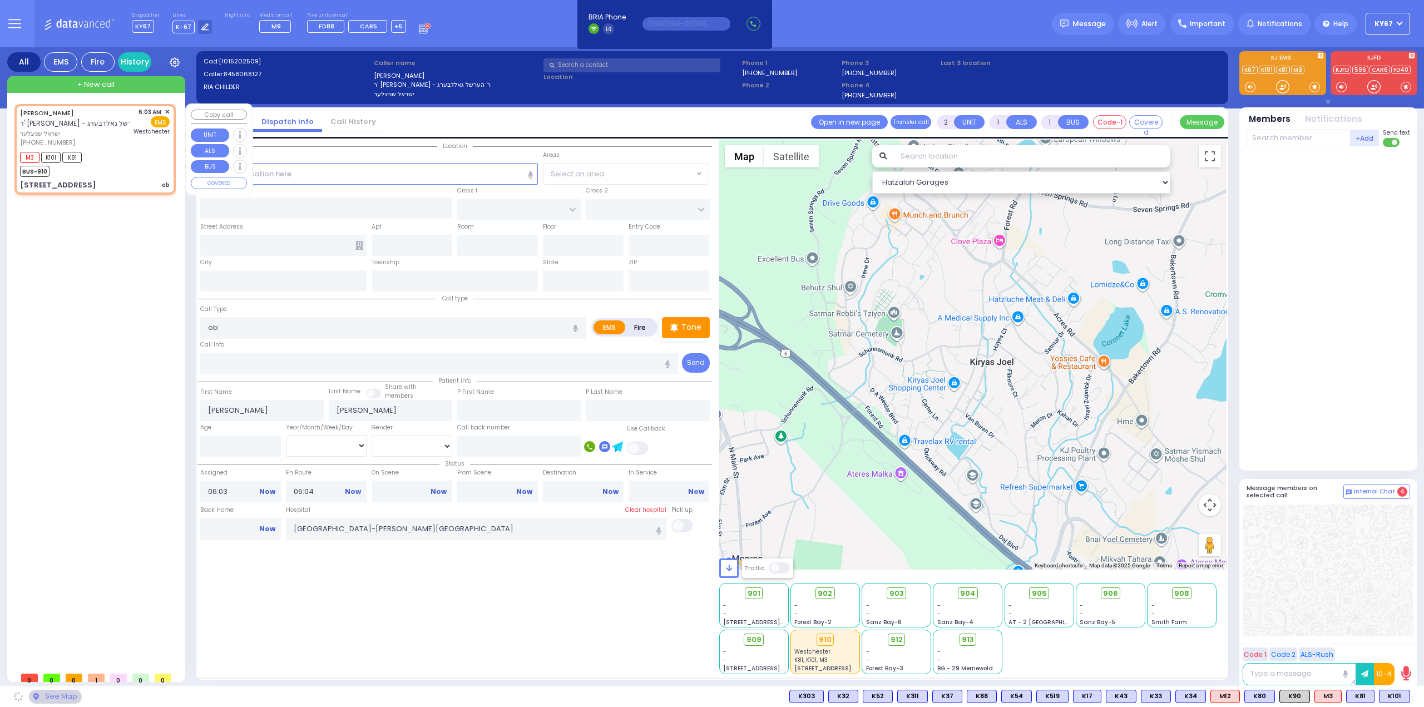
type input "[GEOGRAPHIC_DATA]"
type input "COUNTY ROUTE 105"
type input "[STREET_ADDRESS]"
type input "306"
type input "[PERSON_NAME]"
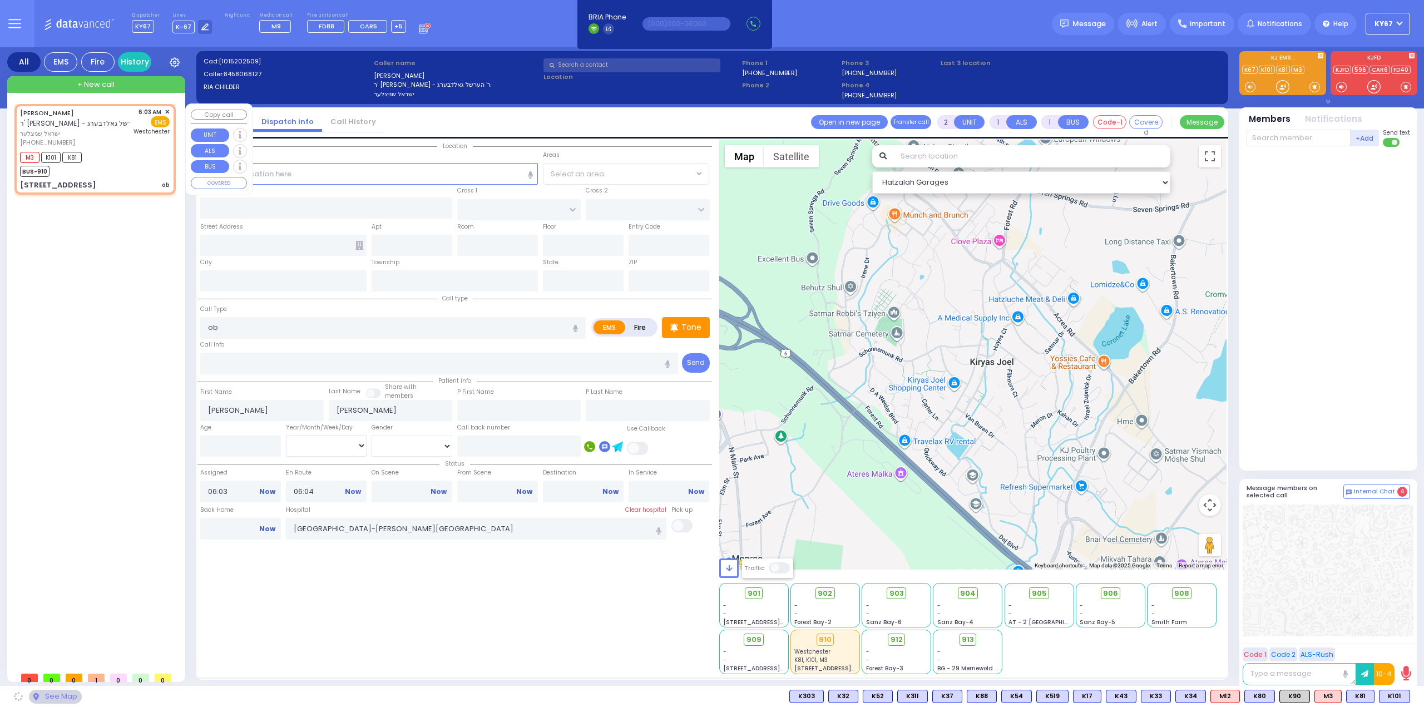
type input "[US_STATE]"
type input "10950"
select select "SECTION 4"
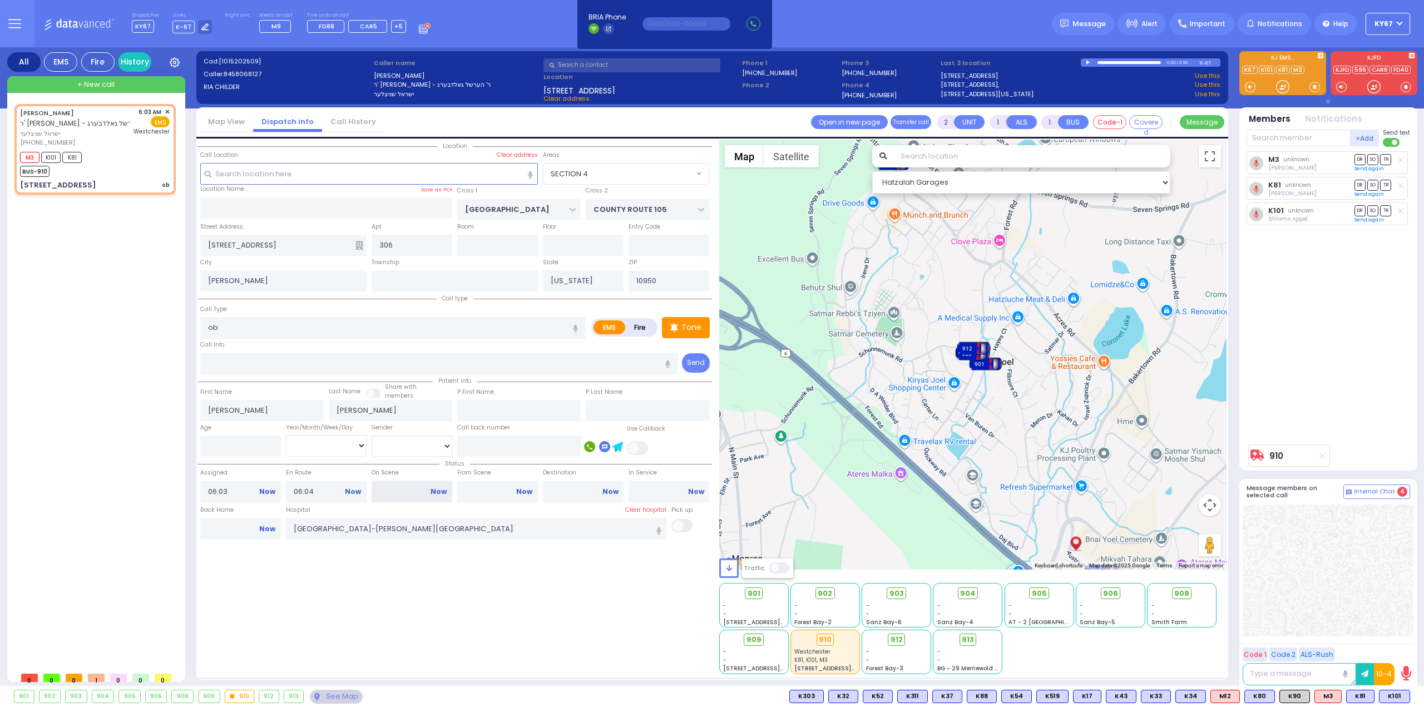
click at [393, 488] on input "On Scene" at bounding box center [412, 491] width 81 height 21
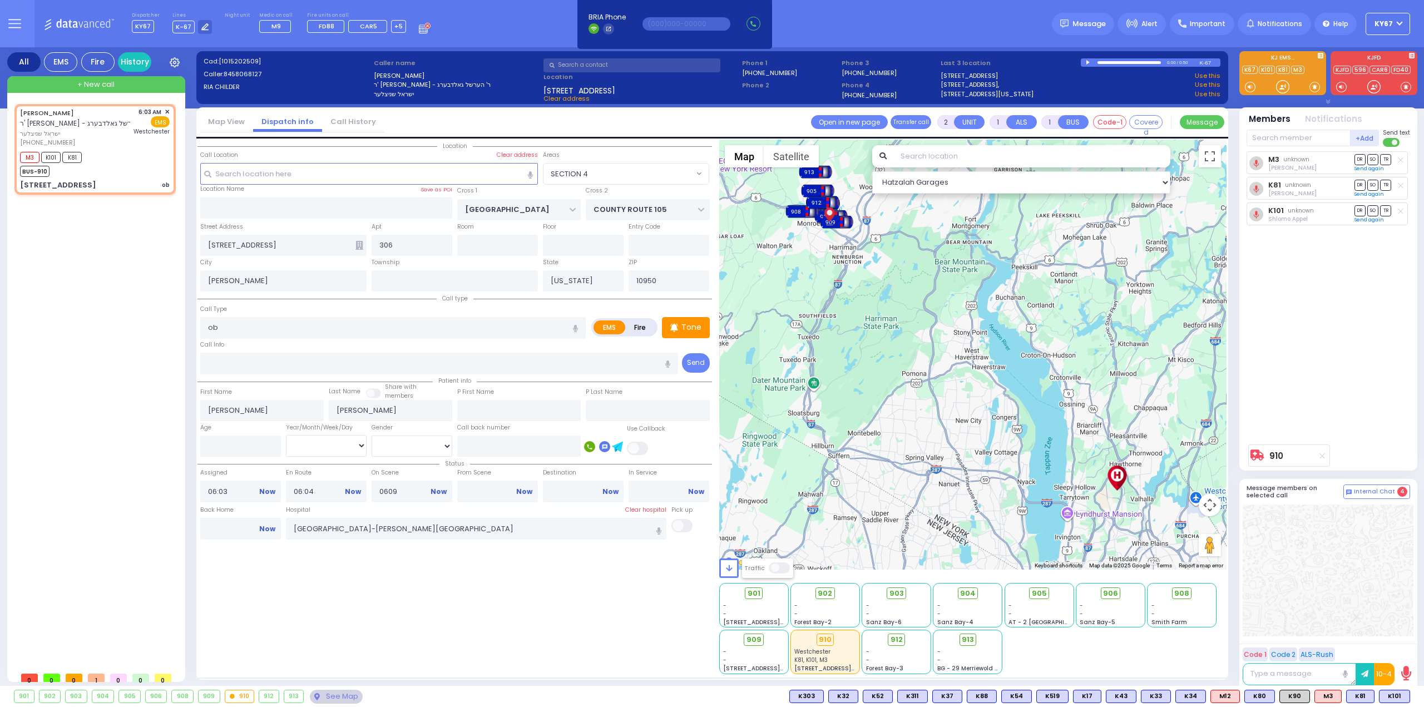
type input "06:09"
click at [413, 602] on div "Location All areas" at bounding box center [455, 407] width 515 height 535
select select
radio input "true"
select select
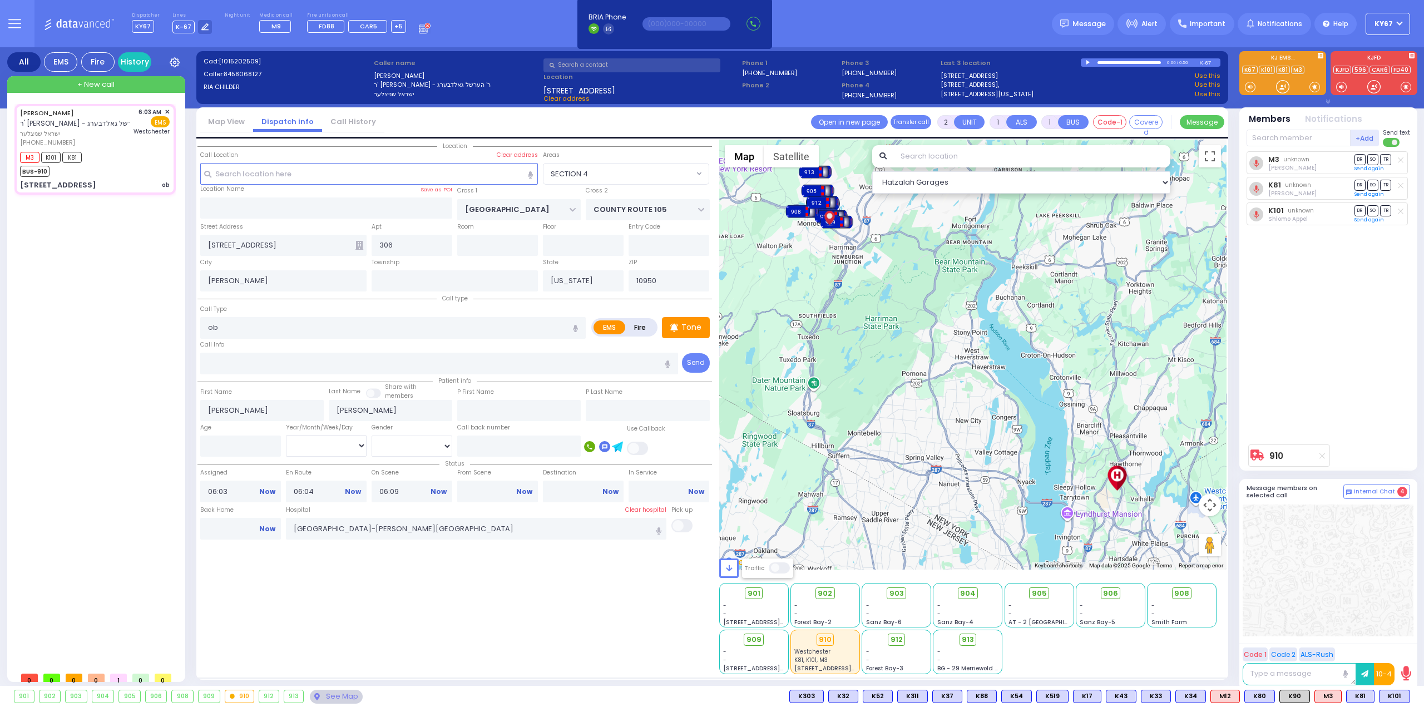
select select "Hatzalah Garages"
select select "SECTION 4"
click at [1299, 139] on input "text" at bounding box center [1299, 138] width 104 height 17
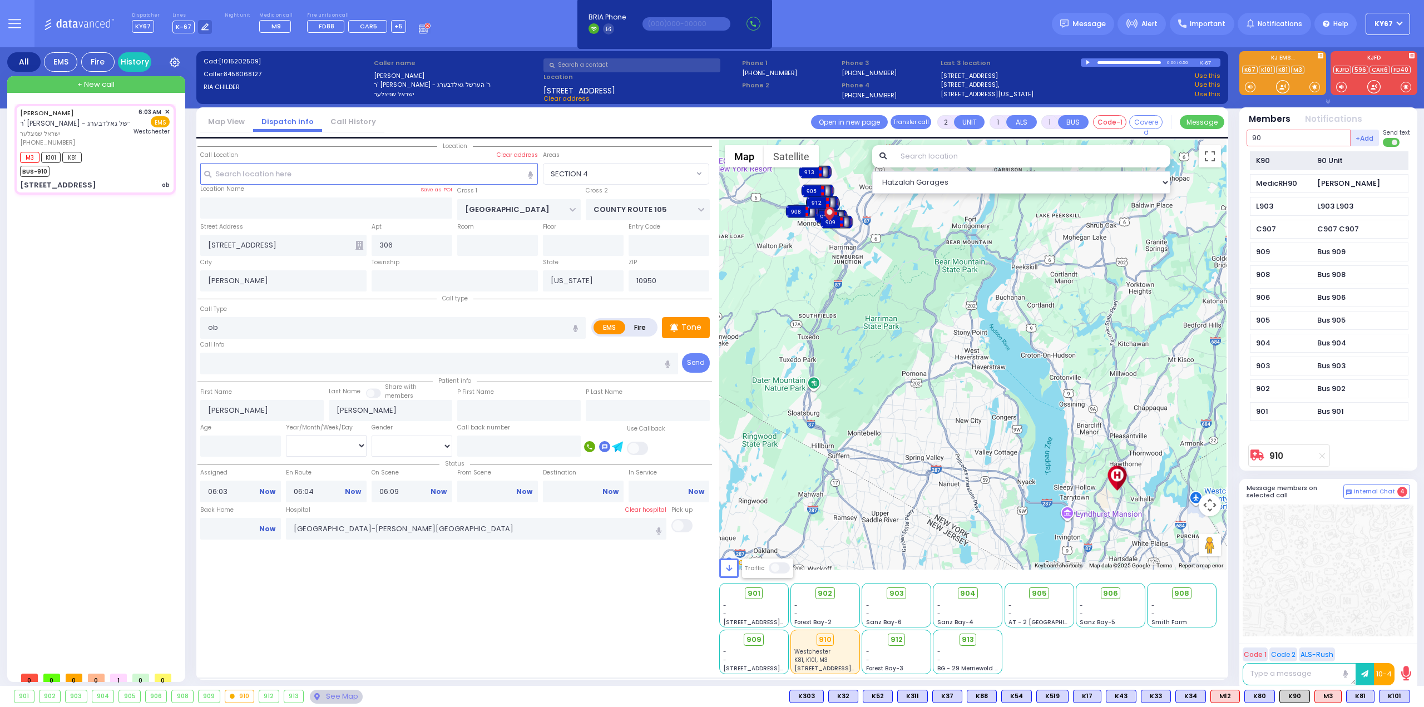
type input "90"
click at [1311, 164] on div "K90" at bounding box center [1284, 160] width 56 height 11
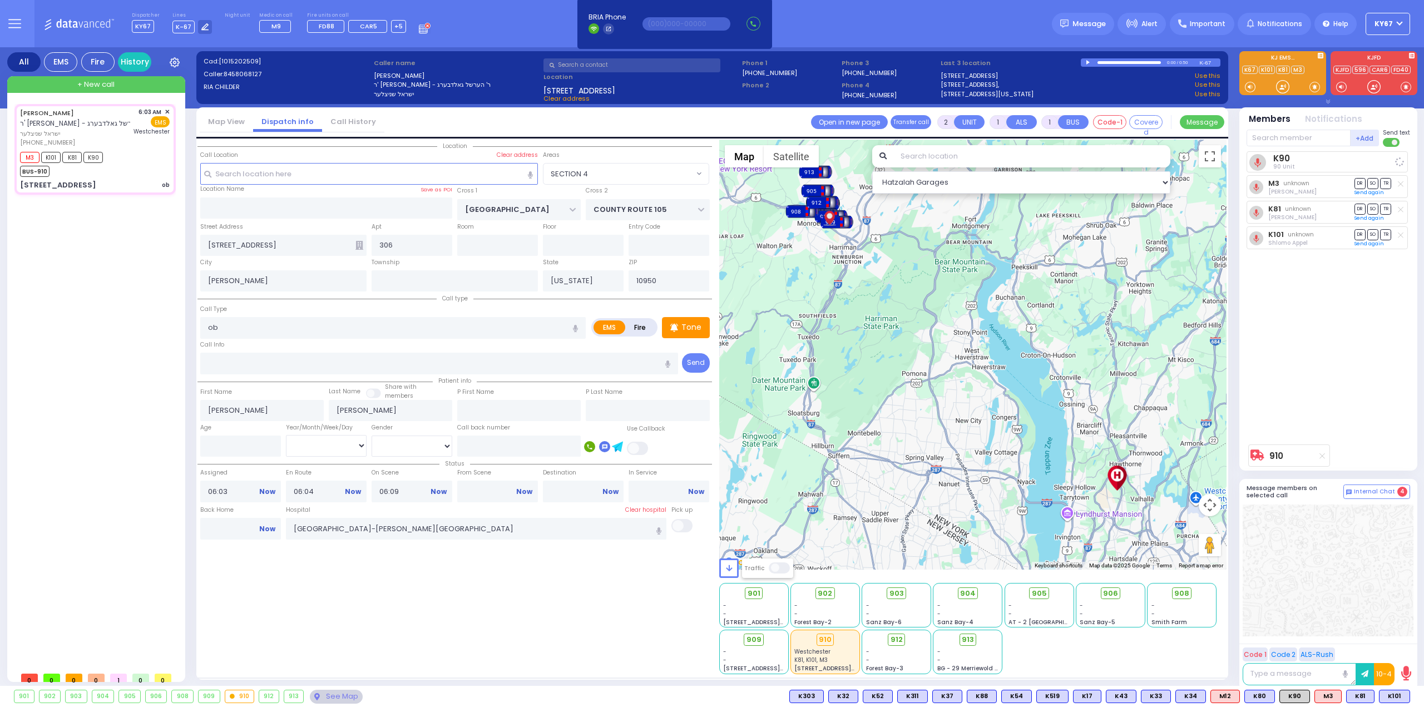
select select
radio input "true"
select select
select select "Hatzalah Garages"
select select "SECTION 4"
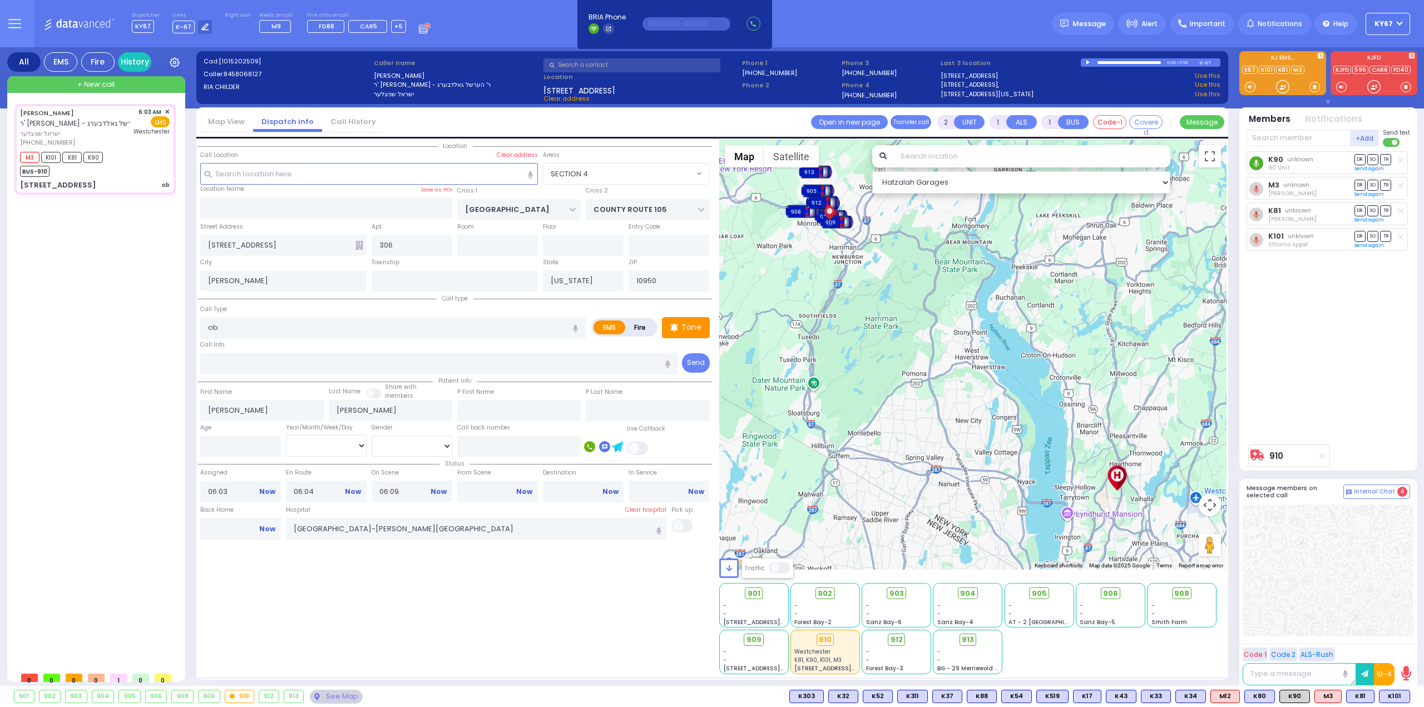
click at [1260, 164] on circle at bounding box center [1257, 163] width 14 height 14
click at [1256, 158] on circle at bounding box center [1257, 163] width 14 height 14
click at [1384, 596] on div at bounding box center [1328, 571] width 171 height 132
type input "6"
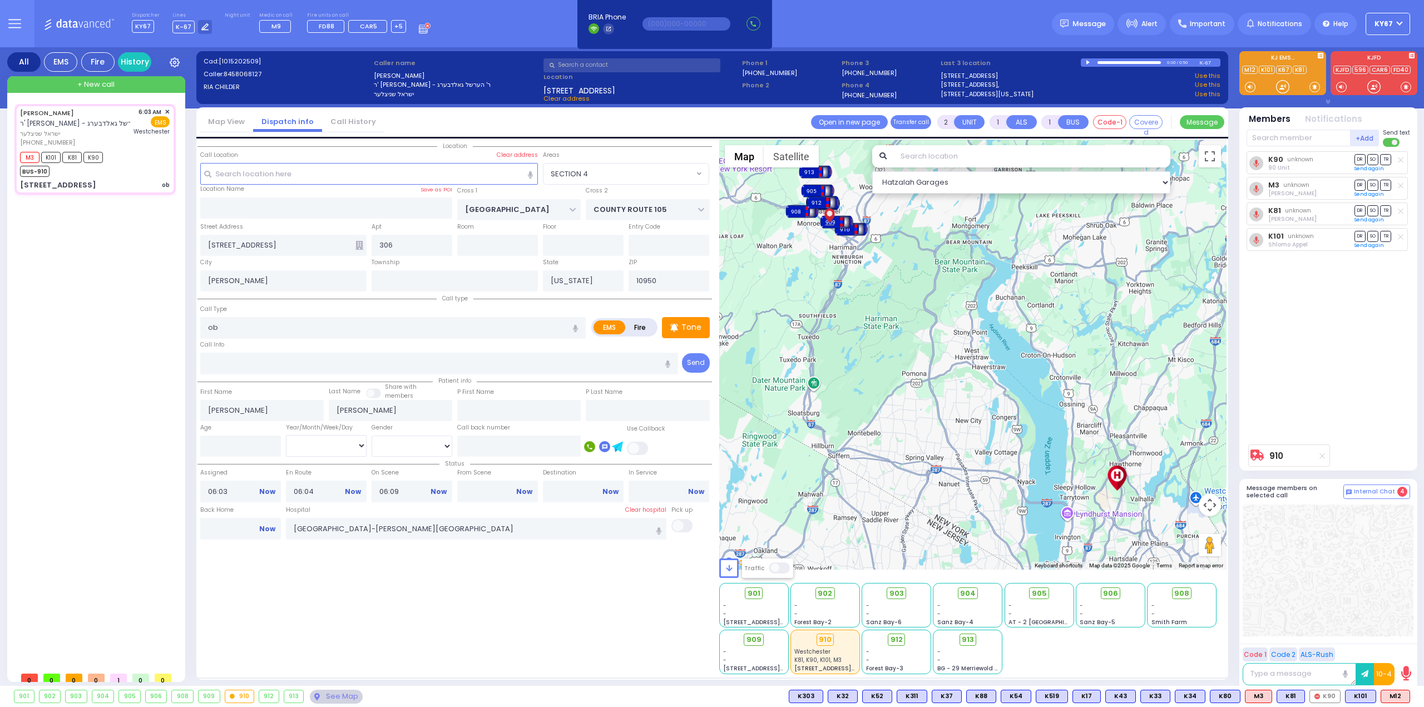
type input "6"
select select
radio input "true"
type input "Unknown"
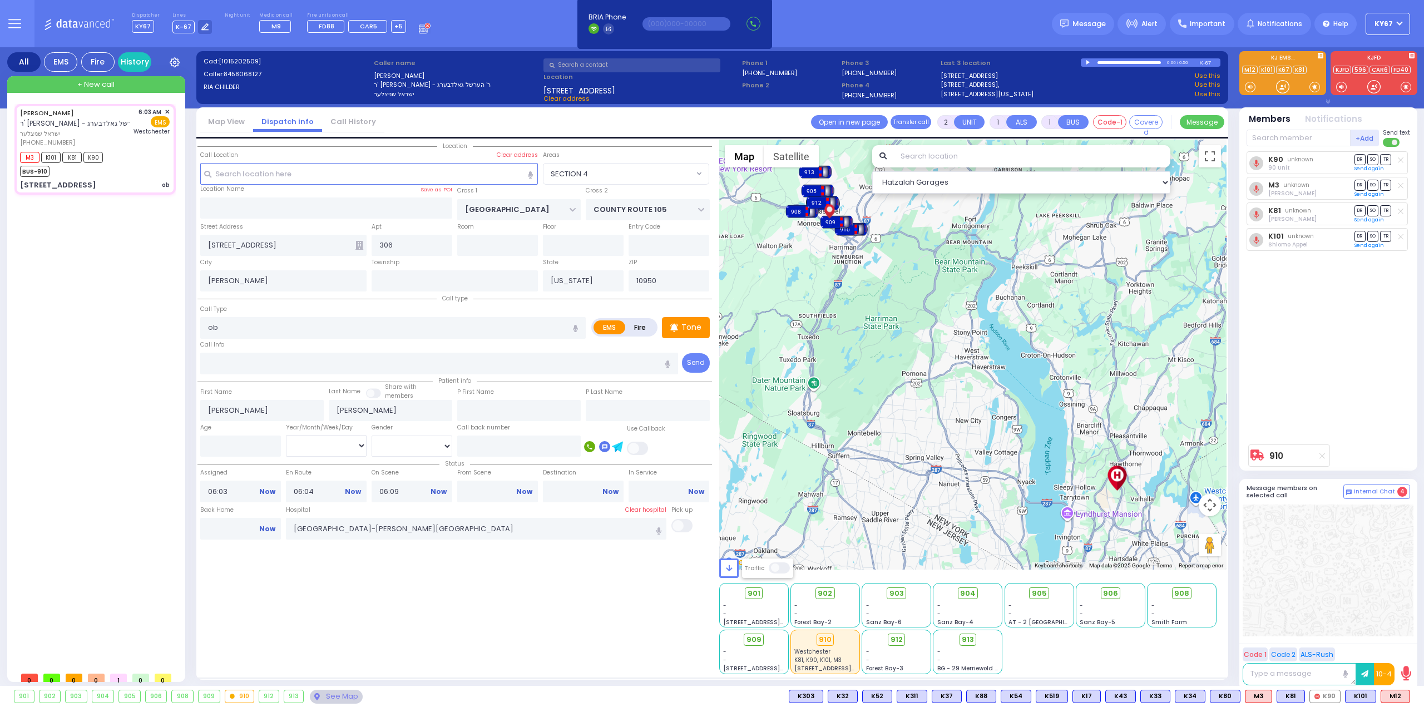
select select "Year"
select select "Hatzalah Garages"
select select "SECTION 4"
select select
radio input "true"
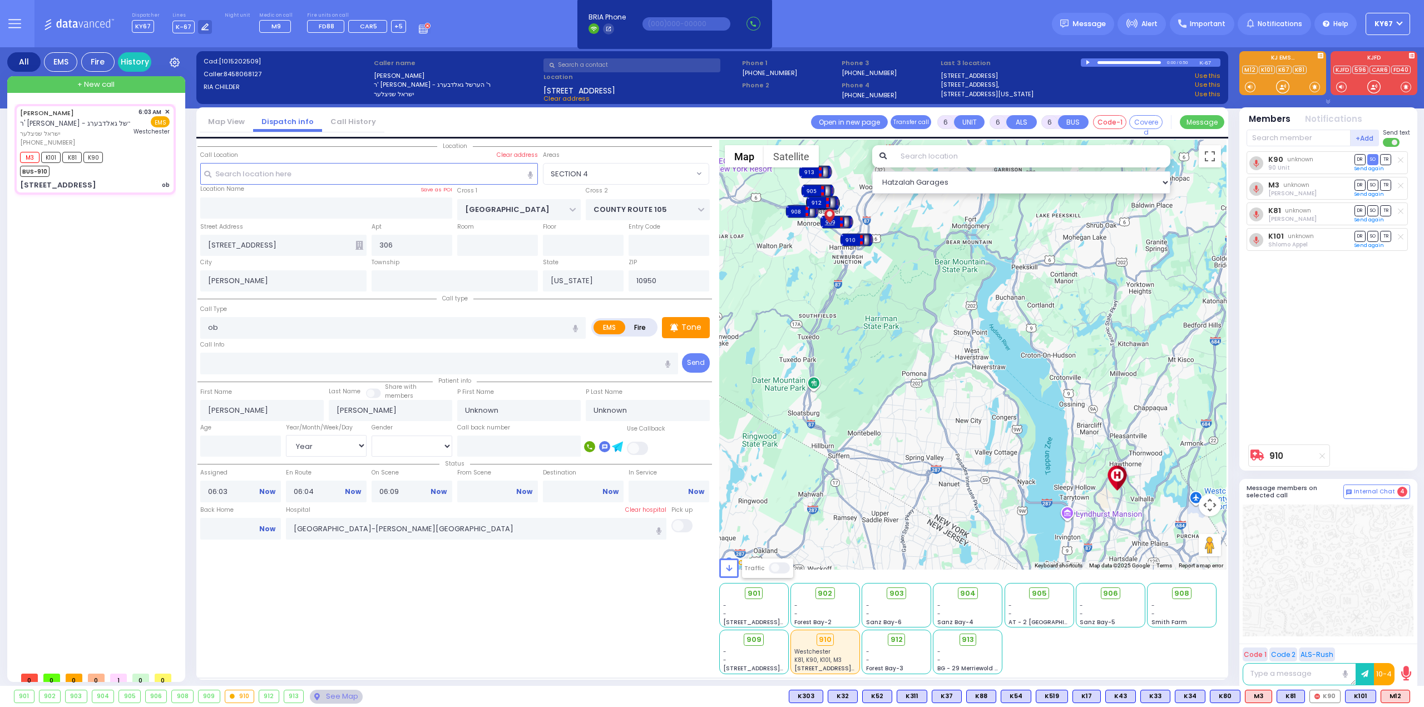
type input "Chana"
type input "[PERSON_NAME]"
type input "35"
select select "Year"
select select "[DEMOGRAPHIC_DATA]"
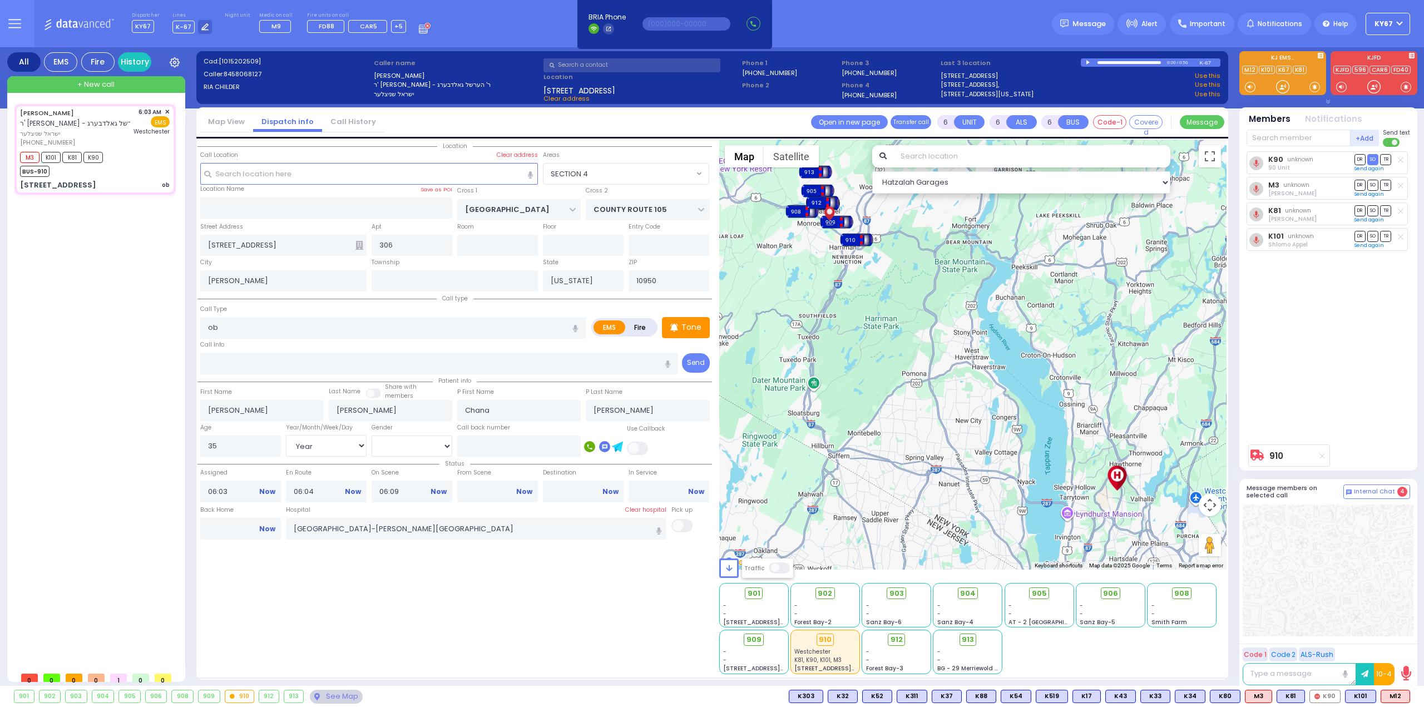
select select "Hatzalah Garages"
select select "SECTION 4"
select select
radio input "true"
select select "Year"
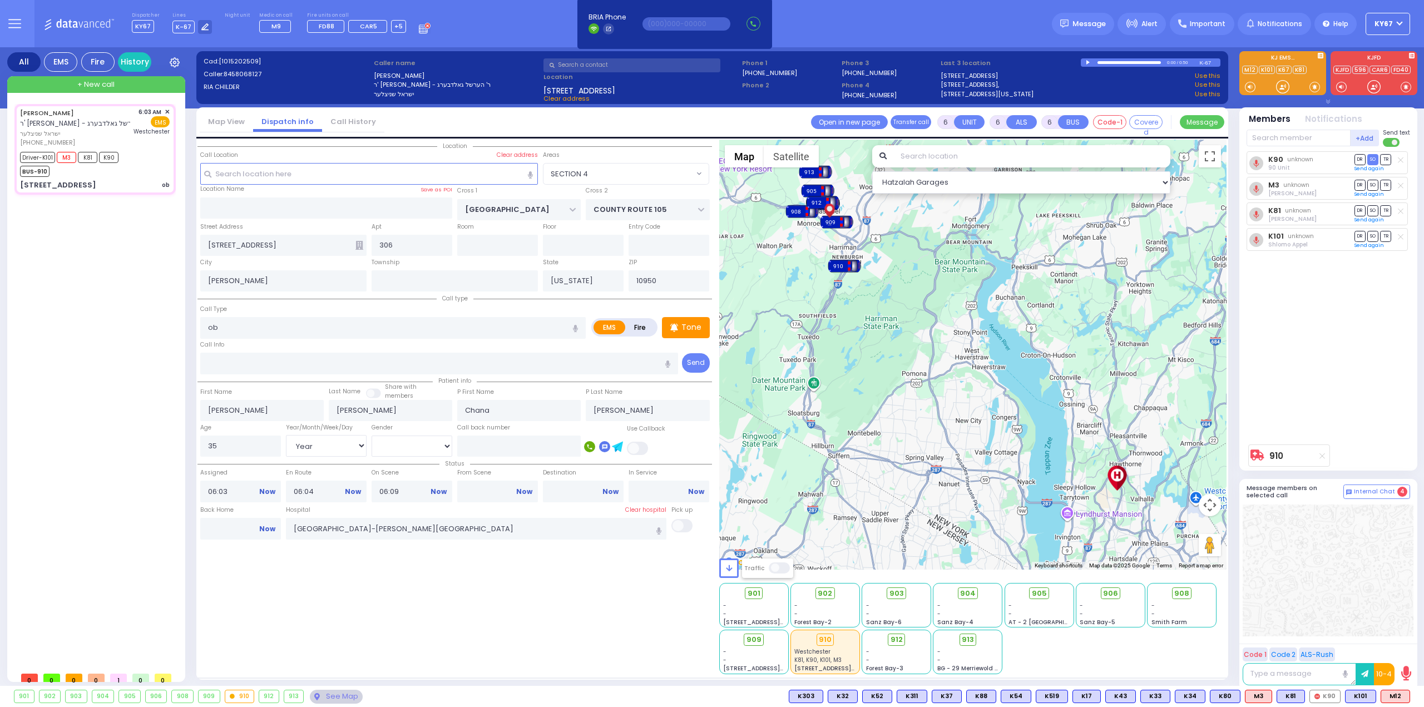
select select "[DEMOGRAPHIC_DATA]"
type input "06:20"
type input "07:20"
type input "07:30"
select select "Hatzalah Garages"
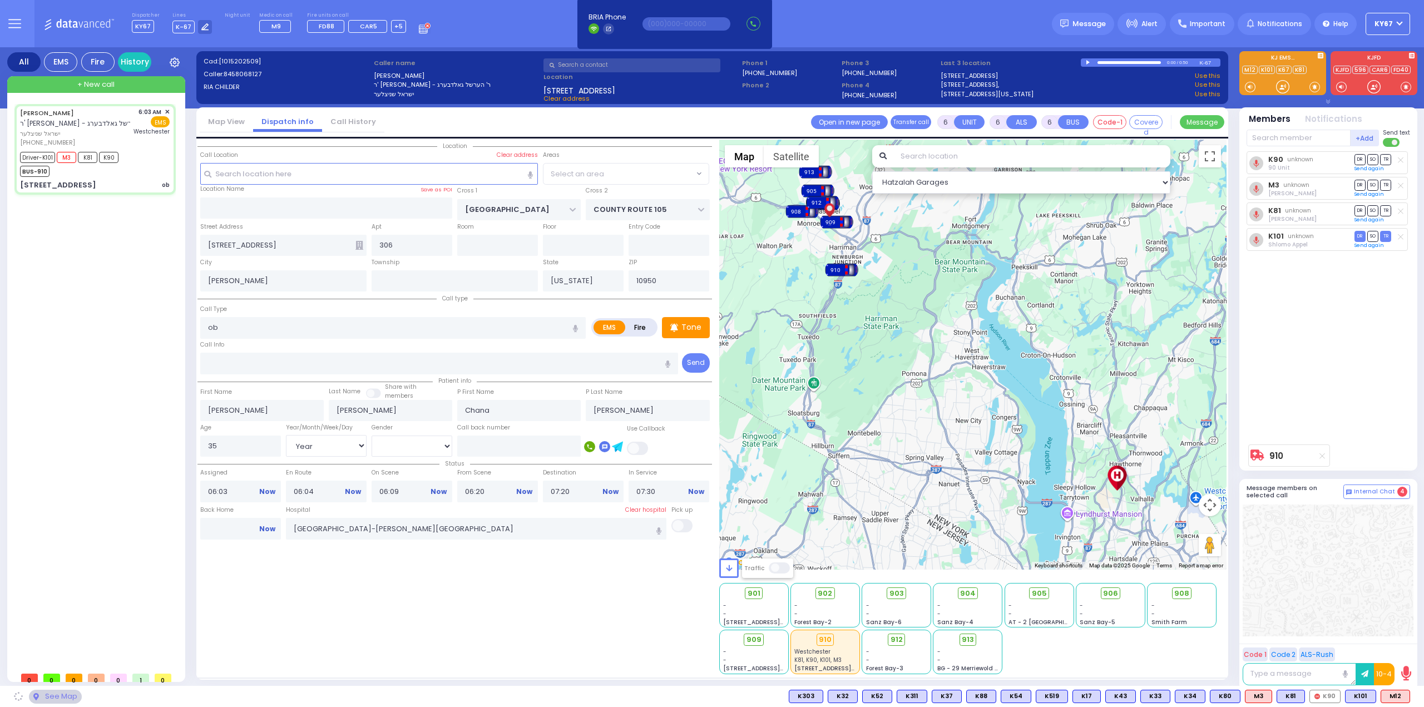
select select
radio input "true"
select select "Year"
select select "[DEMOGRAPHIC_DATA]"
select select "SECTION 4"
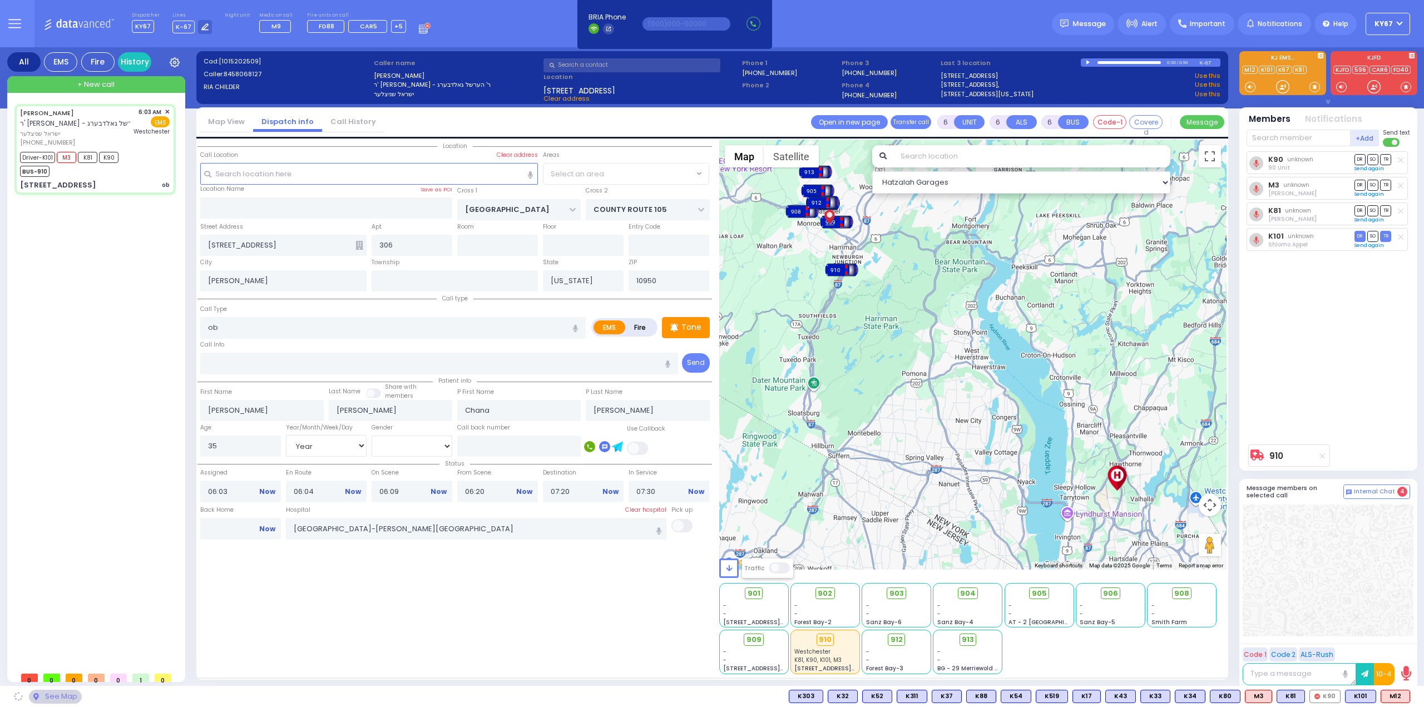
select select "Hatzalah Garages"
select select
radio input "true"
select select "Year"
select select "[DEMOGRAPHIC_DATA]"
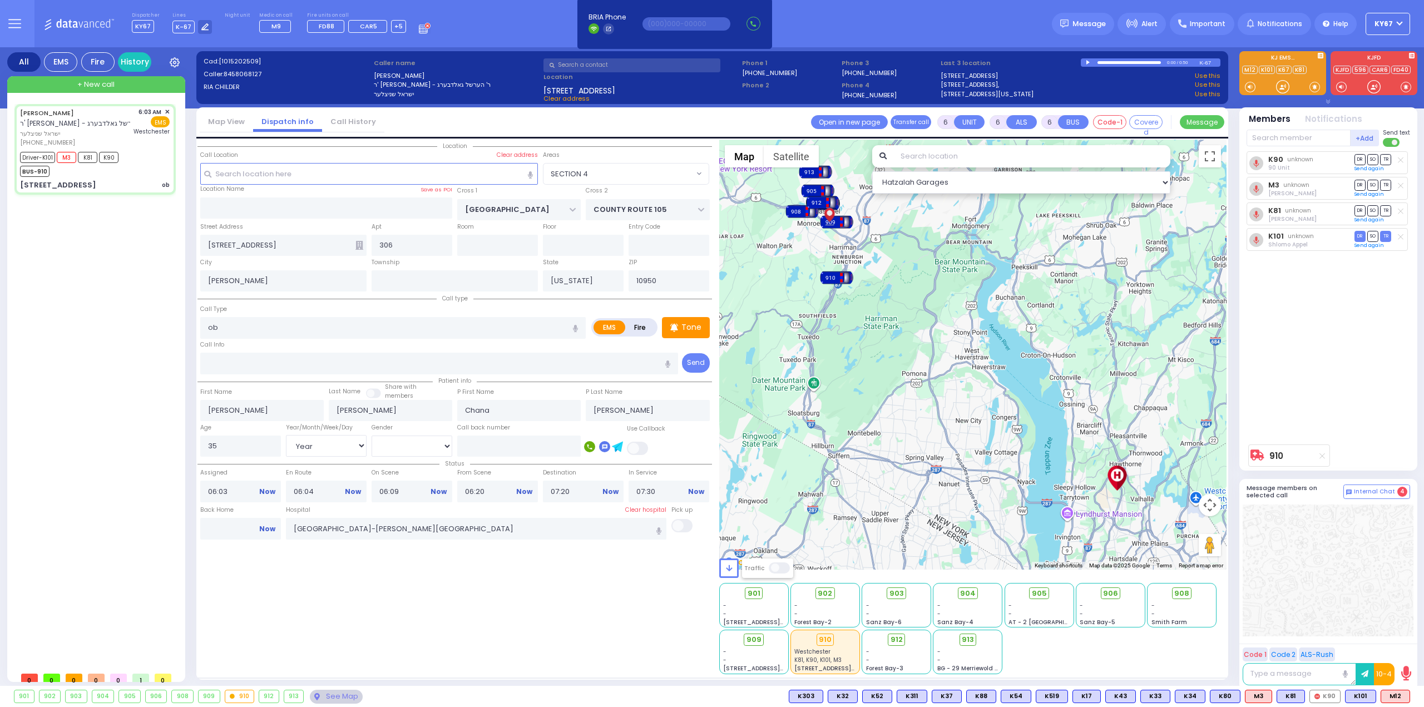
select select "Hatzalah Garages"
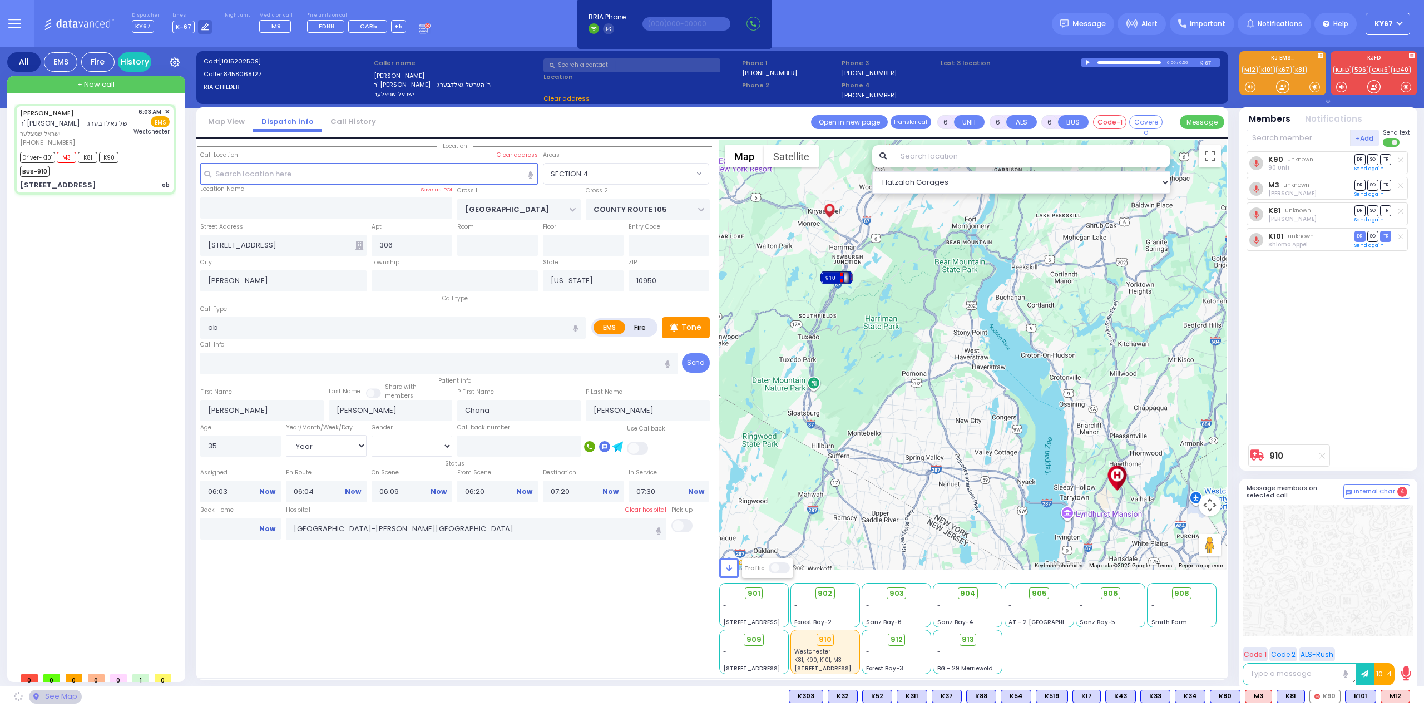
select select "SECTION 4"
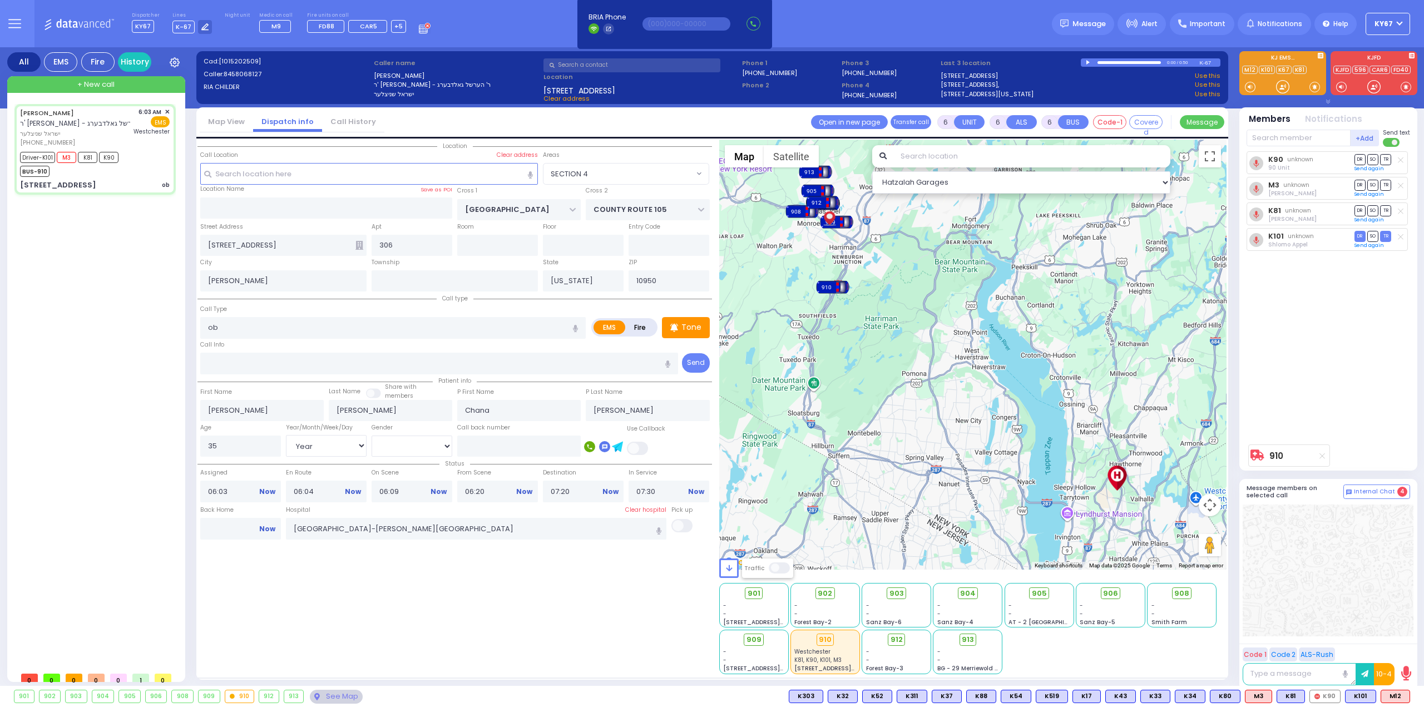
select select
radio input "true"
select select "Year"
select select "[DEMOGRAPHIC_DATA]"
select select "Hatzalah Garages"
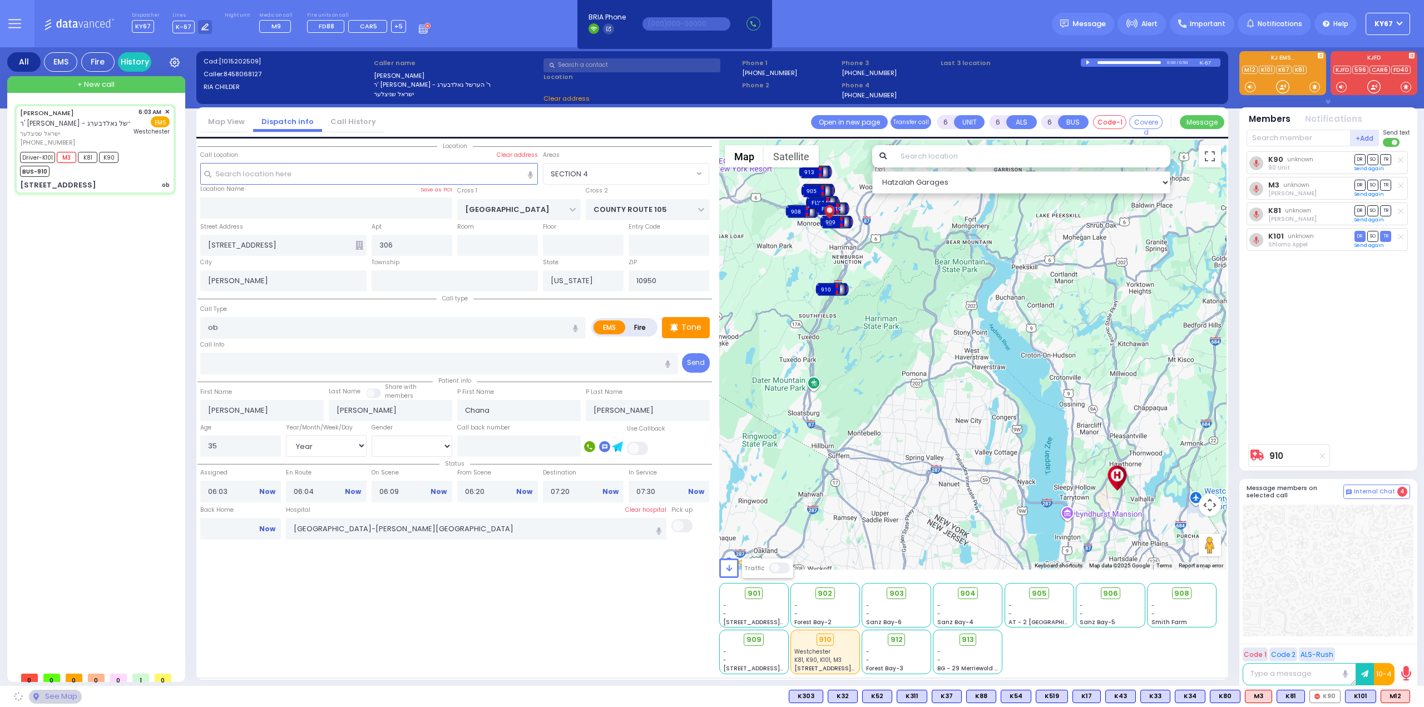
select select "SECTION 4"
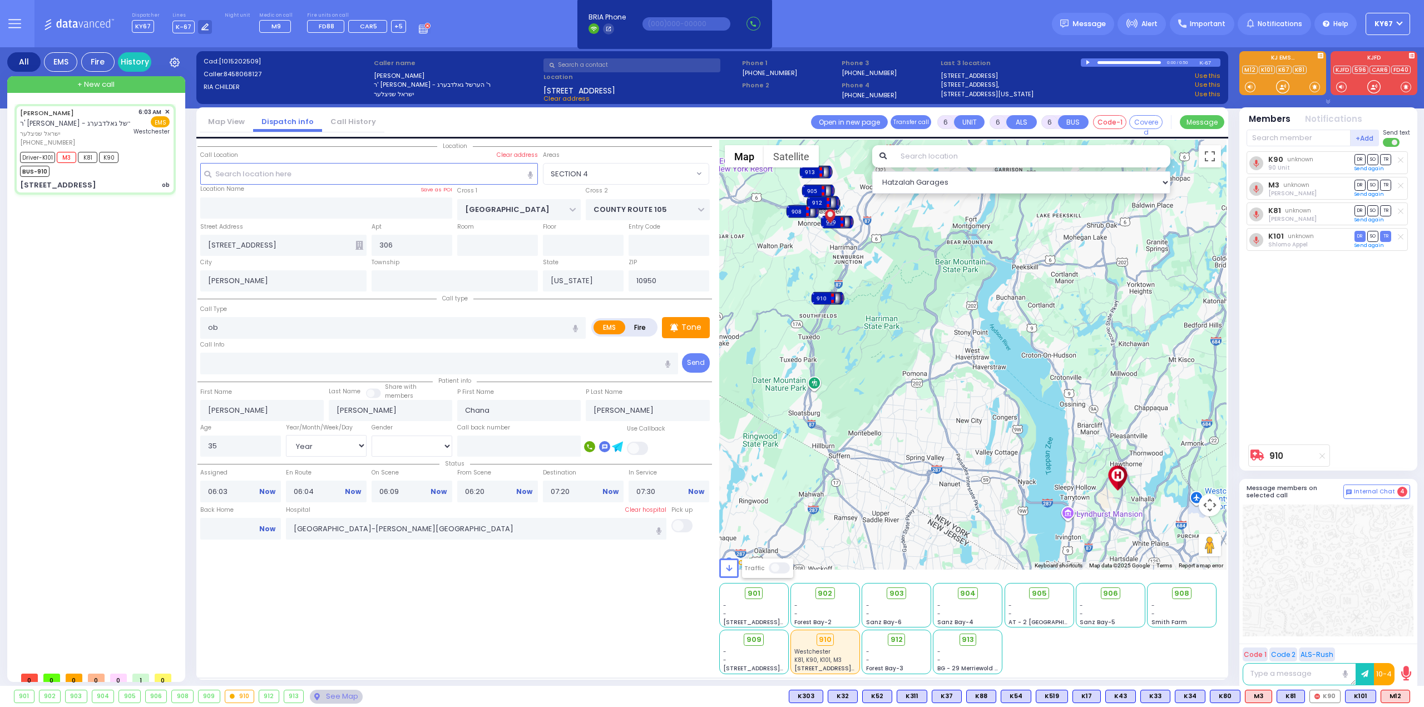
select select
radio input "true"
select select "Year"
select select "[DEMOGRAPHIC_DATA]"
select select "Hatzalah Garages"
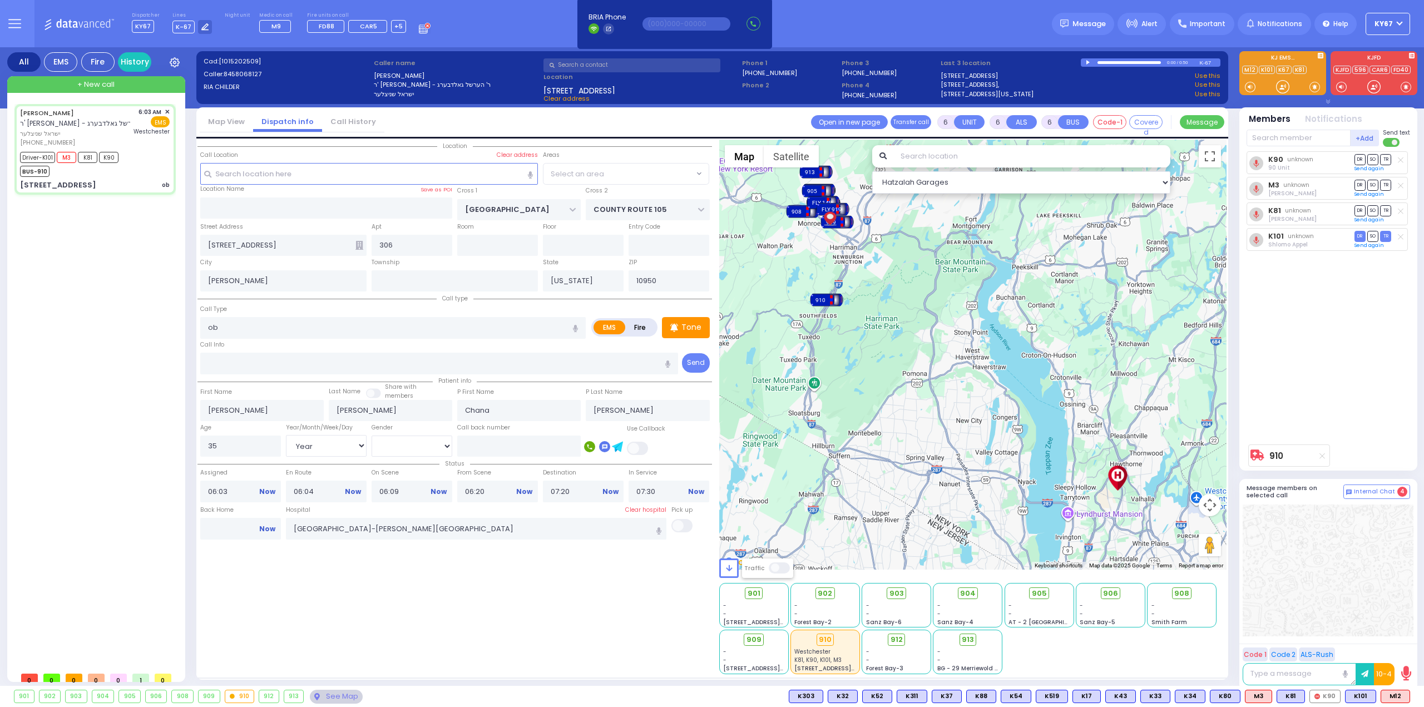
select select "SECTION 4"
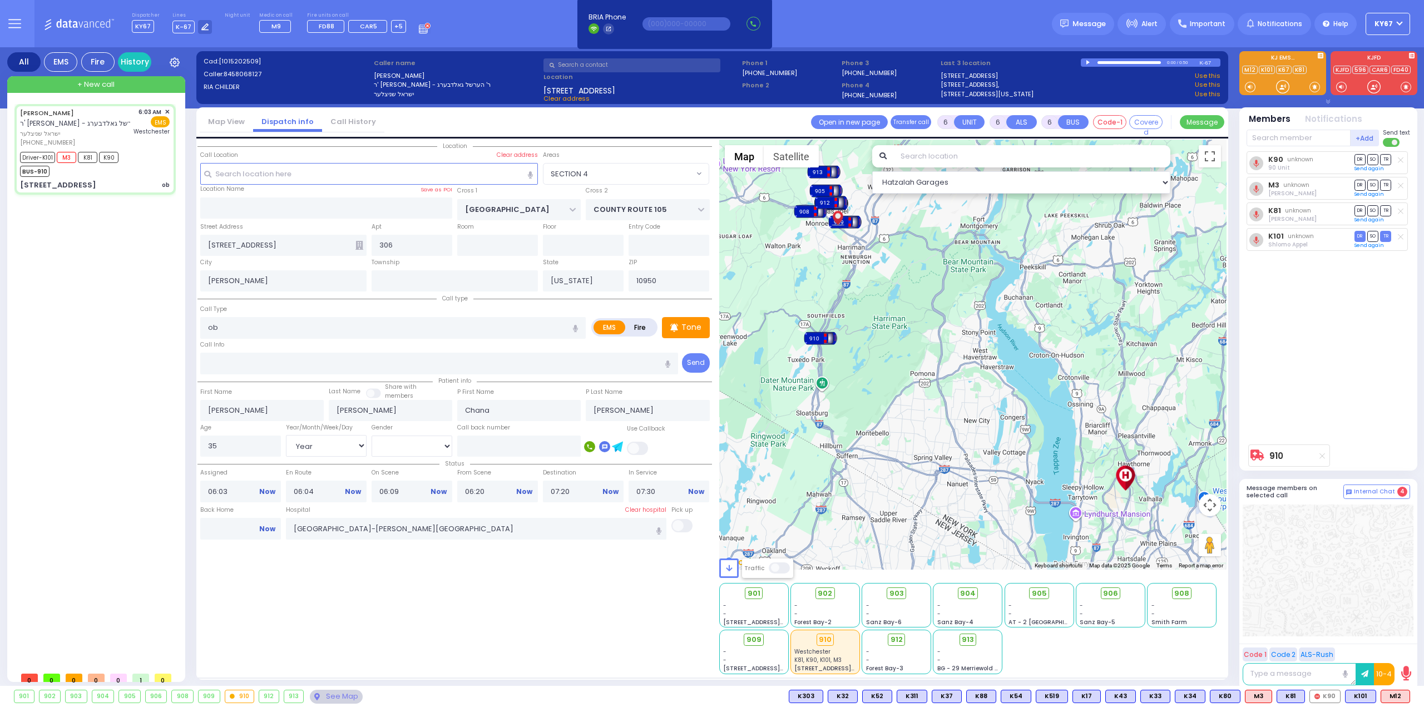
select select
radio input "true"
select select "Year"
select select "[DEMOGRAPHIC_DATA]"
select select "Hatzalah Garages"
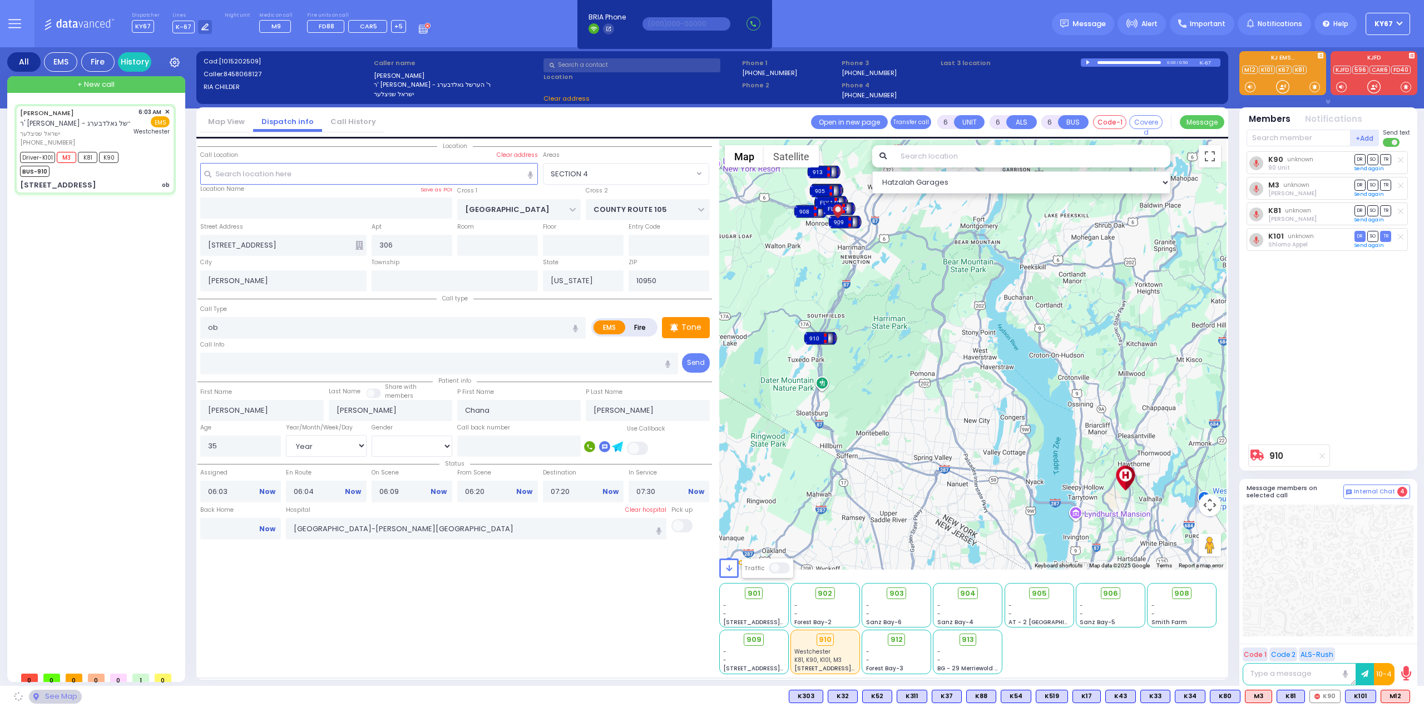
select select "SECTION 4"
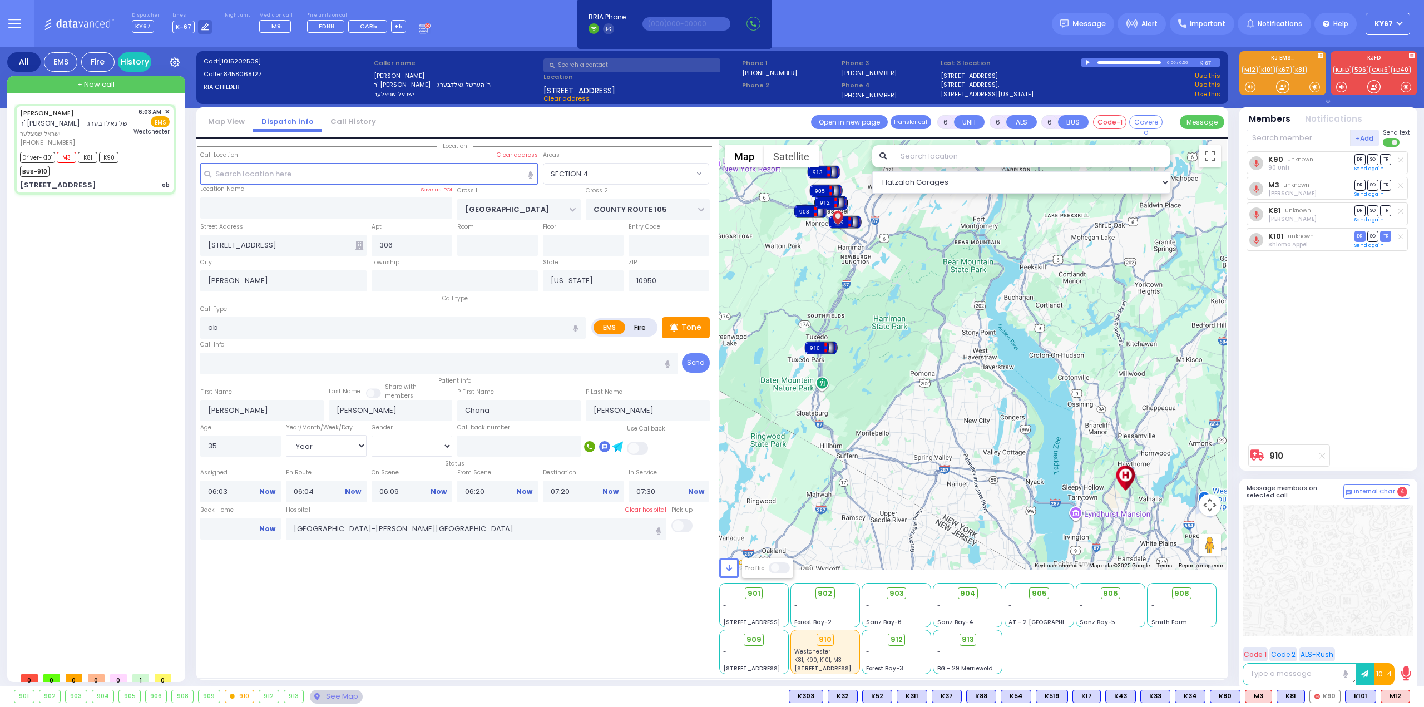
select select
radio input "true"
select select "Year"
select select "[DEMOGRAPHIC_DATA]"
select select "Hatzalah Garages"
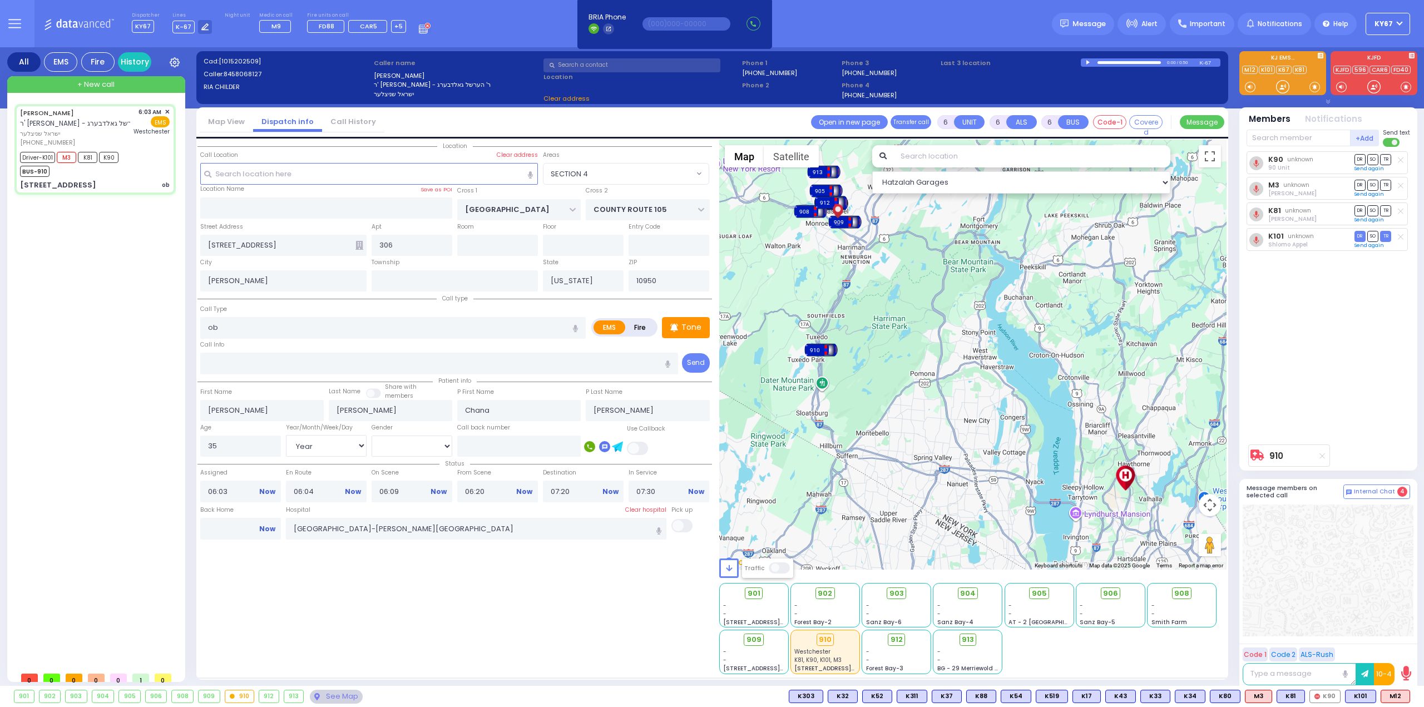
select select "SECTION 4"
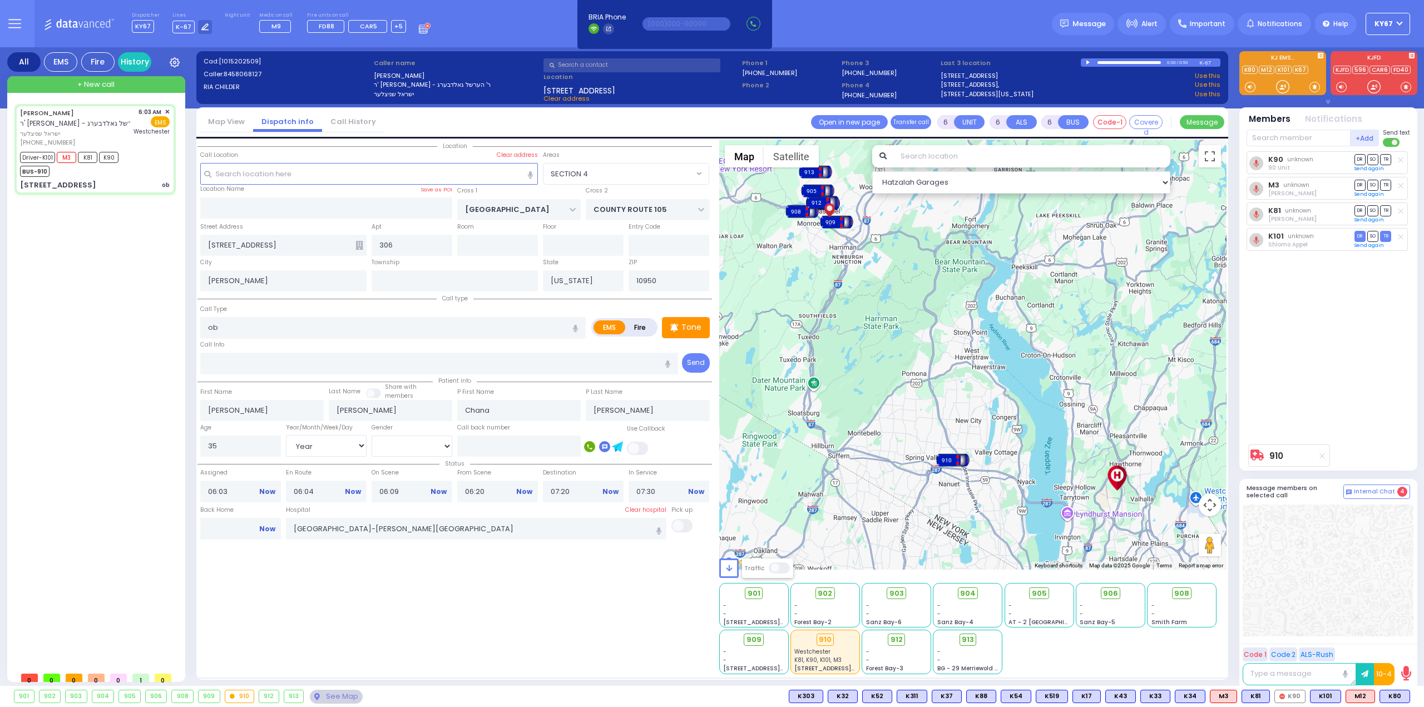
select select
radio input "true"
select select "Year"
select select "[DEMOGRAPHIC_DATA]"
select select "Hatzalah Garages"
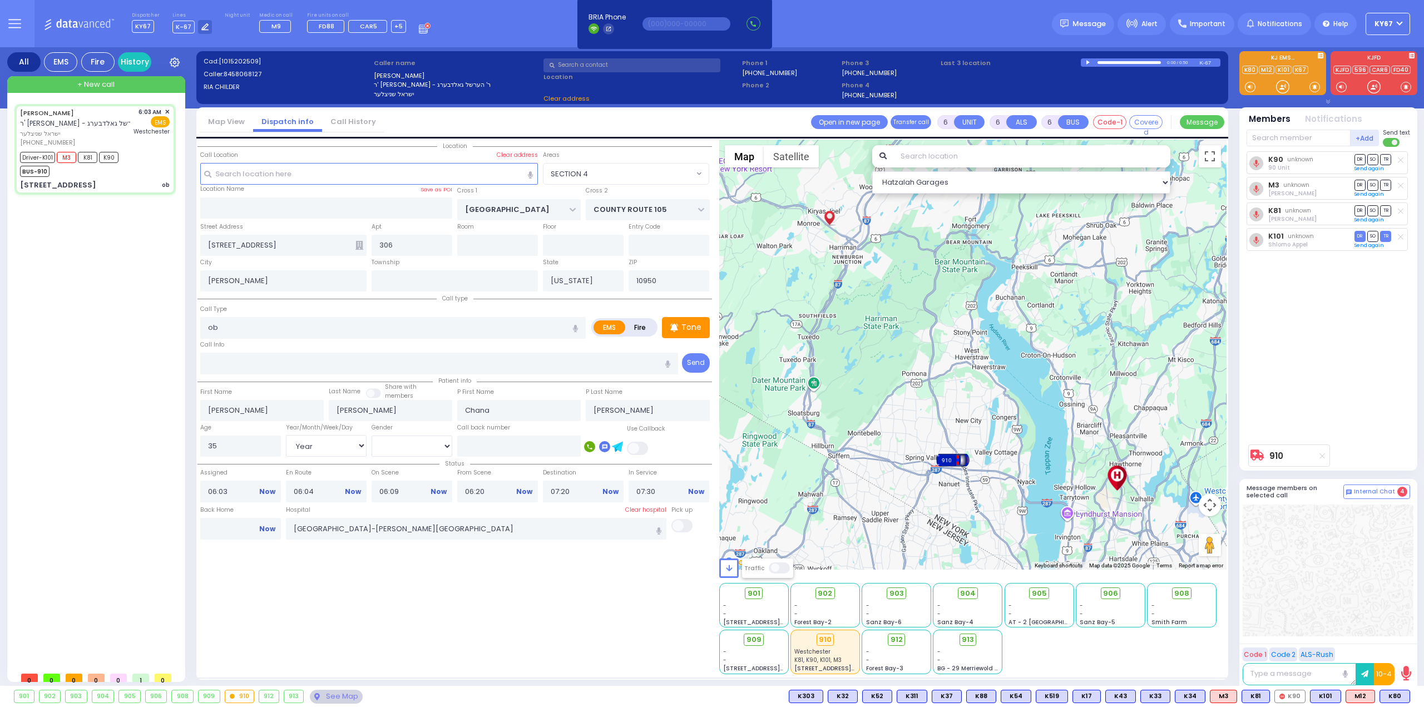
select select "SECTION 4"
select select
radio input "true"
select select "Year"
select select "[DEMOGRAPHIC_DATA]"
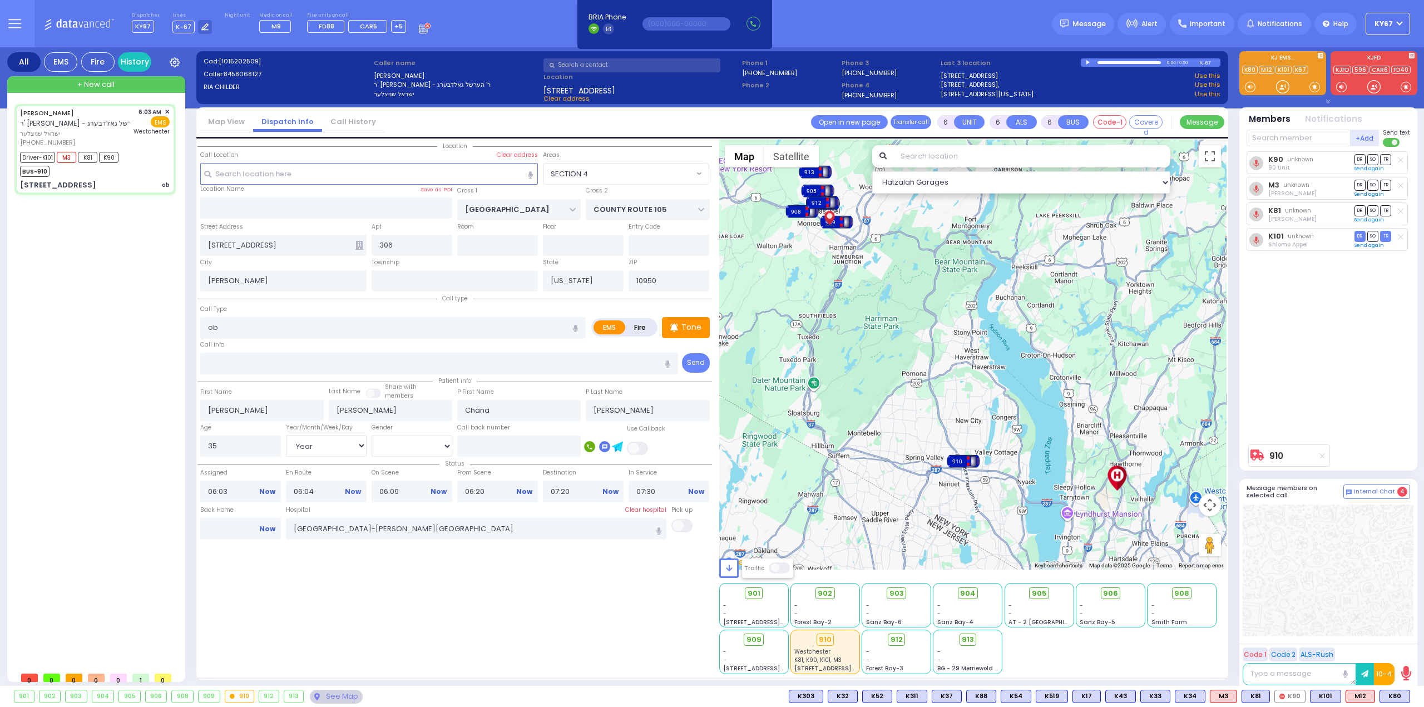
select select "Hatzalah Garages"
select select "SECTION 4"
